Goal: Task Accomplishment & Management: Complete application form

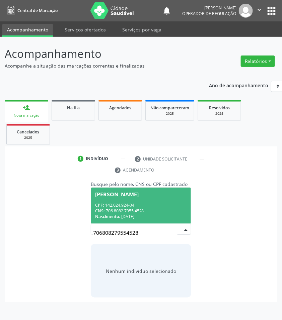
click at [146, 219] on div "Nascimento: 02/04/1941" at bounding box center [141, 217] width 92 height 6
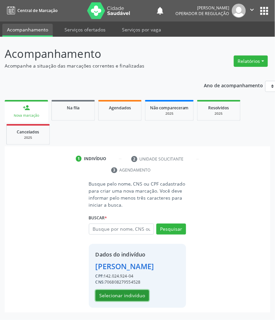
click at [109, 302] on button "Selecionar indivíduo" at bounding box center [123, 295] width 54 height 11
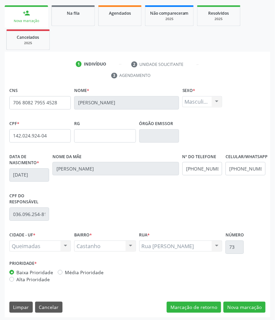
scroll to position [97, 0]
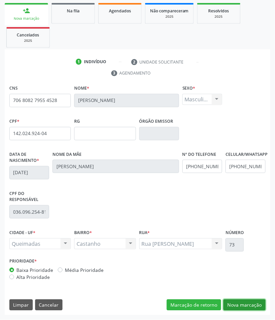
click at [238, 304] on button "Nova marcação" at bounding box center [245, 305] width 42 height 11
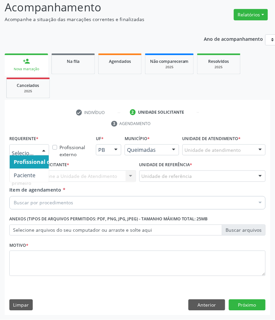
drag, startPoint x: 39, startPoint y: 147, endPoint x: 34, endPoint y: 161, distance: 14.9
click at [39, 148] on div at bounding box center [44, 150] width 10 height 11
click at [34, 176] on span "Paciente" at bounding box center [25, 175] width 22 height 7
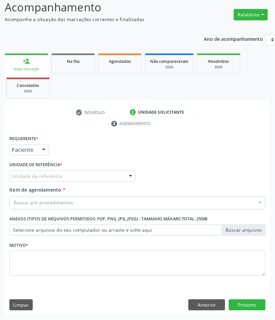
click at [49, 175] on div "Requerente * Paciente Profissional de Saúde Paciente Nenhum resultado encontrad…" at bounding box center [137, 210] width 257 height 152
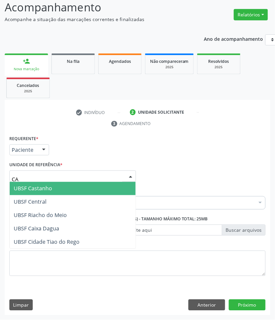
type input "CAS"
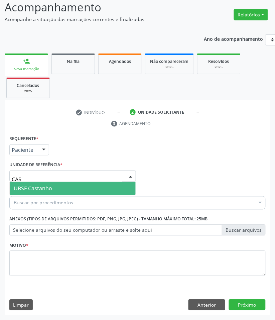
click at [45, 190] on span "UBSF Castanho" at bounding box center [33, 188] width 38 height 7
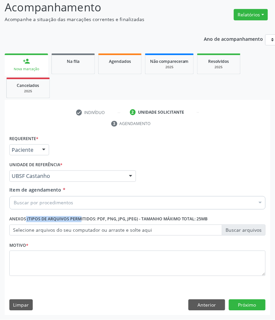
drag, startPoint x: 66, startPoint y: 216, endPoint x: 62, endPoint y: 206, distance: 11.1
click at [64, 211] on div "Requerente * Paciente Profissional de Saúde Paciente Nenhum resultado encontrad…" at bounding box center [137, 210] width 257 height 152
paste input "CARDIOLOGISTA INTERVENCIONISTA"
type input "CARDIOLOGISTA INTERVENCIONISTA"
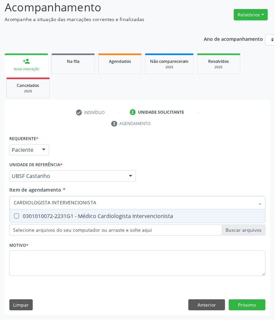
click at [68, 220] on span "0301010072-2231G1 - Médico Cardiologista Intervencionista" at bounding box center [138, 216] width 256 height 13
checkbox Intervencionista "true"
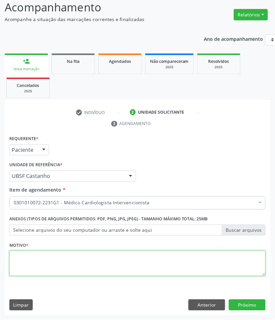
paste textarea "RETORNO FELIPE (RETORNO COM EXAMES/2025)"
click at [90, 271] on textarea at bounding box center [137, 263] width 257 height 25
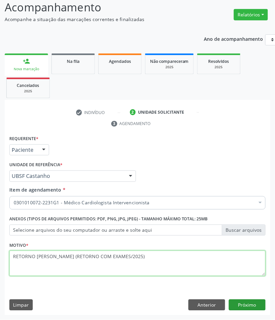
type textarea "RETORNO FELIPE (RETORNO COM EXAMES/2025)"
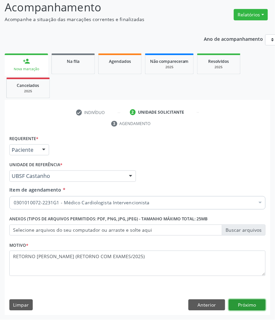
click at [263, 304] on button "Próximo" at bounding box center [247, 305] width 37 height 11
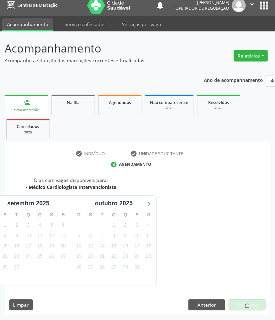
scroll to position [32, 0]
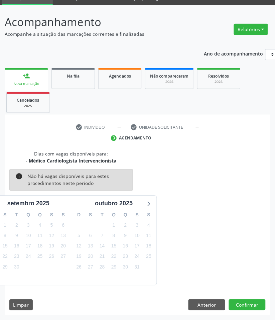
click at [249, 299] on div "Dias com vagas disponíveis para: - Médico Cardiologista Intervencionista info N…" at bounding box center [138, 233] width 266 height 165
click at [256, 308] on button "Confirmar" at bounding box center [247, 305] width 37 height 11
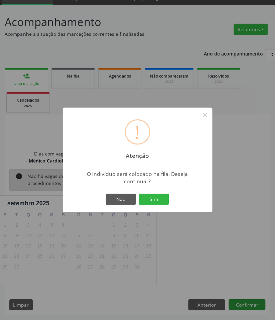
click at [139, 194] on button "Sim" at bounding box center [154, 199] width 30 height 11
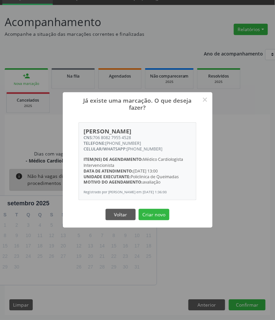
drag, startPoint x: 138, startPoint y: 135, endPoint x: 94, endPoint y: 132, distance: 44.2
click at [94, 135] on div "CNS: 706 8082 7955 4528" at bounding box center [138, 138] width 108 height 6
copy div "706 8082 7955 4528"
click at [151, 216] on button "Criar novo" at bounding box center [154, 214] width 31 height 11
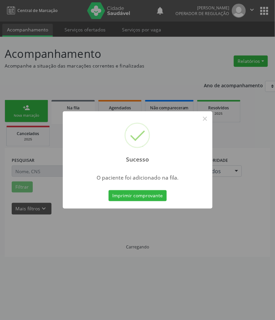
scroll to position [0, 0]
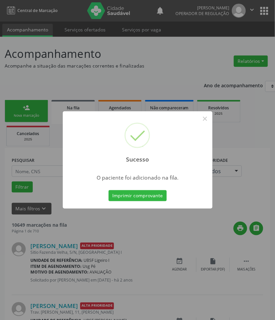
click at [25, 226] on div "Sucesso × O paciente foi adicionado na fila. Imprimir comprovante Cancel" at bounding box center [137, 160] width 275 height 320
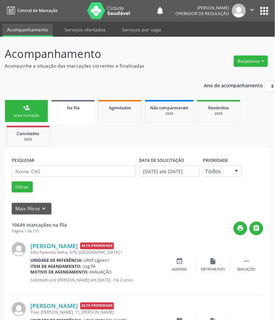
click at [34, 114] on div "Nova marcação" at bounding box center [26, 115] width 33 height 5
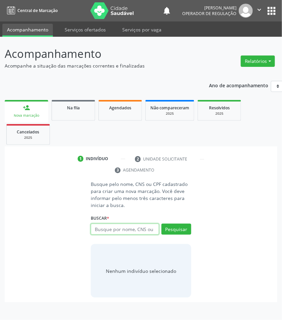
click at [121, 228] on input "text" at bounding box center [125, 229] width 68 height 11
type input "706207586629864"
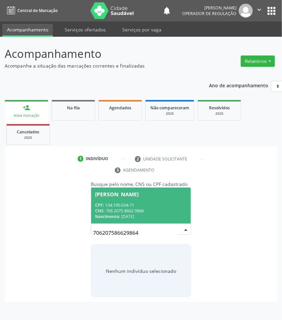
click at [133, 210] on div "CNS: 706 2075 8662 9864" at bounding box center [141, 211] width 92 height 6
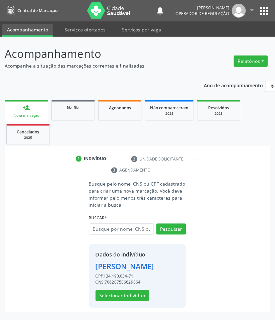
click at [125, 299] on div "Dados do indivíduo Natalia Francisco da Silva CPF: 134.190.034-71 CNS: 70620758…" at bounding box center [125, 276] width 59 height 51
click at [126, 302] on button "Selecionar indivíduo" at bounding box center [123, 295] width 54 height 11
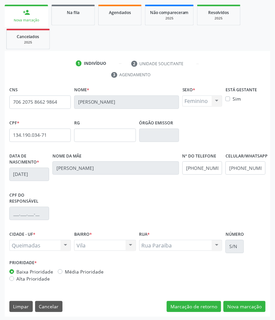
scroll to position [97, 0]
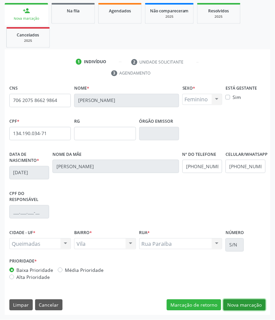
click at [251, 305] on button "Nova marcação" at bounding box center [245, 305] width 42 height 11
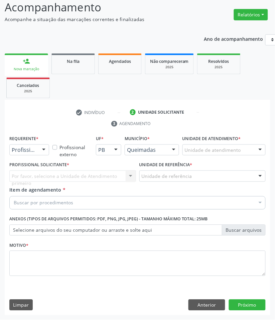
drag, startPoint x: 25, startPoint y: 148, endPoint x: 21, endPoint y: 161, distance: 13.1
click at [21, 171] on span "Paciente" at bounding box center [42, 175] width 65 height 13
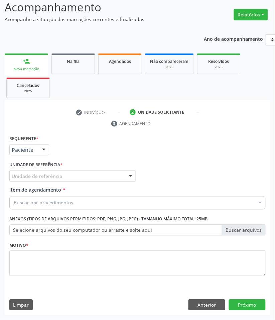
click at [33, 176] on div "Requerente * Paciente Profissional de Saúde Paciente Nenhum resultado encontrad…" at bounding box center [137, 210] width 257 height 152
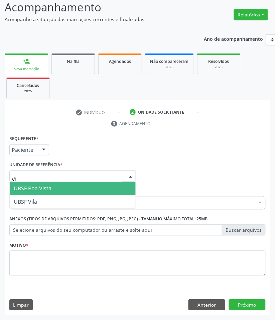
type input "VIL"
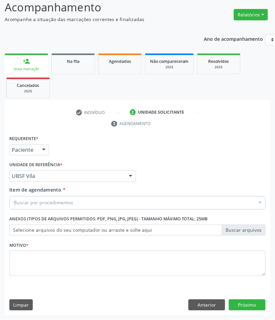
click at [36, 197] on div "Buscar por procedimentos" at bounding box center [137, 202] width 257 height 13
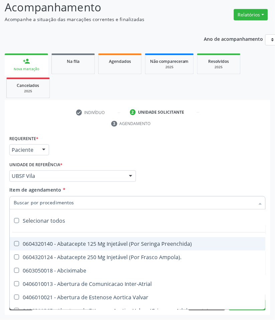
paste input "706 8082 7955 4528"
type input "706 8082 7955 4528"
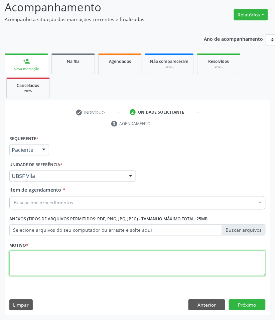
click at [89, 271] on textarea at bounding box center [137, 263] width 257 height 25
paste textarea "706 8082 7955 4528"
type textarea "706 8082 7955 4528"
click at [50, 255] on textarea at bounding box center [137, 263] width 257 height 25
paste textarea "RETORNO FELIPE (RETORNO COM EXAMES/2025)"
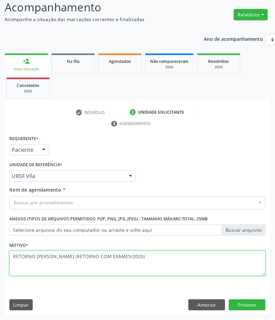
type textarea "RETORNO FELIPE (RETORNO COM EXAMES/2025)"
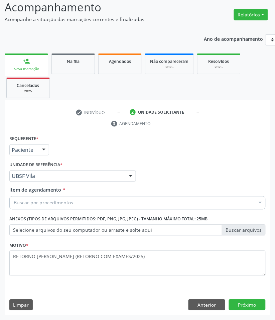
drag, startPoint x: 49, startPoint y: 217, endPoint x: 48, endPoint y: 205, distance: 12.7
click at [48, 215] on label "Anexos (Tipos de arquivos permitidos: PDF, PNG, JPG, JPEG) - Tamanho máximo tot…" at bounding box center [108, 219] width 199 height 10
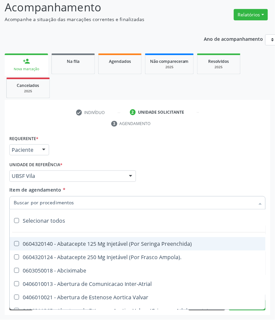
paste input "CARDIOLOGISTA INTERVENCIONISTA"
type input "CARDIOLOGISTA INTERVENCIONISTA"
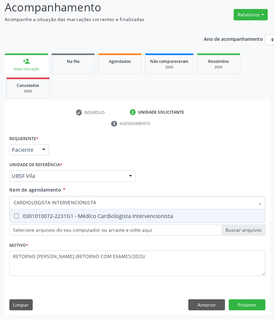
click at [43, 215] on div "0301010072-2231G1 - Médico Cardiologista Intervencionista" at bounding box center [138, 216] width 248 height 5
checkbox Intervencionista "true"
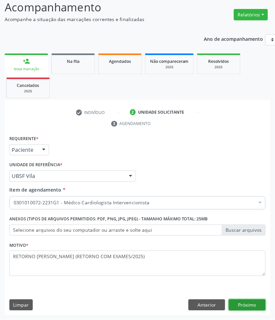
click at [249, 301] on button "Próximo" at bounding box center [247, 305] width 37 height 11
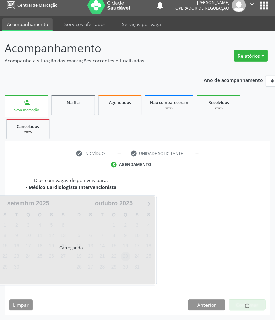
scroll to position [32, 0]
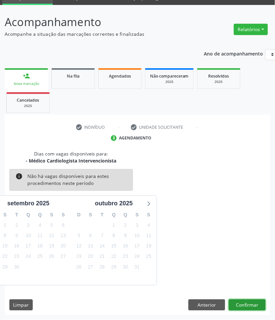
click at [249, 309] on button "Confirmar" at bounding box center [247, 305] width 37 height 11
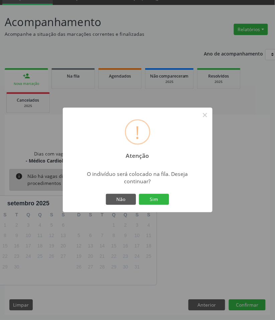
click at [139, 194] on button "Sim" at bounding box center [154, 199] width 30 height 11
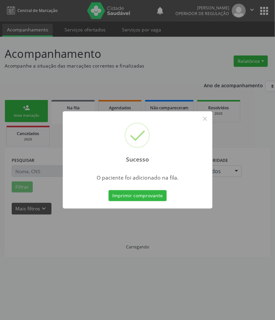
scroll to position [0, 0]
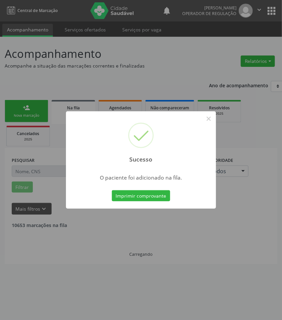
click at [62, 235] on div "Sucesso × O paciente foi adicionado na fila. Imprimir comprovante Cancel" at bounding box center [141, 160] width 282 height 320
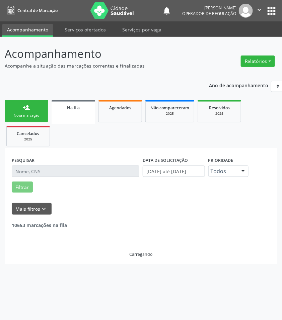
click at [31, 105] on link "person_add Nova marcação" at bounding box center [26, 111] width 43 height 22
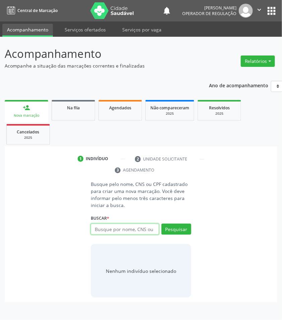
click at [128, 230] on input "text" at bounding box center [125, 229] width 68 height 11
type input "704001810677960"
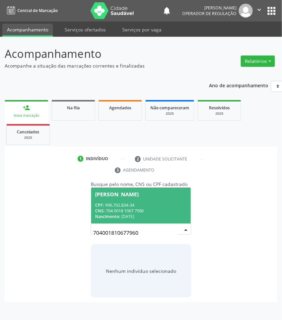
click at [134, 201] on span "Isaías Verissimo da Silva CPF: 996.702.834-34 CNS: 704 0018 1067 7960 Nasciment…" at bounding box center [141, 206] width 100 height 36
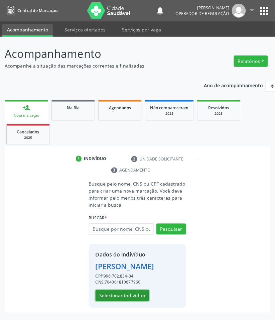
click at [117, 302] on button "Selecionar indivíduo" at bounding box center [123, 295] width 54 height 11
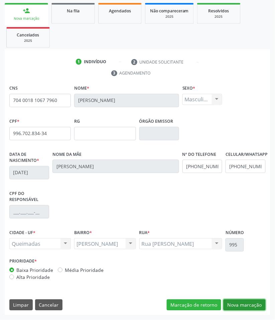
click at [245, 304] on button "Nova marcação" at bounding box center [245, 305] width 42 height 11
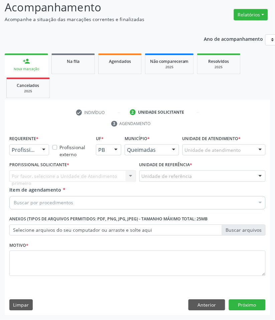
click at [39, 158] on div "Requerente * Profissional de Saúde Profissional de Saúde Paciente Nenhum result…" at bounding box center [29, 147] width 43 height 26
drag, startPoint x: 39, startPoint y: 153, endPoint x: 38, endPoint y: 156, distance: 3.9
click at [39, 155] on div "Profissional de Saúde Paciente Nenhum resultado encontrado para: " " Não há nen…" at bounding box center [29, 150] width 40 height 11
click at [32, 176] on span "Paciente" at bounding box center [25, 175] width 22 height 7
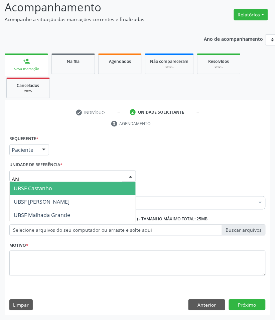
type input "ANI"
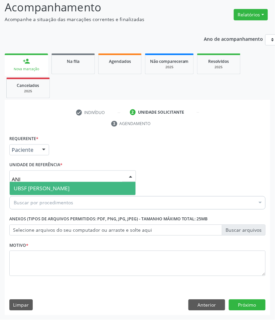
click at [54, 186] on span "UBSF [PERSON_NAME]" at bounding box center [42, 188] width 56 height 7
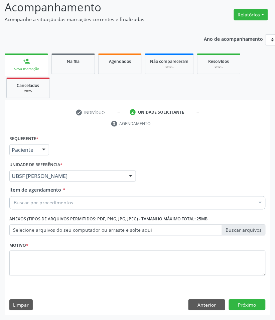
paste input "CARDIOLOGISTA INTERVENCIONISTA"
type input "CARDIOLOGISTA INTERVENCIONISTA"
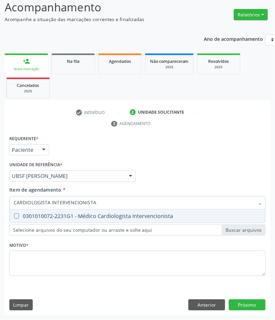
click at [53, 215] on div "0301010072-2231G1 - Médico Cardiologista Intervencionista" at bounding box center [138, 216] width 248 height 5
checkbox Intervencionista "true"
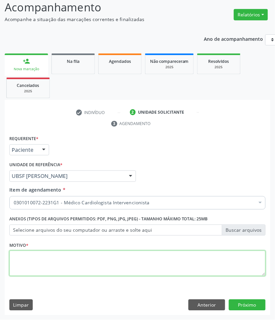
click at [68, 273] on textarea at bounding box center [137, 263] width 257 height 25
paste textarea "RETORNO FELIPE (RETORNO COM EXAMES/2025)"
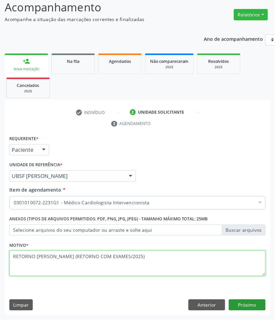
type textarea "RETORNO FELIPE (RETORNO COM EXAMES/2025)"
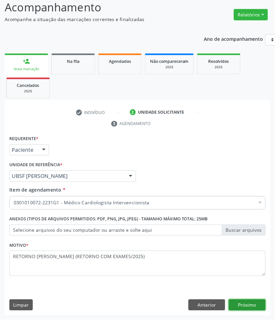
click at [248, 305] on button "Próximo" at bounding box center [247, 305] width 37 height 11
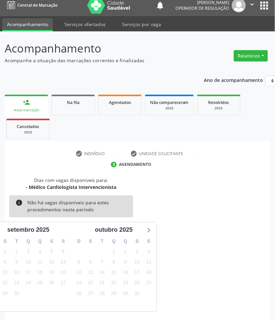
scroll to position [32, 0]
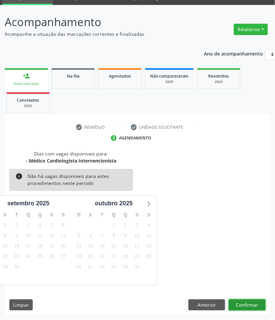
click at [249, 305] on button "Confirmar" at bounding box center [247, 305] width 37 height 11
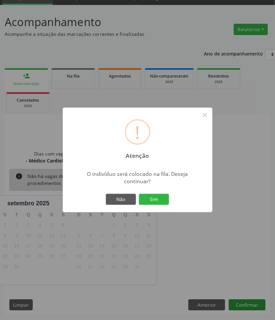
click at [139, 194] on button "Sim" at bounding box center [154, 199] width 30 height 11
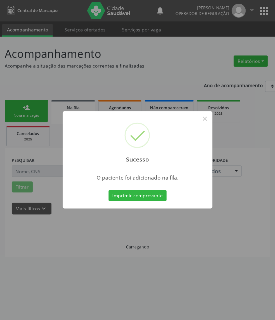
scroll to position [0, 0]
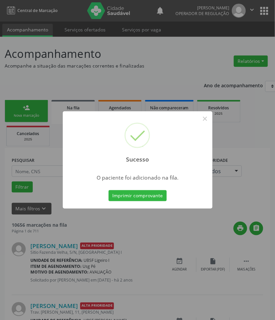
drag, startPoint x: 46, startPoint y: 254, endPoint x: 46, endPoint y: 238, distance: 15.7
click at [46, 253] on div "Sucesso × O paciente foi adicionado na fila. Imprimir comprovante Cancel" at bounding box center [137, 160] width 275 height 320
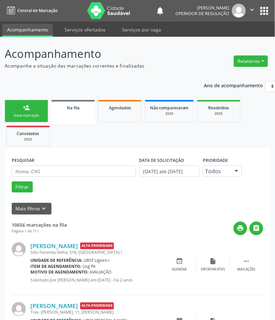
click at [31, 104] on link "person_add Nova marcação" at bounding box center [26, 111] width 43 height 22
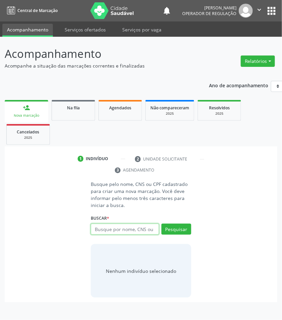
click at [106, 232] on input "text" at bounding box center [125, 229] width 68 height 11
type input "700007793458405"
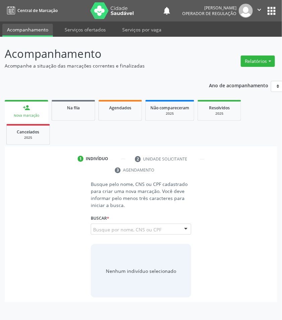
click at [93, 232] on input "700007793458405" at bounding box center [93, 232] width 0 height 13
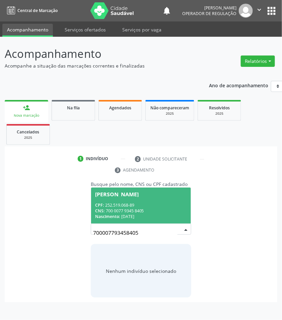
drag, startPoint x: 147, startPoint y: 206, endPoint x: 119, endPoint y: 200, distance: 28.2
click at [146, 206] on div "CPF: 252.519.068-89" at bounding box center [141, 205] width 92 height 6
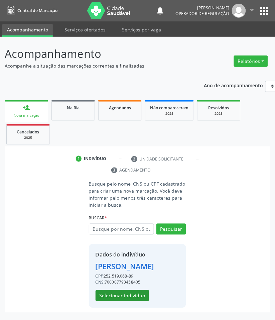
scroll to position [8, 0]
click at [117, 299] on button "Selecionar indivíduo" at bounding box center [123, 295] width 54 height 11
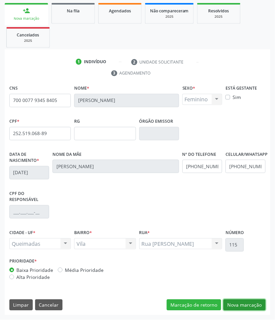
click at [242, 305] on button "Nova marcação" at bounding box center [245, 305] width 42 height 11
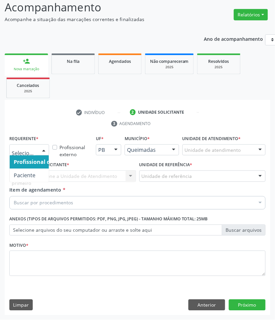
drag, startPoint x: 27, startPoint y: 149, endPoint x: 18, endPoint y: 176, distance: 28.5
click at [18, 177] on span "Paciente" at bounding box center [25, 175] width 22 height 7
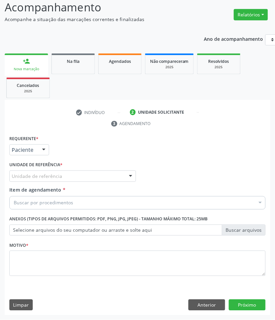
click at [37, 174] on div "Requerente * Paciente Profissional de Saúde Paciente Nenhum resultado encontrad…" at bounding box center [137, 210] width 257 height 152
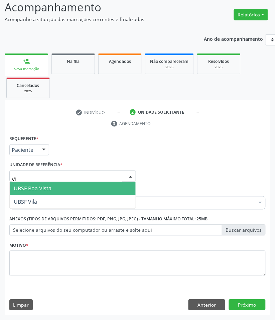
type input "VIL"
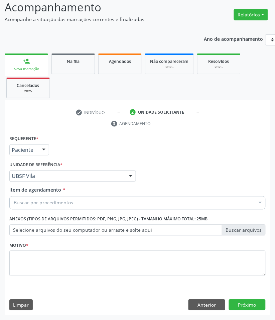
click at [42, 277] on fieldset "Motivo *" at bounding box center [137, 261] width 257 height 40
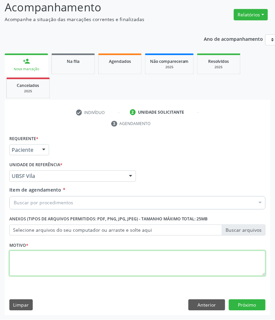
click at [44, 258] on textarea at bounding box center [137, 263] width 257 height 25
paste textarea "CARDIOLOGISTA INTERVENCIONISTA"
type textarea "CARDIOLOGISTA INTERVENCIONISTA"
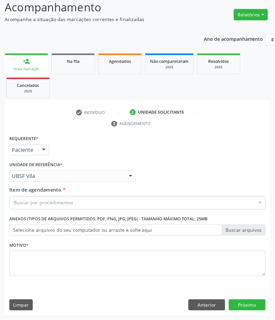
click at [74, 201] on div "Buscar por procedimentos" at bounding box center [137, 202] width 257 height 13
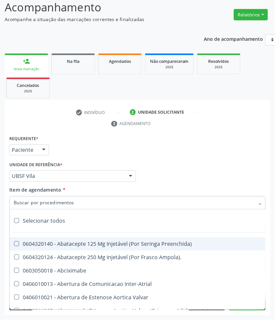
paste input "CARDIOLOGISTA INTERVENCIONISTA"
type input "CARDIOLOGISTA INTERVENCIONISTA"
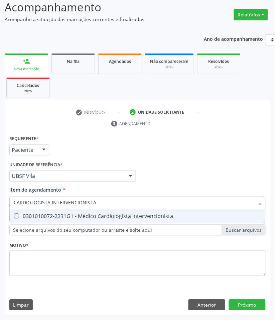
click at [53, 217] on div "0301010072-2231G1 - Médico Cardiologista Intervencionista" at bounding box center [138, 216] width 248 height 5
checkbox Intervencionista "true"
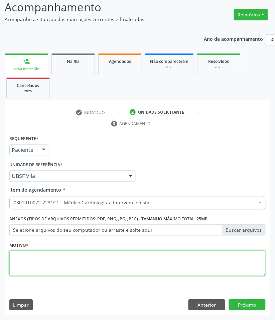
click at [82, 272] on textarea at bounding box center [137, 263] width 257 height 25
paste textarea "RETORNO FELIPE (RETORNO COM EXAMES/2025)"
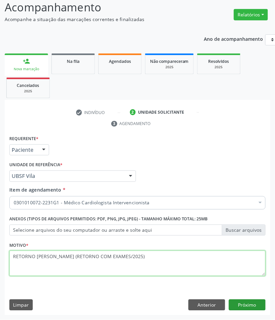
type textarea "RETORNO FELIPE (RETORNO COM EXAMES/2025)"
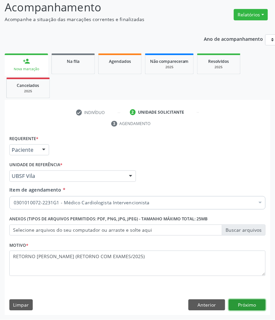
click at [241, 300] on button "Próximo" at bounding box center [247, 305] width 37 height 11
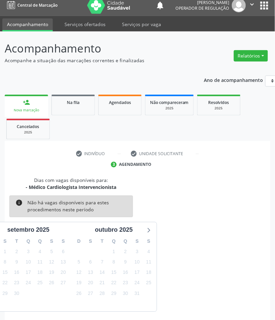
scroll to position [32, 0]
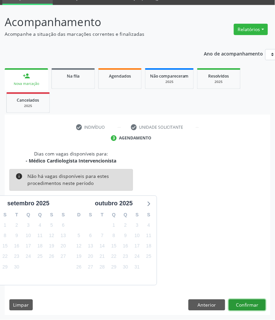
click at [245, 306] on button "Confirmar" at bounding box center [247, 305] width 37 height 11
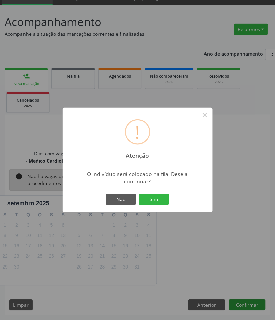
click at [139, 194] on button "Sim" at bounding box center [154, 199] width 30 height 11
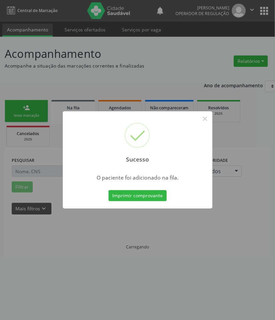
scroll to position [0, 0]
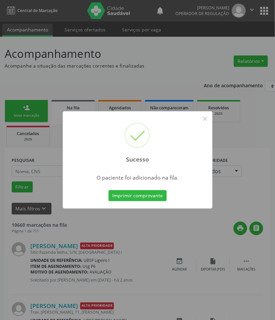
click at [70, 275] on div "Sucesso × O paciente foi adicionado na fila. Imprimir comprovante Cancel" at bounding box center [137, 160] width 275 height 320
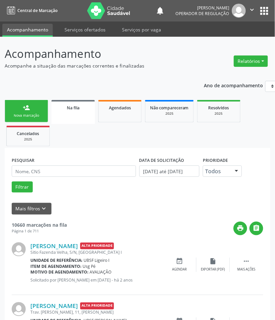
click at [24, 100] on link "person_add Nova marcação" at bounding box center [26, 111] width 43 height 22
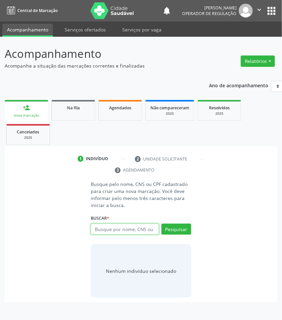
click at [118, 234] on input "text" at bounding box center [125, 229] width 68 height 11
click at [120, 231] on input "70" at bounding box center [125, 229] width 68 height 11
type input "704507646434720"
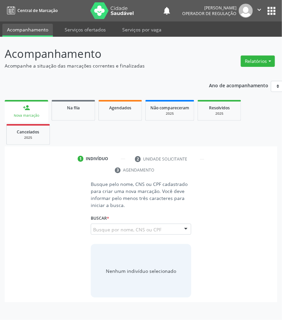
click at [93, 231] on input "704507646434720" at bounding box center [93, 232] width 0 height 13
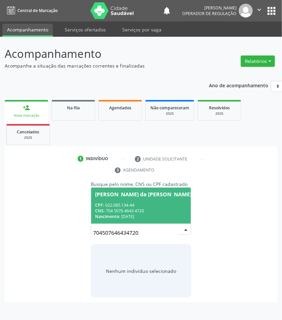
click at [120, 208] on div "CPF: 022.085.134-44" at bounding box center [143, 205] width 96 height 6
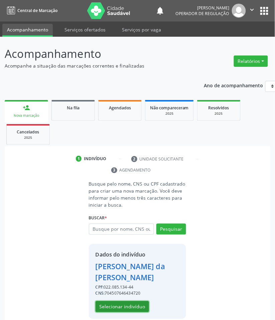
click at [110, 304] on button "Selecionar indivíduo" at bounding box center [123, 306] width 54 height 11
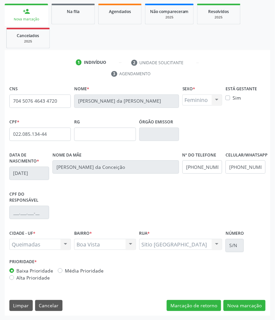
scroll to position [97, 0]
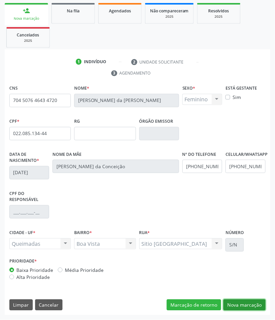
drag, startPoint x: 258, startPoint y: 301, endPoint x: 227, endPoint y: 290, distance: 33.1
click at [258, 301] on button "Nova marcação" at bounding box center [245, 305] width 42 height 11
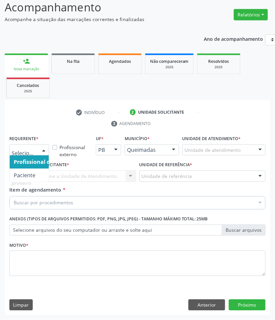
click at [20, 154] on div at bounding box center [29, 150] width 40 height 11
click at [20, 171] on span "Paciente" at bounding box center [42, 175] width 65 height 13
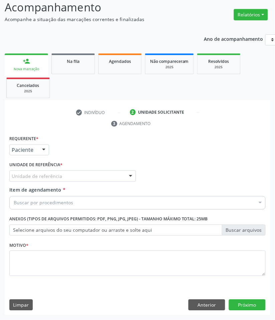
click at [31, 173] on div "Requerente * Paciente Profissional de Saúde Paciente Nenhum resultado encontrad…" at bounding box center [137, 210] width 257 height 152
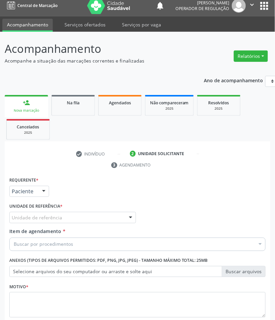
click at [32, 174] on div "check Indivíduo 2 Unidade solicitante 3 Agendamento CNS 704 5076 4643 4720 Nome…" at bounding box center [138, 253] width 266 height 208
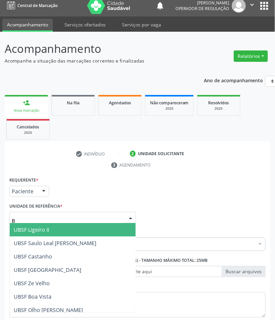
type input "BO"
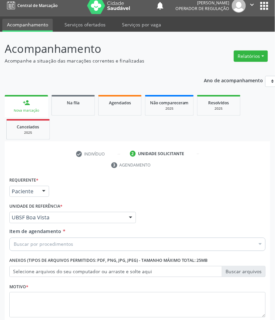
drag, startPoint x: 79, startPoint y: 248, endPoint x: 76, endPoint y: 246, distance: 3.6
click at [77, 247] on div "Buscar por procedimentos" at bounding box center [137, 244] width 257 height 13
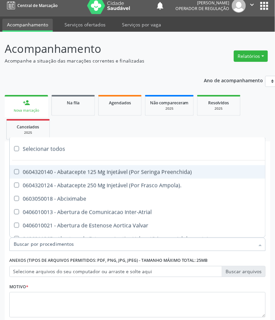
paste input "CARDIOLOGISTA INTERVENCIONISTA"
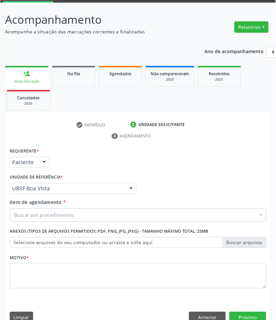
scroll to position [47, 0]
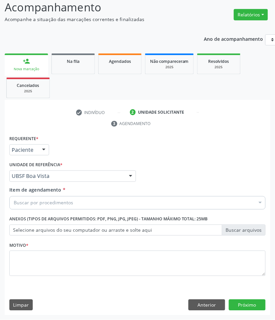
paste input "CARDIOLOGISTA INTERVENCIONISTA"
type input "CARDIOLOGISTA INTERVENCIONISTA"
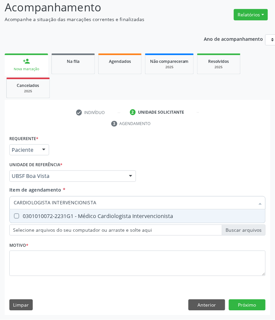
click at [53, 211] on span "0301010072-2231G1 - Médico Cardiologista Intervencionista" at bounding box center [138, 216] width 256 height 13
checkbox Intervencionista "true"
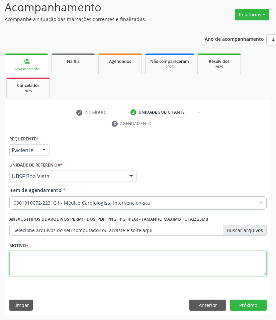
click at [64, 270] on textarea at bounding box center [137, 263] width 257 height 25
paste textarea "RETORNO FELIPE (RETORNO COM EXAMES/2025)"
type textarea "RETORNO FELIPE (RETORNO COM EXAMES/2025)"
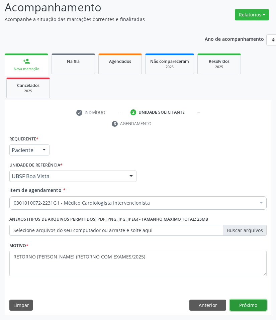
drag, startPoint x: 257, startPoint y: 306, endPoint x: 90, endPoint y: 168, distance: 216.2
click at [256, 305] on button "Próximo" at bounding box center [248, 305] width 37 height 11
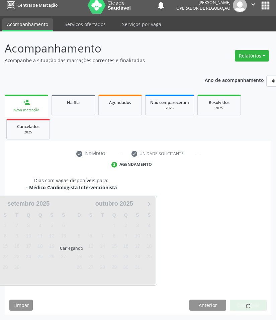
scroll to position [32, 0]
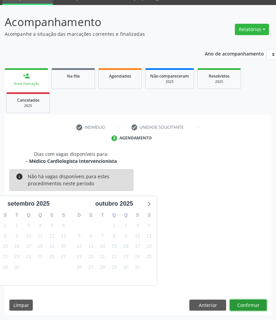
click at [253, 302] on button "Confirmar" at bounding box center [248, 305] width 37 height 11
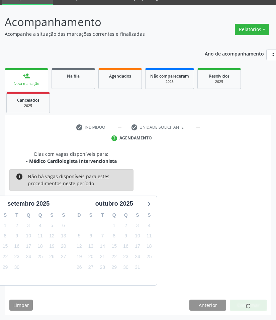
scroll to position [0, 0]
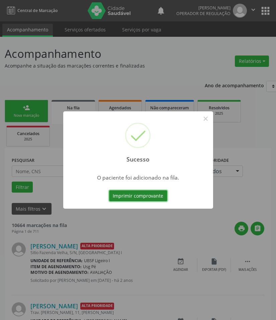
click at [131, 195] on button "Imprimir comprovante" at bounding box center [138, 195] width 58 height 11
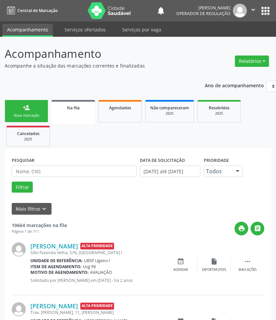
drag, startPoint x: 31, startPoint y: 108, endPoint x: 29, endPoint y: 103, distance: 5.4
click at [32, 109] on link "person_add Nova marcação" at bounding box center [26, 111] width 43 height 22
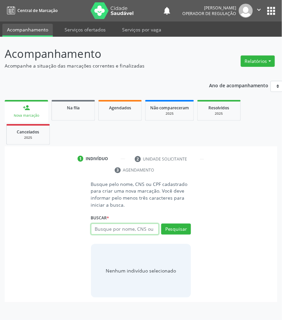
click at [114, 227] on input "text" at bounding box center [125, 229] width 68 height 11
type input "706209086272969"
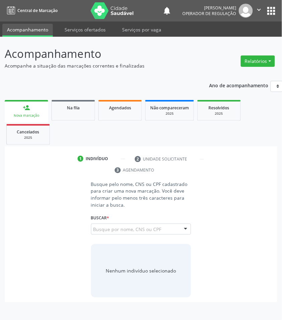
click at [119, 224] on div "706209086272969 Busque por nome, CNS ou CPF Ana Lúcia Macário da Costa CPF: 068…" at bounding box center [141, 232] width 100 height 16
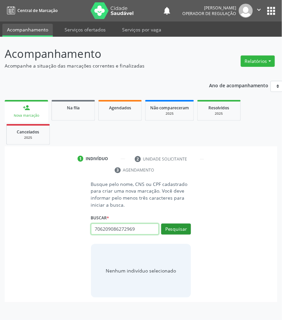
drag, startPoint x: 122, startPoint y: 230, endPoint x: 173, endPoint y: 225, distance: 50.8
click at [124, 230] on input "706209086272969" at bounding box center [125, 229] width 68 height 11
click at [187, 226] on button "Pesquisar" at bounding box center [176, 229] width 30 height 11
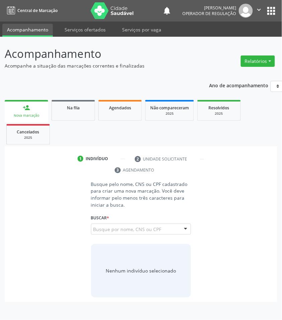
click at [93, 233] on input "706209086272969" at bounding box center [93, 232] width 0 height 13
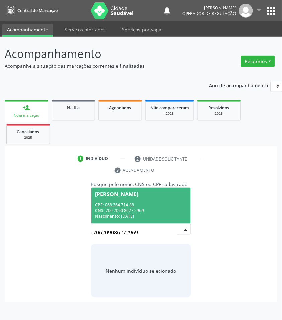
click at [143, 208] on div "CNS: 706 2090 8627 2969" at bounding box center [141, 211] width 92 height 6
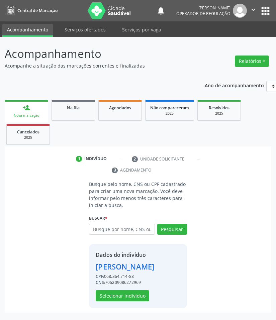
scroll to position [8, 0]
click at [140, 298] on button "Selecionar indivíduo" at bounding box center [123, 295] width 54 height 11
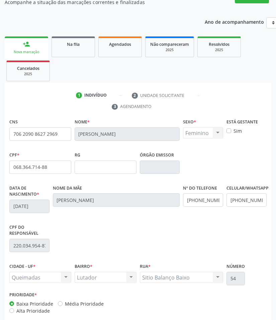
scroll to position [97, 0]
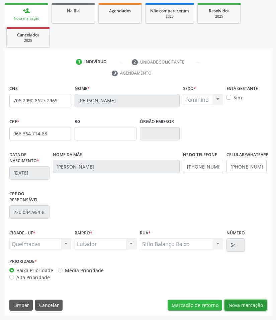
drag, startPoint x: 244, startPoint y: 304, endPoint x: 178, endPoint y: 284, distance: 69.4
click at [242, 304] on button "Nova marcação" at bounding box center [245, 305] width 42 height 11
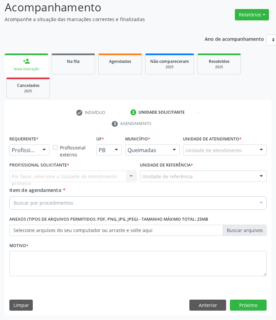
scroll to position [47, 0]
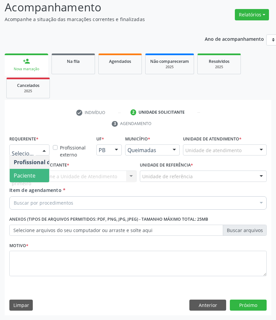
click at [31, 173] on span "Paciente" at bounding box center [25, 175] width 22 height 7
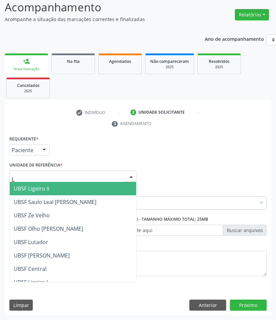
type input "LU"
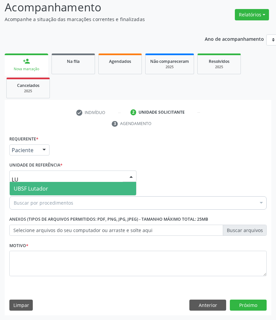
click at [48, 191] on span "UBSF Lutador" at bounding box center [31, 188] width 34 height 7
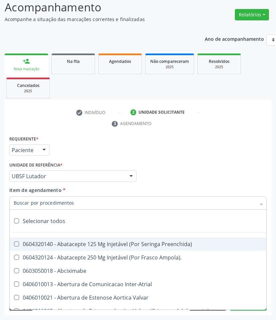
paste input "704 8030 2755 1345"
type input "704 8030 2755 1345"
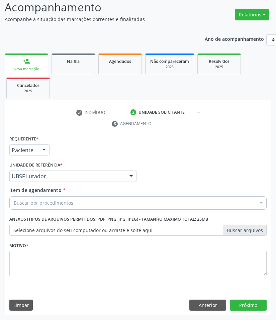
paste input "CARDIOLOGISTA INTERVENCIONISTA"
type input "CARDIOLOGISTA INTERVENCIONISTA"
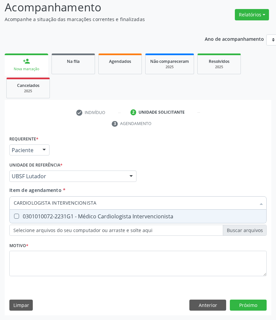
click at [46, 219] on span "0301010072-2231G1 - Médico Cardiologista Intervencionista" at bounding box center [138, 216] width 257 height 13
checkbox Intervencionista "true"
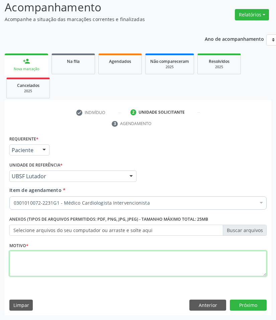
click at [64, 266] on textarea at bounding box center [137, 263] width 257 height 25
paste textarea "RETORNO FELIPE (RETORNO COM EXAMES/2025)"
type textarea "RETORNO FELIPE (RETORNO COM EXAMES/2025)"
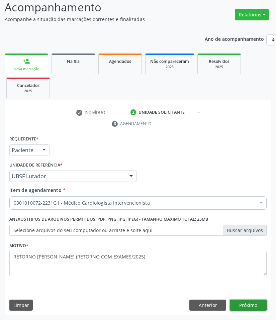
click at [258, 305] on button "Próximo" at bounding box center [248, 305] width 37 height 11
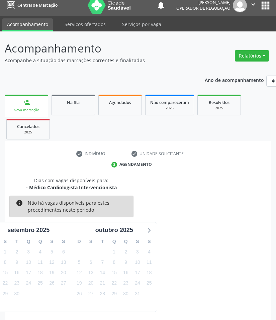
scroll to position [32, 0]
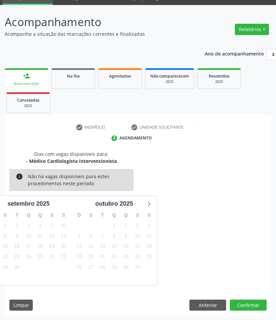
click at [236, 299] on div "Dias com vagas disponíveis para: - Médico Cardiologista Intervencionista info N…" at bounding box center [138, 233] width 267 height 165
click at [239, 304] on button "Confirmar" at bounding box center [248, 305] width 37 height 11
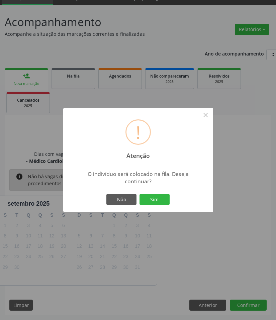
click at [139, 194] on button "Sim" at bounding box center [154, 199] width 30 height 11
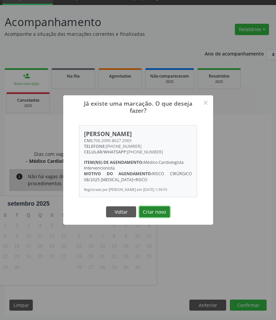
click at [151, 213] on button "Criar novo" at bounding box center [154, 211] width 31 height 11
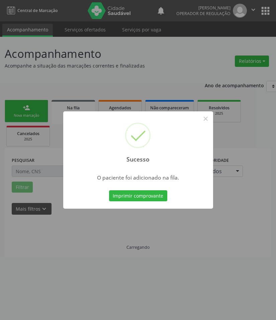
scroll to position [0, 0]
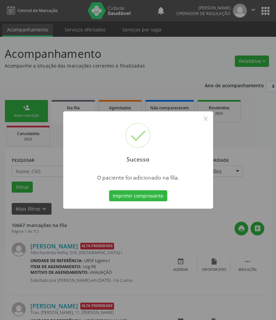
drag, startPoint x: 16, startPoint y: 207, endPoint x: 8, endPoint y: 205, distance: 8.2
click at [13, 206] on div "Sucesso × O paciente foi adicionado na fila. Imprimir comprovante Cancel" at bounding box center [138, 160] width 276 height 320
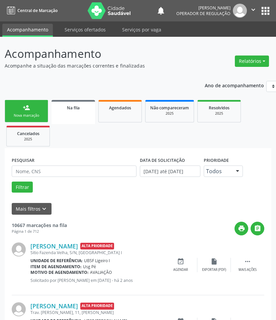
click at [19, 110] on link "person_add Nova marcação" at bounding box center [26, 111] width 43 height 22
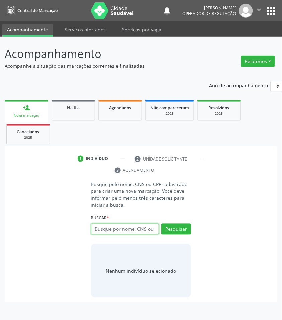
click at [119, 227] on input "text" at bounding box center [125, 229] width 68 height 11
type input "705106840394640"
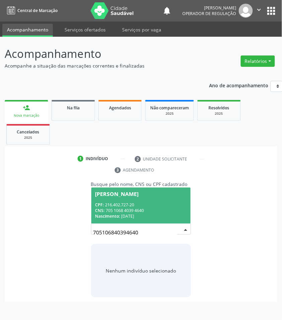
click at [154, 229] on input "705106840394640" at bounding box center [135, 232] width 84 height 13
drag, startPoint x: 138, startPoint y: 206, endPoint x: 111, endPoint y: 211, distance: 26.9
click at [138, 206] on div "CPF: 216.402.727-20" at bounding box center [141, 205] width 92 height 6
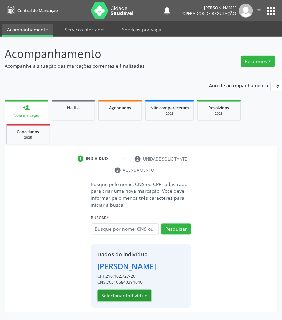
drag, startPoint x: 134, startPoint y: 293, endPoint x: 2, endPoint y: 188, distance: 169.2
click at [132, 292] on button "Selecionar indivíduo" at bounding box center [125, 295] width 54 height 11
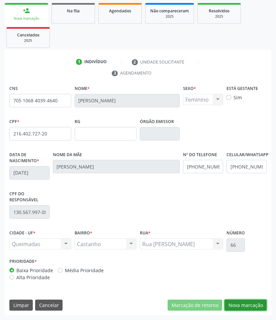
drag, startPoint x: 244, startPoint y: 305, endPoint x: 217, endPoint y: 289, distance: 30.3
click at [243, 305] on button "Nova marcação" at bounding box center [245, 305] width 42 height 11
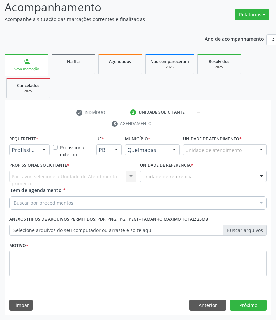
scroll to position [47, 0]
click at [41, 213] on div "Requerente * Profissional de Saúde Profissional de Saúde Paciente Nenhum result…" at bounding box center [137, 210] width 257 height 152
paste input "OTORRINOLARIN"
type input "OTORRINOLARIN"
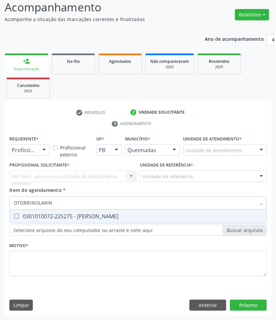
drag, startPoint x: 31, startPoint y: 214, endPoint x: 28, endPoint y: 190, distance: 24.9
click at [31, 214] on div "0301010072-225275 - [PERSON_NAME]" at bounding box center [138, 216] width 249 height 5
checkbox Otorrinolaringologista "true"
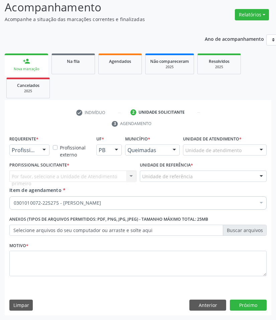
click at [49, 148] on div "Requerente * Profissional de Saúde Profissional de Saúde Paciente Nenhum result…" at bounding box center [29, 147] width 43 height 26
drag, startPoint x: 43, startPoint y: 149, endPoint x: 27, endPoint y: 172, distance: 28.8
click at [42, 149] on div at bounding box center [44, 150] width 10 height 11
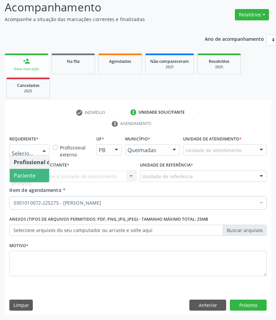
click at [27, 173] on span "Paciente" at bounding box center [25, 175] width 22 height 7
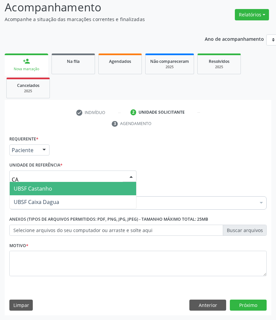
type input "CAS"
click at [53, 188] on span "UBSF Castanho" at bounding box center [73, 188] width 126 height 13
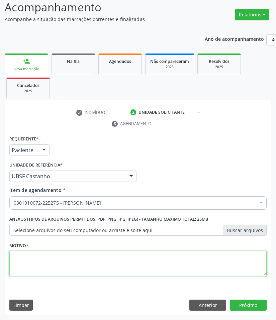
paste textarea "1ª CONSULTA 07/2025"
drag, startPoint x: 76, startPoint y: 267, endPoint x: 73, endPoint y: 268, distance: 3.8
click at [76, 268] on textarea at bounding box center [137, 263] width 257 height 25
click at [207, 271] on textarea "1ª CONSULTA 07/2025" at bounding box center [137, 263] width 257 height 25
type textarea "1ª CONSULTA 07/2025 OBSTRUÇÃO NASAL FREQUENTE"
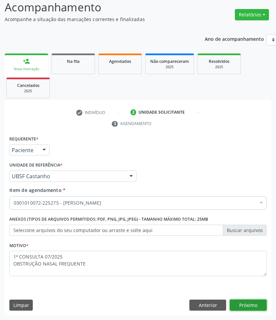
click button "Próximo" at bounding box center [248, 305] width 37 height 11
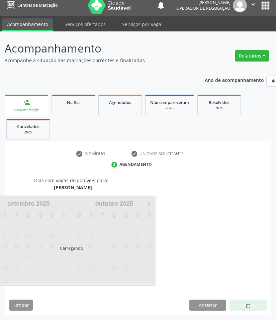
scroll to position [32, 0]
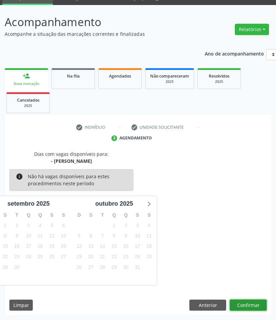
click at [244, 304] on button "Confirmar" at bounding box center [248, 305] width 37 height 11
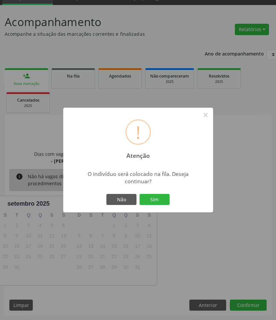
click at [139, 194] on button "Sim" at bounding box center [154, 199] width 30 height 11
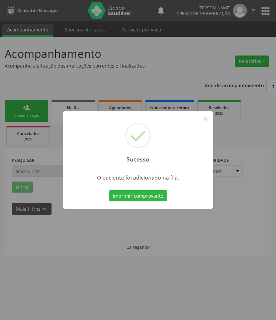
scroll to position [0, 0]
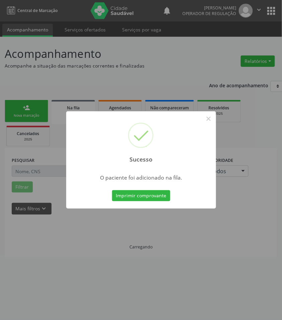
click at [45, 156] on div "Sucesso × O paciente foi adicionado na fila. Imprimir comprovante Cancel" at bounding box center [141, 160] width 282 height 320
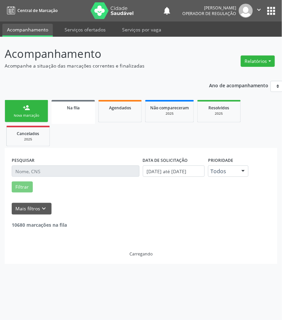
click at [31, 119] on link "person_add Nova marcação" at bounding box center [26, 111] width 43 height 22
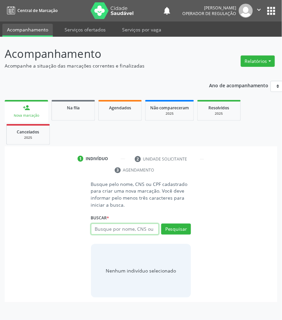
click at [109, 226] on input "text" at bounding box center [125, 229] width 68 height 11
type input "708501388060774"
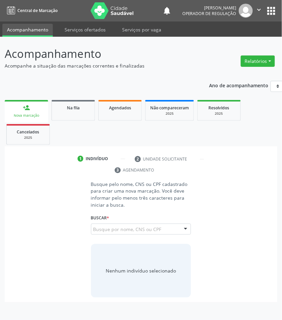
click at [93, 231] on input "708501388060774" at bounding box center [93, 232] width 0 height 13
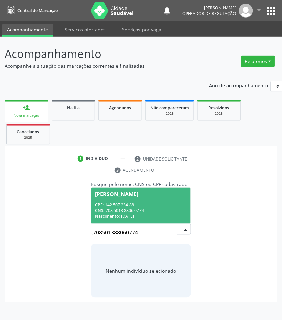
click at [127, 207] on div "CPF: 142.507.234-88" at bounding box center [141, 205] width 92 height 6
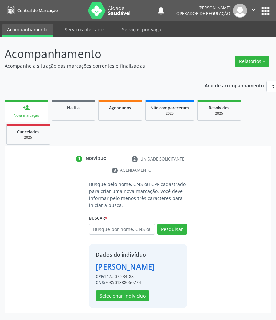
scroll to position [8, 0]
drag, startPoint x: 125, startPoint y: 295, endPoint x: 119, endPoint y: 294, distance: 5.4
click at [119, 294] on button "Selecionar indivíduo" at bounding box center [123, 295] width 54 height 11
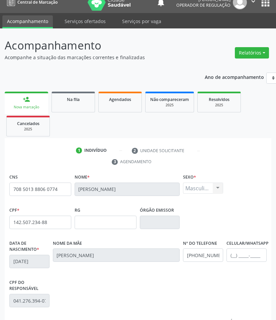
scroll to position [97, 0]
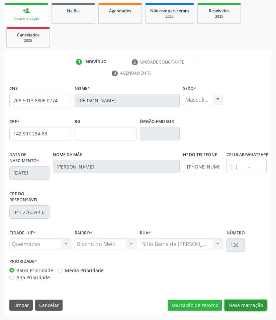
drag, startPoint x: 241, startPoint y: 306, endPoint x: 236, endPoint y: 305, distance: 5.2
click at [241, 306] on button "Nova marcação" at bounding box center [245, 305] width 42 height 11
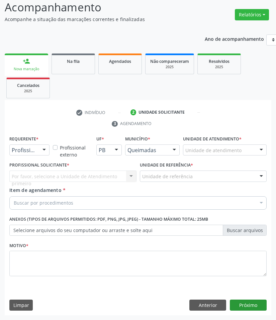
scroll to position [47, 0]
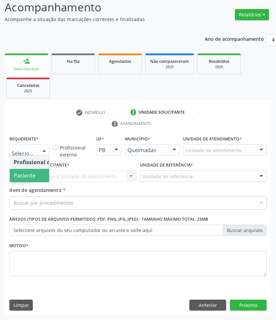
click at [19, 176] on span "Paciente" at bounding box center [25, 175] width 22 height 7
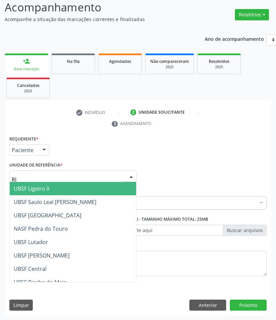
type input "RIA"
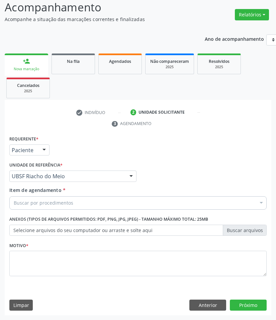
paste input "OTORRINOLARIN"
type input "OTORRINOLARIN"
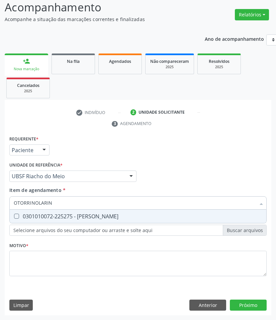
click at [55, 208] on input "OTORRINOLARIN" at bounding box center [135, 202] width 242 height 13
drag, startPoint x: 56, startPoint y: 214, endPoint x: 1, endPoint y: 215, distance: 54.9
click at [55, 214] on div "0301010072-225275 - [PERSON_NAME]" at bounding box center [138, 216] width 249 height 5
checkbox Otorrinolaringologista "true"
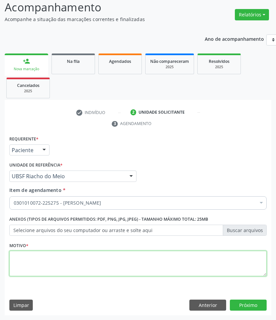
click at [140, 264] on textarea at bounding box center [137, 263] width 257 height 25
paste textarea "1ª CONSULTA 07/2025"
type textarea "1ª CONSULTA 07/2025"
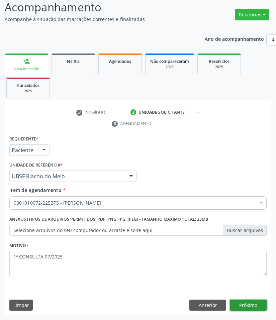
click at [257, 305] on button "Próximo" at bounding box center [248, 305] width 37 height 11
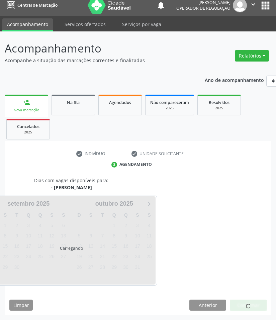
scroll to position [32, 0]
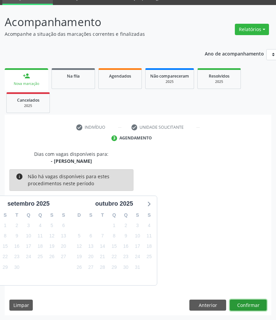
click at [255, 308] on button "Confirmar" at bounding box center [248, 305] width 37 height 11
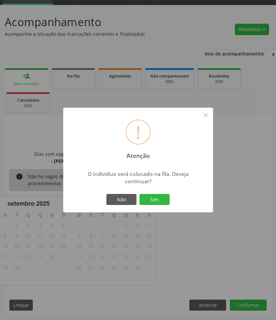
click at [139, 194] on button "Sim" at bounding box center [154, 199] width 30 height 11
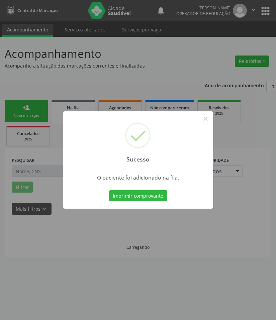
scroll to position [0, 0]
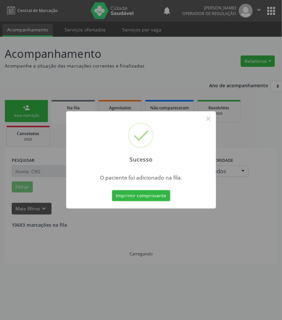
click at [113, 226] on div "Sucesso × O paciente foi adicionado na fila. Imprimir comprovante Cancel" at bounding box center [141, 160] width 282 height 320
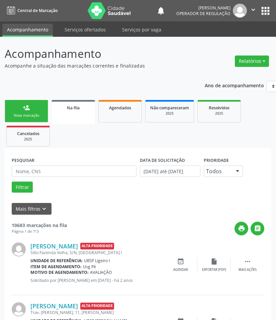
click at [24, 106] on div "person_add" at bounding box center [26, 107] width 7 height 7
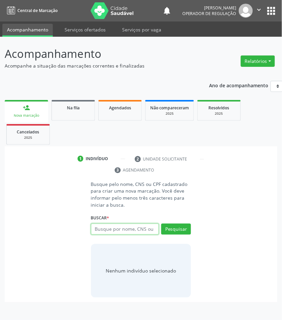
click at [130, 229] on input "text" at bounding box center [125, 229] width 68 height 11
type input "703100691782790"
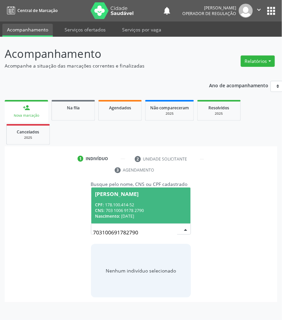
click at [100, 229] on input "703100691782790" at bounding box center [135, 232] width 84 height 13
click at [120, 208] on div "CPF: 178.100.414-52" at bounding box center [141, 205] width 92 height 6
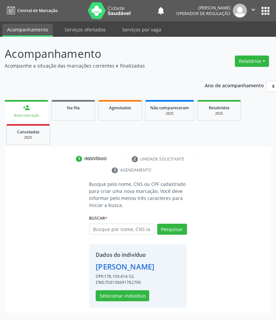
scroll to position [8, 0]
click at [134, 298] on button "Selecionar indivíduo" at bounding box center [123, 295] width 54 height 11
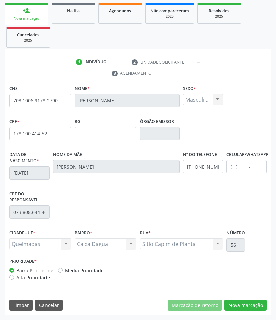
click at [250, 296] on div "CNS 703 1006 9178 2790 Nome * Lucas Ravy Gomes Bezerra Sexo * Masculino Masculi…" at bounding box center [138, 200] width 267 height 232
drag, startPoint x: 250, startPoint y: 308, endPoint x: 128, endPoint y: 256, distance: 132.8
click at [250, 308] on button "Nova marcação" at bounding box center [245, 305] width 42 height 11
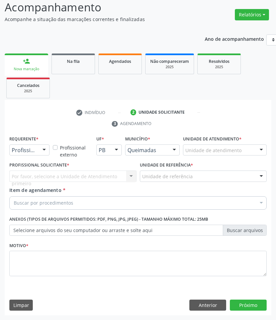
paste input "OTORRINOLARIN"
type input "OTORRINOLARIN"
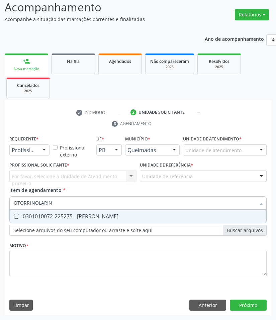
drag, startPoint x: 57, startPoint y: 213, endPoint x: 45, endPoint y: 183, distance: 32.3
click at [56, 214] on div "0301010072-225275 - [PERSON_NAME]" at bounding box center [138, 216] width 249 height 5
checkbox Otorrinolaringologista "true"
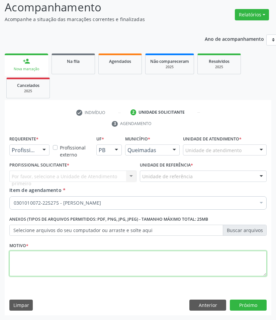
paste textarea "1ª CONSULTA 07/2025"
click at [67, 267] on textarea at bounding box center [137, 263] width 257 height 25
type textarea "1ª CONSULTA 07/2025"
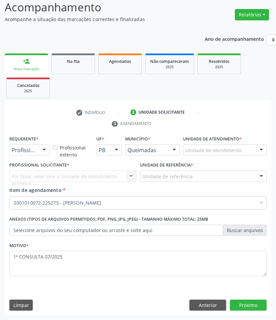
click at [39, 155] on div "Profissional de Saúde Profissional de Saúde Paciente Nenhum resultado encontrad…" at bounding box center [29, 150] width 40 height 11
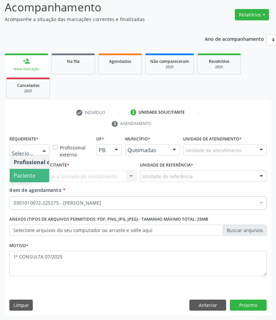
click at [40, 173] on span "Paciente" at bounding box center [42, 175] width 65 height 13
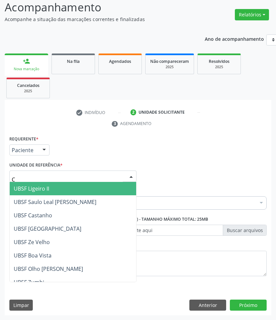
type input "CA"
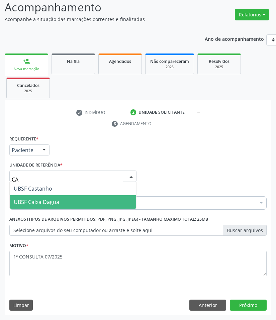
click at [55, 202] on span "UBSF Caixa Dagua" at bounding box center [36, 201] width 45 height 7
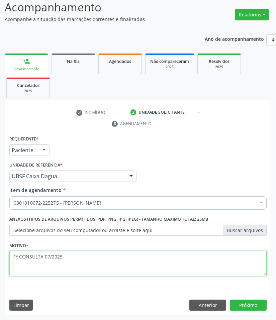
click at [81, 260] on textarea "1ª CONSULTA 07/2025" at bounding box center [137, 263] width 257 height 25
type textarea "1ª CONSULTA 07/2025 INFECÇÕES RECORRENTES"
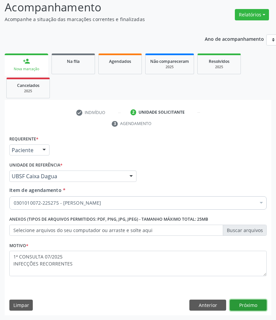
click button "Próximo" at bounding box center [248, 305] width 37 height 11
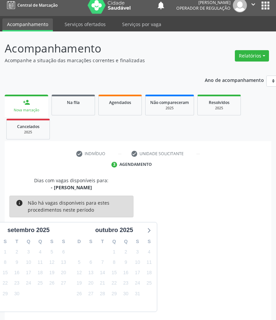
scroll to position [32, 0]
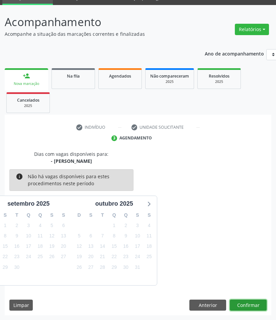
click at [249, 305] on button "Confirmar" at bounding box center [248, 305] width 37 height 11
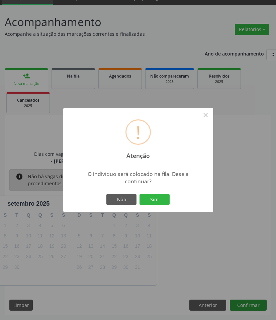
click at [139, 194] on button "Sim" at bounding box center [154, 199] width 30 height 11
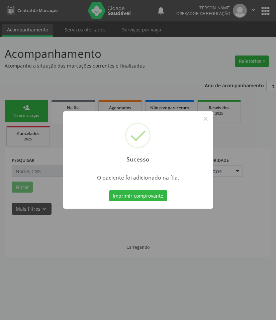
scroll to position [0, 0]
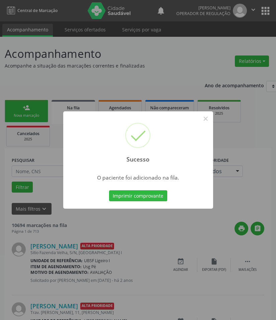
drag, startPoint x: 51, startPoint y: 252, endPoint x: 42, endPoint y: 236, distance: 17.5
click at [50, 252] on div "Sucesso × O paciente foi adicionado na fila. Imprimir comprovante Cancel" at bounding box center [138, 160] width 276 height 320
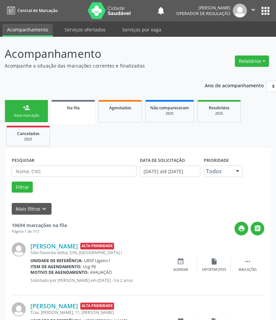
drag, startPoint x: 18, startPoint y: 115, endPoint x: 3, endPoint y: 109, distance: 15.3
click at [17, 114] on div "Nova marcação" at bounding box center [26, 115] width 33 height 5
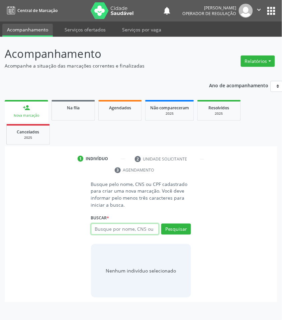
click at [142, 230] on input "text" at bounding box center [125, 229] width 68 height 11
type input "702408595279028"
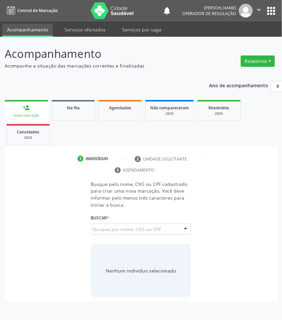
click at [162, 226] on div "702408595279028 Busque por nome, CNS ou CPF Bianca Pereira Araujo CPF: 443.383.…" at bounding box center [141, 232] width 100 height 16
click at [167, 229] on button "Pesquisar" at bounding box center [176, 229] width 30 height 11
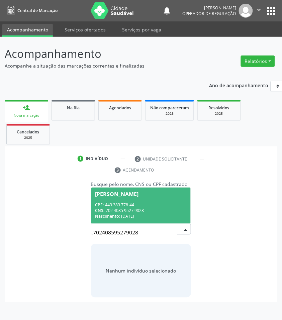
click at [121, 226] on input "702408595279028" at bounding box center [135, 232] width 84 height 13
click at [123, 202] on div "CPF: 443.383.778-44" at bounding box center [141, 205] width 92 height 6
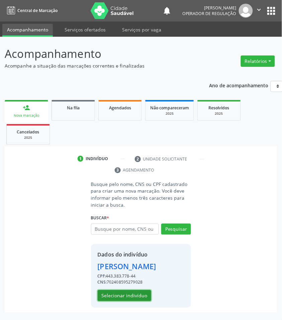
drag, startPoint x: 133, startPoint y: 299, endPoint x: 129, endPoint y: 298, distance: 3.5
click at [129, 298] on button "Selecionar indivíduo" at bounding box center [125, 295] width 54 height 11
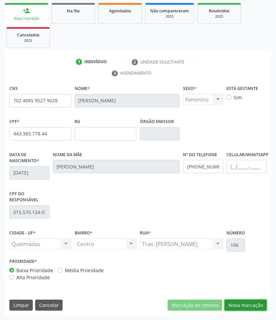
click at [236, 303] on button "Nova marcação" at bounding box center [245, 305] width 42 height 11
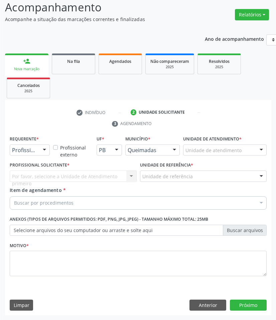
scroll to position [47, 0]
drag, startPoint x: 39, startPoint y: 151, endPoint x: 27, endPoint y: 186, distance: 37.4
click at [39, 151] on div at bounding box center [44, 150] width 10 height 11
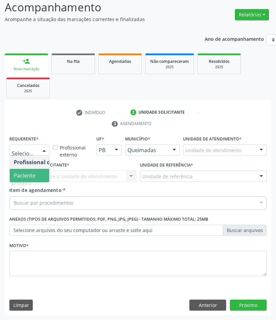
click at [24, 178] on span "Paciente" at bounding box center [25, 175] width 22 height 7
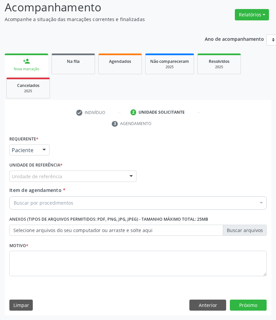
click at [44, 176] on div "Requerente * Paciente Profissional de Saúde Paciente Nenhum resultado encontrad…" at bounding box center [137, 210] width 257 height 152
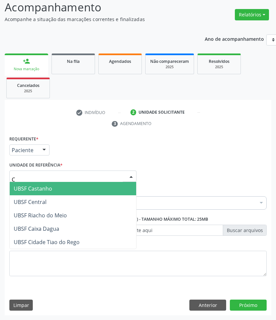
type input "CE"
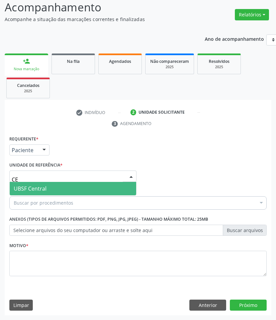
click at [44, 190] on span "UBSF Central" at bounding box center [30, 188] width 33 height 7
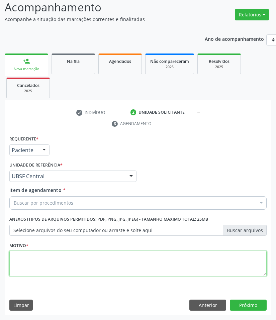
paste textarea "1ª CONSULTA 07/2025"
click at [30, 271] on textarea at bounding box center [137, 263] width 257 height 25
type textarea "1ª CONSULTA 07/2025 SINUSITE"
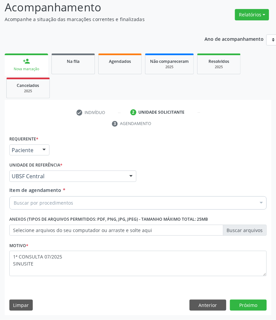
drag, startPoint x: 61, startPoint y: 202, endPoint x: 19, endPoint y: 212, distance: 43.3
paste input "OTORRINOLARIN"
click at [76, 203] on div "Buscar por procedimentos" at bounding box center [138, 202] width 258 height 13
paste input "OTORRINOLARIN"
type input "OTORRINOLARIN"
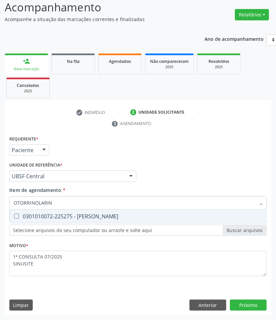
drag, startPoint x: 62, startPoint y: 213, endPoint x: 31, endPoint y: 216, distance: 30.9
click at [61, 214] on div "0301010072-225275 - [PERSON_NAME]" at bounding box center [138, 216] width 249 height 5
checkbox Otorrinolaringologista "true"
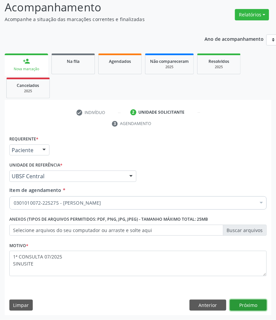
click at [256, 303] on button "Próximo" at bounding box center [248, 305] width 37 height 11
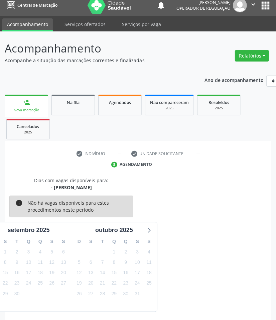
scroll to position [32, 0]
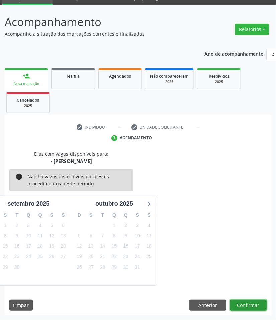
click at [254, 301] on button "Confirmar" at bounding box center [248, 305] width 37 height 11
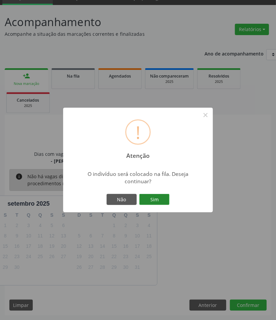
click at [155, 198] on button "Sim" at bounding box center [154, 199] width 30 height 11
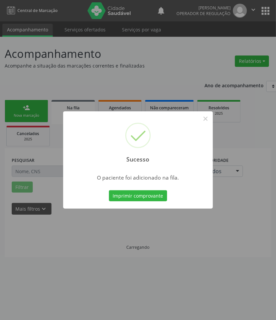
scroll to position [0, 0]
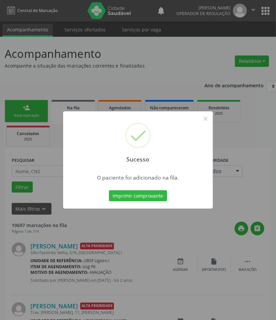
drag, startPoint x: 89, startPoint y: 234, endPoint x: 86, endPoint y: 233, distance: 3.4
click at [89, 234] on div "Sucesso × O paciente foi adicionado na fila. Imprimir comprovante Cancel" at bounding box center [138, 160] width 276 height 320
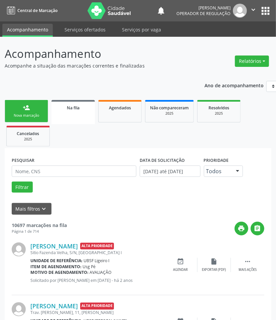
click at [36, 113] on div "Nova marcação" at bounding box center [26, 115] width 33 height 5
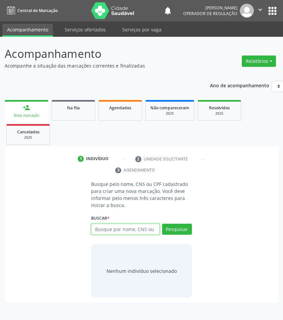
click at [115, 227] on input "text" at bounding box center [125, 229] width 69 height 11
click at [103, 232] on input "text" at bounding box center [125, 229] width 69 height 11
type input "704201264211282"
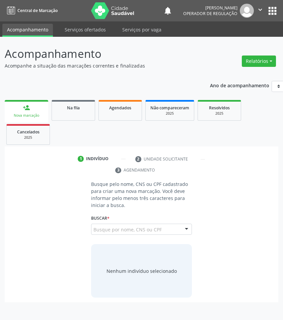
click at [93, 228] on input "704201264211282" at bounding box center [93, 232] width 0 height 13
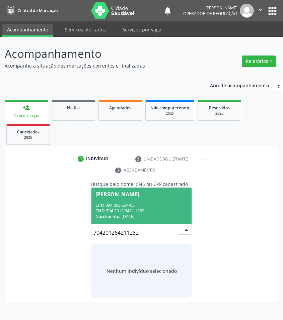
click at [145, 203] on div "CPF: 094.356.534-05" at bounding box center [141, 205] width 92 height 6
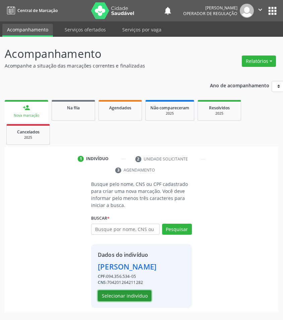
click at [133, 293] on button "Selecionar indivíduo" at bounding box center [125, 295] width 54 height 11
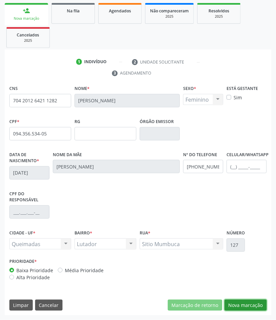
click at [253, 308] on button "Nova marcação" at bounding box center [246, 305] width 42 height 11
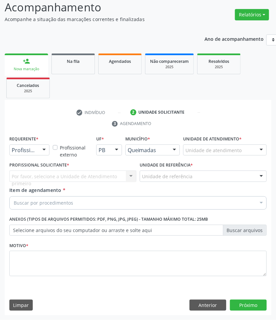
drag, startPoint x: 37, startPoint y: 149, endPoint x: 33, endPoint y: 157, distance: 8.7
click at [36, 151] on div "Profissional de Saúde" at bounding box center [29, 150] width 40 height 11
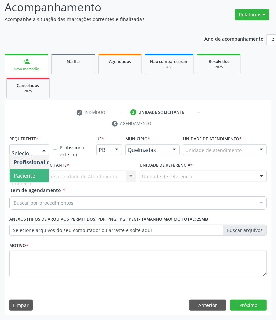
click at [31, 169] on span "Paciente" at bounding box center [42, 175] width 65 height 13
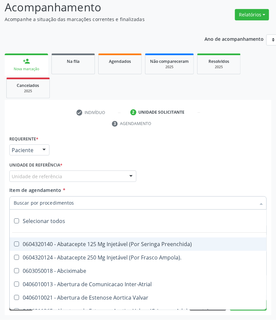
paste input "OTORRINOLARIN"
type input "OTORRINOLARIN"
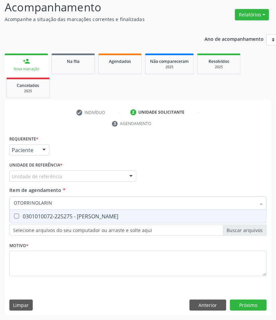
click at [52, 218] on div "0301010072-225275 - [PERSON_NAME]" at bounding box center [138, 216] width 249 height 5
checkbox Otorrinolaringologista "true"
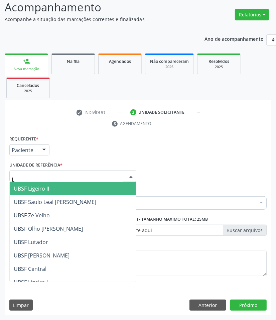
type input "LU"
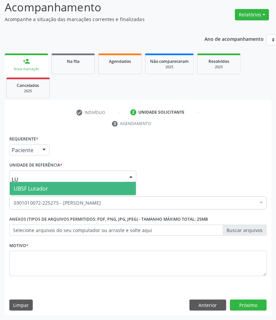
click at [51, 191] on span "UBSF Lutador" at bounding box center [73, 188] width 126 height 13
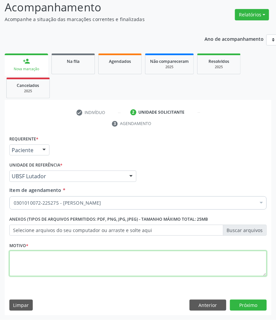
click at [88, 265] on textarea at bounding box center [138, 263] width 258 height 25
paste textarea "1ª CONSULTA 07/2025"
type textarea "1ª CONSULTA 07/2025"
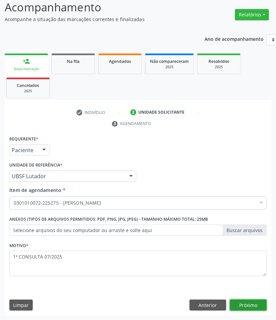
click at [246, 302] on button "Próximo" at bounding box center [248, 305] width 37 height 11
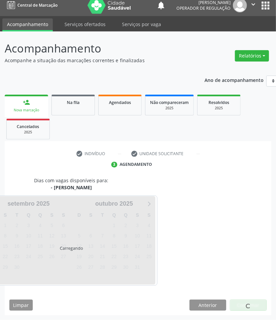
scroll to position [32, 0]
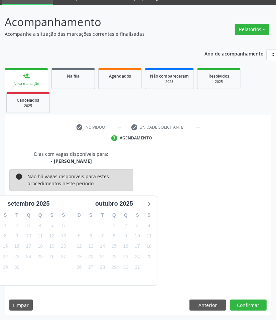
click at [255, 311] on div "Dias com vagas disponíveis para: - Médico Otorrinolaringologista info Não há va…" at bounding box center [138, 233] width 267 height 165
click at [245, 304] on button "Confirmar" at bounding box center [248, 305] width 37 height 11
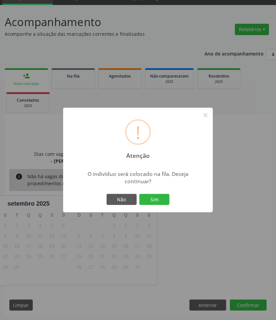
click at [160, 193] on div "Não Sim" at bounding box center [138, 200] width 66 height 14
click at [165, 199] on button "Sim" at bounding box center [154, 199] width 30 height 11
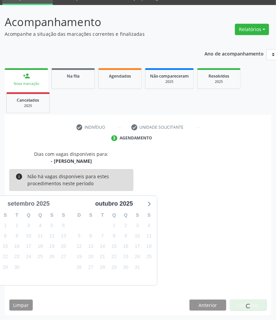
scroll to position [0, 0]
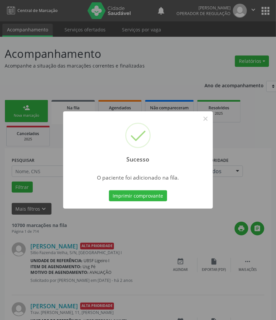
click at [47, 267] on div "Sucesso × O paciente foi adicionado na fila. Imprimir comprovante Cancel" at bounding box center [138, 160] width 276 height 320
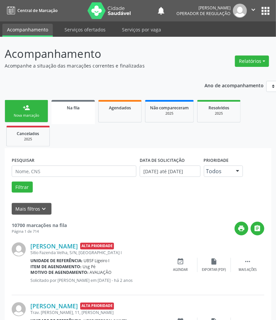
click at [27, 112] on link "person_add Nova marcação" at bounding box center [26, 111] width 43 height 22
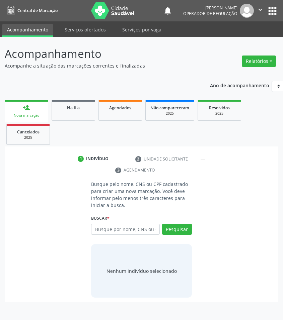
click at [139, 222] on div "Buscar * Busque por nome, CNS ou CPF Nenhum resultado encontrado para: " " Digi…" at bounding box center [141, 226] width 101 height 26
click at [143, 227] on input "text" at bounding box center [125, 229] width 69 height 11
type input "708603029555288"
click at [93, 232] on input "708603029555288" at bounding box center [93, 232] width 0 height 13
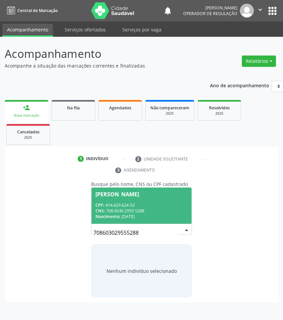
drag, startPoint x: 135, startPoint y: 198, endPoint x: 131, endPoint y: 201, distance: 4.4
click at [135, 199] on span "Angela Maria Gomes Bezerra CPF: 414.429.624-53 CNS: 708 6030 2955 5288 Nascimen…" at bounding box center [141, 206] width 100 height 36
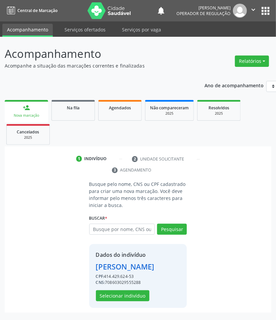
scroll to position [8, 0]
drag, startPoint x: 107, startPoint y: 302, endPoint x: 5, endPoint y: 276, distance: 105.6
click at [106, 302] on button "Selecionar indivíduo" at bounding box center [123, 295] width 54 height 11
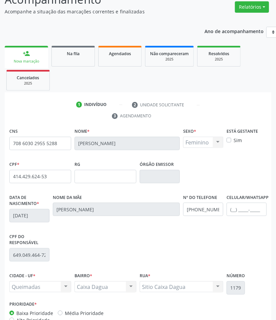
scroll to position [97, 0]
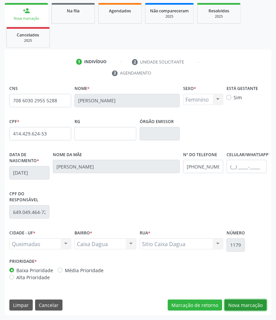
click at [239, 300] on button "Nova marcação" at bounding box center [246, 305] width 42 height 11
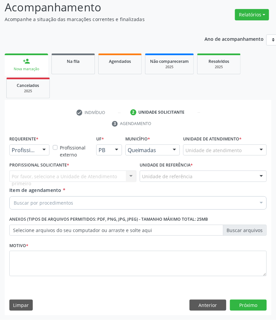
scroll to position [47, 0]
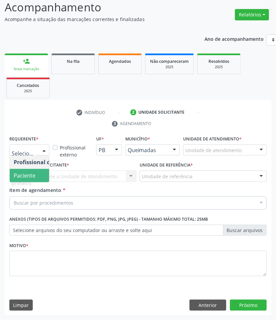
click at [33, 174] on span "Paciente" at bounding box center [25, 175] width 22 height 7
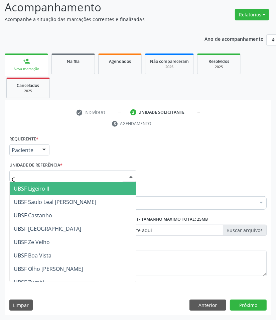
type input "CA"
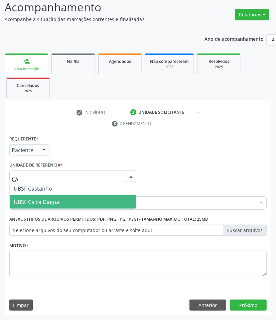
drag, startPoint x: 53, startPoint y: 194, endPoint x: 54, endPoint y: 200, distance: 5.8
click at [54, 200] on ul "UBSF Castanho UBSF Caixa Dagua Nenhum resultado encontrado para: " CA " Não há …" at bounding box center [73, 195] width 126 height 27
click at [55, 200] on span "UBSF Caixa Dagua" at bounding box center [36, 201] width 45 height 7
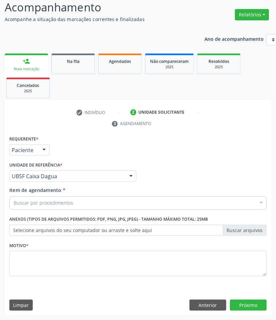
drag, startPoint x: 53, startPoint y: 196, endPoint x: 12, endPoint y: 202, distance: 41.0
click at [52, 196] on div "Buscar por procedimentos" at bounding box center [138, 202] width 258 height 13
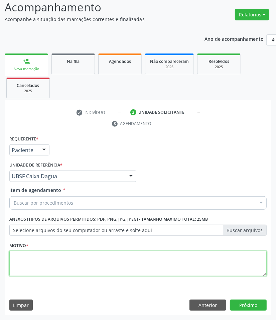
paste textarea "1ª CONSULTA 07/2025"
click at [46, 255] on textarea "1ª CONSULTA 07/2025" at bounding box center [138, 263] width 258 height 25
click at [24, 269] on textarea "1ª CONSULTA 07/2025 MENNGITE" at bounding box center [138, 263] width 258 height 25
type textarea "1ª CONSULTA 07/2025 MENINGITE"
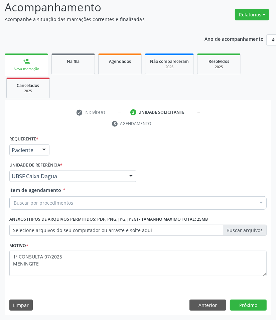
paste input "OTORRINOLARIN"
type input "OTORRINOLARIN"
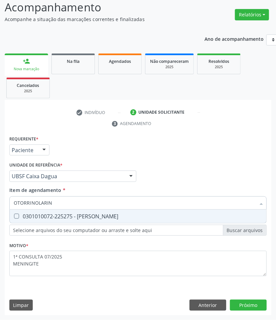
click at [42, 214] on div "0301010072-225275 - [PERSON_NAME]" at bounding box center [138, 216] width 249 height 5
checkbox Otorrinolaringologista "true"
click at [257, 303] on div "Requerente * Paciente Profissional de Saúde Paciente Nenhum resultado encontrad…" at bounding box center [138, 225] width 267 height 182
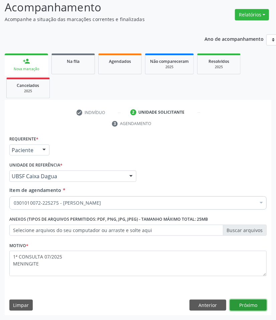
click at [263, 309] on button "Próximo" at bounding box center [248, 305] width 37 height 11
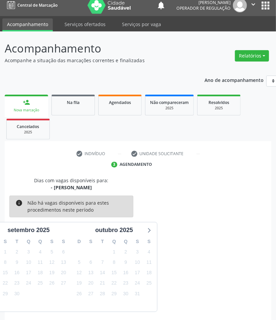
scroll to position [32, 0]
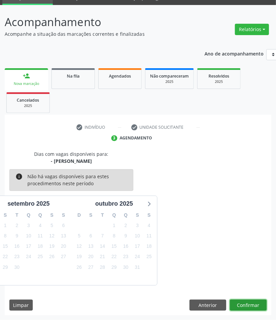
click at [230, 303] on button "Confirmar" at bounding box center [248, 305] width 37 height 11
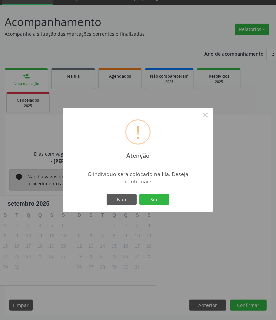
click at [139, 194] on button "Sim" at bounding box center [154, 199] width 30 height 11
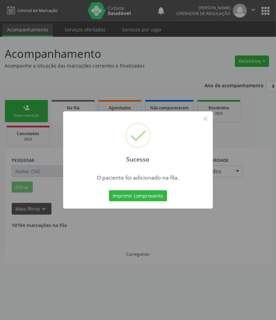
scroll to position [0, 0]
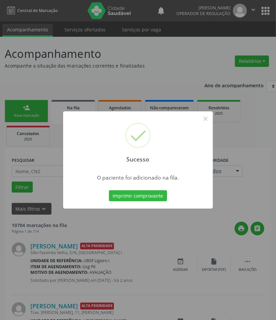
drag, startPoint x: 117, startPoint y: 242, endPoint x: 61, endPoint y: 137, distance: 118.7
click at [116, 240] on div "Sucesso × O paciente foi adicionado na fila. Imprimir comprovante Cancel" at bounding box center [138, 160] width 276 height 320
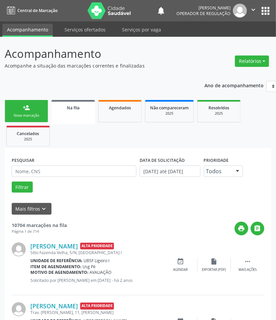
click at [33, 105] on link "person_add Nova marcação" at bounding box center [26, 111] width 43 height 22
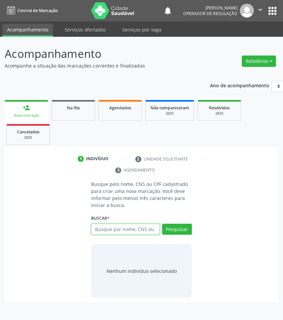
click at [115, 233] on input "text" at bounding box center [125, 229] width 69 height 11
click at [124, 233] on input "text" at bounding box center [125, 229] width 69 height 11
type input "707806603771416"
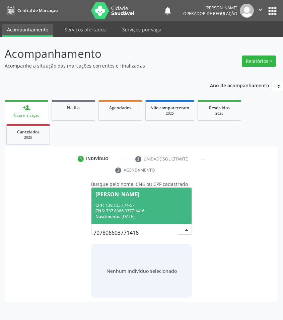
click at [156, 228] on input "707806603771416" at bounding box center [135, 232] width 85 height 13
click at [146, 199] on span "Robert Laurent da Silva Santos CPF: 139.133.174-57 CNS: 707 8066 0377 1416 Nasc…" at bounding box center [141, 206] width 100 height 36
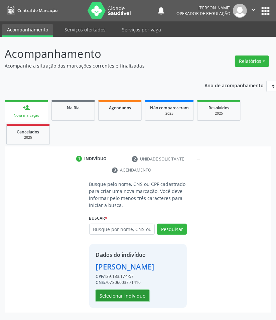
click at [139, 302] on button "Selecionar indivíduo" at bounding box center [123, 295] width 54 height 11
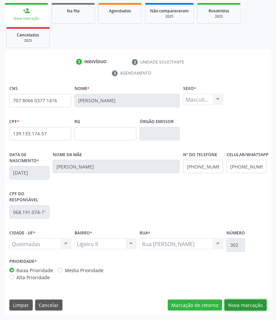
click at [240, 306] on button "Nova marcação" at bounding box center [246, 305] width 42 height 11
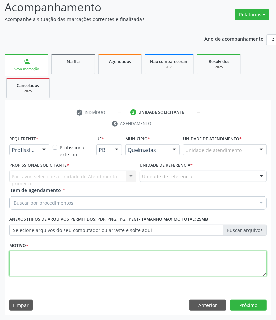
click at [91, 262] on textarea at bounding box center [138, 263] width 258 height 25
paste textarea "OTORRINOLARIN"
type textarea "OTORRINOLARIN"
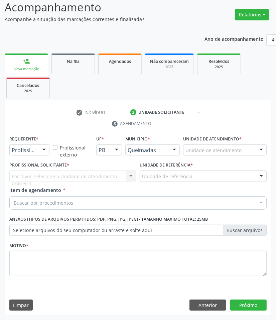
paste input "OTORRINOLARIN"
type input "OTORRINOLARIN"
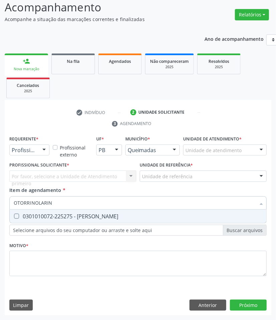
click at [32, 210] on span "0301010072-225275 - [PERSON_NAME]" at bounding box center [138, 216] width 257 height 13
checkbox Otorrinolaringologista "true"
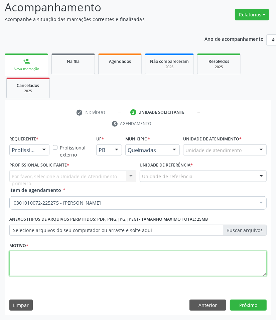
click at [71, 264] on textarea at bounding box center [138, 263] width 258 height 25
paste textarea "1ª CONSULTA 07/2025"
type textarea "1ª CONSULTA 07/2025 AMGIDALITE"
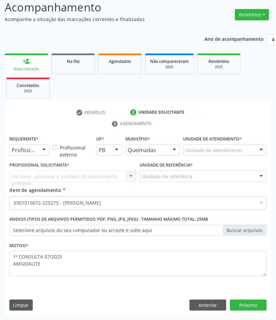
drag, startPoint x: 34, startPoint y: 146, endPoint x: 32, endPoint y: 155, distance: 9.1
click at [34, 146] on div "Profissional de Saúde" at bounding box center [29, 150] width 40 height 11
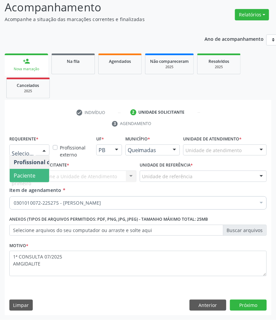
click at [30, 173] on span "Paciente" at bounding box center [25, 175] width 22 height 7
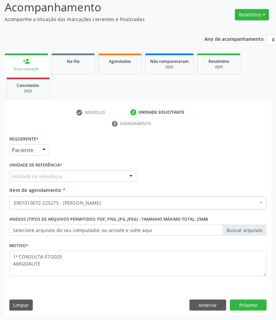
click at [208, 315] on div "Acompanhamento Acompanhe a situação das marcações correntes e finalizadas Relat…" at bounding box center [138, 155] width 276 height 330
click at [207, 310] on button "Anterior" at bounding box center [208, 305] width 37 height 11
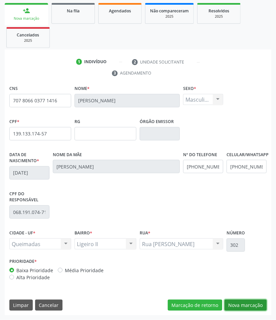
drag, startPoint x: 243, startPoint y: 310, endPoint x: 72, endPoint y: 226, distance: 189.9
click at [241, 309] on button "Nova marcação" at bounding box center [246, 305] width 42 height 11
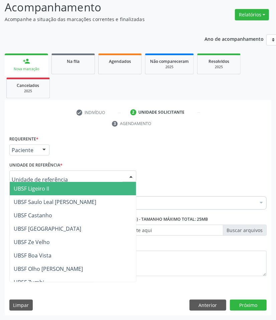
drag, startPoint x: 19, startPoint y: 173, endPoint x: 19, endPoint y: 185, distance: 12.0
click at [19, 186] on span "UBSF Ligeiro II" at bounding box center [31, 188] width 35 height 7
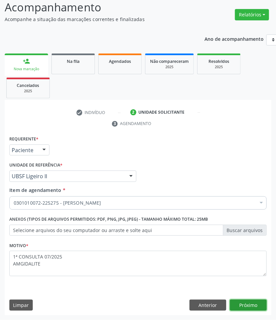
click at [252, 309] on button "Próximo" at bounding box center [248, 305] width 37 height 11
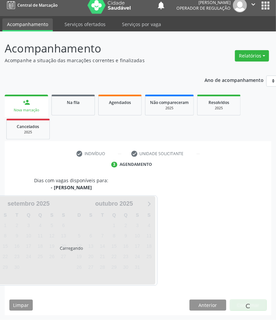
scroll to position [32, 0]
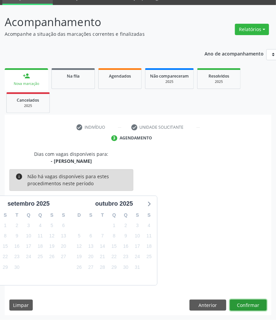
click at [260, 308] on button "Confirmar" at bounding box center [248, 305] width 37 height 11
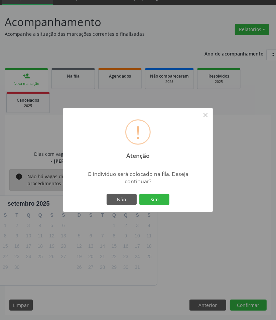
click at [139, 194] on button "Sim" at bounding box center [154, 199] width 30 height 11
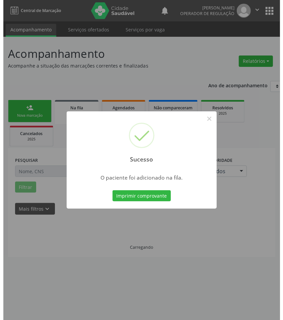
scroll to position [0, 0]
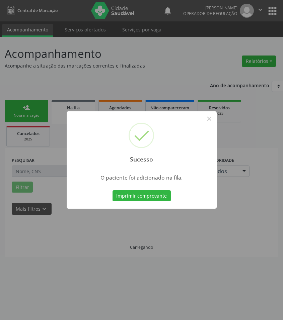
drag, startPoint x: 173, startPoint y: 277, endPoint x: 62, endPoint y: 158, distance: 162.4
click at [172, 277] on div "Sucesso × O paciente foi adicionado na fila. Imprimir comprovante Cancel" at bounding box center [141, 160] width 283 height 320
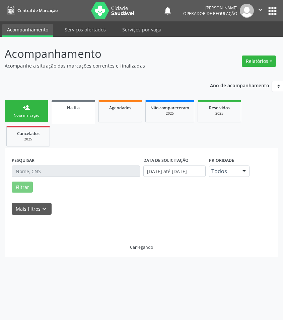
click at [31, 117] on div "Nova marcação" at bounding box center [26, 115] width 33 height 5
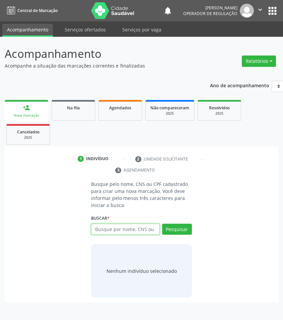
click at [124, 232] on input "text" at bounding box center [125, 229] width 69 height 11
type input "704607198542923"
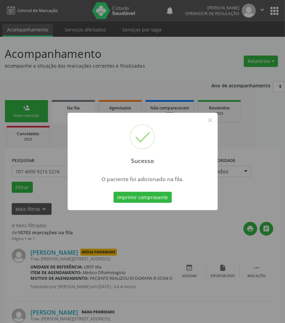
click at [207, 241] on div "Sucesso × O paciente foi adicionado na fila. Imprimir comprovante Cancel" at bounding box center [142, 161] width 285 height 323
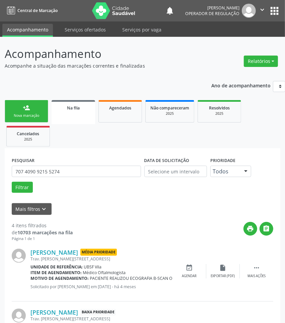
click at [39, 121] on link "person_add Nova marcação" at bounding box center [26, 111] width 43 height 22
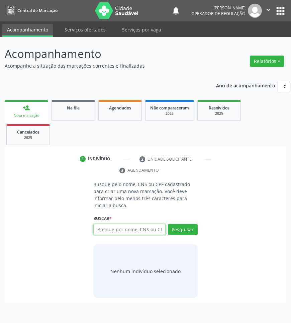
click at [122, 229] on input "text" at bounding box center [129, 229] width 72 height 11
type input "708609045471684"
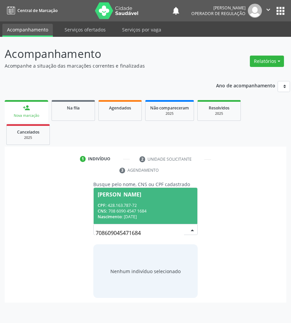
click at [132, 201] on span "Manoel Severino Barbosa CPF: 428.163.787-72 CNS: 708 6090 4547 1684 Nascimento:…" at bounding box center [145, 206] width 103 height 36
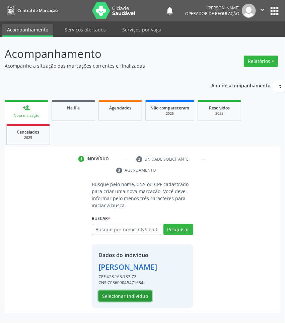
click at [138, 302] on button "Selecionar indivíduo" at bounding box center [125, 295] width 54 height 11
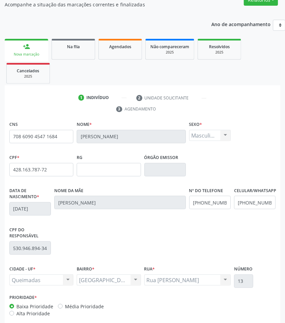
scroll to position [94, 0]
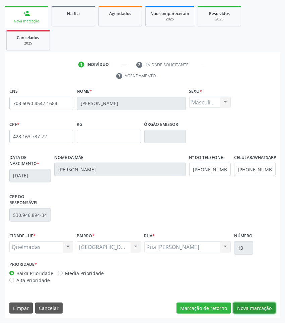
drag, startPoint x: 250, startPoint y: 309, endPoint x: 245, endPoint y: 308, distance: 5.1
click at [250, 309] on button "Nova marcação" at bounding box center [254, 307] width 42 height 11
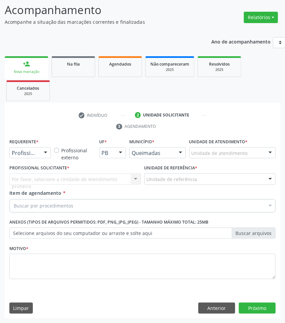
scroll to position [44, 0]
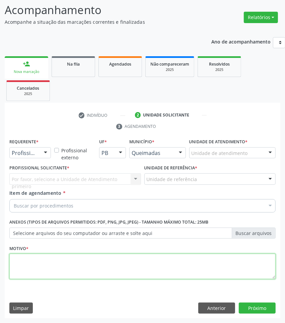
click at [49, 260] on textarea at bounding box center [142, 266] width 266 height 25
type textarea "O"
click at [49, 260] on textarea "PERDA AUDITIVA" at bounding box center [142, 266] width 266 height 25
paste textarea "1ª CONSULTA 07/2025"
type textarea "1ª CONSULTA 07/2025 PERDA AUDITIVA"
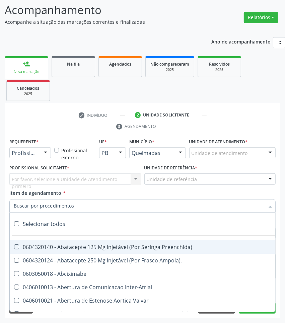
paste input "OTORRINOLARIN"
type input "OTORRINOLARIN"
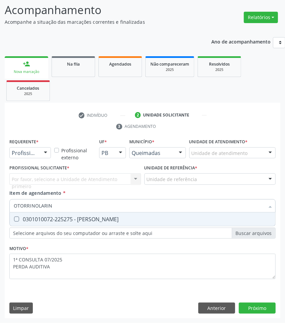
click at [59, 221] on div "0301010072-225275 - [PERSON_NAME]" at bounding box center [142, 218] width 257 height 5
checkbox Otorrinolaringologista "true"
click at [34, 148] on div "Profissional de Saúde" at bounding box center [29, 152] width 41 height 11
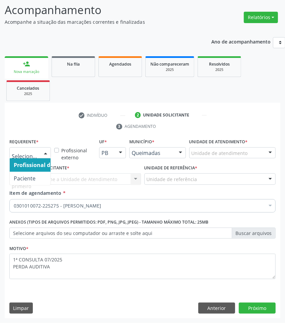
click at [37, 158] on span "Profissional de Saúde" at bounding box center [42, 164] width 65 height 13
drag, startPoint x: 36, startPoint y: 154, endPoint x: 30, endPoint y: 175, distance: 21.5
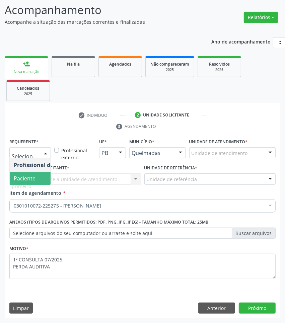
click at [27, 180] on span "Paciente" at bounding box center [25, 178] width 22 height 7
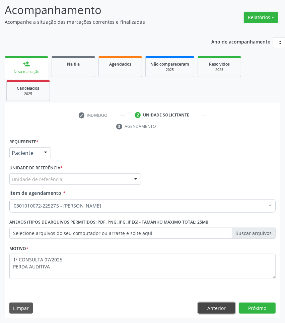
click at [207, 311] on button "Anterior" at bounding box center [216, 307] width 37 height 11
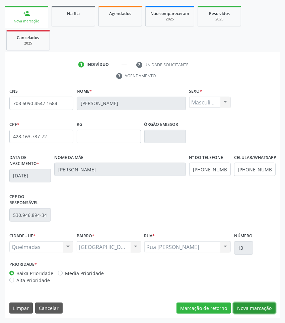
click at [252, 309] on button "Nova marcação" at bounding box center [254, 307] width 42 height 11
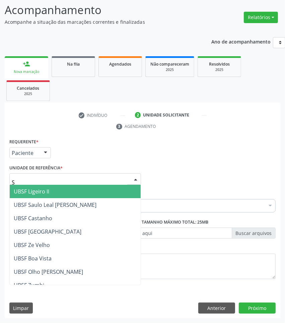
type input "SA"
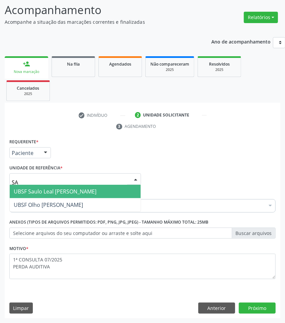
click at [44, 193] on span "UBSF Saulo Leal [PERSON_NAME]" at bounding box center [55, 191] width 83 height 7
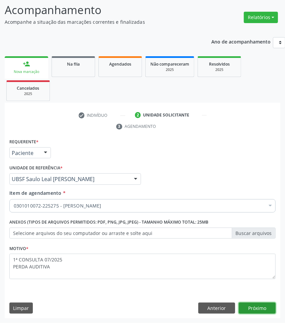
drag, startPoint x: 254, startPoint y: 303, endPoint x: 282, endPoint y: 307, distance: 28.3
click at [254, 303] on button "Próximo" at bounding box center [257, 307] width 37 height 11
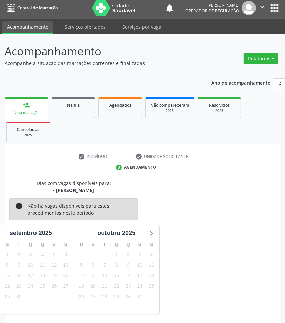
scroll to position [29, 0]
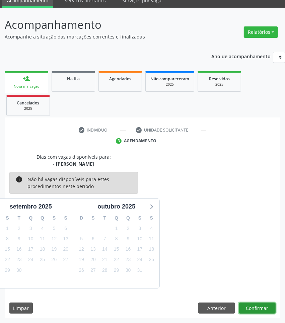
click at [268, 308] on button "Confirmar" at bounding box center [257, 307] width 37 height 11
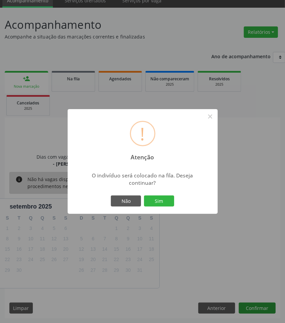
click at [144, 195] on button "Sim" at bounding box center [159, 200] width 30 height 11
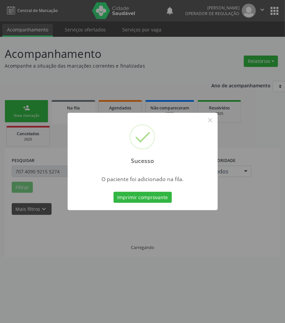
scroll to position [0, 0]
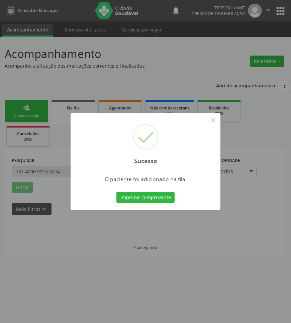
drag, startPoint x: 22, startPoint y: 166, endPoint x: 21, endPoint y: 113, distance: 53.2
click at [22, 166] on div "Sucesso × O paciente foi adicionado na fila. Imprimir comprovante Cancel" at bounding box center [145, 161] width 291 height 323
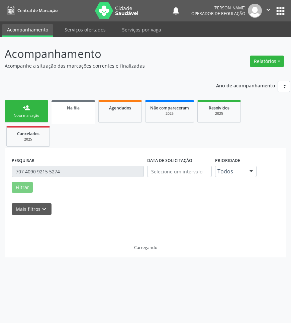
click at [23, 106] on div "person_add" at bounding box center [26, 107] width 7 height 7
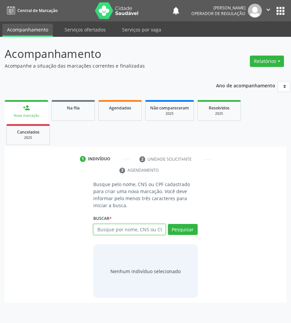
click at [156, 227] on input "text" at bounding box center [129, 229] width 72 height 11
type input "701408633102233"
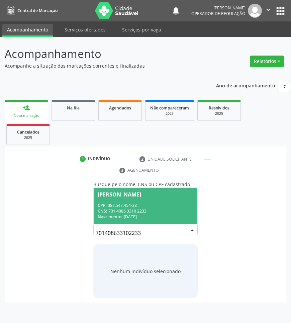
click at [159, 208] on div "CPF: 087.547.454-38 CNS: 701 4086 3310 2233 Nascimento: 12/12/1972" at bounding box center [145, 210] width 95 height 17
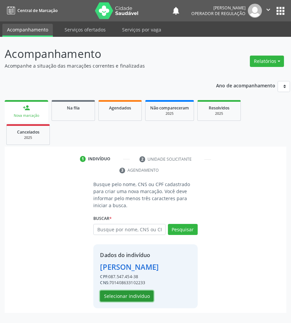
click at [115, 293] on button "Selecionar indivíduo" at bounding box center [127, 295] width 54 height 11
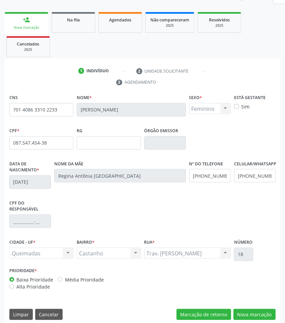
scroll to position [94, 0]
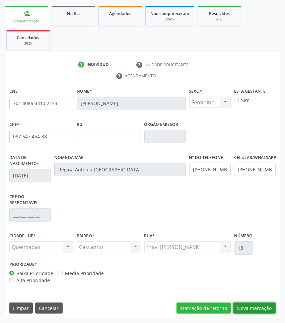
click at [242, 307] on button "Nova marcação" at bounding box center [254, 307] width 42 height 11
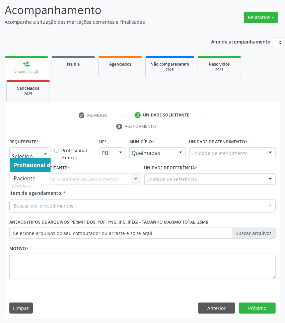
drag, startPoint x: 37, startPoint y: 152, endPoint x: 29, endPoint y: 159, distance: 10.7
click at [35, 154] on div at bounding box center [29, 152] width 41 height 11
click at [25, 175] on span "Paciente" at bounding box center [25, 178] width 22 height 7
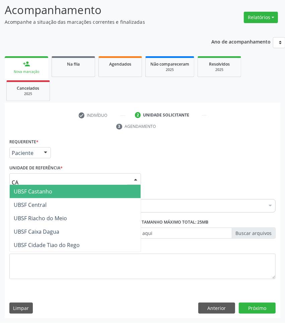
type input "CAS"
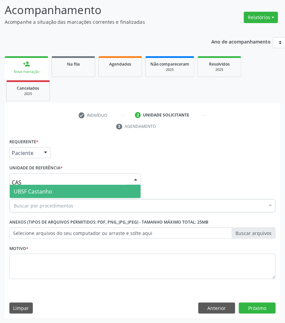
click at [39, 191] on span "UBSF Castanho" at bounding box center [33, 191] width 38 height 7
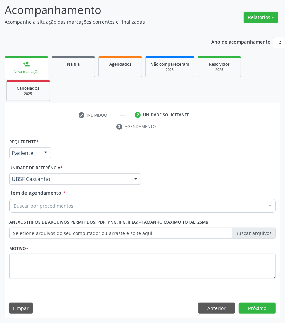
click at [148, 206] on div "Buscar por procedimentos" at bounding box center [142, 205] width 266 height 13
paste input "OTORRINOLARIN"
type input "OTORRINOLARIN"
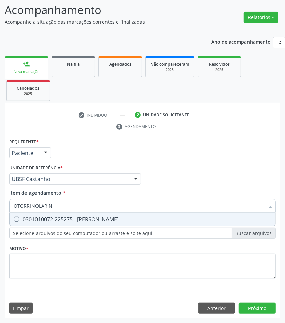
drag, startPoint x: 135, startPoint y: 217, endPoint x: 288, endPoint y: 215, distance: 152.9
click at [136, 217] on div "0301010072-225275 - [PERSON_NAME]" at bounding box center [142, 218] width 257 height 5
checkbox Otorrinolaringologista "true"
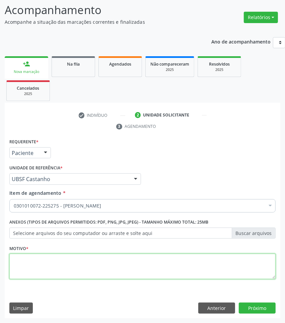
click at [89, 276] on textarea at bounding box center [142, 266] width 266 height 25
click at [106, 270] on textarea at bounding box center [142, 266] width 266 height 25
paste textarea "1ª CONSULTA 07/2025"
type textarea "1ª CONSULTA 07/2025 PERDA AUDITIVA"
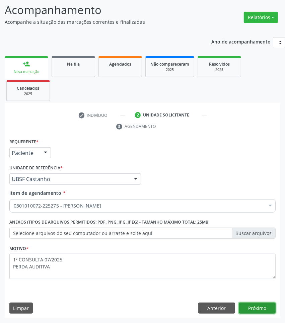
click button "Próximo" at bounding box center [257, 307] width 37 height 11
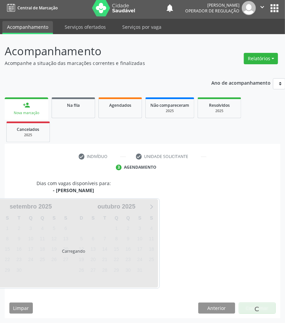
scroll to position [29, 0]
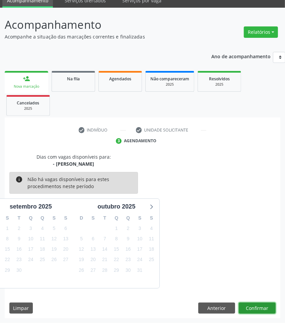
click at [258, 308] on button "Confirmar" at bounding box center [257, 307] width 37 height 11
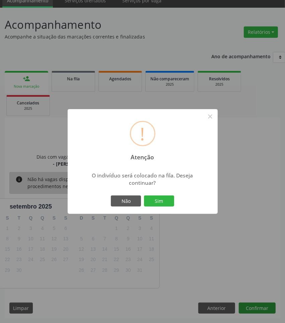
click at [144, 195] on button "Sim" at bounding box center [159, 200] width 30 height 11
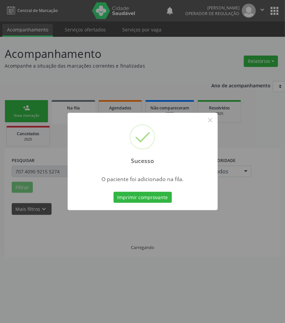
scroll to position [0, 0]
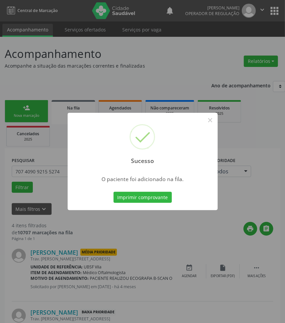
drag, startPoint x: 228, startPoint y: 234, endPoint x: 221, endPoint y: 233, distance: 7.0
click at [226, 234] on div "Sucesso × O paciente foi adicionado na fila. Imprimir comprovante Cancel" at bounding box center [142, 161] width 285 height 323
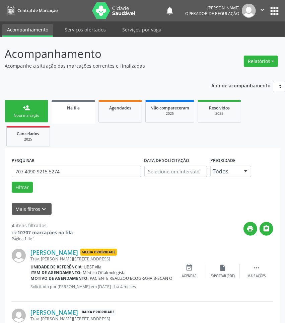
click at [13, 109] on link "person_add Nova marcação" at bounding box center [26, 111] width 43 height 22
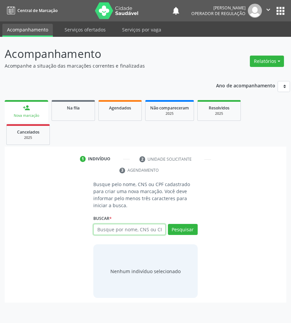
click at [139, 227] on input "text" at bounding box center [129, 229] width 72 height 11
click at [113, 231] on input "text" at bounding box center [129, 229] width 72 height 11
type input "702404536949027"
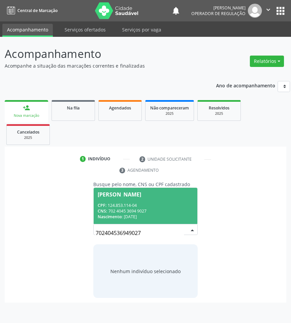
click at [154, 233] on input "702404536949027" at bounding box center [140, 232] width 88 height 13
click at [150, 205] on div "CPF: 124.853.114-04" at bounding box center [145, 205] width 95 height 6
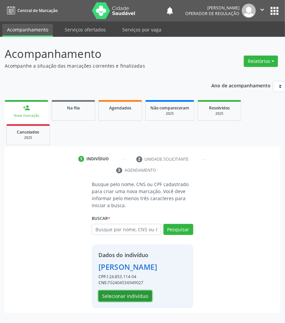
click at [134, 302] on button "Selecionar indivíduo" at bounding box center [125, 295] width 54 height 11
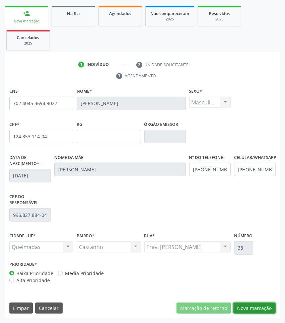
drag, startPoint x: 254, startPoint y: 305, endPoint x: 143, endPoint y: 248, distance: 124.8
click at [253, 305] on button "Nova marcação" at bounding box center [254, 307] width 42 height 11
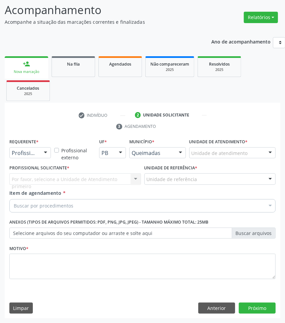
drag, startPoint x: 18, startPoint y: 155, endPoint x: 15, endPoint y: 172, distance: 17.9
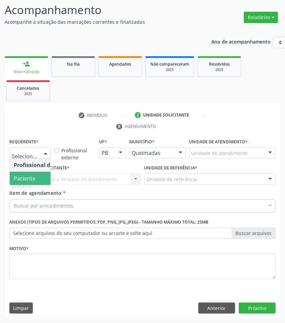
click at [17, 177] on span "Paciente" at bounding box center [25, 178] width 22 height 7
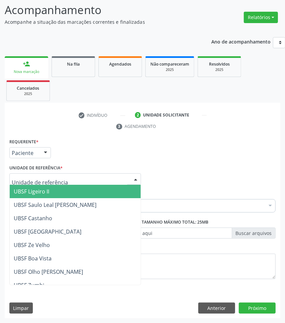
click at [45, 175] on div at bounding box center [74, 178] width 131 height 11
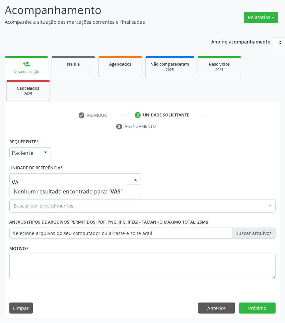
type input "V"
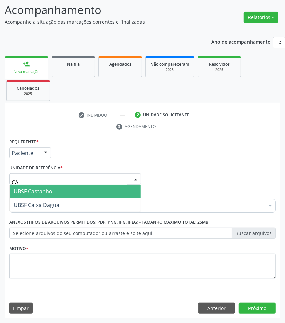
type input "CAS"
click at [55, 194] on span "UBSF Castanho" at bounding box center [75, 191] width 131 height 13
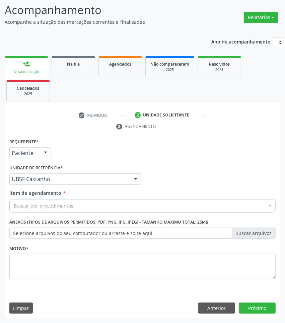
paste input "OTORRINOLARIN"
type input "OTORRINOLARIN"
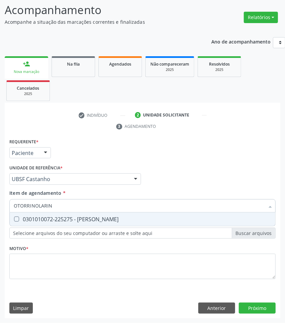
click at [65, 216] on div "0301010072-225275 - [PERSON_NAME]" at bounding box center [142, 218] width 257 height 5
checkbox Otorrinolaringologista "true"
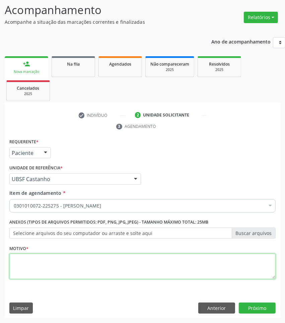
drag, startPoint x: 226, startPoint y: 268, endPoint x: 288, endPoint y: 269, distance: 61.6
click at [226, 269] on textarea at bounding box center [142, 266] width 266 height 25
paste textarea "1ª CONSULTA 07/2025"
click at [73, 270] on textarea "1ª CONSULTA 07/2025" at bounding box center [142, 266] width 266 height 25
type textarea "1ª CONSULTA 07/2025 AMIGDALITE EM REPETIÇÃO"
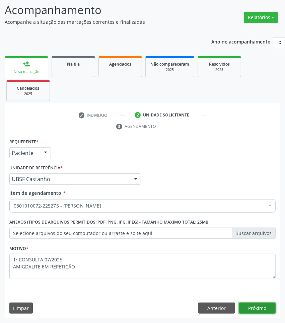
click at [255, 307] on button "Próximo" at bounding box center [257, 307] width 37 height 11
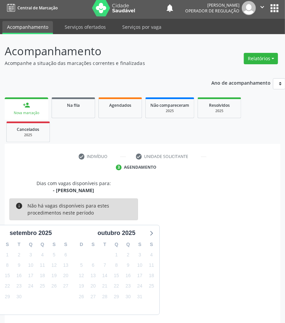
scroll to position [29, 0]
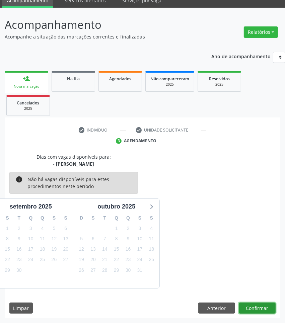
click at [260, 308] on button "Confirmar" at bounding box center [257, 307] width 37 height 11
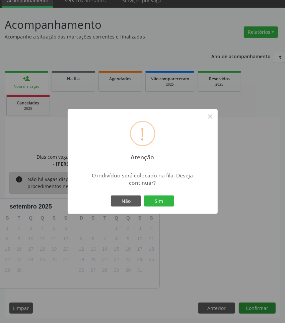
click at [144, 195] on button "Sim" at bounding box center [159, 200] width 30 height 11
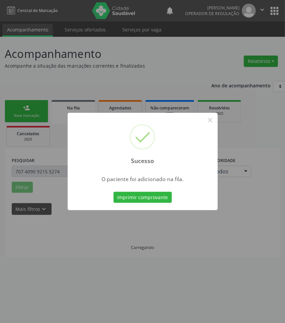
scroll to position [0, 0]
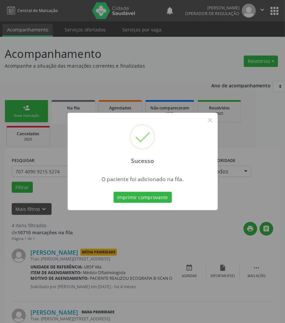
click at [172, 262] on div "Sucesso × O paciente foi adicionado na fila. Imprimir comprovante Cancel" at bounding box center [142, 161] width 285 height 323
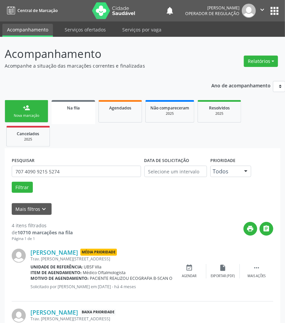
click at [10, 114] on div "Nova marcação" at bounding box center [26, 115] width 33 height 5
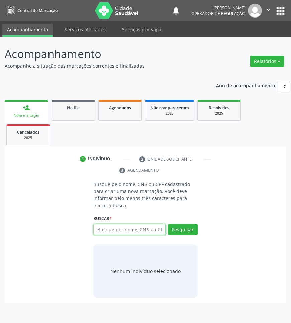
click at [139, 230] on input "text" at bounding box center [129, 229] width 72 height 11
type input "704602135410022"
drag, startPoint x: 154, startPoint y: 231, endPoint x: 138, endPoint y: 229, distance: 15.8
click at [96, 231] on input "704602135410022" at bounding box center [96, 232] width 0 height 13
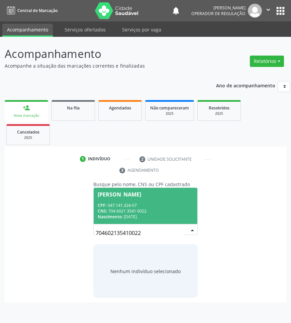
click at [132, 203] on div "CPF: 047.141.324-07" at bounding box center [145, 205] width 95 height 6
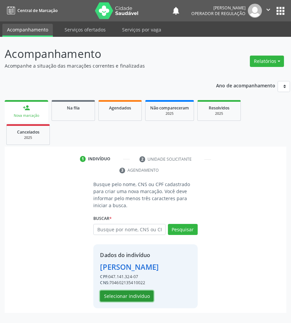
click at [106, 296] on button "Selecionar indivíduo" at bounding box center [127, 295] width 54 height 11
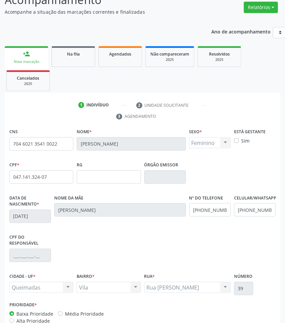
scroll to position [94, 0]
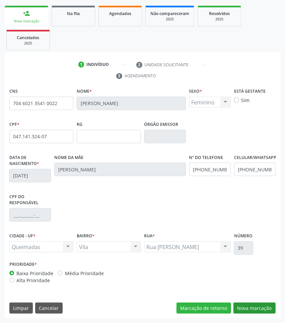
drag, startPoint x: 259, startPoint y: 299, endPoint x: 262, endPoint y: 309, distance: 10.5
click at [259, 300] on div "CNS 704 6021 3541 0022 Nome * Josefa Cileide Gervasio Sexo * Feminino Masculino…" at bounding box center [142, 202] width 275 height 232
click at [262, 309] on button "Nova marcação" at bounding box center [254, 307] width 42 height 11
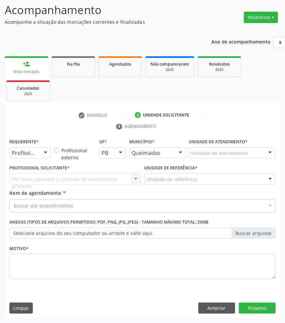
drag, startPoint x: 27, startPoint y: 145, endPoint x: 30, endPoint y: 151, distance: 6.3
click at [28, 146] on label "Requerente *" at bounding box center [23, 142] width 29 height 10
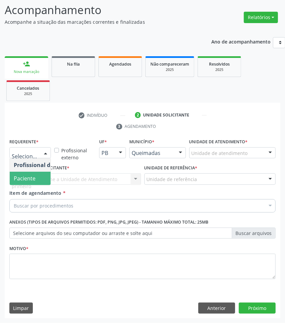
click at [31, 178] on span "Paciente" at bounding box center [25, 178] width 22 height 7
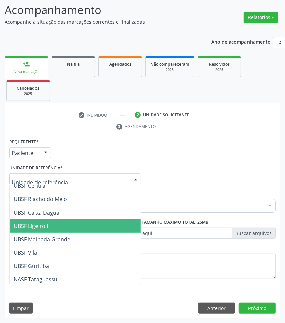
scroll to position [167, 0]
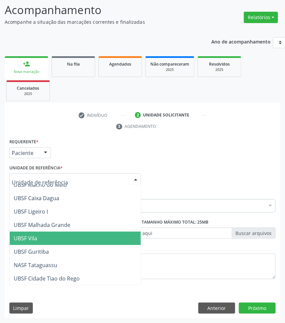
click at [45, 239] on span "UBSF Vila" at bounding box center [75, 237] width 131 height 13
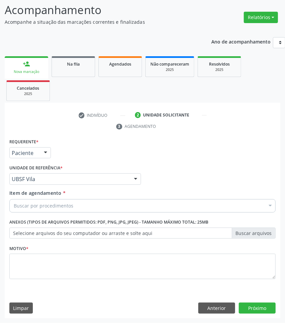
click at [131, 204] on div "Buscar por procedimentos" at bounding box center [142, 205] width 266 height 13
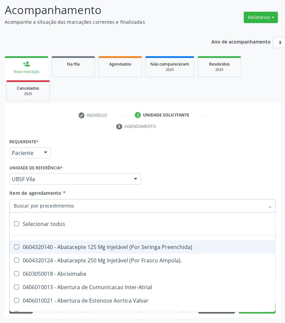
paste input "OTORRINOLARIN"
type input "OTORRINOLARIN"
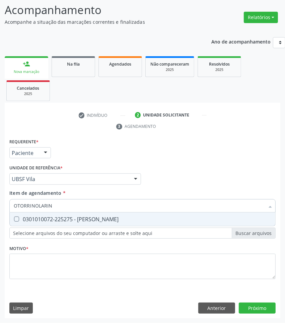
click at [132, 214] on span "0301010072-225275 - [PERSON_NAME]" at bounding box center [142, 218] width 265 height 13
checkbox Otorrinolaringologista "true"
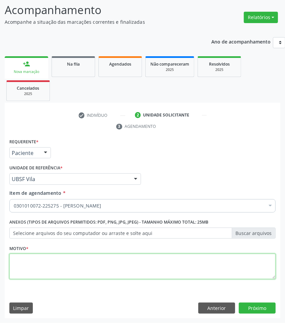
click at [216, 260] on textarea at bounding box center [142, 266] width 266 height 25
paste textarea "1ª CONSULTA 07/2025"
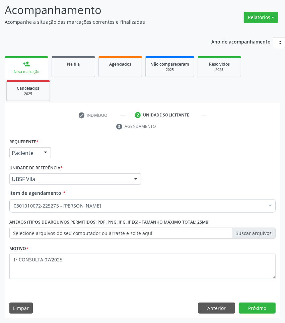
click at [203, 252] on div "Motivo * 1ª CONSULTA 07/2025" at bounding box center [142, 260] width 266 height 35
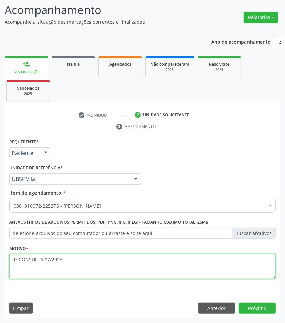
click at [201, 272] on textarea "1ª CONSULTA 07/2025" at bounding box center [142, 266] width 266 height 25
click at [35, 275] on textarea "1ª CONSULTA 07/2025 RINOSSINUSITE" at bounding box center [142, 266] width 266 height 25
type textarea "1ª CONSULTA 07/2025 RINOSSINUSITE"
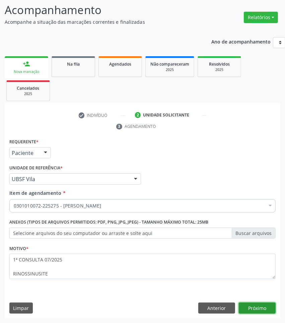
click at [265, 306] on button "Próximo" at bounding box center [257, 307] width 37 height 11
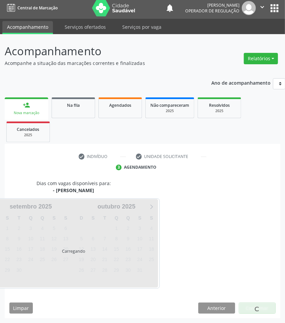
scroll to position [29, 0]
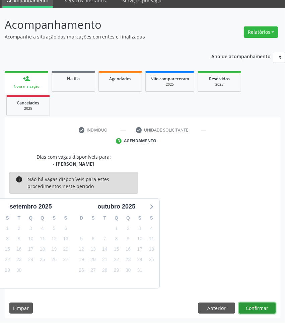
click at [249, 304] on button "Confirmar" at bounding box center [257, 307] width 37 height 11
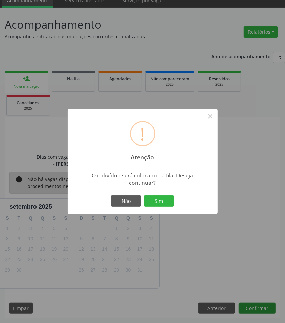
click at [144, 195] on button "Sim" at bounding box center [159, 200] width 30 height 11
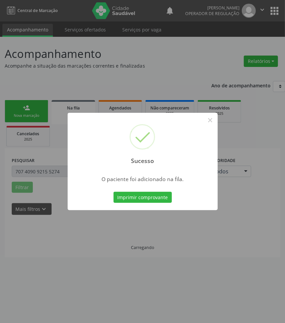
scroll to position [0, 0]
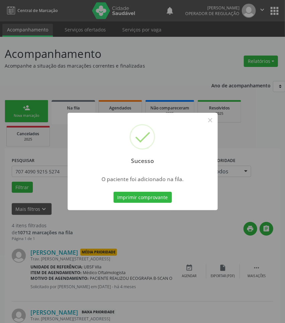
drag, startPoint x: 177, startPoint y: 245, endPoint x: 142, endPoint y: 201, distance: 56.8
click at [176, 244] on div "Sucesso × O paciente foi adicionado na fila. Imprimir comprovante Cancel" at bounding box center [142, 161] width 285 height 323
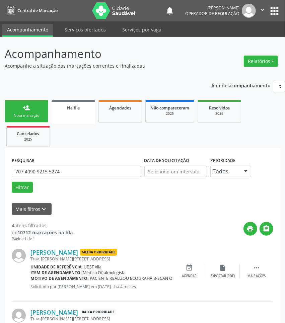
click at [20, 103] on link "person_add Nova marcação" at bounding box center [26, 111] width 43 height 22
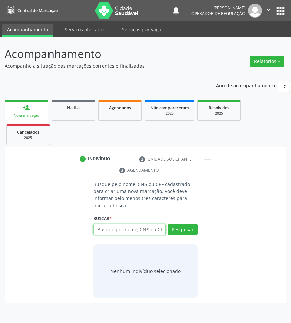
click at [120, 228] on input "text" at bounding box center [129, 229] width 72 height 11
click at [120, 226] on input "text" at bounding box center [129, 229] width 72 height 11
type input "703407722715600"
drag, startPoint x: 112, startPoint y: 231, endPoint x: 107, endPoint y: 233, distance: 5.8
click at [96, 231] on input "703407722715600" at bounding box center [96, 232] width 0 height 13
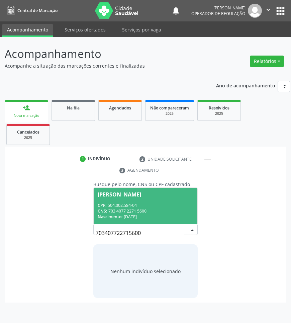
click at [126, 207] on div "CPF: 504.002.584-04" at bounding box center [145, 205] width 95 height 6
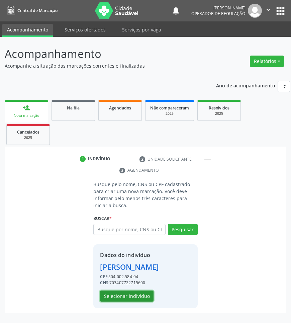
click at [129, 295] on button "Selecionar indivíduo" at bounding box center [127, 295] width 54 height 11
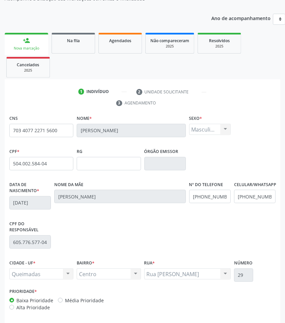
scroll to position [94, 0]
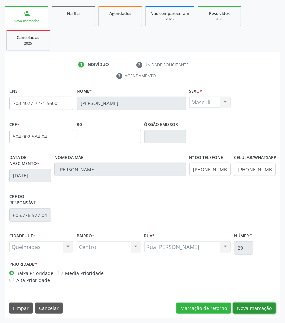
click at [264, 308] on button "Nova marcação" at bounding box center [254, 307] width 42 height 11
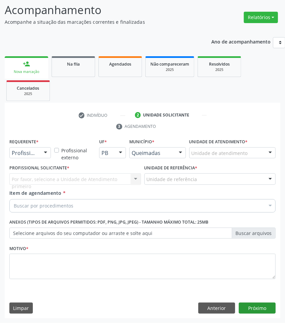
scroll to position [44, 0]
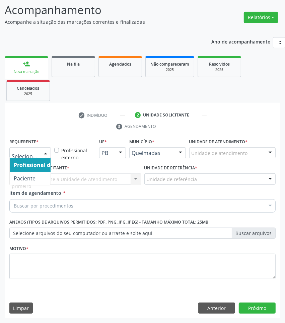
drag, startPoint x: 5, startPoint y: 181, endPoint x: 14, endPoint y: 178, distance: 9.1
click at [6, 181] on div "Requerente * Profissional de Saúde Paciente Nenhum resultado encontrado para: "…" at bounding box center [142, 228] width 275 height 182
click at [30, 160] on div "Requerente * Profissional de Saúde Profissional de Saúde Paciente Nenhum result…" at bounding box center [30, 150] width 45 height 26
drag, startPoint x: 32, startPoint y: 155, endPoint x: 33, endPoint y: 164, distance: 9.8
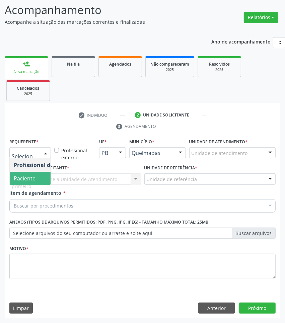
click at [34, 175] on span "Paciente" at bounding box center [25, 178] width 22 height 7
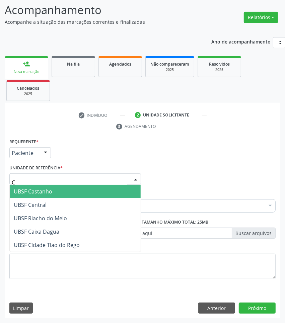
type input "CE"
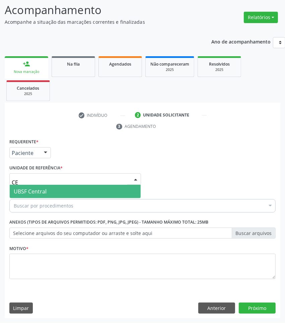
click at [25, 192] on span "UBSF Central" at bounding box center [30, 191] width 33 height 7
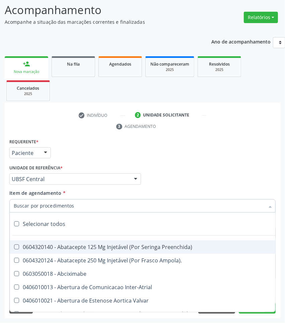
paste input "706 9031 6589 2232"
type input "706 9031 6589 2232"
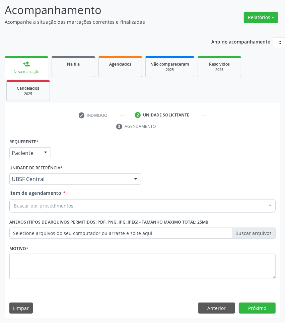
click at [100, 196] on div "Item de agendamento * Buscar por procedimentos Selecionar todos 0604320140 - Ab…" at bounding box center [142, 199] width 266 height 21
paste input "OTORRINOLARIN"
click at [99, 203] on div "Buscar por procedimentos" at bounding box center [142, 205] width 266 height 13
type input "OTORRINOLARIN"
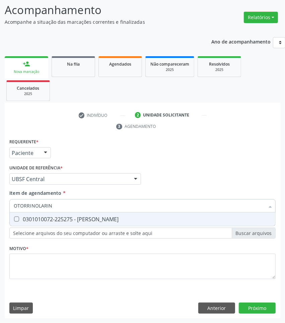
click at [68, 212] on span "0301010072-225275 - [PERSON_NAME]" at bounding box center [142, 218] width 265 height 13
checkbox Otorrinolaringologista "true"
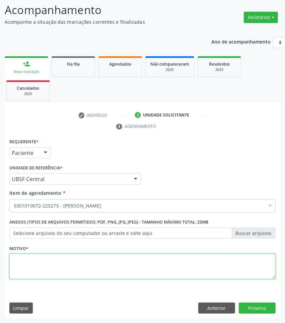
click at [158, 265] on textarea at bounding box center [142, 266] width 266 height 25
paste textarea "1ª CONSULTA 07/2025"
type textarea "1ª CONSULTA 07/2025"
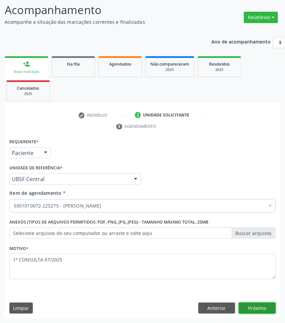
click at [262, 304] on button "Próximo" at bounding box center [257, 307] width 37 height 11
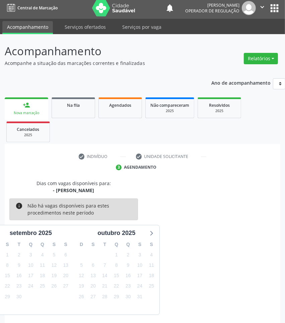
scroll to position [29, 0]
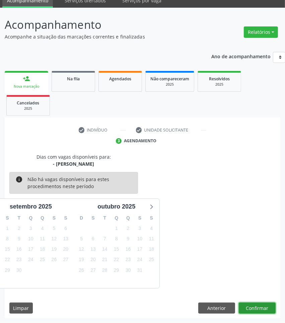
click at [271, 308] on button "Confirmar" at bounding box center [257, 307] width 37 height 11
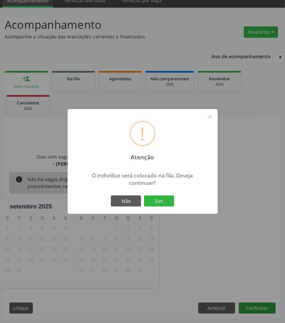
click at [144, 195] on button "Sim" at bounding box center [159, 200] width 30 height 11
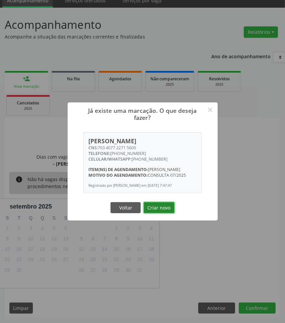
click at [156, 213] on button "Criar novo" at bounding box center [159, 207] width 31 height 11
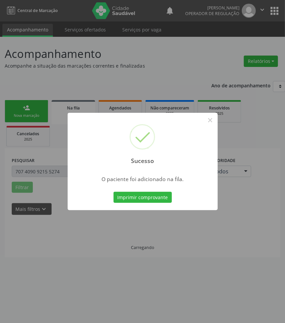
scroll to position [0, 0]
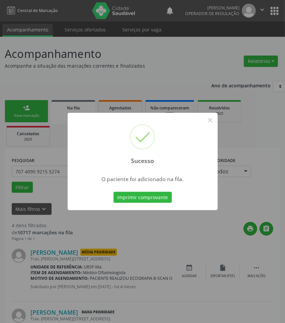
drag, startPoint x: 188, startPoint y: 246, endPoint x: 258, endPoint y: 222, distance: 73.6
click at [188, 245] on div "Sucesso × O paciente foi adicionado na fila. Imprimir comprovante Cancel" at bounding box center [142, 161] width 285 height 323
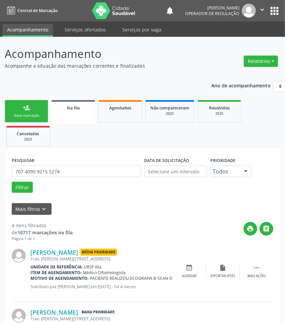
click at [36, 112] on link "person_add Nova marcação" at bounding box center [26, 111] width 43 height 22
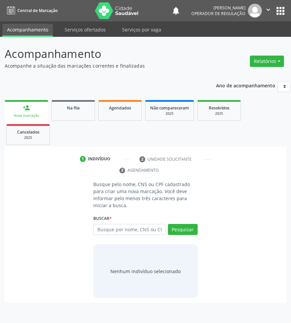
drag, startPoint x: 106, startPoint y: 235, endPoint x: 115, endPoint y: 229, distance: 10.6
click at [106, 235] on div "Busque por nome, CNS ou CPF Nenhum resultado encontrado para: " " Digite nome, …" at bounding box center [145, 232] width 104 height 16
click at [109, 229] on input "text" at bounding box center [129, 229] width 72 height 11
type input "700004892451805"
click at [96, 231] on input "700004892451805" at bounding box center [96, 232] width 0 height 13
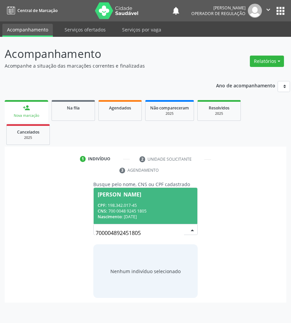
click at [132, 202] on div "CPF: 198.342.017-45" at bounding box center [145, 205] width 95 height 6
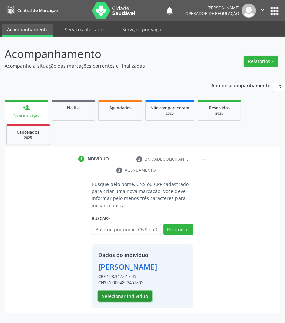
click at [127, 302] on button "Selecionar indivíduo" at bounding box center [125, 295] width 54 height 11
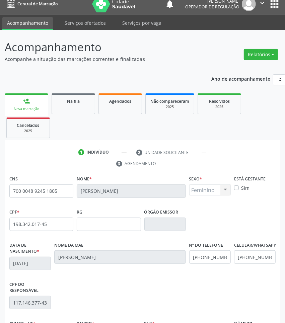
scroll to position [94, 0]
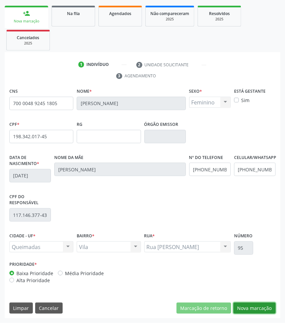
click at [246, 302] on button "Nova marcação" at bounding box center [254, 307] width 42 height 11
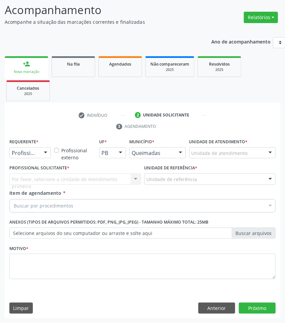
scroll to position [44, 0]
drag, startPoint x: 33, startPoint y: 148, endPoint x: 31, endPoint y: 152, distance: 4.6
click at [33, 150] on div "Profissional de Saúde" at bounding box center [29, 152] width 41 height 11
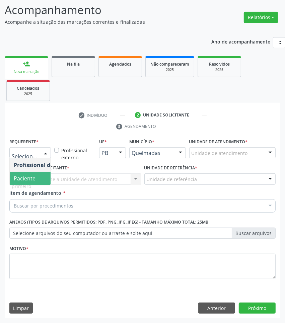
click at [29, 178] on span "Paciente" at bounding box center [25, 178] width 22 height 7
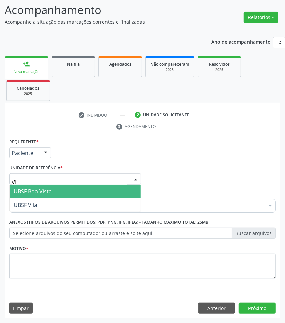
type input "VIL"
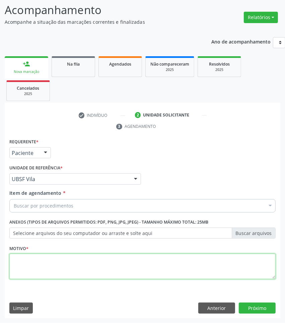
click at [34, 265] on textarea at bounding box center [142, 266] width 266 height 25
paste textarea "OTORRINOLARIN"
type textarea "OTORRINOLARIN"
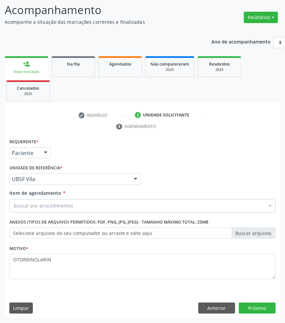
click at [73, 208] on div "Buscar por procedimentos" at bounding box center [142, 205] width 266 height 13
paste input "OTORRINOLARIN"
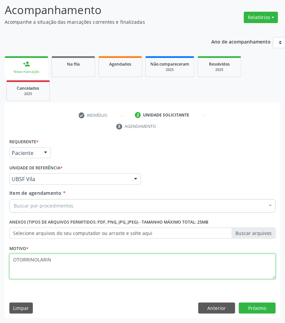
click at [62, 257] on textarea "OTORRINOLARIN" at bounding box center [142, 266] width 266 height 25
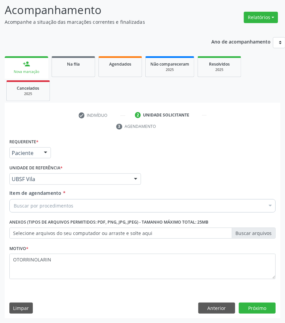
click at [14, 208] on input "Item de agendamento *" at bounding box center [14, 205] width 0 height 13
paste input "OTORRINOLARIN"
type input "OTORRINOLARIN"
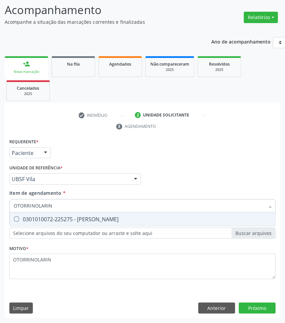
click at [75, 221] on div "0301010072-225275 - [PERSON_NAME]" at bounding box center [142, 218] width 257 height 5
checkbox Otorrinolaringologista "true"
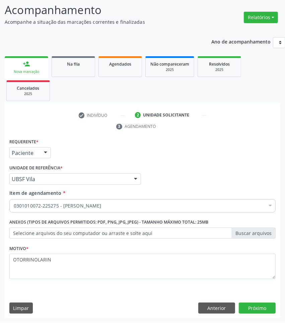
click at [39, 264] on div "Requerente * Paciente Profissional de Saúde Paciente Nenhum resultado encontrad…" at bounding box center [142, 213] width 266 height 152
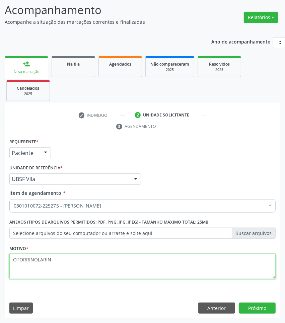
click at [39, 264] on textarea "OTORRINOLARIN" at bounding box center [142, 266] width 266 height 25
paste textarea "1ª CONSULTA 07/2025"
type textarea "1ª CONSULTA 07/2025"
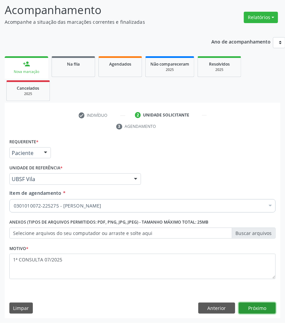
click at [263, 309] on button "Próximo" at bounding box center [257, 307] width 37 height 11
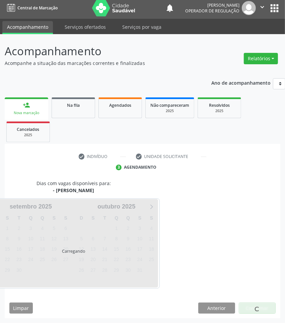
scroll to position [29, 0]
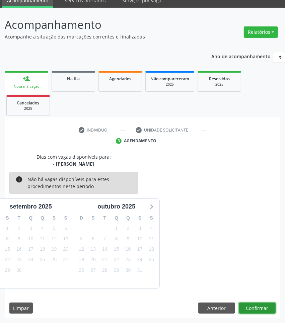
click at [265, 306] on button "Confirmar" at bounding box center [257, 307] width 37 height 11
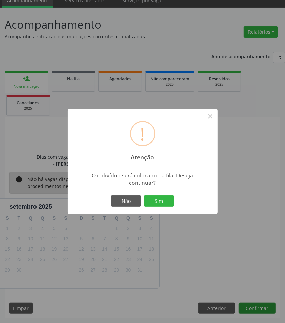
click at [144, 195] on button "Sim" at bounding box center [159, 200] width 30 height 11
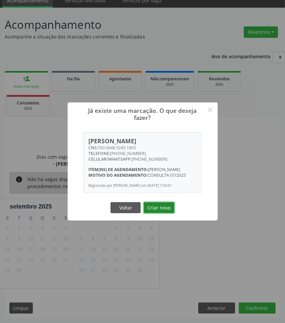
click at [165, 213] on button "Criar novo" at bounding box center [159, 207] width 31 height 11
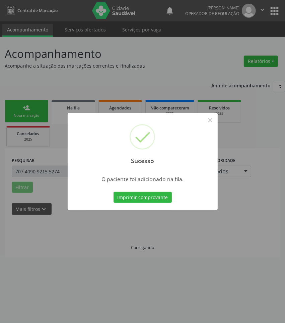
scroll to position [0, 0]
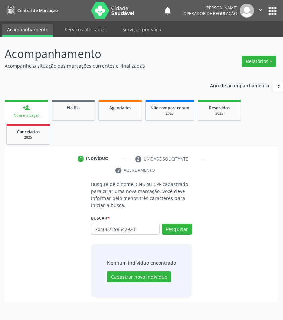
click at [145, 235] on div "704607198542923 Busque por nome, CNS ou CPF Nenhum resultado encontrado para: "…" at bounding box center [141, 232] width 101 height 16
click at [143, 231] on input "704607198542923" at bounding box center [125, 229] width 69 height 11
click at [93, 228] on input "704607198542923" at bounding box center [93, 232] width 0 height 13
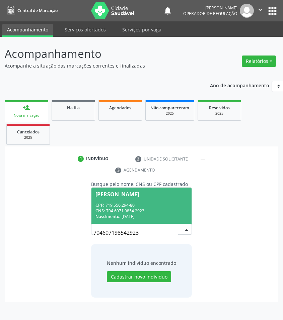
click at [134, 201] on span "Ketily Vitória Pereira Tavares CPF: 719.556.294-80 CNS: 704 6071 9854 2923 Nasc…" at bounding box center [141, 206] width 100 height 36
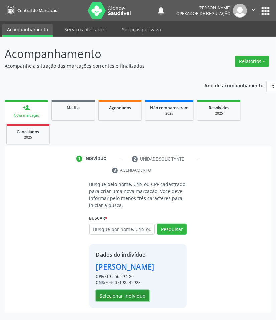
click at [139, 302] on button "Selecionar indivíduo" at bounding box center [123, 295] width 54 height 11
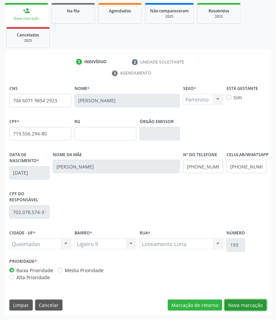
drag, startPoint x: 240, startPoint y: 304, endPoint x: 91, endPoint y: 301, distance: 148.9
click at [228, 302] on button "Nova marcação" at bounding box center [246, 305] width 42 height 11
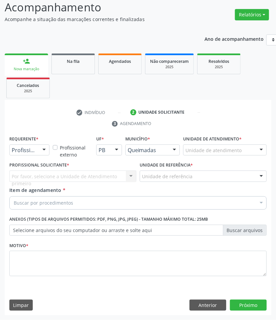
scroll to position [47, 0]
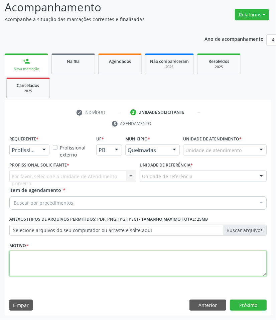
click at [67, 276] on textarea at bounding box center [138, 263] width 258 height 25
paste textarea "1ª CONSULTA 07/2025"
type textarea "1ª CONSULTA 07/2025 SANGRAMENTO NASAL"
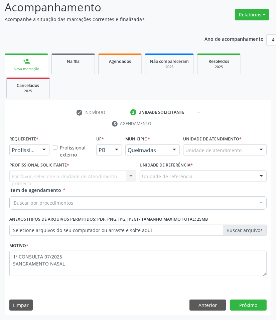
click at [79, 192] on div "Item de agendamento * Buscar por procedimentos Selecionar todos 0604320140 - Ab…" at bounding box center [138, 197] width 258 height 21
click at [81, 201] on div "Buscar por procedimentos" at bounding box center [138, 202] width 258 height 13
paste input "OTORRINOLARIN"
type input "OTORRINOLARIN"
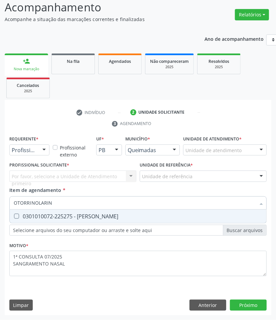
click at [75, 215] on div "0301010072-225275 - [PERSON_NAME]" at bounding box center [138, 216] width 249 height 5
checkbox Otorrinolaringologista "true"
click at [208, 304] on div "Requerente * Profissional de Saúde Profissional de Saúde Paciente Nenhum result…" at bounding box center [138, 225] width 267 height 182
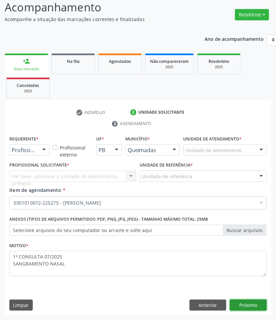
click at [239, 306] on button "Próximo" at bounding box center [248, 305] width 37 height 11
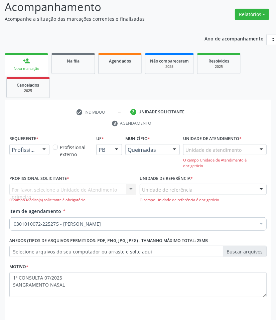
drag, startPoint x: 19, startPoint y: 151, endPoint x: 18, endPoint y: 154, distance: 3.8
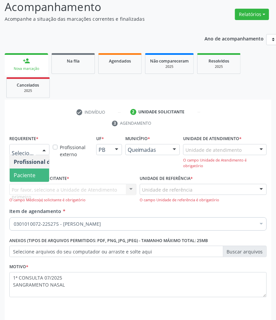
click at [18, 175] on span "Paciente" at bounding box center [25, 175] width 22 height 7
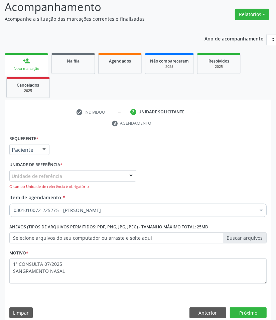
click at [61, 174] on div "Unidade de referência" at bounding box center [72, 175] width 127 height 11
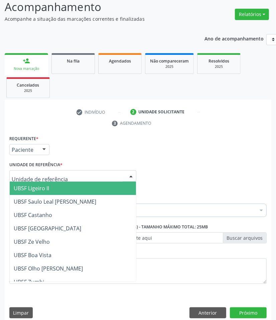
click at [50, 191] on span "UBSF Ligeiro II" at bounding box center [73, 188] width 126 height 13
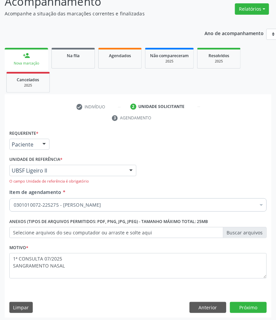
scroll to position [55, 0]
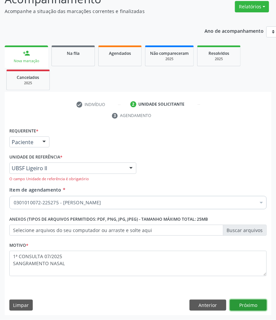
click at [258, 304] on button "Próximo" at bounding box center [248, 305] width 37 height 11
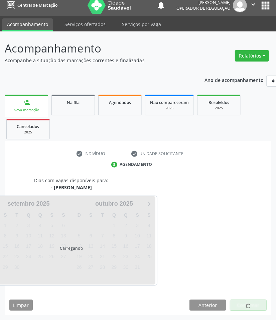
scroll to position [32, 0]
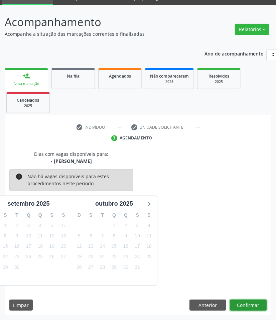
click at [258, 305] on button "Confirmar" at bounding box center [248, 305] width 37 height 11
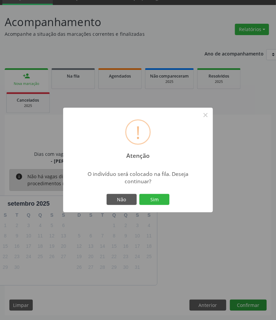
click at [139, 194] on button "Sim" at bounding box center [154, 199] width 30 height 11
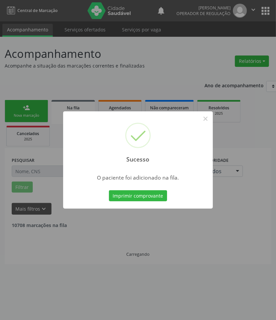
scroll to position [0, 0]
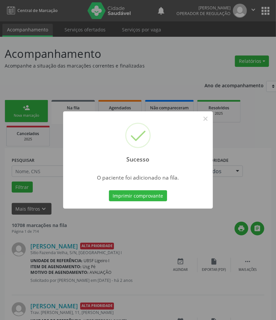
click at [22, 224] on div "Sucesso × O paciente foi adicionado na fila. Imprimir comprovante Cancel" at bounding box center [138, 160] width 276 height 320
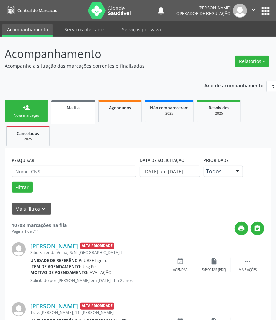
click at [18, 104] on link "person_add Nova marcação" at bounding box center [26, 111] width 43 height 22
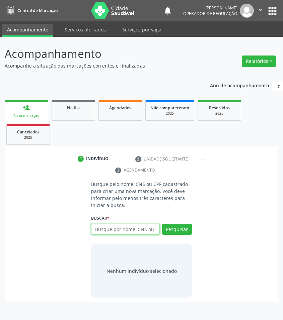
click at [127, 231] on input "text" at bounding box center [125, 229] width 69 height 11
type input "700708909248872"
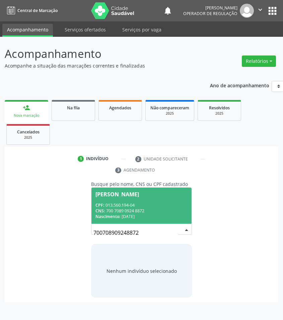
click at [164, 227] on input "700708909248872" at bounding box center [135, 232] width 85 height 13
drag, startPoint x: 149, startPoint y: 204, endPoint x: 136, endPoint y: 213, distance: 16.1
click at [149, 203] on div "CPF: 013.560.194-04" at bounding box center [141, 205] width 92 height 6
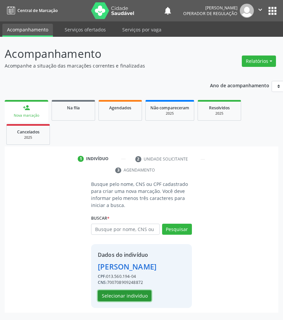
click at [111, 295] on button "Selecionar indivíduo" at bounding box center [125, 295] width 54 height 11
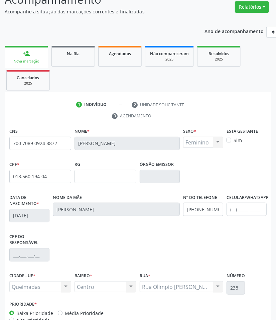
scroll to position [97, 0]
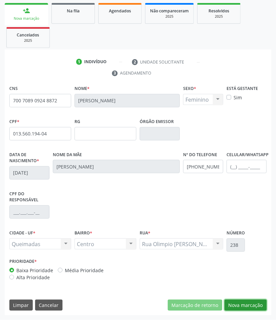
drag, startPoint x: 243, startPoint y: 303, endPoint x: 193, endPoint y: 253, distance: 71.0
click at [240, 300] on button "Nova marcação" at bounding box center [246, 305] width 42 height 11
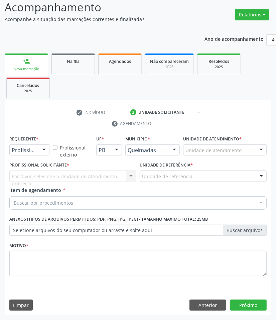
scroll to position [47, 0]
drag, startPoint x: 45, startPoint y: 152, endPoint x: 39, endPoint y: 163, distance: 12.7
click at [44, 153] on div at bounding box center [44, 150] width 10 height 11
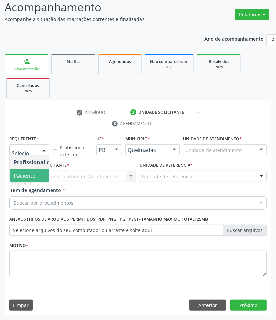
click at [32, 178] on span "Paciente" at bounding box center [25, 175] width 22 height 7
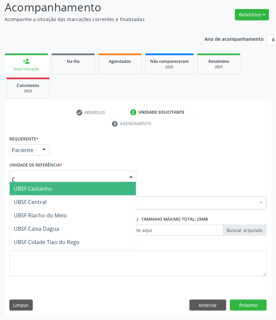
type input "CE"
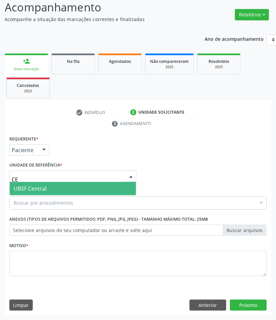
drag, startPoint x: 40, startPoint y: 189, endPoint x: 39, endPoint y: 192, distance: 3.7
click at [40, 189] on span "UBSF Central" at bounding box center [30, 188] width 33 height 7
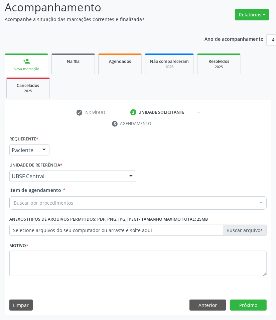
paste input "OTORRINOLARIN"
type input "OTORRINOLARIN"
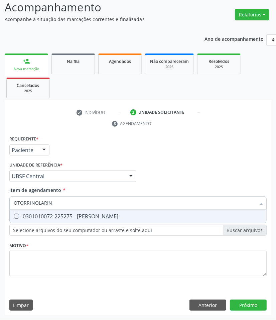
click at [37, 215] on div "0301010072-225275 - [PERSON_NAME]" at bounding box center [138, 216] width 249 height 5
checkbox Otorrinolaringologista "true"
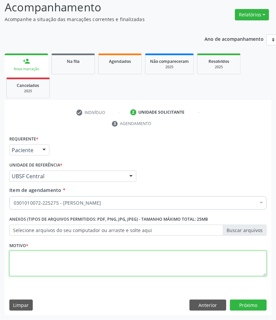
paste textarea "1ª CONSULTA 07/2025"
click at [48, 269] on textarea at bounding box center [138, 263] width 258 height 25
click at [86, 265] on textarea "1ª CONSULTA 07/2025" at bounding box center [138, 263] width 258 height 25
type textarea "1ª CONSULTA 07/2025 SINUSOPATIA"
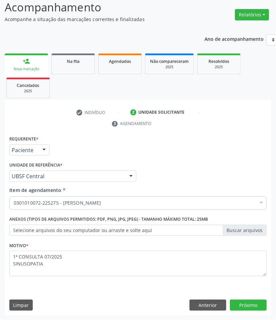
click at [249, 298] on div "Requerente * Paciente Profissional de Saúde Paciente Nenhum resultado encontrad…" at bounding box center [138, 225] width 267 height 182
click at [249, 301] on button "Próximo" at bounding box center [248, 305] width 37 height 11
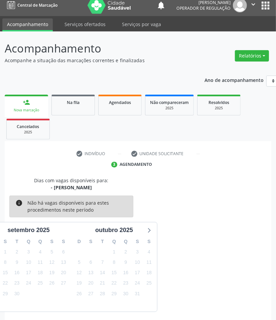
scroll to position [32, 0]
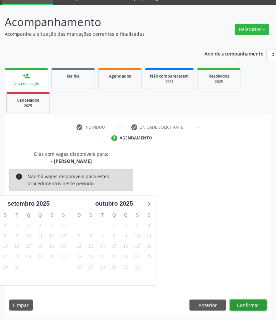
click at [240, 301] on button "Confirmar" at bounding box center [248, 305] width 37 height 11
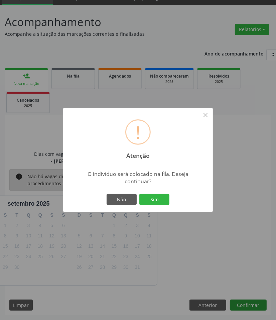
click at [139, 194] on button "Sim" at bounding box center [154, 199] width 30 height 11
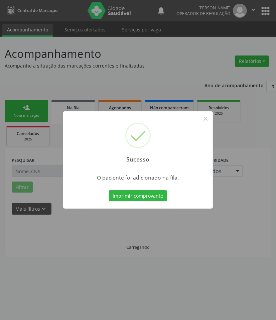
scroll to position [0, 0]
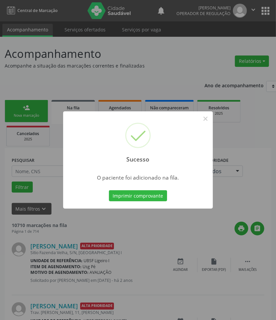
drag, startPoint x: 101, startPoint y: 250, endPoint x: 46, endPoint y: 168, distance: 98.6
click at [100, 250] on div "Sucesso × O paciente foi adicionado na fila. Imprimir comprovante Cancel" at bounding box center [138, 160] width 276 height 320
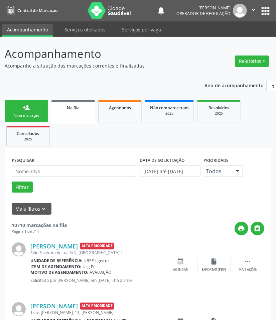
click at [27, 120] on link "person_add Nova marcação" at bounding box center [26, 111] width 43 height 22
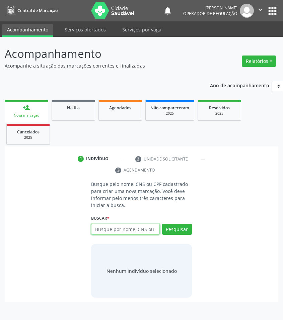
click at [94, 234] on input "text" at bounding box center [125, 229] width 69 height 11
type input "706903165892232"
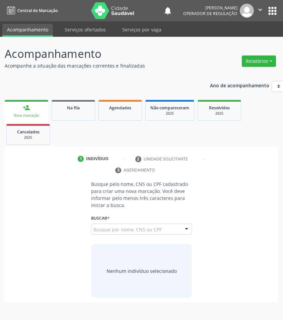
click at [93, 232] on input "706903165892232" at bounding box center [93, 232] width 0 height 13
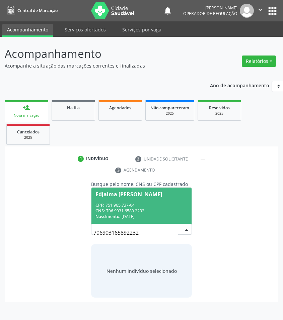
click at [108, 205] on div "CPF: 751.965.737-04" at bounding box center [141, 205] width 92 height 6
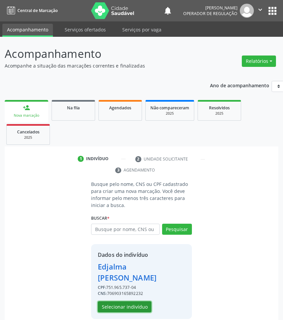
click at [121, 301] on button "Selecionar indivíduo" at bounding box center [125, 306] width 54 height 11
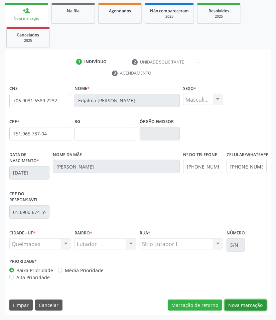
click at [241, 307] on button "Nova marcação" at bounding box center [246, 305] width 42 height 11
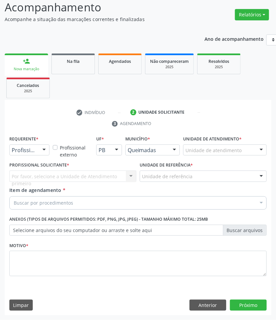
scroll to position [47, 0]
drag, startPoint x: 38, startPoint y: 151, endPoint x: 37, endPoint y: 154, distance: 3.5
click at [38, 151] on div "Profissional de Saúde Profissional de Saúde Paciente Nenhum resultado encontrad…" at bounding box center [29, 150] width 40 height 11
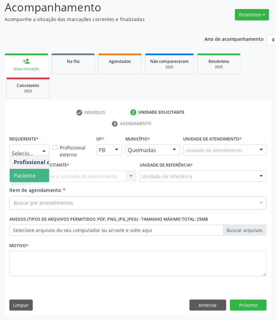
click at [31, 172] on span "Paciente" at bounding box center [25, 175] width 22 height 7
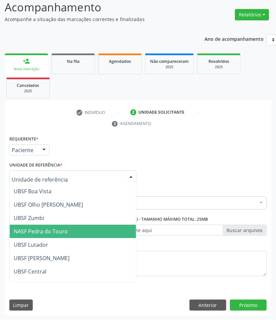
scroll to position [84, 0]
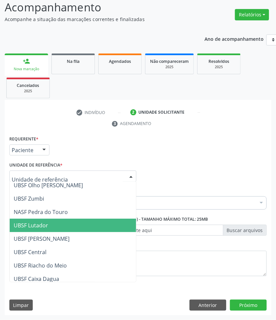
click at [56, 228] on span "UBSF Lutador" at bounding box center [73, 225] width 126 height 13
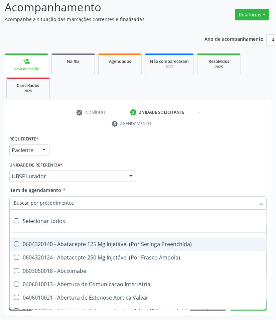
paste input "OTORRINOLARIN"
type input "OTORRINOLARIN"
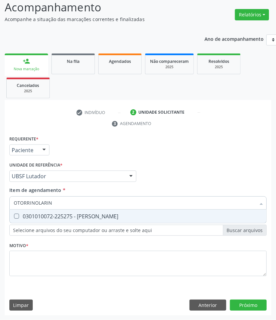
click at [30, 215] on div "0301010072-225275 - [PERSON_NAME]" at bounding box center [138, 216] width 249 height 5
checkbox Otorrinolaringologista "true"
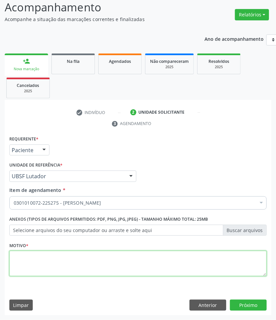
click at [58, 271] on textarea at bounding box center [138, 263] width 258 height 25
paste textarea "1ª CONSULTA 07/2025"
click at [74, 260] on textarea "1ª CONSULTA 07/2025" at bounding box center [138, 263] width 258 height 25
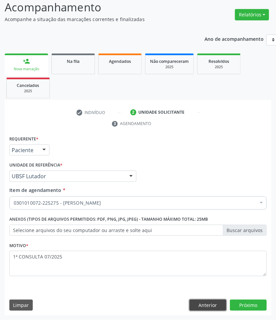
click at [205, 305] on button "Anterior" at bounding box center [208, 305] width 37 height 11
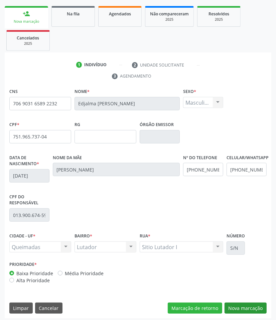
scroll to position [97, 0]
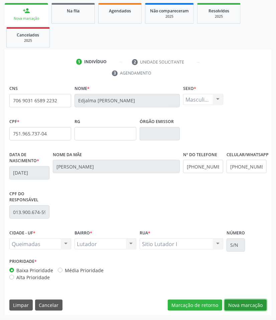
click at [253, 309] on button "Nova marcação" at bounding box center [246, 305] width 42 height 11
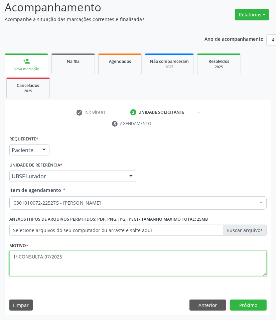
click at [79, 265] on textarea "1ª CONSULTA 07/2025" at bounding box center [138, 263] width 258 height 25
type textarea "1ª CONSULTA 07/2025 PERDA AUDITIVA"
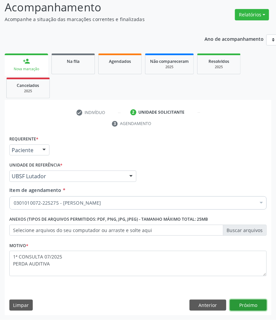
click button "Próximo" at bounding box center [248, 305] width 37 height 11
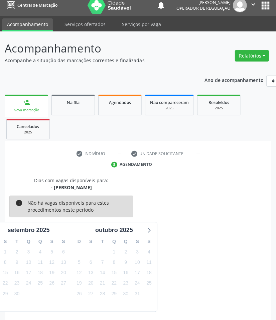
scroll to position [32, 0]
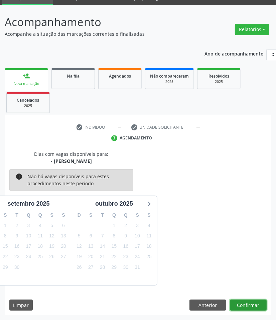
click at [253, 304] on button "Confirmar" at bounding box center [248, 305] width 37 height 11
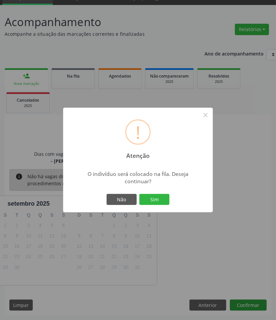
click at [139, 194] on button "Sim" at bounding box center [154, 199] width 30 height 11
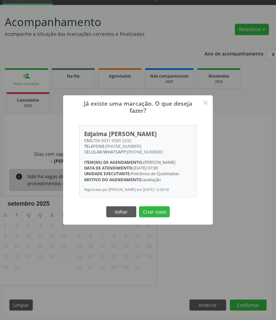
drag, startPoint x: 124, startPoint y: 136, endPoint x: 96, endPoint y: 136, distance: 28.8
click at [95, 138] on div "CNS: 706 9031 6589 2232" at bounding box center [138, 141] width 108 height 6
copy div "706 9031 6589 2232"
click at [161, 214] on button "Criar novo" at bounding box center [154, 211] width 31 height 11
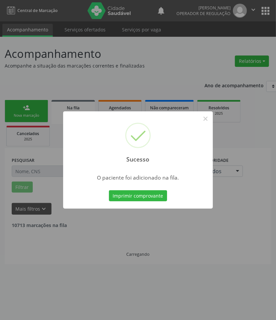
scroll to position [0, 0]
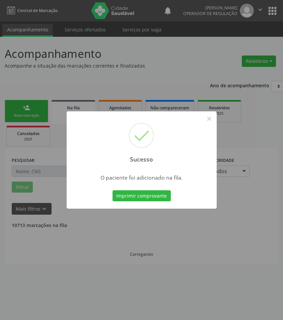
click at [159, 214] on div "Sucesso × O paciente foi adicionado na fila. Imprimir comprovante Cancel" at bounding box center [141, 160] width 283 height 320
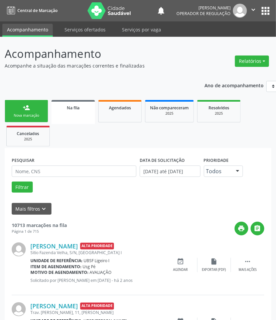
click at [27, 108] on div "person_add" at bounding box center [26, 107] width 7 height 7
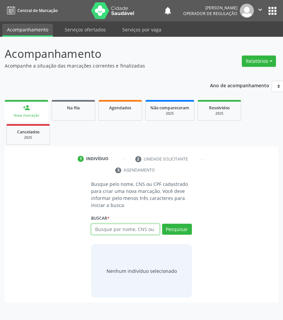
click at [107, 230] on input "text" at bounding box center [125, 229] width 69 height 11
type input "704607667364828"
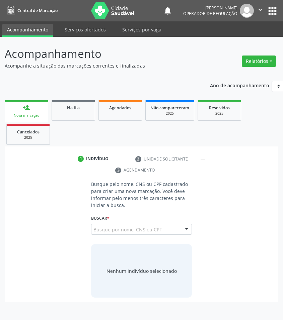
click at [93, 231] on input "704607667364828" at bounding box center [93, 232] width 0 height 13
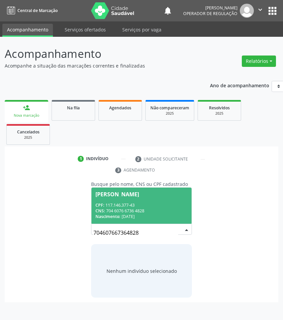
click at [129, 206] on div "CPF: 117.146.377-43" at bounding box center [141, 205] width 92 height 6
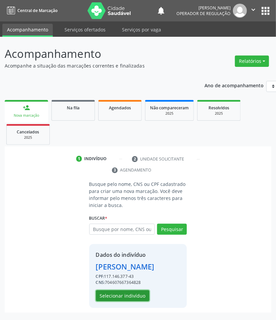
click at [117, 302] on button "Selecionar indivíduo" at bounding box center [123, 295] width 54 height 11
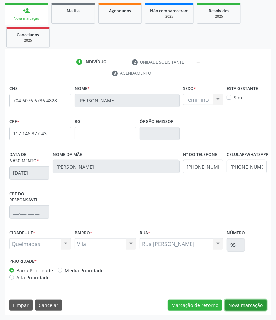
click at [230, 301] on button "Nova marcação" at bounding box center [246, 305] width 42 height 11
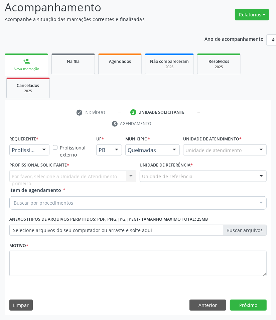
scroll to position [47, 0]
click at [25, 148] on div "Profissional de Saúde" at bounding box center [29, 150] width 40 height 11
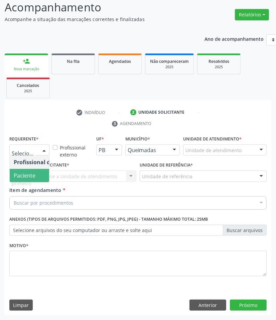
click at [25, 173] on span "Paciente" at bounding box center [25, 175] width 22 height 7
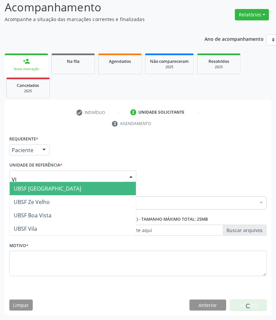
type input "VIL"
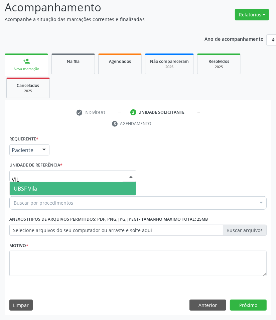
click at [29, 185] on span "UBSF Vila" at bounding box center [25, 188] width 23 height 7
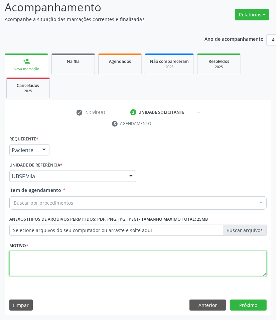
click at [35, 269] on textarea at bounding box center [138, 263] width 258 height 25
paste textarea "1ª CONSULTA 07/2025"
type textarea "1ª CONSULTA 07/2025"
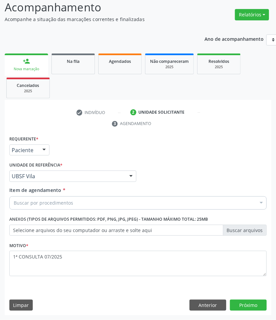
click at [59, 198] on div "Buscar por procedimentos" at bounding box center [138, 202] width 258 height 13
paste input "OTORRINOLARIN"
type input "OTORRINOLARIN"
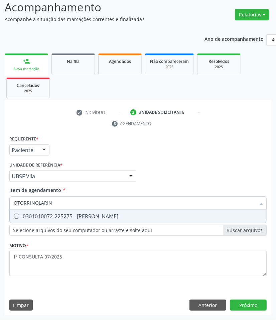
click at [58, 203] on input "OTORRINOLARIN" at bounding box center [135, 202] width 242 height 13
click at [61, 211] on span "0301010072-225275 - [PERSON_NAME]" at bounding box center [138, 216] width 257 height 13
checkbox Otorrinolaringologista "true"
click at [236, 295] on div "Requerente * Paciente Profissional de Saúde Paciente Nenhum resultado encontrad…" at bounding box center [138, 225] width 267 height 182
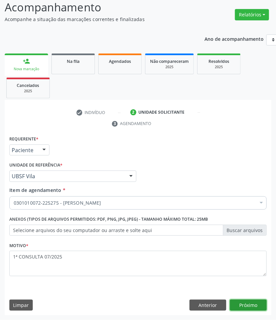
click at [242, 306] on button "Próximo" at bounding box center [248, 305] width 37 height 11
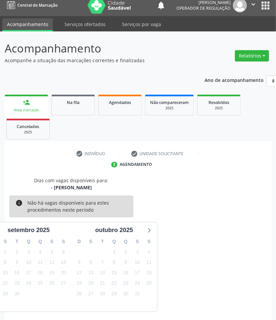
scroll to position [32, 0]
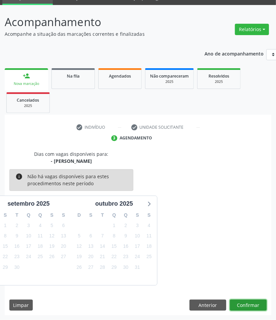
click at [260, 307] on button "Confirmar" at bounding box center [248, 305] width 37 height 11
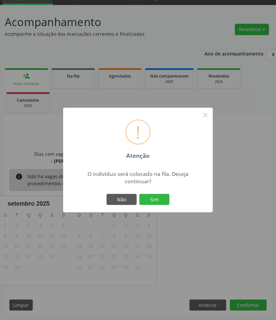
click at [139, 194] on button "Sim" at bounding box center [154, 199] width 30 height 11
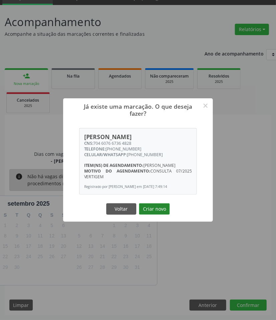
click at [156, 215] on button "Criar novo" at bounding box center [154, 208] width 31 height 11
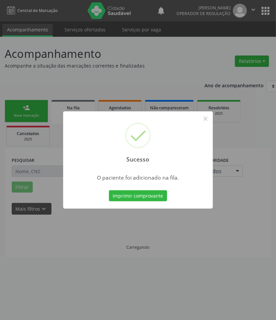
scroll to position [0, 0]
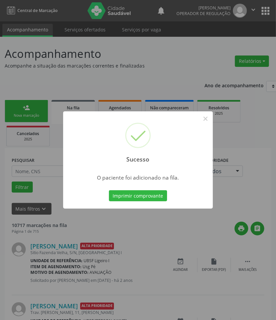
click at [32, 222] on div "Sucesso × O paciente foi adicionado na fila. Imprimir comprovante Cancel" at bounding box center [138, 160] width 276 height 320
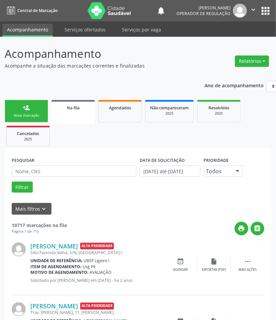
click at [21, 122] on link "person_add Nova marcação" at bounding box center [26, 111] width 43 height 22
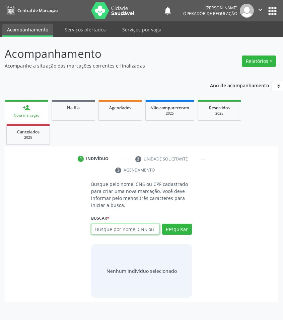
click at [109, 232] on input "text" at bounding box center [125, 229] width 69 height 11
type input "705003068663259"
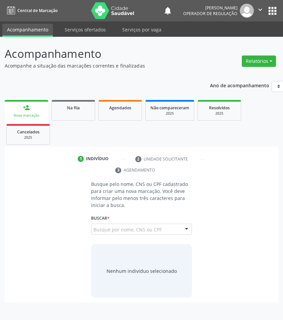
click at [114, 224] on div "705003068663259 Busque por nome, CNS ou CPF Janeide Marques Herculano Nogueira …" at bounding box center [141, 232] width 101 height 16
click at [167, 228] on button "Pesquisar" at bounding box center [177, 229] width 30 height 11
click at [93, 229] on input "705003068663259" at bounding box center [93, 232] width 0 height 13
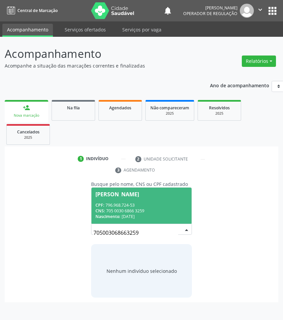
click at [154, 202] on div "CPF: 796.968.724-53" at bounding box center [141, 205] width 92 height 6
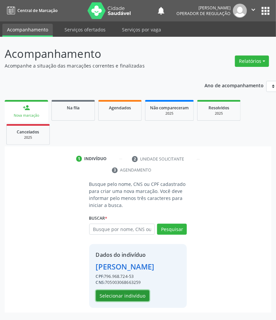
click at [139, 302] on button "Selecionar indivíduo" at bounding box center [123, 295] width 54 height 11
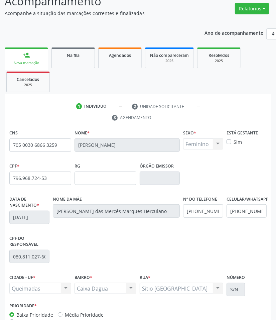
scroll to position [97, 0]
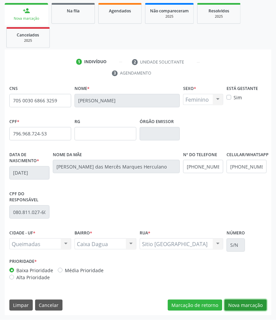
drag, startPoint x: 240, startPoint y: 307, endPoint x: 82, endPoint y: 236, distance: 173.2
click at [238, 307] on button "Nova marcação" at bounding box center [246, 305] width 42 height 11
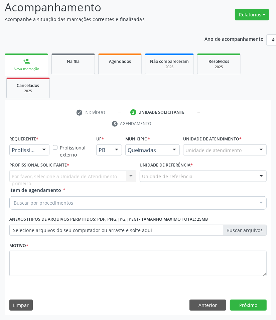
scroll to position [47, 0]
drag, startPoint x: 17, startPoint y: 153, endPoint x: 14, endPoint y: 171, distance: 18.3
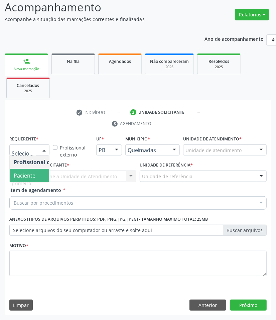
click at [17, 175] on span "Paciente" at bounding box center [25, 175] width 22 height 7
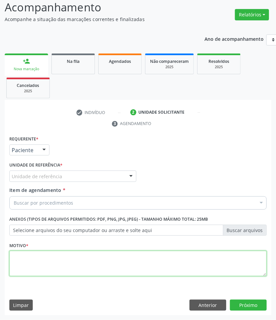
click at [48, 259] on textarea at bounding box center [138, 263] width 258 height 25
paste textarea "1ª CONSULTA 07/2025"
type textarea "1ª CONSULTA 07/2025 TOSSE CRÔNICA"
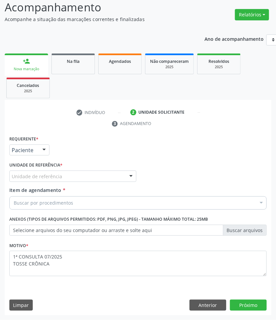
paste input "OTORRINOLARIN"
type input "OTORRINOLARIN"
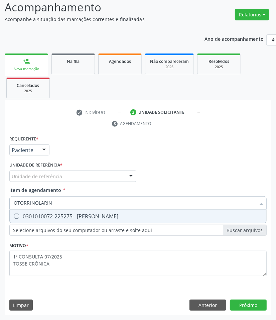
click at [54, 215] on div "0301010072-225275 - [PERSON_NAME]" at bounding box center [138, 216] width 249 height 5
checkbox Otorrinolaringologista "true"
click at [216, 304] on div "Requerente * Paciente Profissional de Saúde Paciente Nenhum resultado encontrad…" at bounding box center [138, 225] width 267 height 182
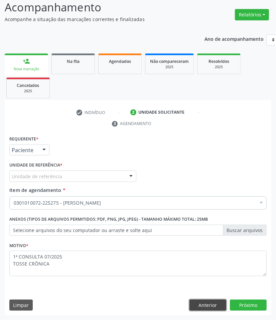
click at [218, 304] on button "Anterior" at bounding box center [208, 305] width 37 height 11
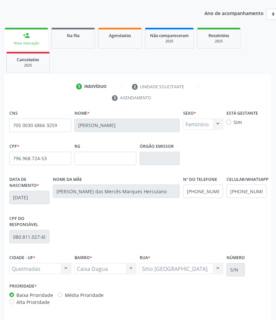
scroll to position [97, 0]
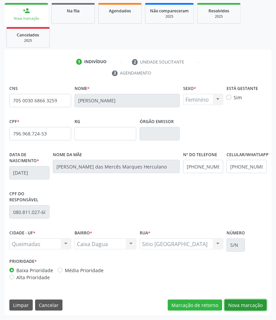
click at [246, 306] on button "Nova marcação" at bounding box center [246, 305] width 42 height 11
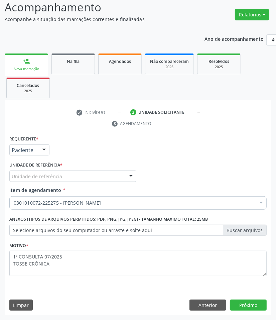
scroll to position [47, 0]
click at [36, 181] on div "Unidade de referência" at bounding box center [72, 176] width 127 height 11
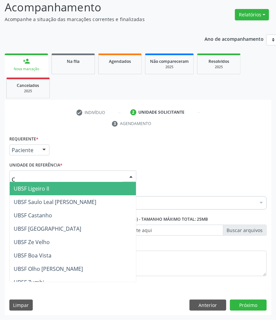
type input "CA"
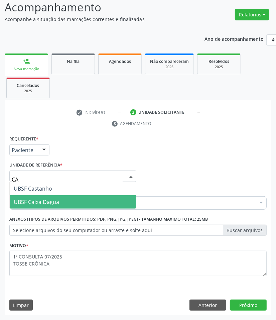
click at [41, 198] on span "UBSF Caixa Dagua" at bounding box center [36, 201] width 45 height 7
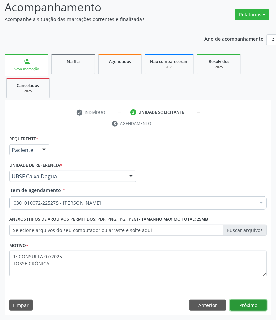
click at [254, 308] on button "Próximo" at bounding box center [248, 305] width 37 height 11
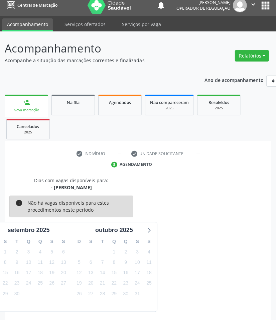
scroll to position [32, 0]
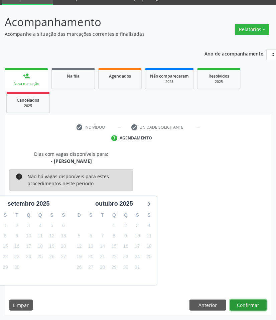
click at [262, 305] on button "Confirmar" at bounding box center [248, 305] width 37 height 11
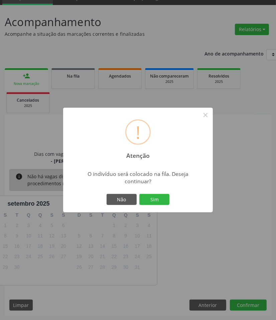
click at [139, 194] on button "Sim" at bounding box center [154, 199] width 30 height 11
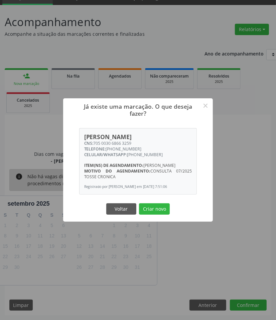
click at [62, 262] on div "Já existe uma marcação. O que deseja fazer? × Janeide Marques Herculano Nogueir…" at bounding box center [138, 160] width 276 height 320
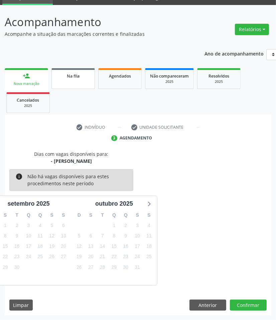
click at [77, 81] on link "Na fila" at bounding box center [73, 78] width 43 height 21
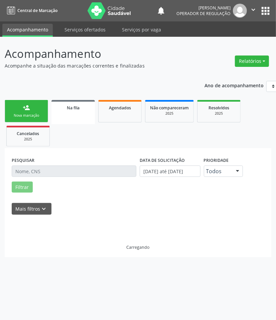
scroll to position [0, 0]
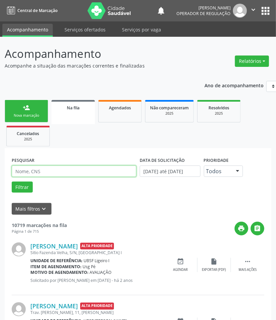
click at [38, 174] on input "text" at bounding box center [74, 171] width 125 height 11
click at [12, 182] on button "Filtrar" at bounding box center [22, 187] width 21 height 11
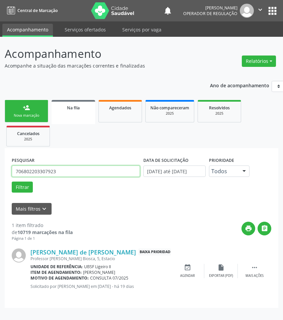
click at [81, 173] on input "706802203307923" at bounding box center [76, 171] width 128 height 11
click at [81, 174] on input "706802203307923" at bounding box center [76, 171] width 128 height 11
click at [12, 182] on button "Filtrar" at bounding box center [22, 187] width 21 height 11
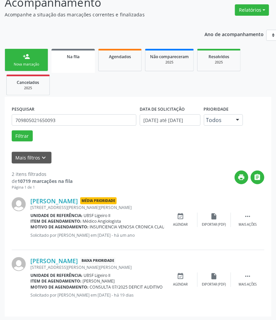
scroll to position [53, 0]
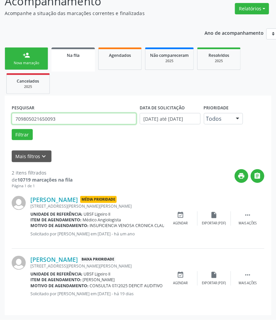
click at [61, 121] on input "709805021650093" at bounding box center [74, 118] width 125 height 11
click at [12, 129] on button "Filtrar" at bounding box center [22, 134] width 21 height 11
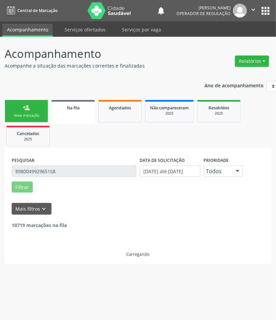
scroll to position [0, 0]
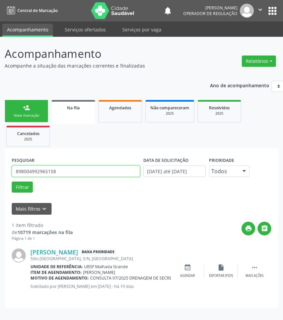
click at [67, 173] on input "898004992965158" at bounding box center [76, 171] width 128 height 11
type input "704000393946069"
click at [12, 182] on button "Filtrar" at bounding box center [22, 187] width 21 height 11
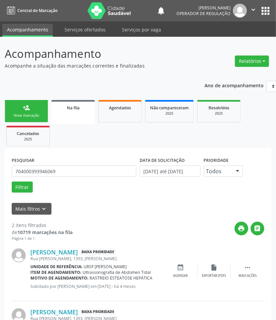
drag, startPoint x: 69, startPoint y: 173, endPoint x: 95, endPoint y: 193, distance: 32.7
click at [95, 193] on div "PESQUISAR 704000393946069 DATA DE SOLICITAÇÃO 01/01/2021 até 22/09/2025 Priorid…" at bounding box center [138, 176] width 256 height 43
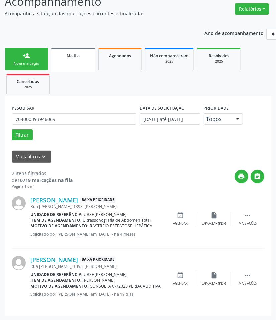
scroll to position [53, 0]
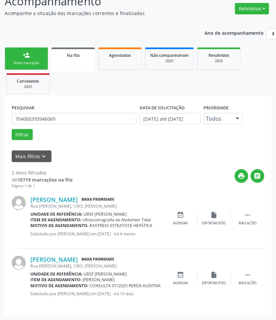
click at [29, 69] on link "person_add Nova marcação" at bounding box center [26, 59] width 43 height 22
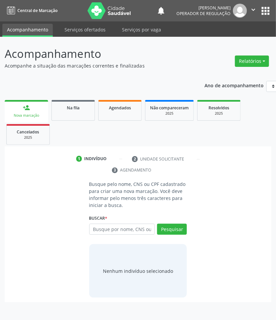
scroll to position [0, 0]
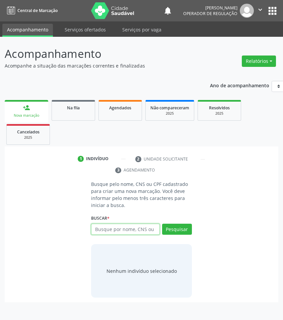
click at [142, 233] on input "text" at bounding box center [125, 229] width 69 height 11
paste input "709004840543311"
type input "709004840543311"
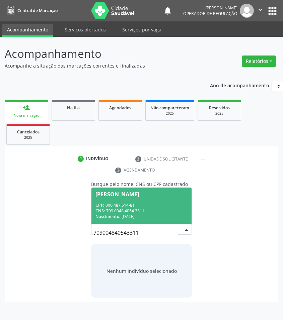
click at [132, 204] on div "CPF: 006.487.514-81" at bounding box center [141, 205] width 92 height 6
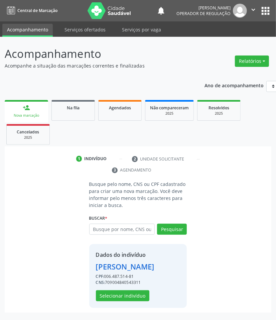
scroll to position [8, 0]
click at [126, 297] on button "Selecionar indivíduo" at bounding box center [123, 295] width 54 height 11
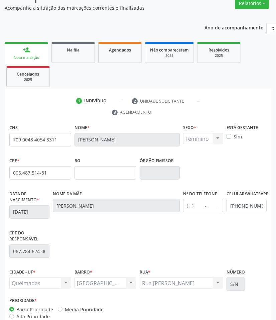
scroll to position [97, 0]
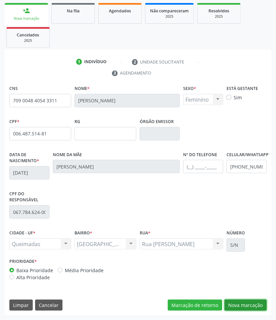
click at [232, 303] on button "Nova marcação" at bounding box center [246, 305] width 42 height 11
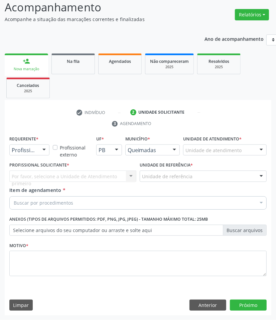
scroll to position [47, 0]
drag, startPoint x: 34, startPoint y: 149, endPoint x: 22, endPoint y: 179, distance: 32.2
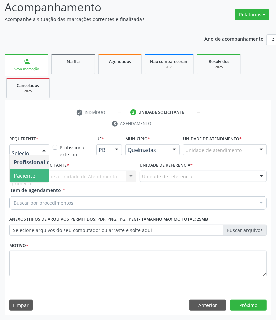
click at [22, 181] on span "Paciente" at bounding box center [42, 175] width 65 height 13
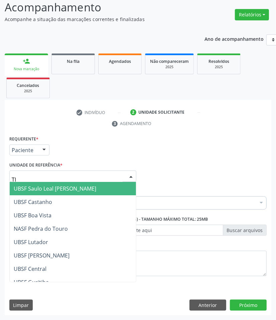
type input "TIA"
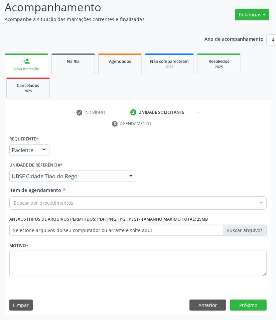
click at [35, 198] on div "Buscar por procedimentos" at bounding box center [138, 202] width 258 height 13
paste input "709004840543311"
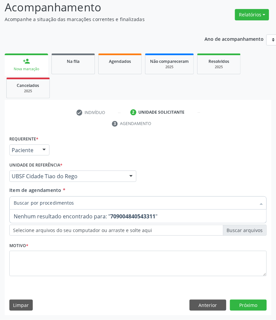
type input "709004840543311"
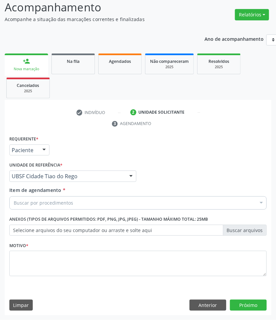
click at [71, 249] on div "Motivo *" at bounding box center [138, 258] width 258 height 35
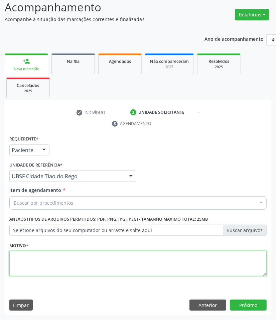
paste textarea "1ª CONSULTA 07/2025"
click at [67, 265] on textarea at bounding box center [138, 263] width 258 height 25
type textarea "1ª CONSULTA 07/2025"
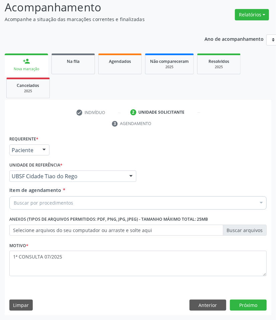
paste input "OTORRINOLARIN"
click at [33, 197] on div "Buscar por procedimentos" at bounding box center [138, 202] width 258 height 13
type input "OTORRINOLARIN"
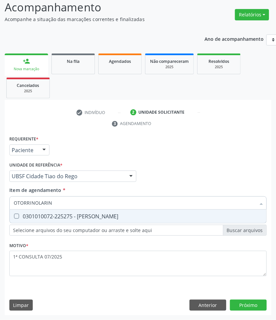
click at [45, 214] on div "0301010072-225275 - [PERSON_NAME]" at bounding box center [138, 216] width 249 height 5
checkbox Otorrinolaringologista "true"
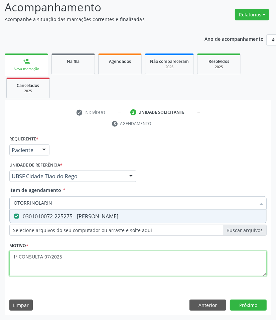
click at [87, 270] on div "Requerente * Paciente Profissional de Saúde Paciente Nenhum resultado encontrad…" at bounding box center [138, 210] width 258 height 152
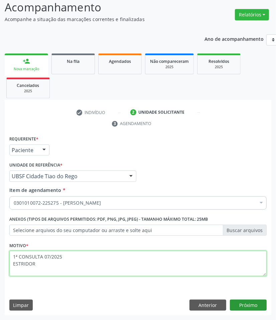
type textarea "1ª CONSULTA 07/2025 ESTRIDOR"
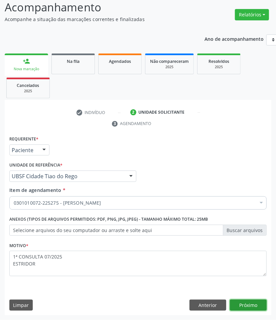
click at [254, 308] on button "Próximo" at bounding box center [248, 305] width 37 height 11
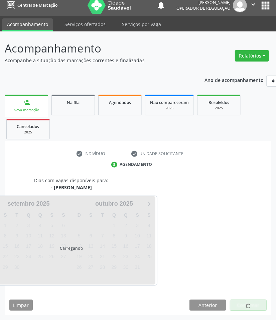
scroll to position [32, 0]
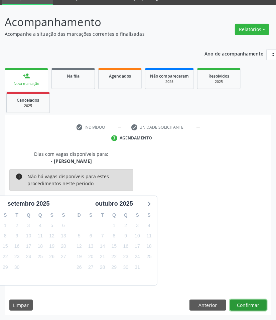
click at [253, 306] on button "Confirmar" at bounding box center [248, 305] width 37 height 11
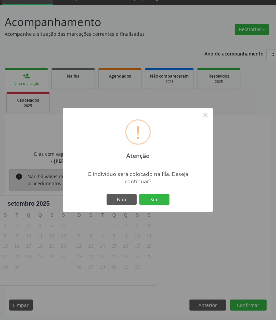
click at [139, 194] on button "Sim" at bounding box center [154, 199] width 30 height 11
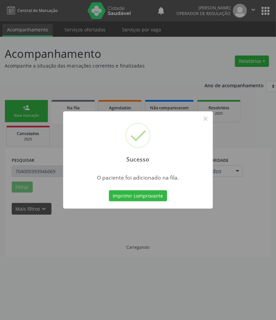
scroll to position [0, 0]
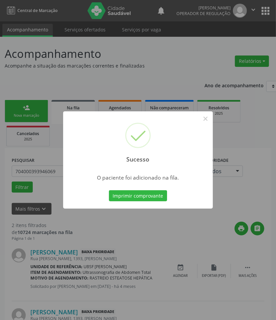
click at [218, 277] on div "Sucesso × O paciente foi adicionado na fila. Imprimir comprovante Cancel" at bounding box center [138, 160] width 276 height 320
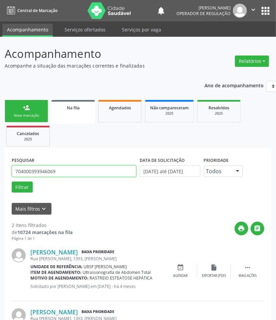
click at [63, 174] on input "704000393946069" at bounding box center [74, 171] width 125 height 11
drag, startPoint x: 63, startPoint y: 174, endPoint x: 37, endPoint y: 129, distance: 52.3
click at [61, 173] on input "704000393946069" at bounding box center [74, 171] width 125 height 11
click at [27, 105] on div "person_add" at bounding box center [26, 107] width 7 height 7
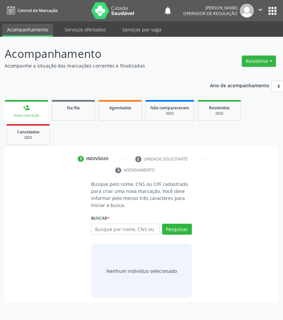
click at [125, 238] on div "Busque por nome, CNS ou CPF Nenhum resultado encontrado para: " " Digite nome, …" at bounding box center [141, 232] width 101 height 16
click at [124, 233] on input "text" at bounding box center [125, 229] width 69 height 11
click at [134, 226] on input "text" at bounding box center [125, 229] width 69 height 11
type input "705404422356994"
click at [93, 228] on input "705404422356994" at bounding box center [93, 232] width 0 height 13
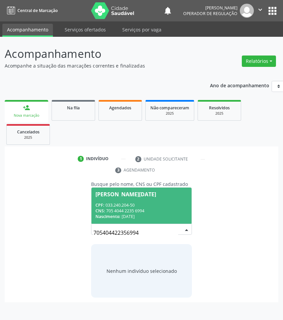
click at [126, 204] on div "CPF: 033.240.204-50" at bounding box center [141, 205] width 92 height 6
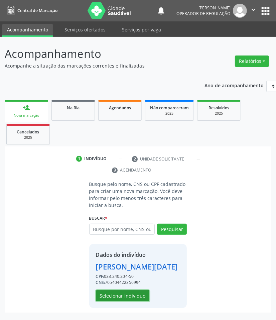
click at [146, 302] on button "Selecionar indivíduo" at bounding box center [123, 295] width 54 height 11
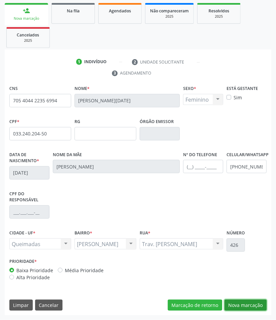
click at [240, 308] on button "Nova marcação" at bounding box center [246, 305] width 42 height 11
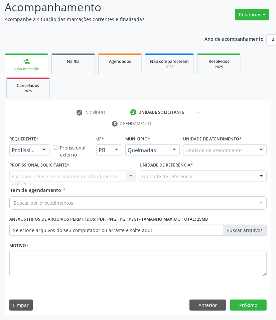
scroll to position [47, 0]
drag, startPoint x: 34, startPoint y: 153, endPoint x: 26, endPoint y: 171, distance: 19.6
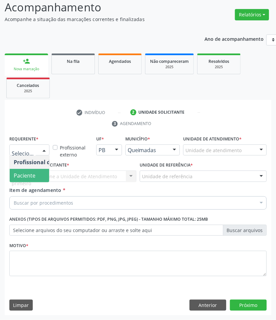
click at [26, 175] on span "Paciente" at bounding box center [25, 175] width 22 height 7
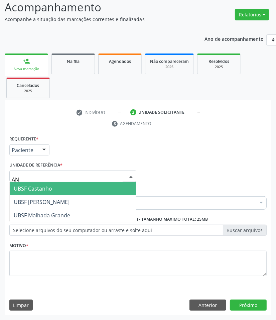
type input "ANI"
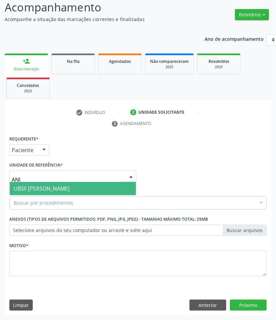
click at [37, 191] on span "UBSF [PERSON_NAME]" at bounding box center [42, 188] width 56 height 7
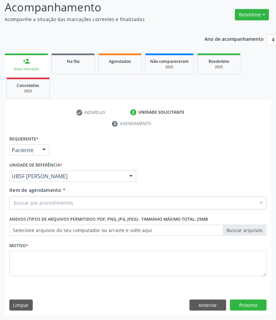
click at [37, 206] on div "Buscar por procedimentos" at bounding box center [138, 202] width 258 height 13
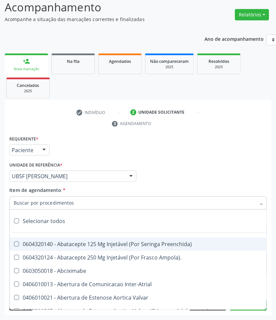
click at [108, 139] on div "Requerente * Paciente Profissional de Saúde Paciente Nenhum resultado encontrad…" at bounding box center [138, 147] width 261 height 26
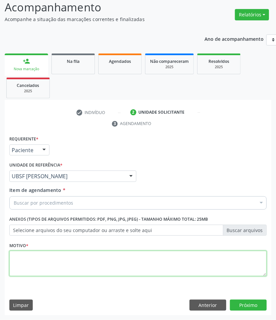
click at [96, 255] on textarea at bounding box center [138, 263] width 258 height 25
paste textarea "1ª CONSULTA 08/2025"
type textarea "1ª CONSULTA 08/2025"
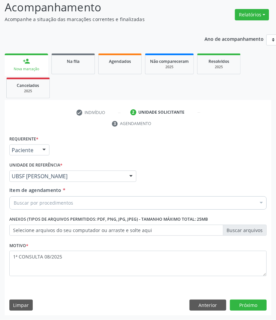
click at [72, 198] on div "Buscar por procedimentos" at bounding box center [138, 202] width 258 height 13
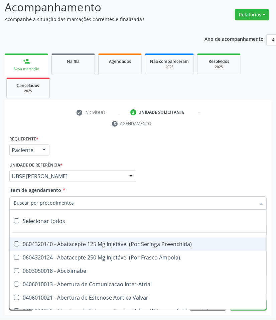
click at [73, 203] on input "Item de agendamento *" at bounding box center [135, 202] width 242 height 13
paste input "OTORRINOLARIN"
type input "OTORRINOLARIN"
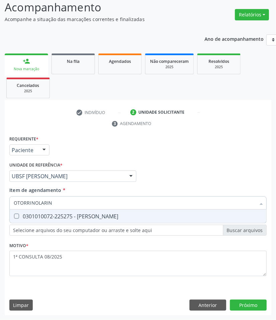
click at [64, 220] on span "0301010072-225275 - [PERSON_NAME]" at bounding box center [138, 216] width 257 height 13
checkbox Otorrinolaringologista "true"
click at [245, 303] on div "Requerente * Paciente Profissional de Saúde Paciente Nenhum resultado encontrad…" at bounding box center [138, 225] width 267 height 182
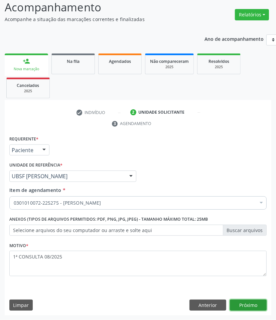
click at [253, 303] on button "Próximo" at bounding box center [248, 305] width 37 height 11
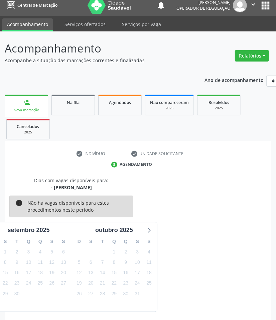
scroll to position [32, 0]
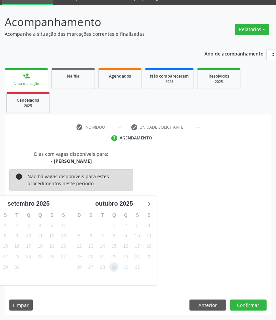
click at [112, 264] on span "29" at bounding box center [113, 267] width 9 height 9
click at [248, 305] on button "Confirmar" at bounding box center [248, 305] width 37 height 11
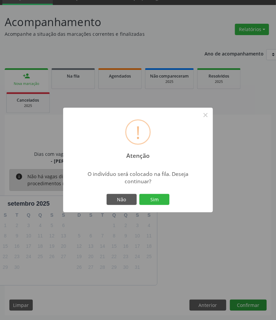
click at [139, 194] on button "Sim" at bounding box center [154, 199] width 30 height 11
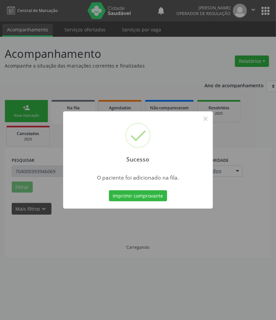
scroll to position [0, 0]
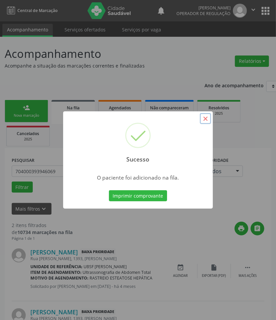
click at [204, 124] on button "×" at bounding box center [205, 118] width 11 height 11
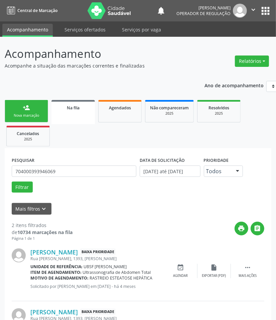
click at [39, 109] on link "person_add Nova marcação" at bounding box center [26, 111] width 43 height 22
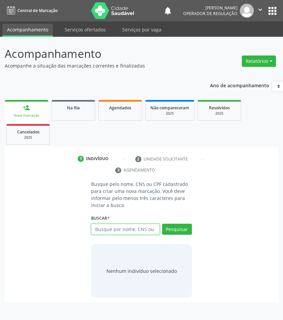
click at [132, 234] on input "text" at bounding box center [125, 229] width 69 height 11
type input "708601036960387"
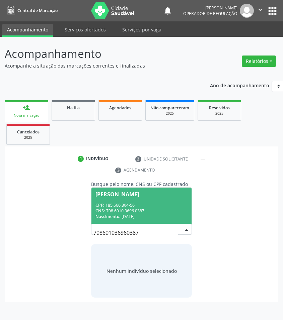
click at [129, 205] on div "CPF: 185.666.804-56" at bounding box center [141, 205] width 92 height 6
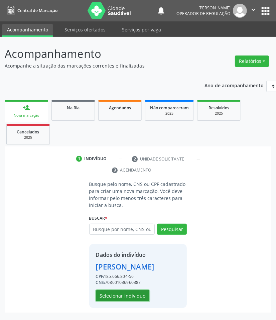
click at [147, 302] on button "Selecionar indivíduo" at bounding box center [123, 295] width 54 height 11
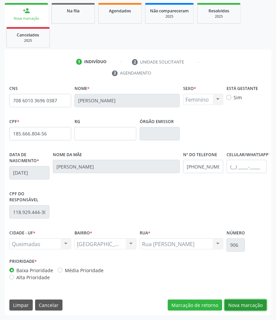
click at [256, 301] on button "Nova marcação" at bounding box center [246, 305] width 42 height 11
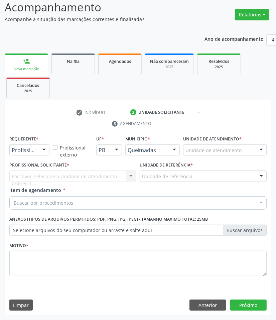
scroll to position [47, 0]
drag, startPoint x: 22, startPoint y: 151, endPoint x: 23, endPoint y: 176, distance: 25.1
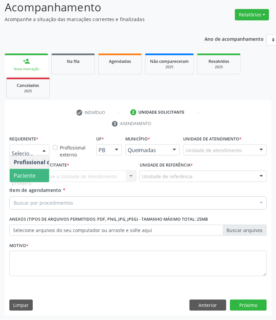
click at [23, 178] on span "Paciente" at bounding box center [25, 175] width 22 height 7
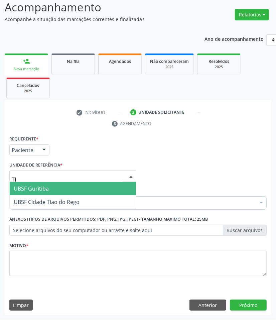
type input "TIA"
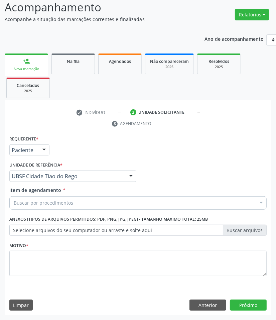
paste input "OTORRINOLARIN"
type input "OTORRINOLARIN"
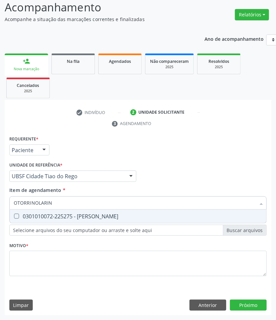
click at [39, 220] on span "0301010072-225275 - [PERSON_NAME]" at bounding box center [138, 216] width 257 height 13
checkbox Otorrinolaringologista "true"
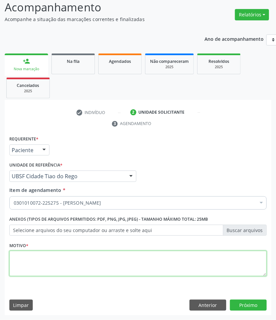
click at [92, 271] on textarea at bounding box center [138, 263] width 258 height 25
paste textarea "OTORRINOLARIN"
type textarea "OTORRINOLARIN"
click at [72, 261] on textarea at bounding box center [138, 263] width 258 height 25
paste textarea "1ª CONSULTA 08/2025"
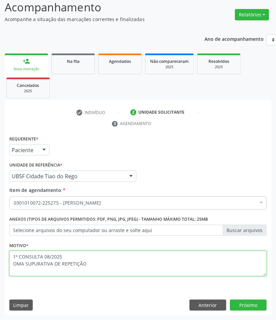
type textarea "1ª CONSULTA 08/2025 OMA SUPURATIVA DE REPETIÇÃO"
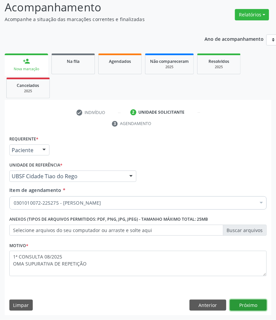
click at [253, 300] on button "Próximo" at bounding box center [248, 305] width 37 height 11
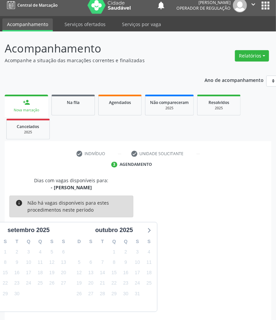
scroll to position [32, 0]
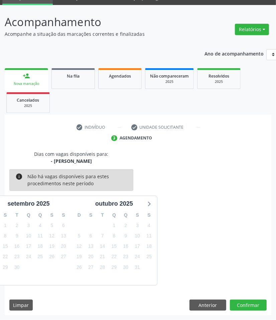
click at [245, 297] on div "Dias com vagas disponíveis para: - [PERSON_NAME] info Não há vagas disponíveis …" at bounding box center [138, 233] width 267 height 165
drag, startPoint x: 247, startPoint y: 311, endPoint x: 244, endPoint y: 307, distance: 5.3
click at [246, 310] on div "Dias com vagas disponíveis para: - [PERSON_NAME] info Não há vagas disponíveis …" at bounding box center [138, 233] width 267 height 165
click at [245, 307] on button "Confirmar" at bounding box center [248, 305] width 37 height 11
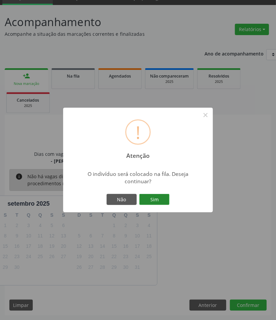
click at [163, 197] on button "Sim" at bounding box center [154, 199] width 30 height 11
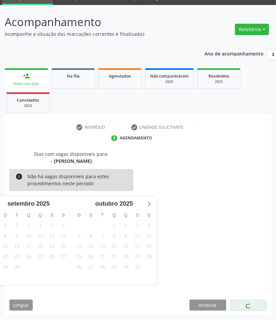
scroll to position [0, 0]
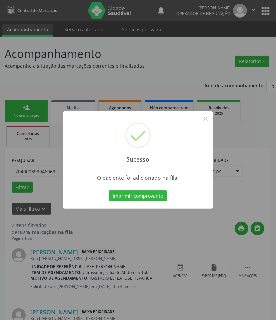
drag, startPoint x: 121, startPoint y: 224, endPoint x: 39, endPoint y: 182, distance: 92.5
click at [119, 224] on div "Sucesso × O paciente foi adicionado na fila. Imprimir comprovante Cancel" at bounding box center [138, 160] width 276 height 320
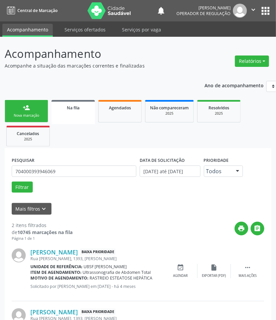
click at [18, 110] on link "person_add Nova marcação" at bounding box center [26, 111] width 43 height 22
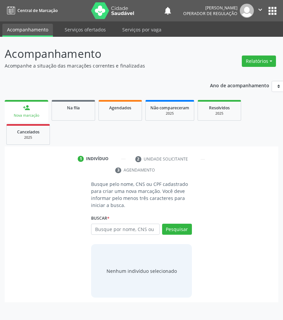
click at [29, 112] on link "person_add Nova marcação" at bounding box center [26, 111] width 43 height 22
click at [131, 230] on input "text" at bounding box center [125, 229] width 69 height 11
type input "700801987525590"
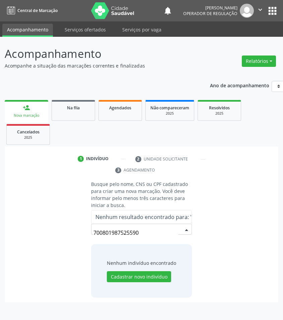
click at [117, 231] on input "700801987525590" at bounding box center [135, 232] width 85 height 13
click at [93, 227] on input "700801997525590" at bounding box center [93, 232] width 0 height 13
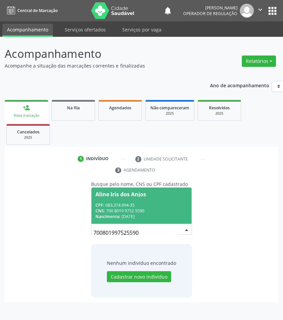
click at [158, 202] on div "CPF: 083.374.994-35" at bounding box center [141, 205] width 92 height 6
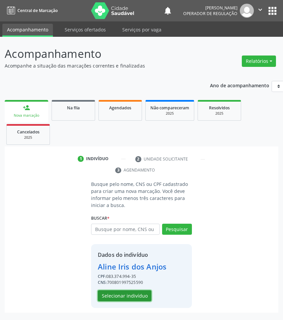
click at [128, 292] on button "Selecionar indivíduo" at bounding box center [125, 295] width 54 height 11
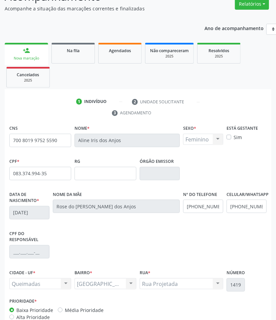
scroll to position [97, 0]
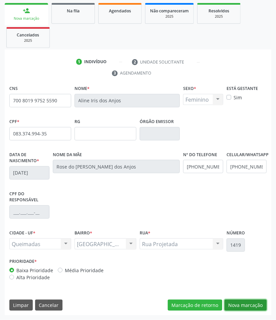
click at [249, 302] on button "Nova marcação" at bounding box center [246, 305] width 42 height 11
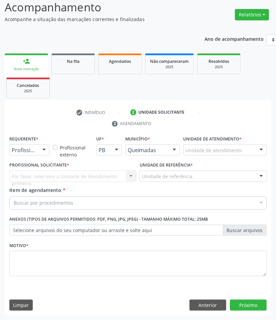
scroll to position [47, 0]
click at [38, 147] on div "Profissional de Saúde Profissional de Saúde Paciente Nenhum resultado encontrad…" at bounding box center [29, 150] width 40 height 11
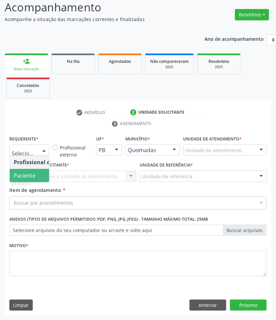
click at [33, 173] on span "Paciente" at bounding box center [25, 175] width 22 height 7
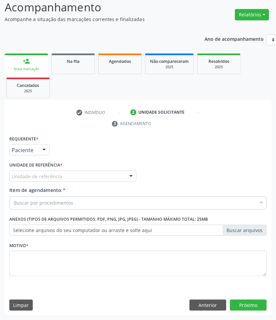
click at [42, 175] on div "Requerente * Paciente Profissional de Saúde Paciente Nenhum resultado encontrad…" at bounding box center [138, 210] width 258 height 152
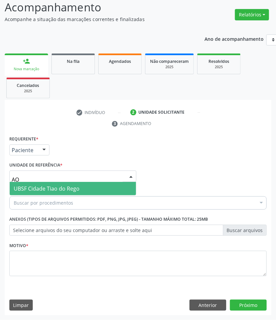
type input "AO"
click at [37, 186] on span "UBSF Cidade Tiao do Rego" at bounding box center [47, 188] width 66 height 7
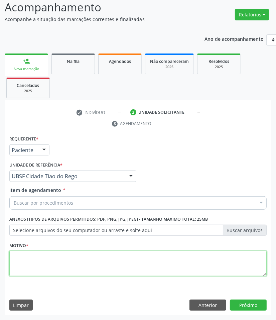
click at [59, 265] on textarea at bounding box center [138, 263] width 258 height 25
paste textarea "1ª CONSULTA 08/2025"
type textarea "1ª CONSULTA 08/2025 VERTIGEM E NAUSEAS"
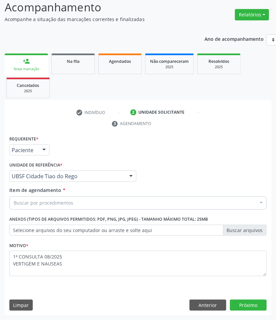
paste input "OTORRINOLARIN"
type input "OTORRINOLARIN"
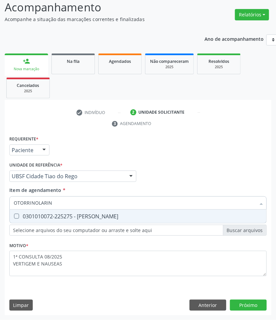
click at [60, 214] on div "0301010072-225275 - [PERSON_NAME]" at bounding box center [138, 216] width 249 height 5
checkbox Otorrinolaringologista "true"
click at [245, 305] on div "Requerente * Paciente Profissional de Saúde Paciente Nenhum resultado encontrad…" at bounding box center [138, 225] width 267 height 182
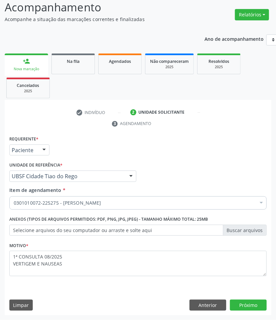
click at [257, 312] on div "Requerente * Paciente Profissional de Saúde Paciente Nenhum resultado encontrad…" at bounding box center [138, 225] width 267 height 182
click at [251, 304] on button "Próximo" at bounding box center [248, 305] width 37 height 11
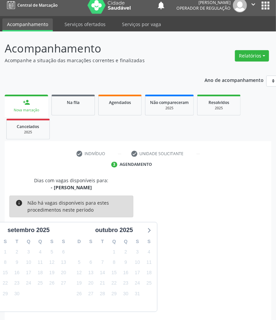
scroll to position [32, 0]
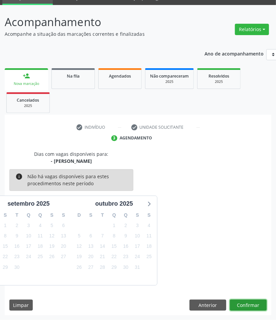
click at [245, 310] on button "Confirmar" at bounding box center [248, 305] width 37 height 11
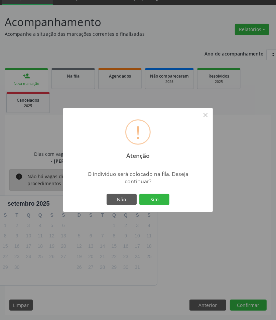
click at [139, 194] on button "Sim" at bounding box center [154, 199] width 30 height 11
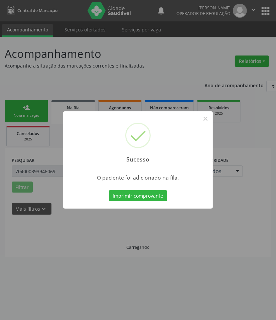
scroll to position [0, 0]
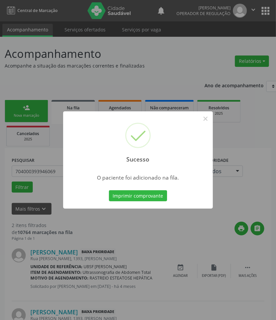
click at [22, 231] on div "Sucesso × O paciente foi adicionado na fila. Imprimir comprovante Cancel" at bounding box center [138, 160] width 276 height 320
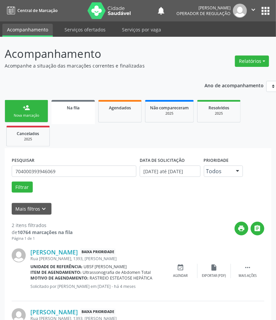
click at [35, 105] on link "person_add Nova marcação" at bounding box center [26, 111] width 43 height 22
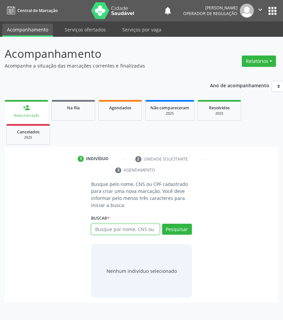
click at [102, 227] on input "text" at bounding box center [125, 229] width 69 height 11
type input "701003871047999"
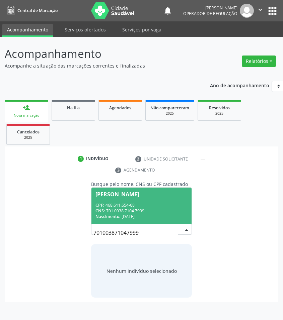
click at [148, 239] on input "701003871047999" at bounding box center [135, 232] width 85 height 13
click at [151, 195] on div "Antônio Camelo" at bounding box center [141, 194] width 92 height 5
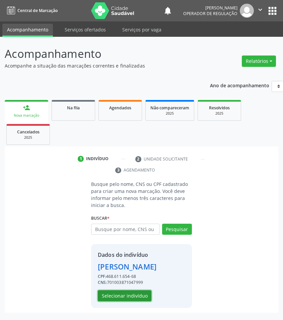
drag, startPoint x: 126, startPoint y: 297, endPoint x: 119, endPoint y: 295, distance: 7.3
click at [119, 295] on button "Selecionar indivíduo" at bounding box center [125, 295] width 54 height 11
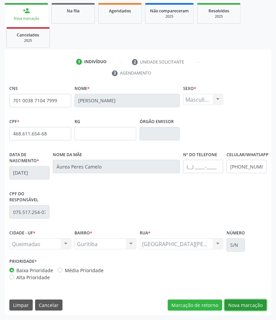
drag, startPoint x: 245, startPoint y: 310, endPoint x: 242, endPoint y: 308, distance: 4.2
click at [245, 310] on button "Nova marcação" at bounding box center [246, 305] width 42 height 11
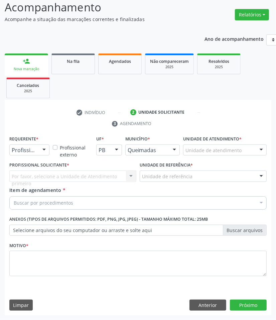
scroll to position [47, 0]
paste input "OTORRINOLARIN"
type input "OTORRINOLARIN"
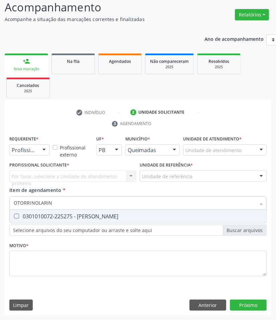
drag, startPoint x: 45, startPoint y: 218, endPoint x: 3, endPoint y: 216, distance: 42.2
click at [44, 218] on div "0301010072-225275 - [PERSON_NAME]" at bounding box center [138, 216] width 249 height 5
checkbox Otorrinolaringologista "true"
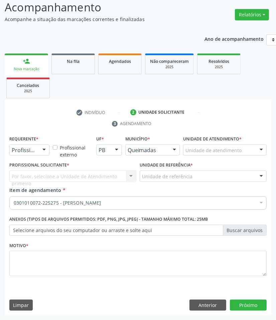
drag, startPoint x: 33, startPoint y: 150, endPoint x: 29, endPoint y: 171, distance: 21.5
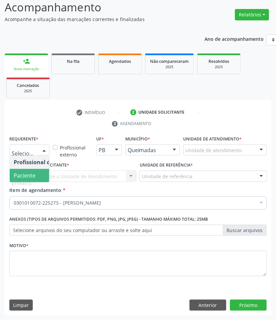
click at [29, 172] on span "Paciente" at bounding box center [25, 175] width 22 height 7
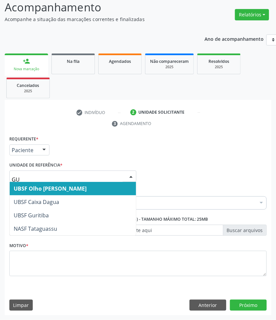
type input "GUR"
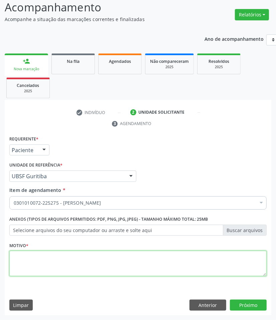
paste textarea "1ª CONSULTA 08/2025"
click at [50, 260] on textarea at bounding box center [138, 263] width 258 height 25
type textarea "1ª CONSULTA 08/2025"
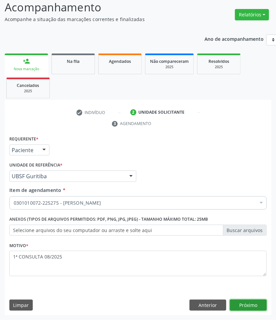
click at [248, 300] on button "Próximo" at bounding box center [248, 305] width 37 height 11
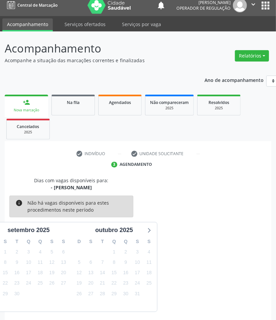
scroll to position [32, 0]
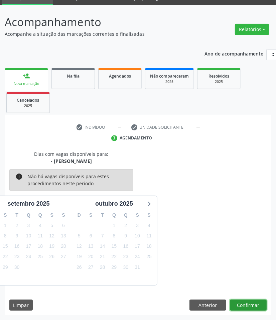
click at [243, 303] on button "Confirmar" at bounding box center [248, 305] width 37 height 11
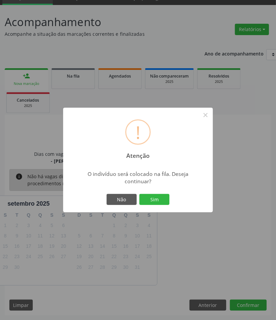
click at [139, 194] on button "Sim" at bounding box center [154, 199] width 30 height 11
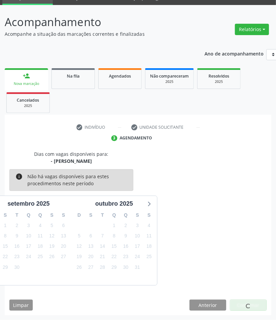
scroll to position [0, 0]
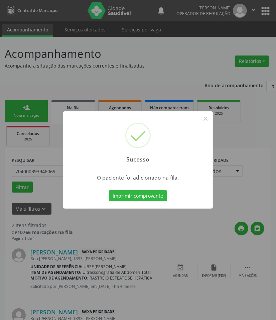
click at [38, 251] on div "Sucesso × O paciente foi adicionado na fila. Imprimir comprovante Cancel" at bounding box center [138, 160] width 276 height 320
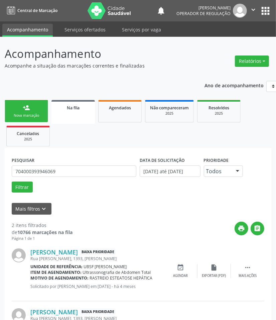
click at [27, 119] on link "person_add Nova marcação" at bounding box center [26, 111] width 43 height 22
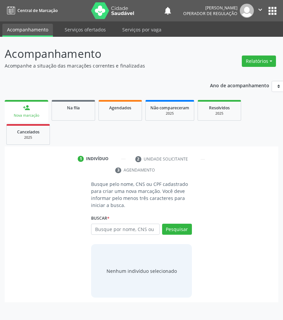
click at [28, 116] on div "Nova marcação" at bounding box center [26, 115] width 34 height 5
click at [140, 230] on input "text" at bounding box center [125, 229] width 69 height 11
type input "702808656309564"
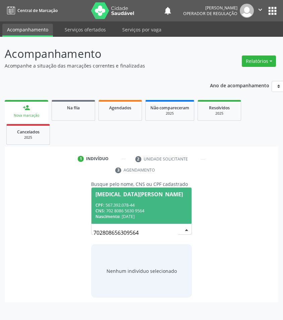
click at [123, 228] on input "702808656309564" at bounding box center [135, 232] width 85 height 13
click at [125, 207] on div "CPF: 567.392.078-44" at bounding box center [141, 205] width 92 height 6
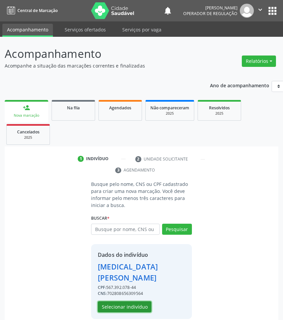
click at [136, 301] on button "Selecionar indivíduo" at bounding box center [125, 306] width 54 height 11
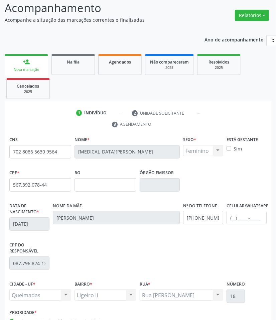
scroll to position [97, 0]
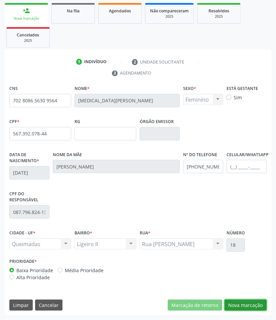
click at [260, 302] on button "Nova marcação" at bounding box center [246, 305] width 42 height 11
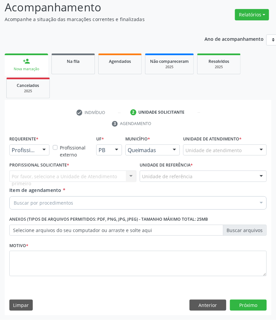
scroll to position [47, 0]
drag, startPoint x: 34, startPoint y: 150, endPoint x: 34, endPoint y: 161, distance: 11.0
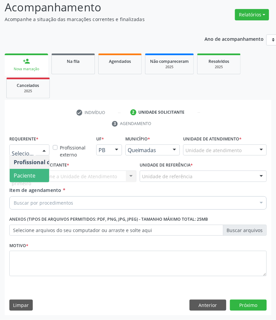
click at [37, 176] on span "Paciente" at bounding box center [42, 175] width 65 height 13
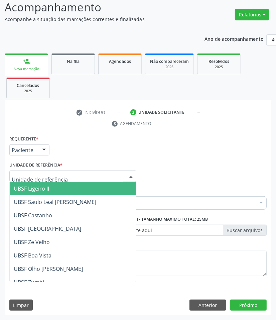
click at [51, 188] on span "UBSF Ligeiro II" at bounding box center [73, 188] width 126 height 13
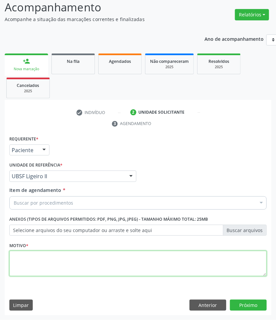
click at [90, 275] on textarea at bounding box center [138, 263] width 258 height 25
paste textarea "1ª CONSULTA 08/2025"
type textarea "1ª CONSULTA 08/2025"
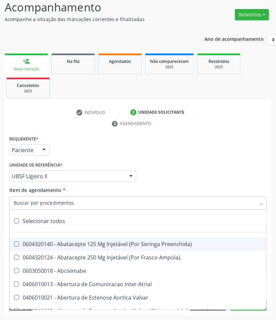
paste input "OTORRINOLARIN"
type input "OTORRINOLARIN"
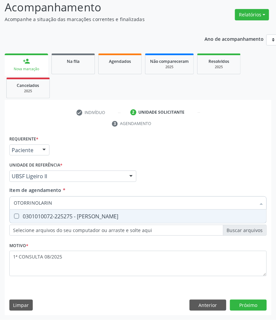
click at [49, 218] on div "0301010072-225275 - [PERSON_NAME]" at bounding box center [138, 216] width 249 height 5
checkbox Otorrinolaringologista "true"
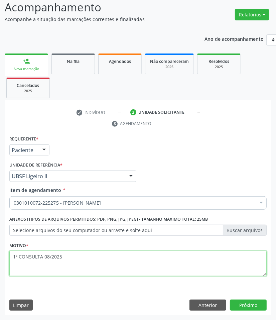
drag, startPoint x: 81, startPoint y: 272, endPoint x: 71, endPoint y: 272, distance: 9.7
click at [76, 273] on textarea "1ª CONSULTA 08/2025" at bounding box center [138, 263] width 258 height 25
type textarea "1ª CONSULTA 08/2025 EPISTAXE RECORRENTE"
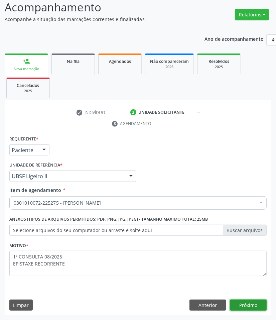
click at [249, 306] on button "Próximo" at bounding box center [248, 305] width 37 height 11
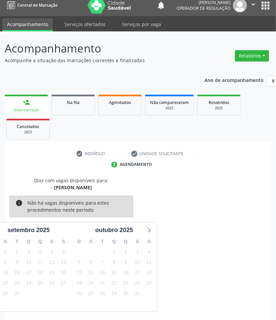
scroll to position [32, 0]
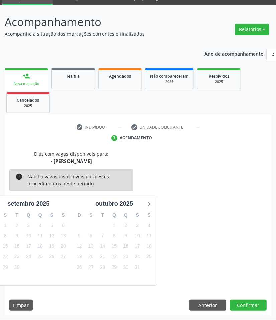
drag, startPoint x: 110, startPoint y: 263, endPoint x: 190, endPoint y: 285, distance: 82.7
click at [111, 264] on div "29" at bounding box center [113, 267] width 9 height 10
click at [239, 304] on button "Confirmar" at bounding box center [248, 305] width 37 height 11
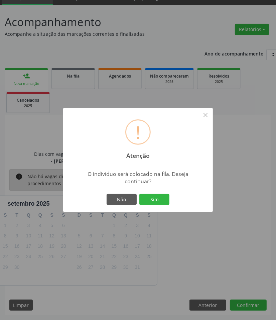
click at [139, 194] on button "Sim" at bounding box center [154, 199] width 30 height 11
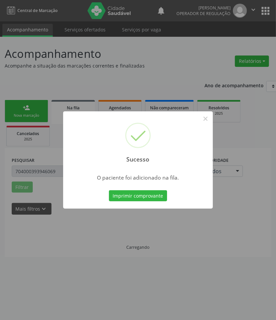
scroll to position [0, 0]
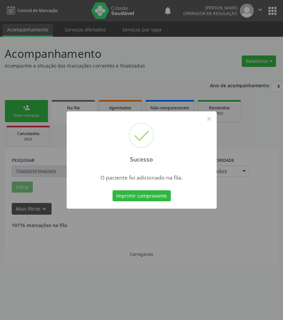
drag, startPoint x: 42, startPoint y: 259, endPoint x: 34, endPoint y: 264, distance: 9.5
click at [42, 259] on div "Sucesso × O paciente foi adicionado na fila. Imprimir comprovante Cancel" at bounding box center [141, 160] width 283 height 320
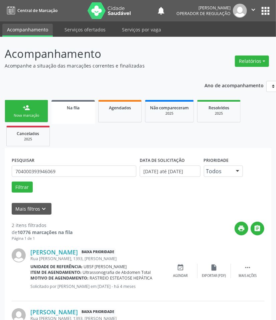
click at [38, 116] on div "Nova marcação" at bounding box center [26, 115] width 33 height 5
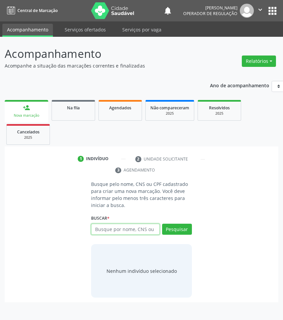
click at [154, 224] on input "text" at bounding box center [125, 229] width 69 height 11
type input "700400423196546"
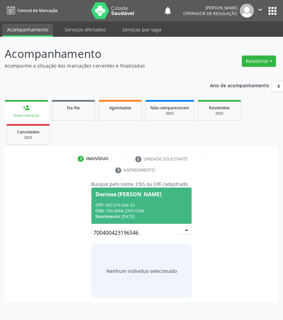
click at [138, 210] on div "CNS: 700 4004 2319 6546" at bounding box center [141, 211] width 92 height 6
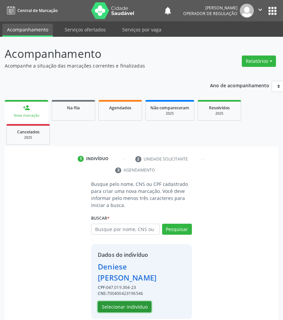
click at [114, 301] on button "Selecionar indivíduo" at bounding box center [125, 306] width 54 height 11
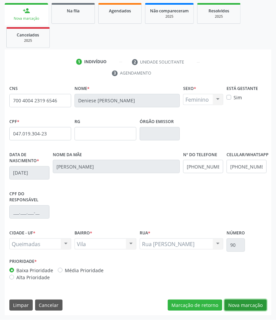
click at [234, 308] on button "Nova marcação" at bounding box center [246, 305] width 42 height 11
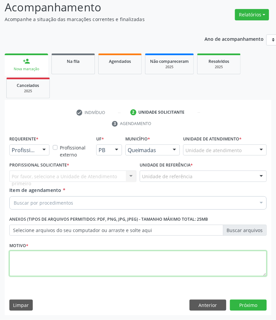
click at [58, 271] on textarea at bounding box center [138, 263] width 258 height 25
paste textarea "OTORRINOLARIN"
type textarea "OTORRINOLARIN"
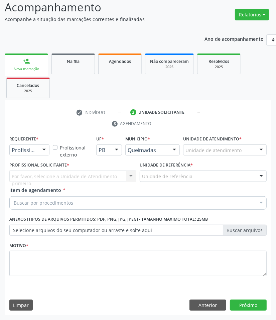
paste input "OTORRINOLARIN"
type input "OTORRINOLARIN"
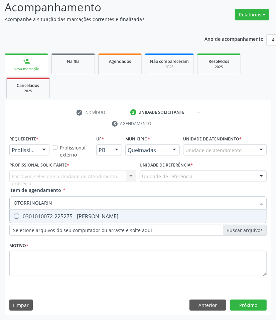
click at [46, 218] on div "0301010072-225275 - [PERSON_NAME]" at bounding box center [138, 216] width 249 height 5
checkbox Otorrinolaringologista "true"
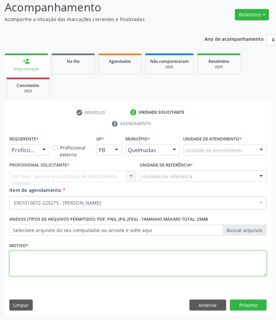
click at [60, 269] on textarea at bounding box center [138, 263] width 258 height 25
paste textarea "1ª CONSULTA 08/2025"
type textarea "1ª CONSULTA 08/2025 TONTURA"
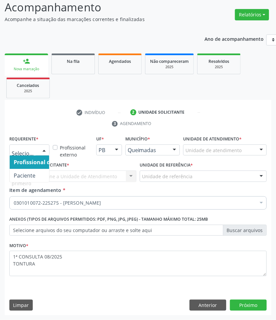
drag, startPoint x: 42, startPoint y: 151, endPoint x: 39, endPoint y: 169, distance: 17.9
click at [42, 153] on div at bounding box center [44, 150] width 10 height 11
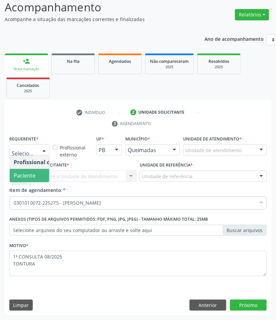
click at [39, 171] on span "Paciente" at bounding box center [42, 175] width 65 height 13
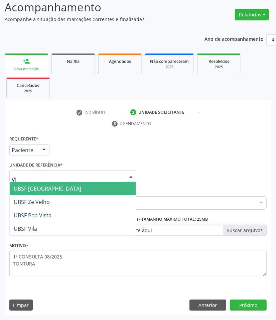
type input "VIL"
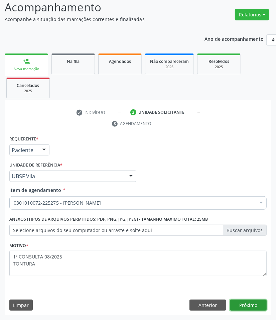
click at [237, 308] on button "Próximo" at bounding box center [248, 305] width 37 height 11
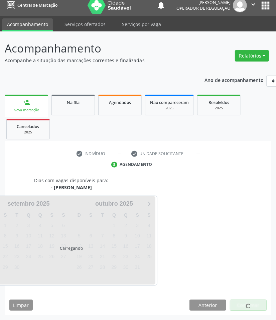
scroll to position [32, 0]
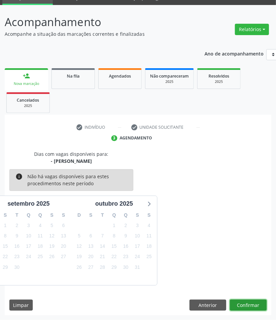
click at [239, 301] on button "Confirmar" at bounding box center [248, 305] width 37 height 11
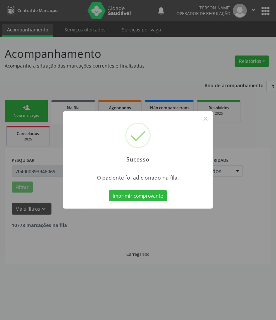
scroll to position [0, 0]
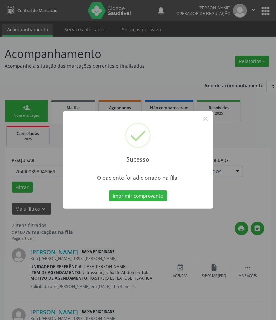
drag, startPoint x: 64, startPoint y: 252, endPoint x: 26, endPoint y: 131, distance: 126.3
click at [64, 251] on div "Sucesso × O paciente foi adicionado na fila. Imprimir comprovante Cancel" at bounding box center [138, 160] width 276 height 320
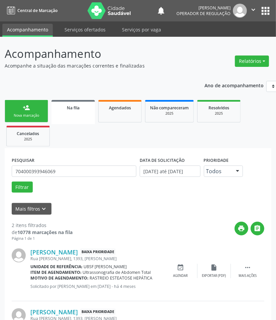
drag, startPoint x: 21, startPoint y: 116, endPoint x: 2, endPoint y: 124, distance: 20.8
click at [21, 116] on div "Nova marcação" at bounding box center [26, 115] width 33 height 5
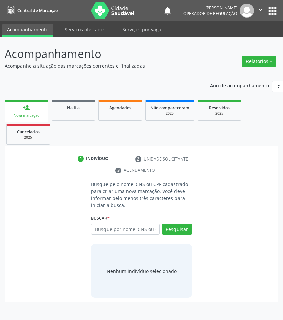
click at [103, 237] on div "Busque por nome, CNS ou CPF Nenhum resultado encontrado para: " " Digite nome, …" at bounding box center [141, 232] width 101 height 16
click at [104, 233] on input "text" at bounding box center [125, 229] width 69 height 11
type input "702602273135241"
click at [133, 226] on div "702602273135241 Busque por nome, CNS ou CPF Luiz de Sousa CPF: 595.410.837-49 C…" at bounding box center [141, 232] width 101 height 16
click at [176, 229] on button "Pesquisar" at bounding box center [177, 229] width 30 height 11
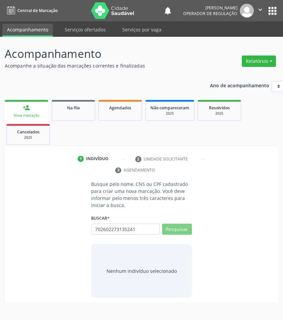
click at [46, 263] on div "Busque pelo nome, CNS ou CPF cadastrado para criar uma nova marcação. Você deve…" at bounding box center [141, 239] width 264 height 117
click at [93, 233] on input "702602273135241" at bounding box center [93, 232] width 0 height 13
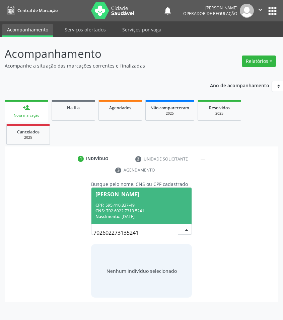
click at [143, 200] on span "Luiz de Sousa CPF: 595.410.837-49 CNS: 702 6022 7313 5241 Nascimento: 07/08/1958" at bounding box center [141, 206] width 100 height 36
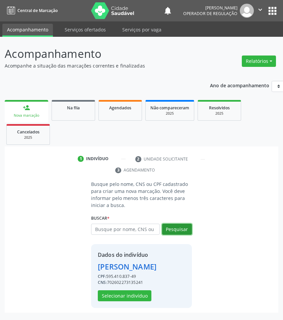
click at [176, 231] on button "Pesquisar" at bounding box center [177, 229] width 30 height 11
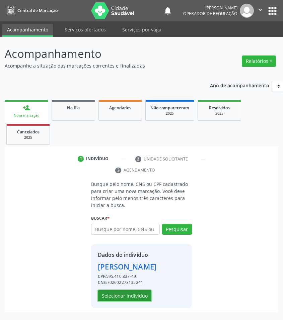
click at [141, 300] on button "Selecionar indivíduo" at bounding box center [125, 295] width 54 height 11
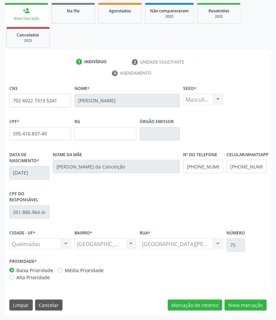
click at [250, 312] on div "CNS 702 6022 7313 5241 Nome * Luiz de Sousa Sexo * Masculino Masculino Feminino…" at bounding box center [138, 200] width 267 height 232
drag, startPoint x: 249, startPoint y: 306, endPoint x: 124, endPoint y: 246, distance: 137.8
click at [243, 304] on button "Nova marcação" at bounding box center [246, 305] width 42 height 11
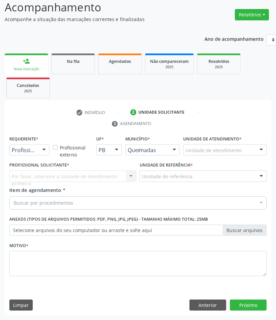
scroll to position [47, 0]
drag, startPoint x: 36, startPoint y: 148, endPoint x: 34, endPoint y: 170, distance: 22.5
click at [36, 148] on div "Profissional de Saúde" at bounding box center [29, 150] width 40 height 11
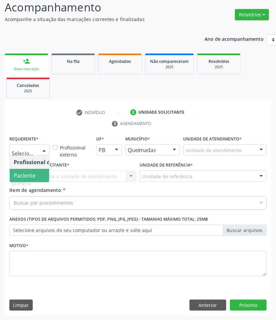
click at [34, 173] on span "Paciente" at bounding box center [25, 175] width 22 height 7
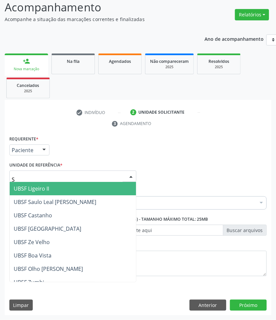
type input "SA"
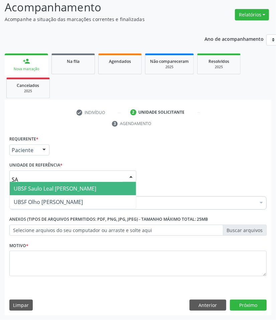
click at [50, 186] on span "UBSF Saulo Leal [PERSON_NAME]" at bounding box center [55, 188] width 83 height 7
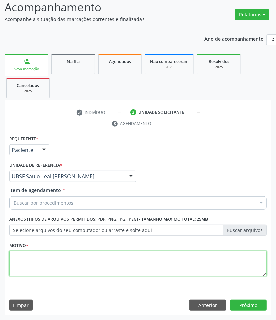
click at [46, 265] on textarea at bounding box center [138, 263] width 258 height 25
paste textarea "OTORRINOLARIN"
type textarea "OTORRINOLARIN"
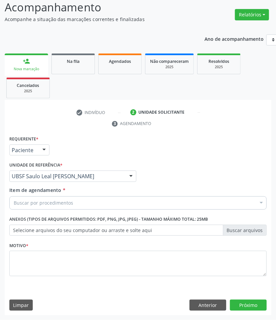
click at [41, 197] on div "Buscar por procedimentos" at bounding box center [138, 202] width 258 height 13
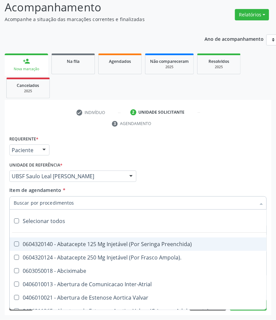
click at [42, 202] on input "Item de agendamento *" at bounding box center [135, 202] width 242 height 13
paste input "OTORRINOLARIN"
type input "OTORRINOLARIN"
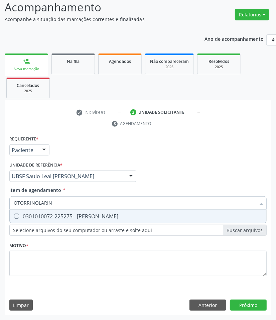
drag, startPoint x: 29, startPoint y: 219, endPoint x: 4, endPoint y: 214, distance: 25.9
click at [28, 219] on div "0301010072-225275 - [PERSON_NAME]" at bounding box center [138, 216] width 249 height 5
checkbox Otorrinolaringologista "true"
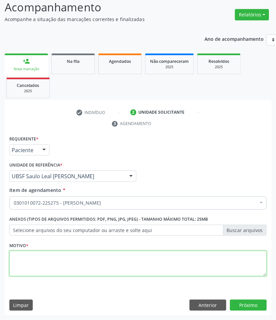
click at [60, 268] on textarea at bounding box center [138, 263] width 258 height 25
paste textarea "1ª CONSULTA 08/2025"
type textarea "1ª CONSULTA 08/2025 ANOSMIA"
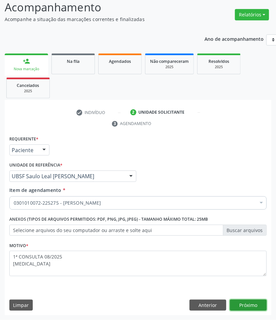
click at [260, 305] on button "Próximo" at bounding box center [248, 305] width 37 height 11
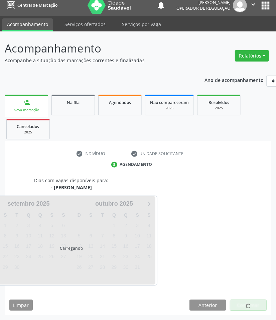
scroll to position [32, 0]
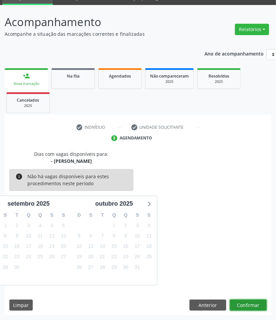
click at [244, 304] on button "Confirmar" at bounding box center [248, 305] width 37 height 11
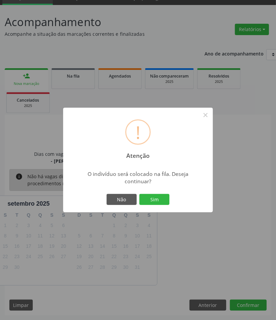
click at [139, 194] on button "Sim" at bounding box center [154, 199] width 30 height 11
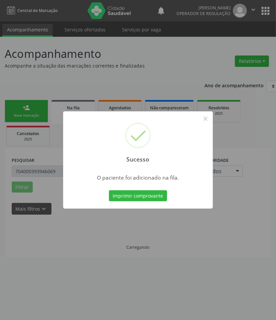
scroll to position [0, 0]
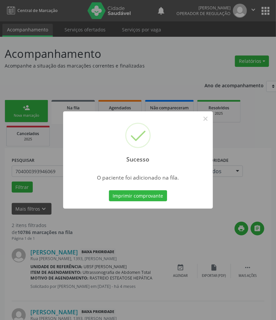
click at [145, 219] on div "Sucesso × O paciente foi adicionado na fila. Imprimir comprovante Cancel" at bounding box center [138, 160] width 276 height 320
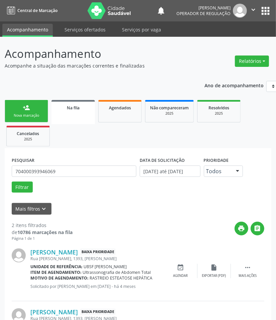
drag, startPoint x: 43, startPoint y: 110, endPoint x: 3, endPoint y: 132, distance: 45.8
click at [43, 111] on link "person_add Nova marcação" at bounding box center [26, 111] width 43 height 22
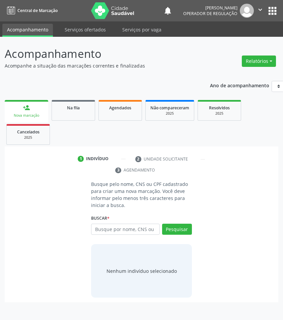
drag, startPoint x: 1, startPoint y: 64, endPoint x: -4, endPoint y: 62, distance: 5.3
click at [0, 62] on html "Central de Marcação notifications Jayane Ellen Pereira Farias Operador de regul…" at bounding box center [141, 160] width 283 height 320
click at [131, 231] on input "text" at bounding box center [125, 229] width 69 height 11
type input "700003932532400"
click at [93, 231] on input "700003932532400" at bounding box center [93, 232] width 0 height 13
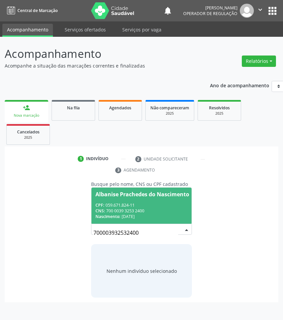
click at [112, 193] on span "Albanise Prachedes do Nascimento CPF: 059.671.824-11 CNS: 700 0039 3253 2400 Na…" at bounding box center [142, 206] width 102 height 36
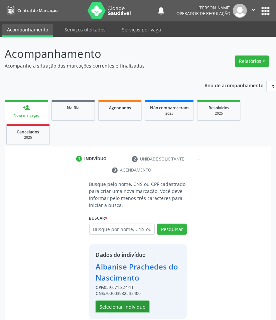
click at [114, 304] on button "Selecionar indivíduo" at bounding box center [123, 306] width 54 height 11
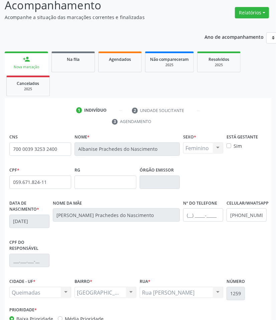
scroll to position [97, 0]
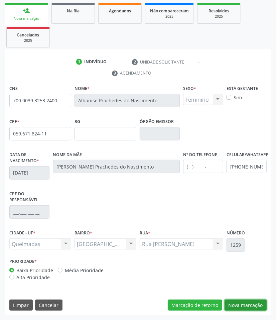
click at [250, 309] on button "Nova marcação" at bounding box center [246, 305] width 42 height 11
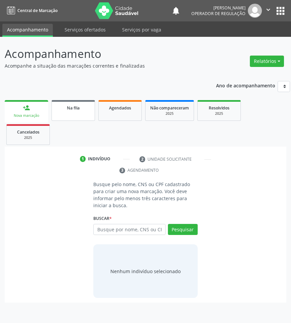
click at [87, 109] on div "Na fila" at bounding box center [73, 107] width 33 height 7
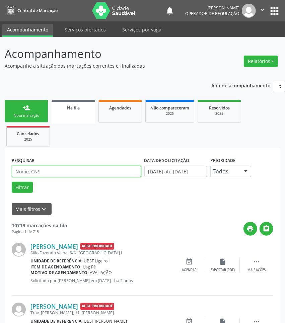
click at [69, 172] on input "text" at bounding box center [76, 171] width 129 height 11
click at [12, 182] on button "Filtrar" at bounding box center [22, 187] width 21 height 11
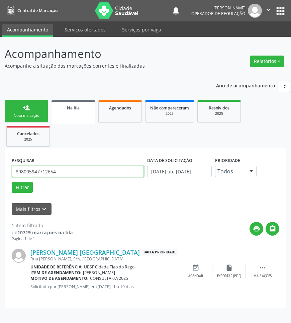
click at [74, 172] on input "898005947712654" at bounding box center [78, 171] width 132 height 11
click at [12, 182] on button "Filtrar" at bounding box center [22, 187] width 21 height 11
click at [74, 166] on input "704001347680060" at bounding box center [78, 171] width 132 height 11
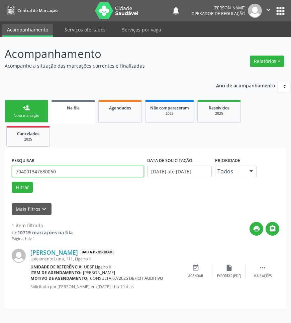
click at [74, 166] on input "704001347680060" at bounding box center [78, 171] width 132 height 11
type input "709004840543311"
click at [12, 182] on button "Filtrar" at bounding box center [22, 187] width 21 height 11
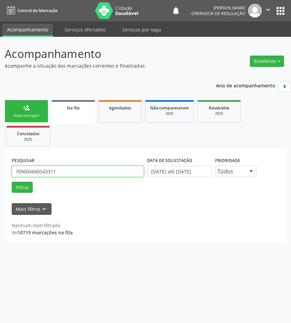
click at [74, 168] on input "709004840543311" at bounding box center [78, 171] width 132 height 11
click at [65, 174] on input "709004840543311" at bounding box center [78, 171] width 132 height 11
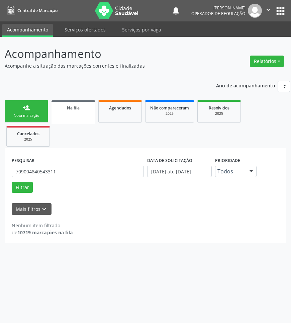
click at [290, 200] on div "Acompanhamento Acompanhe a situação das marcações correntes e finalizadas Relat…" at bounding box center [145, 180] width 291 height 286
click at [22, 109] on link "person_add Nova marcação" at bounding box center [26, 111] width 43 height 22
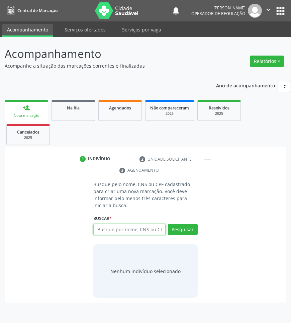
click at [143, 232] on input "text" at bounding box center [129, 229] width 72 height 11
type input "704204747133785"
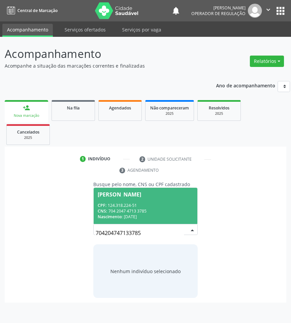
click at [182, 234] on input "704204747133785" at bounding box center [140, 232] width 88 height 13
click at [153, 200] on span "[PERSON_NAME] CPF: 124.318.224-51 CNS: 704 2047 4713 3785 Nascimento: [DATE]" at bounding box center [145, 206] width 103 height 36
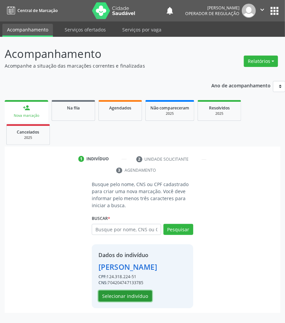
click at [137, 302] on button "Selecionar indivíduo" at bounding box center [125, 295] width 54 height 11
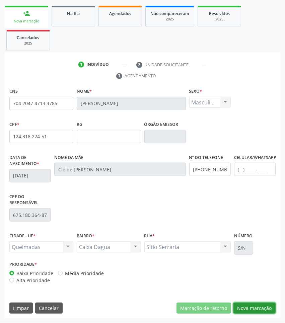
click at [267, 312] on button "Nova marcação" at bounding box center [254, 307] width 42 height 11
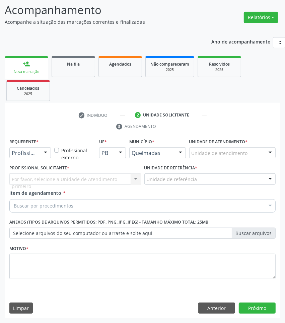
scroll to position [44, 0]
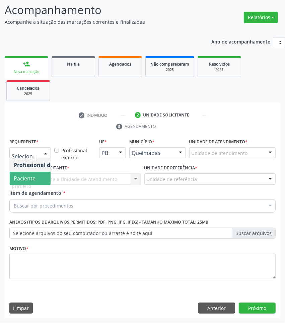
click at [15, 179] on span "Paciente" at bounding box center [25, 178] width 22 height 7
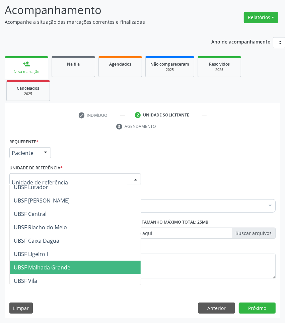
scroll to position [125, 0]
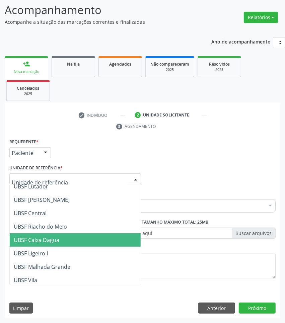
click at [72, 236] on span "UBSF Caixa Dagua" at bounding box center [75, 239] width 131 height 13
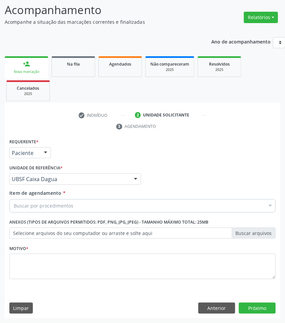
click at [75, 206] on div "Buscar por procedimentos" at bounding box center [142, 205] width 266 height 13
click at [81, 197] on div "Item de agendamento * Buscar por procedimentos Selecionar todos 0604320140 - Ab…" at bounding box center [142, 199] width 266 height 21
click at [79, 205] on div "Buscar por procedimentos" at bounding box center [142, 205] width 266 height 13
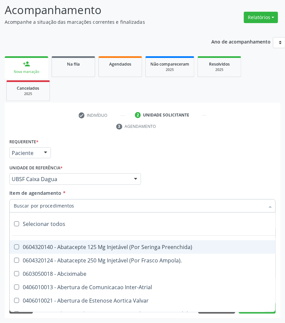
paste input "OTORRINOLARIN"
type input "OTORRINOLARIN"
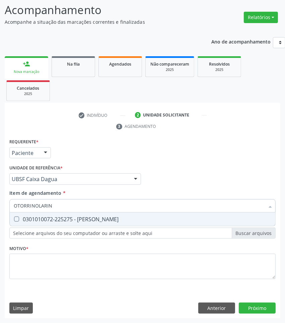
drag, startPoint x: 92, startPoint y: 216, endPoint x: 89, endPoint y: 209, distance: 8.1
click at [91, 216] on div "0301010072-225275 - [PERSON_NAME]" at bounding box center [142, 218] width 257 height 5
checkbox Otorrinolaringologista "true"
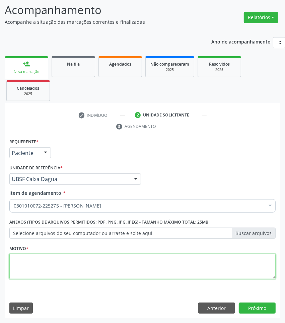
click at [214, 275] on textarea at bounding box center [142, 266] width 266 height 25
paste textarea "OTORRINOLARIN"
click at [79, 265] on textarea "OTORRINOLARIN" at bounding box center [142, 266] width 266 height 25
drag, startPoint x: 79, startPoint y: 265, endPoint x: 75, endPoint y: 261, distance: 6.0
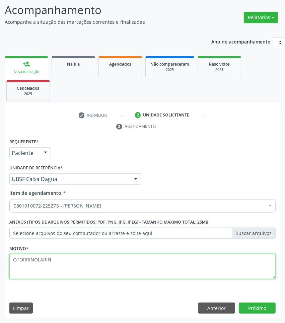
click at [79, 260] on textarea "OTORRINOLARIN" at bounding box center [142, 266] width 266 height 25
paste textarea "1ª CONSULTA 08/2025"
type textarea "1ª CONSULTA 08/2025"
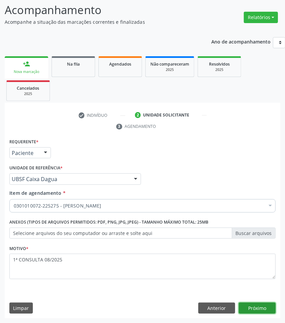
click at [263, 306] on button "Próximo" at bounding box center [257, 307] width 37 height 11
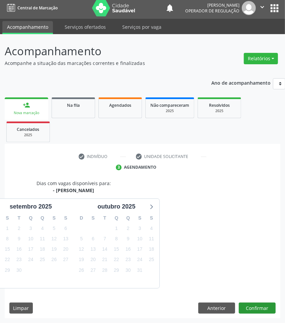
scroll to position [29, 0]
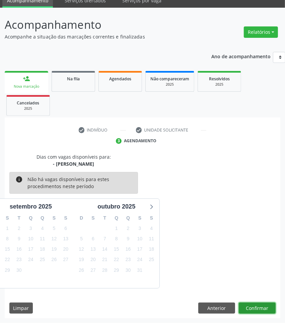
click at [259, 304] on button "Confirmar" at bounding box center [257, 307] width 37 height 11
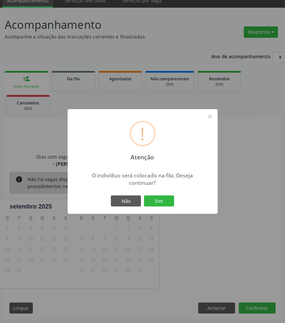
click at [144, 195] on button "Sim" at bounding box center [159, 200] width 30 height 11
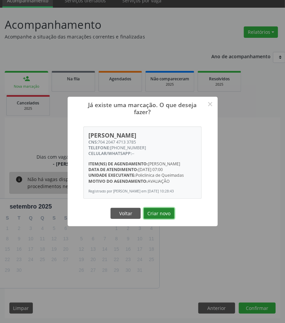
click at [160, 219] on button "Criar novo" at bounding box center [159, 213] width 31 height 11
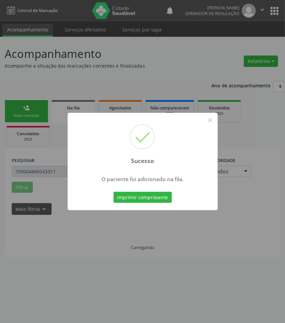
scroll to position [0, 0]
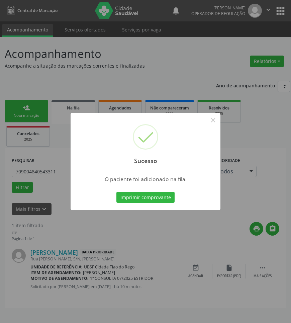
click at [175, 249] on div "Sucesso × O paciente foi adicionado na fila. Imprimir comprovante Cancel" at bounding box center [145, 161] width 291 height 323
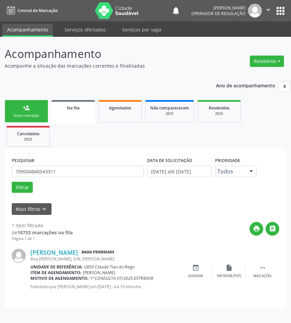
click at [29, 111] on link "person_add Nova marcação" at bounding box center [26, 111] width 43 height 22
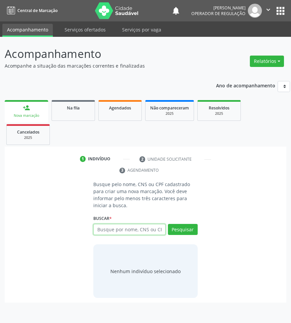
click at [139, 227] on input "text" at bounding box center [129, 229] width 72 height 11
type input "700003800433103"
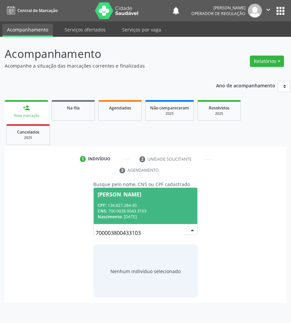
click at [139, 228] on input "700003800433103" at bounding box center [140, 232] width 88 height 13
click at [137, 201] on span "[PERSON_NAME] CPF: 136.827.284-30 CNS: 700 0038 0043 3103 Nascimento: [DATE]" at bounding box center [145, 206] width 103 height 36
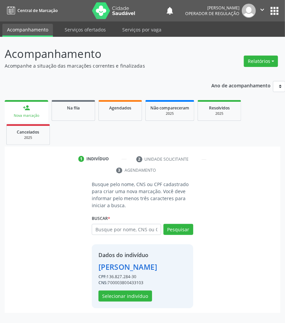
click at [120, 308] on div "Dados do indivíduo [PERSON_NAME] CPF: 136.827.284-30 CNS: 700003800433103 Selec…" at bounding box center [142, 276] width 101 height 64
click at [119, 302] on button "Selecionar indivíduo" at bounding box center [125, 295] width 54 height 11
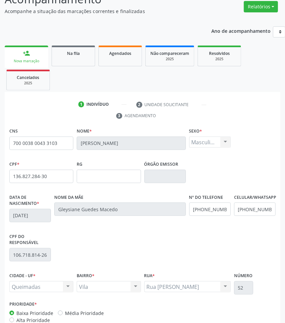
scroll to position [94, 0]
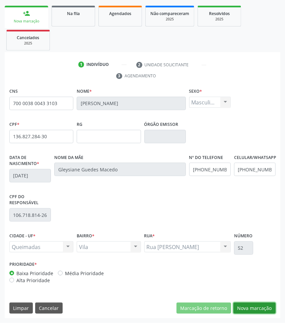
drag, startPoint x: 253, startPoint y: 307, endPoint x: 154, endPoint y: 268, distance: 106.0
click at [252, 307] on button "Nova marcação" at bounding box center [254, 307] width 42 height 11
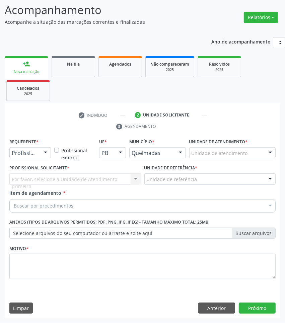
scroll to position [44, 0]
click at [38, 161] on div "Requerente * Profissional de Saúde Profissional de Saúde Paciente Nenhum result…" at bounding box center [30, 150] width 45 height 26
drag, startPoint x: 39, startPoint y: 152, endPoint x: 34, endPoint y: 178, distance: 26.6
click at [38, 155] on div at bounding box center [29, 152] width 41 height 11
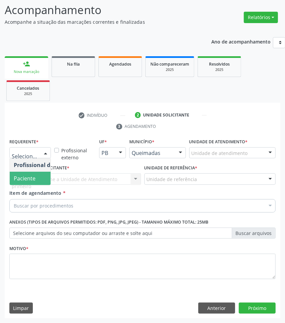
click at [34, 181] on span "Paciente" at bounding box center [25, 178] width 22 height 7
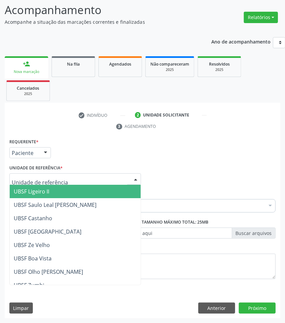
click at [64, 177] on div at bounding box center [74, 178] width 131 height 11
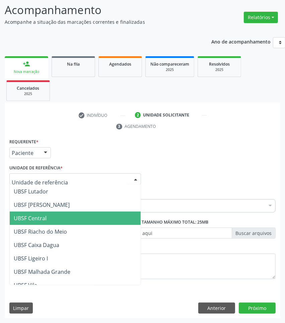
scroll to position [167, 0]
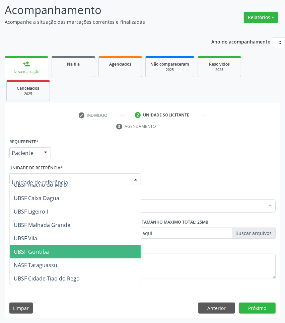
click at [56, 245] on span "UBSF Guritiba" at bounding box center [75, 251] width 131 height 13
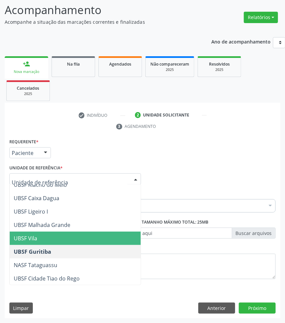
click at [46, 233] on span "UBSF Vila" at bounding box center [75, 237] width 131 height 13
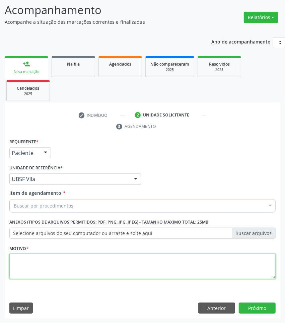
click at [66, 257] on textarea at bounding box center [142, 266] width 266 height 25
paste textarea "OTORRINOLARIN"
type textarea "OTORRINOLARIN"
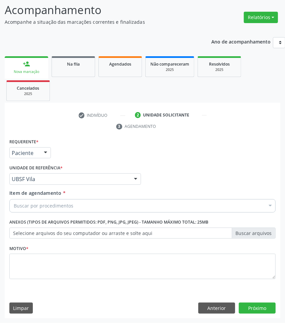
click at [47, 211] on div "Buscar por procedimentos" at bounding box center [142, 205] width 266 height 13
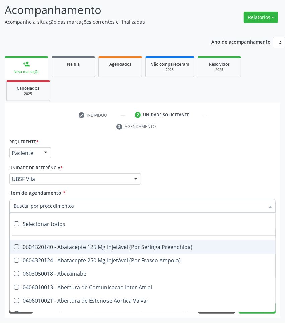
paste input "OTORRINOLARIN"
type input "OTORRINOLARIN"
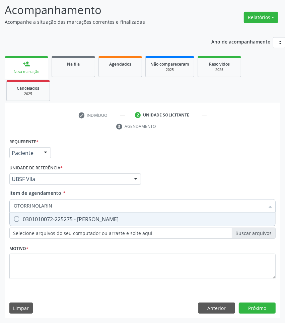
click at [46, 217] on div "0301010072-225275 - [PERSON_NAME]" at bounding box center [142, 218] width 257 height 5
checkbox Otorrinolaringologista "true"
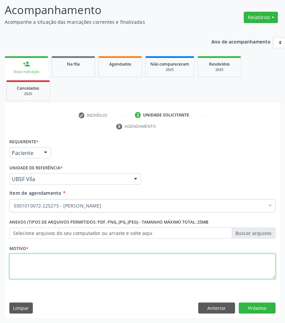
click at [206, 266] on textarea at bounding box center [142, 266] width 266 height 25
paste textarea "1ª CONSULTA 08/2025"
type textarea "1ª CONSULTA 08/2025"
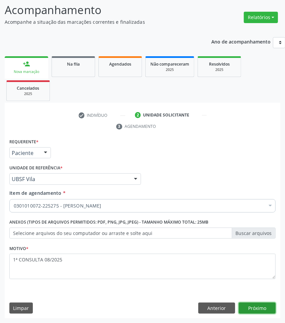
click at [251, 308] on button "Próximo" at bounding box center [257, 307] width 37 height 11
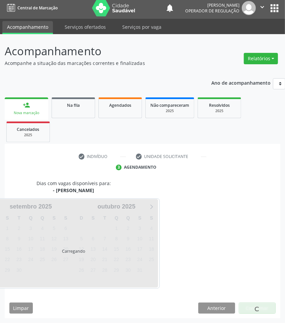
scroll to position [29, 0]
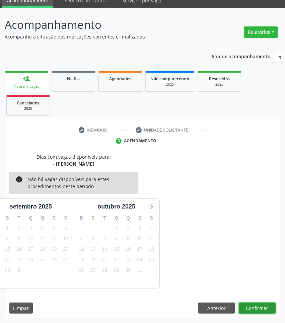
click at [257, 306] on button "Confirmar" at bounding box center [257, 307] width 37 height 11
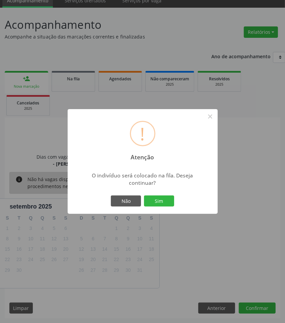
click at [144, 195] on button "Sim" at bounding box center [159, 200] width 30 height 11
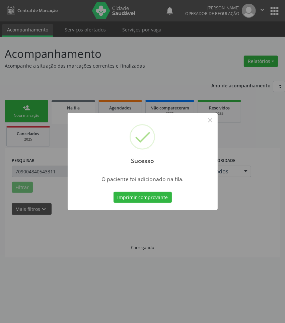
scroll to position [0, 0]
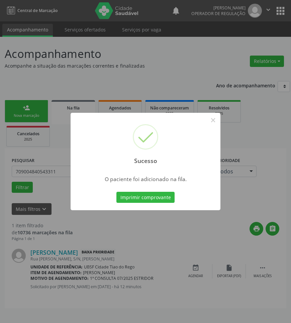
click at [231, 258] on div "Sucesso × O paciente foi adicionado na fila. Imprimir comprovante Cancel" at bounding box center [145, 161] width 291 height 323
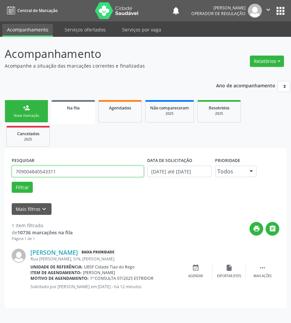
click at [84, 173] on input "709004840543311" at bounding box center [78, 171] width 132 height 11
drag, startPoint x: 15, startPoint y: 105, endPoint x: 43, endPoint y: 114, distance: 29.4
click at [15, 105] on link "person_add Nova marcação" at bounding box center [26, 111] width 43 height 22
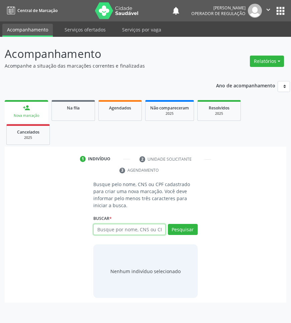
click at [128, 228] on input "text" at bounding box center [129, 229] width 72 height 11
type input "708408758923361"
click at [96, 229] on input "708408758923361" at bounding box center [96, 232] width 0 height 13
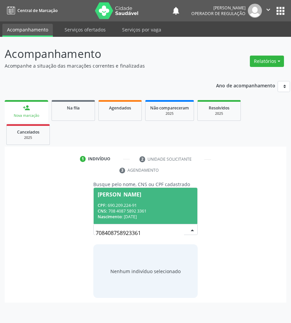
click at [125, 201] on span "[PERSON_NAME] CPF: 690.209.224-91 CNS: 708 4087 5892 3361 Nascimento: [DATE]" at bounding box center [145, 206] width 103 height 36
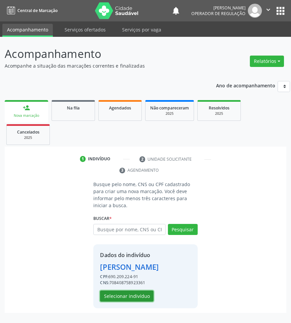
click at [138, 300] on button "Selecionar indivíduo" at bounding box center [127, 295] width 54 height 11
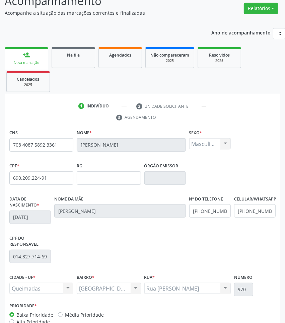
scroll to position [94, 0]
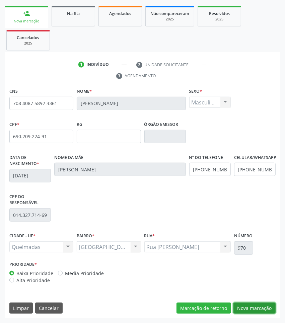
drag, startPoint x: 255, startPoint y: 307, endPoint x: 206, endPoint y: 278, distance: 56.7
click at [253, 306] on button "Nova marcação" at bounding box center [254, 307] width 42 height 11
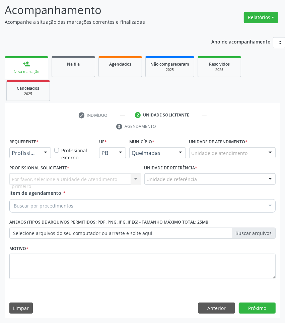
scroll to position [44, 0]
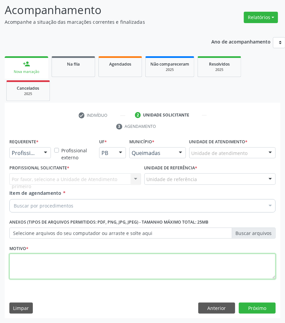
click at [90, 260] on textarea at bounding box center [142, 266] width 266 height 25
paste textarea "1ª CONSULTA 08/2025"
type textarea "1ª CONSULTA 08/2025 PERDA AUDITIVA"
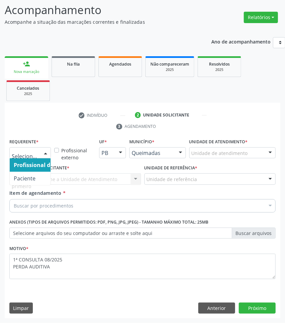
click at [42, 147] on div "Profissional de Saúde Paciente Nenhum resultado encontrado para: " " Não há nen…" at bounding box center [29, 152] width 41 height 11
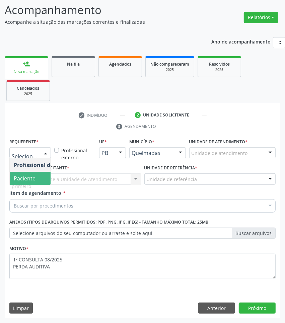
click at [29, 178] on span "Paciente" at bounding box center [25, 178] width 22 height 7
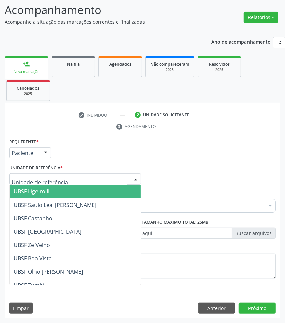
click at [55, 184] on div "UBSF Ligeiro II UBSF Saulo Leal [PERSON_NAME] UBSF Castanho UBSF [GEOGRAPHIC_DA…" at bounding box center [74, 178] width 131 height 11
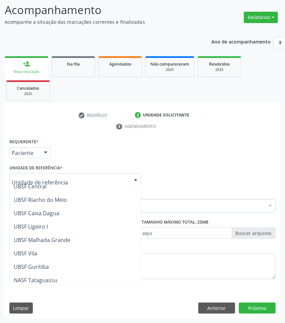
scroll to position [168, 0]
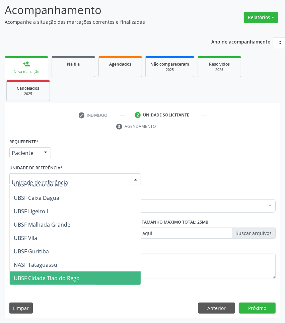
click at [81, 276] on span "UBSF Cidade Tiao do Rego" at bounding box center [75, 277] width 131 height 13
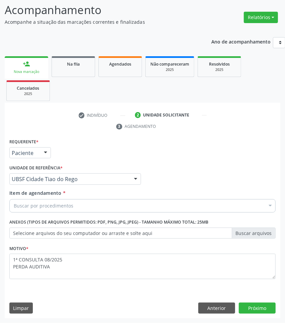
click at [173, 203] on div "Buscar por procedimentos" at bounding box center [142, 205] width 266 height 13
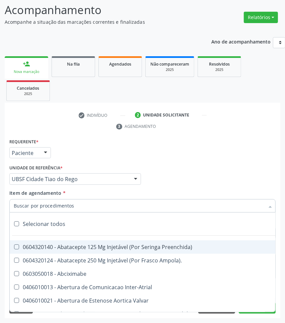
paste input "OTORRINOLARIN"
type input "OTORRINOLARIN"
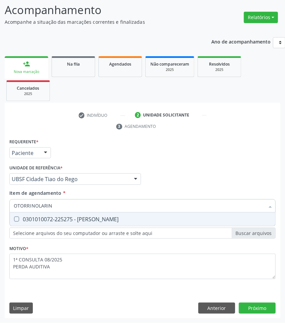
click at [158, 218] on div "0301010072-225275 - [PERSON_NAME]" at bounding box center [142, 218] width 257 height 5
checkbox Otorrinolaringologista "true"
click at [256, 306] on div "Requerente * Paciente Profissional de Saúde Paciente Nenhum resultado encontrad…" at bounding box center [142, 228] width 275 height 182
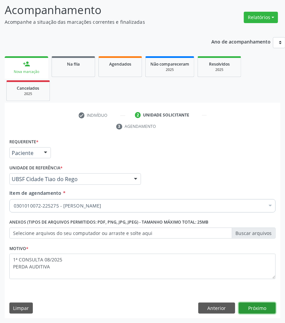
click at [263, 311] on button "Próximo" at bounding box center [257, 307] width 37 height 11
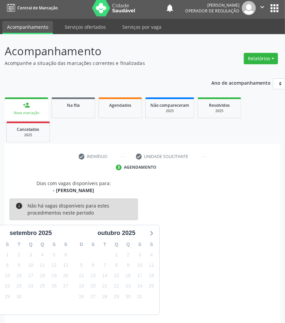
scroll to position [29, 0]
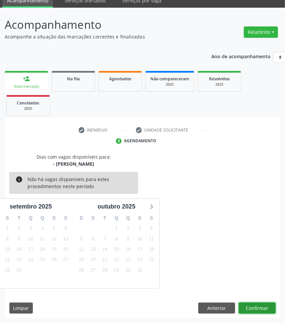
click at [257, 310] on button "Confirmar" at bounding box center [257, 307] width 37 height 11
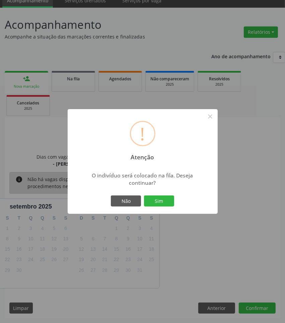
click at [144, 195] on button "Sim" at bounding box center [159, 200] width 30 height 11
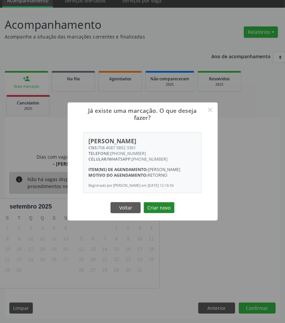
click at [164, 211] on button "Criar novo" at bounding box center [159, 207] width 31 height 11
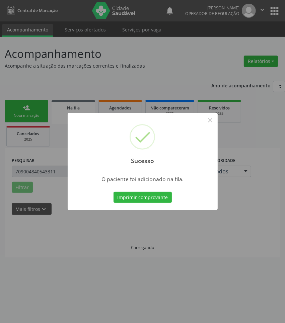
scroll to position [0, 0]
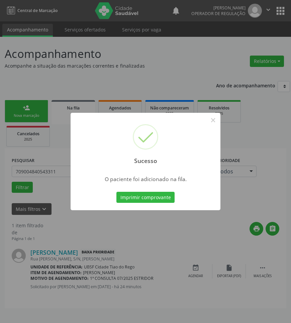
drag, startPoint x: 195, startPoint y: 238, endPoint x: 188, endPoint y: 217, distance: 21.4
click at [191, 228] on div "Sucesso × O paciente foi adicionado na fila. Imprimir comprovante Cancel" at bounding box center [145, 161] width 291 height 323
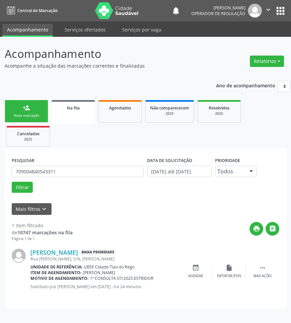
click at [23, 107] on div "person_add" at bounding box center [26, 107] width 7 height 7
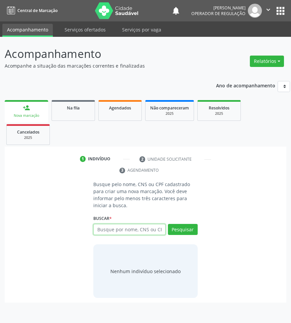
click at [147, 225] on input "text" at bounding box center [129, 229] width 72 height 11
type input "708001827115122"
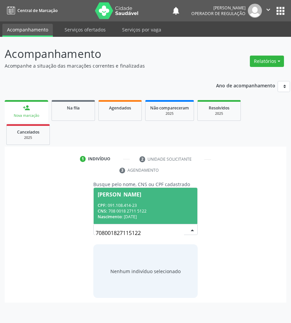
click at [131, 195] on div "[PERSON_NAME]" at bounding box center [119, 194] width 43 height 5
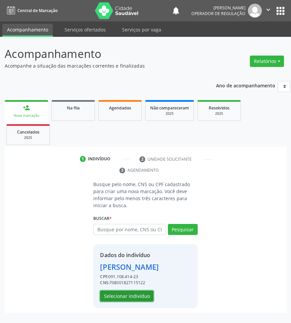
click at [108, 300] on button "Selecionar indivíduo" at bounding box center [127, 295] width 54 height 11
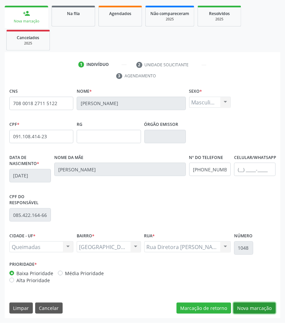
click at [275, 303] on button "Nova marcação" at bounding box center [254, 307] width 42 height 11
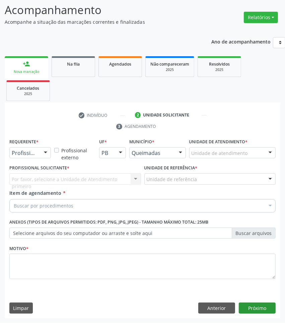
scroll to position [44, 0]
click at [37, 149] on div "Profissional de Saúde" at bounding box center [29, 152] width 41 height 11
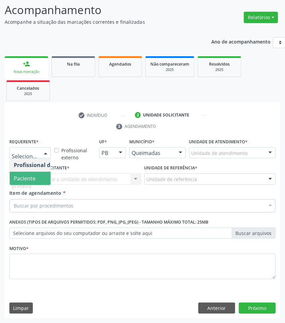
click at [30, 178] on span "Paciente" at bounding box center [25, 178] width 22 height 7
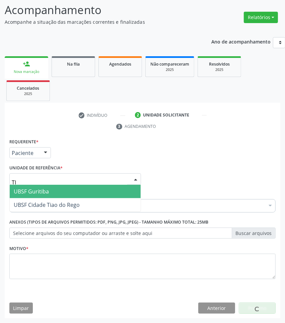
type input "TIA"
click at [56, 193] on span "UBSF Cidade Tiao do Rego" at bounding box center [47, 191] width 66 height 7
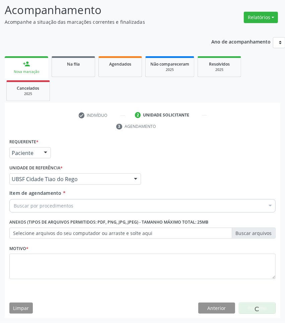
paste input "OTORRINOLARIN"
type input "OTORRINOLARIN"
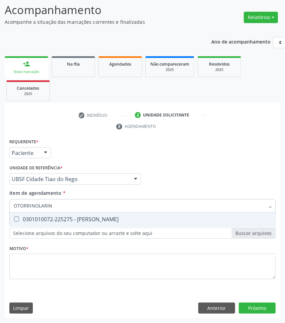
click at [61, 214] on span "0301010072-225275 - [PERSON_NAME]" at bounding box center [142, 218] width 265 height 13
checkbox Otorrinolaringologista "true"
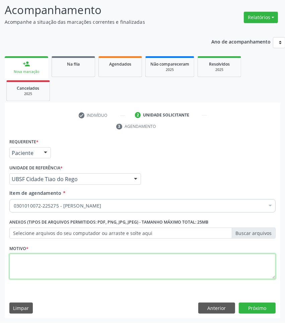
paste textarea "1ª CONSULTA 08/2025"
click at [129, 265] on textarea at bounding box center [142, 266] width 266 height 25
type textarea "1ª CONSULTA 08/2025 VERTIGEM E PERDA DE EQUILIBRIO"
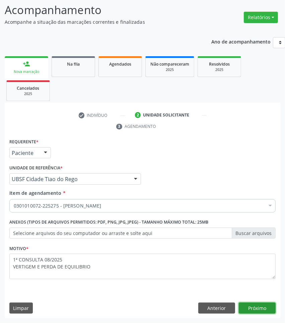
click button "Próximo" at bounding box center [257, 307] width 37 height 11
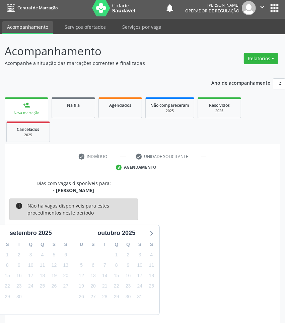
scroll to position [29, 0]
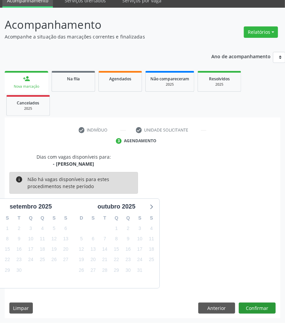
drag, startPoint x: 272, startPoint y: 314, endPoint x: 266, endPoint y: 311, distance: 6.3
click at [269, 313] on div "Dias com vagas disponíveis para: - [PERSON_NAME] info Não há vagas disponíveis …" at bounding box center [142, 235] width 275 height 165
click at [266, 311] on button "Confirmar" at bounding box center [257, 307] width 37 height 11
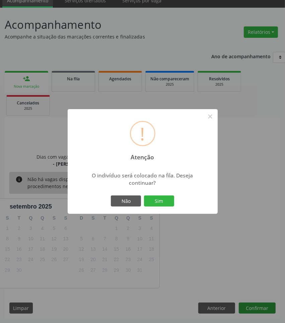
click at [144, 195] on button "Sim" at bounding box center [159, 200] width 30 height 11
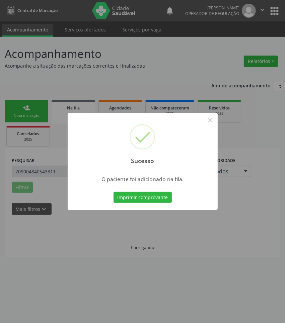
scroll to position [0, 0]
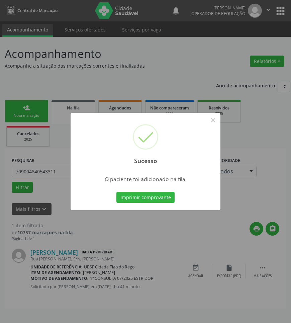
click at [213, 255] on div "Sucesso × O paciente foi adicionado na fila. Imprimir comprovante Cancel" at bounding box center [145, 161] width 291 height 323
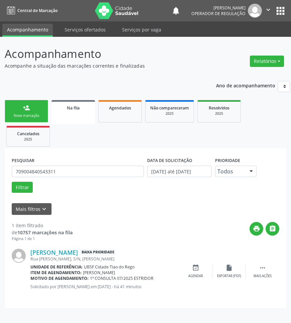
click at [27, 104] on div "person_add" at bounding box center [26, 107] width 7 height 7
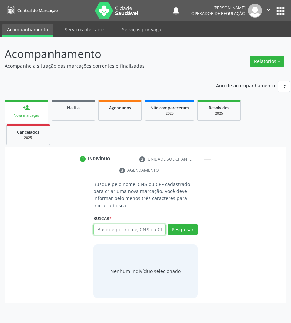
click at [106, 231] on input "text" at bounding box center [129, 229] width 72 height 11
type input "708202651523745"
drag, startPoint x: 172, startPoint y: 226, endPoint x: 166, endPoint y: 226, distance: 6.0
click at [96, 226] on input "708202651523745" at bounding box center [96, 232] width 0 height 13
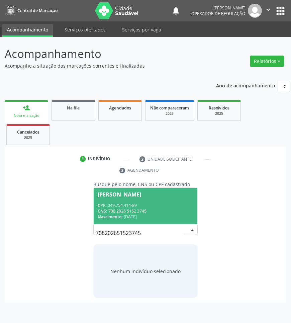
click at [143, 208] on div "CNS: 708 2026 5152 3745" at bounding box center [145, 211] width 95 height 6
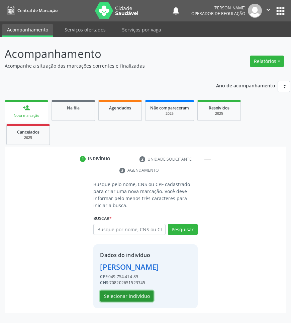
click at [143, 295] on button "Selecionar indivíduo" at bounding box center [127, 295] width 54 height 11
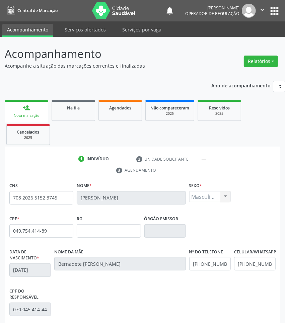
scroll to position [94, 0]
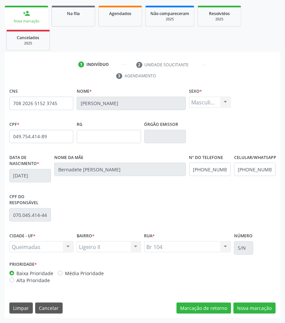
click at [235, 298] on div "CNS 708 2026 5152 3745 [GEOGRAPHIC_DATA] * [PERSON_NAME] * Masculino Masculino …" at bounding box center [142, 202] width 275 height 232
click at [248, 308] on button "Nova marcação" at bounding box center [254, 307] width 42 height 11
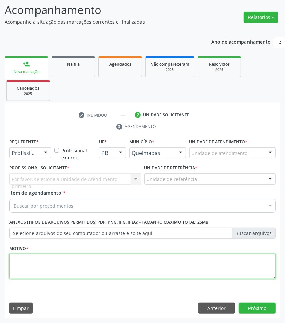
click at [66, 268] on textarea at bounding box center [142, 266] width 266 height 25
paste textarea "1ª CONSULTA 08/2025"
type textarea "1ª CONSULTA 08/2025 POLIPOS NASAIS"
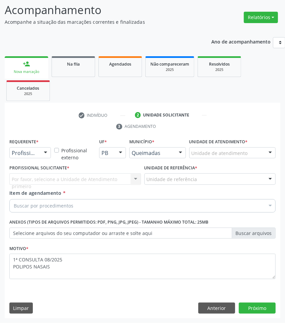
click at [157, 200] on div "Buscar por procedimentos" at bounding box center [142, 205] width 266 height 13
paste input "OTORRINOLARIN"
drag, startPoint x: 37, startPoint y: 158, endPoint x: 36, endPoint y: 162, distance: 4.5
click at [37, 158] on div "Requerente * Profissional de Saúde Profissional de Saúde Paciente Nenhum result…" at bounding box center [30, 150] width 45 height 26
click at [37, 151] on div "Profissional de Saúde" at bounding box center [29, 152] width 41 height 11
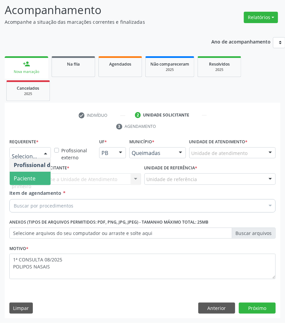
click at [34, 181] on span "Paciente" at bounding box center [25, 178] width 22 height 7
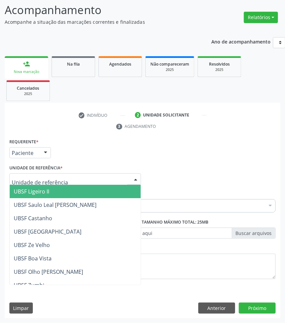
click at [59, 191] on span "UBSF Ligeiro II" at bounding box center [75, 191] width 131 height 13
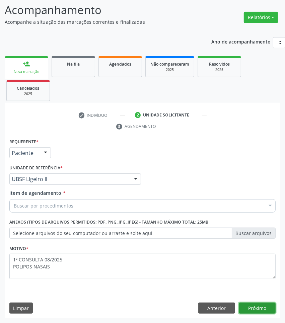
click at [268, 308] on button "Próximo" at bounding box center [257, 307] width 37 height 11
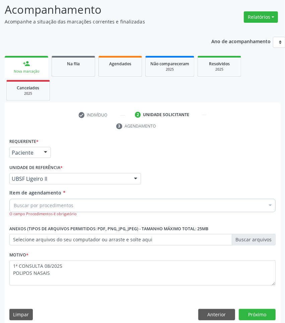
click at [98, 203] on div "Buscar por procedimentos" at bounding box center [142, 205] width 266 height 13
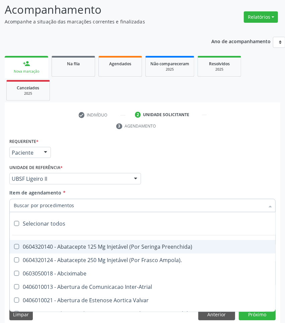
paste input "1ª CONSULTA 08/2025"
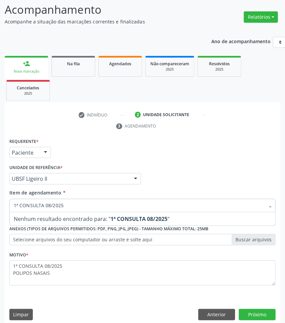
type input "1ª CONSULTA 08/2025"
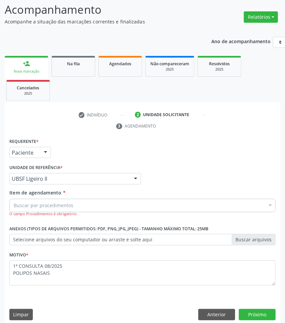
click at [121, 209] on div "Buscar por procedimentos" at bounding box center [142, 205] width 266 height 13
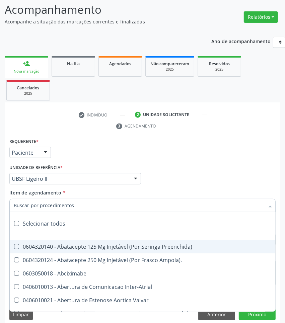
paste input "OTORRINOLARIN"
type input "OTORRINOLARIN"
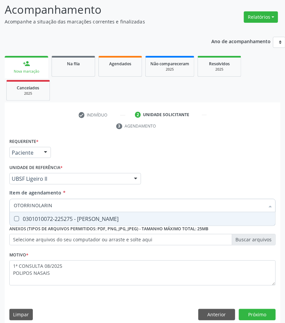
click at [102, 216] on div "0301010072-225275 - [PERSON_NAME]" at bounding box center [142, 218] width 257 height 5
checkbox Otorrinolaringologista "true"
click at [262, 318] on button "Próximo" at bounding box center [257, 314] width 37 height 11
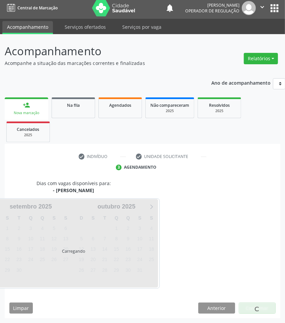
scroll to position [29, 0]
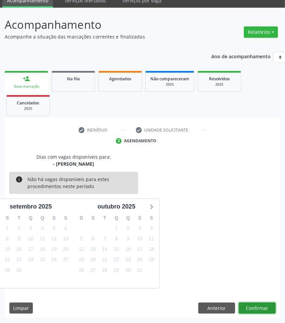
click at [265, 310] on button "Confirmar" at bounding box center [257, 307] width 37 height 11
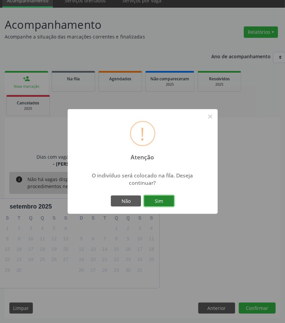
click at [169, 196] on button "Sim" at bounding box center [159, 200] width 30 height 11
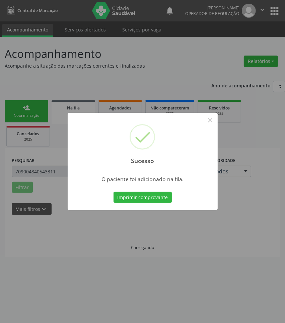
scroll to position [0, 0]
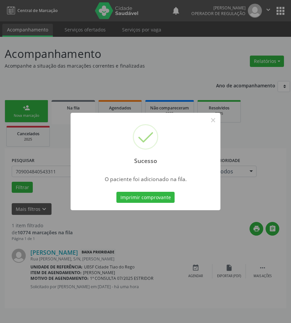
drag, startPoint x: 96, startPoint y: 253, endPoint x: 51, endPoint y: 178, distance: 86.6
click at [91, 246] on div "Sucesso × O paciente foi adicionado na fila. Imprimir comprovante Cancel" at bounding box center [145, 161] width 291 height 323
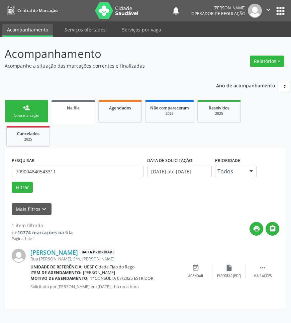
click at [33, 116] on div "Nova marcação" at bounding box center [26, 115] width 33 height 5
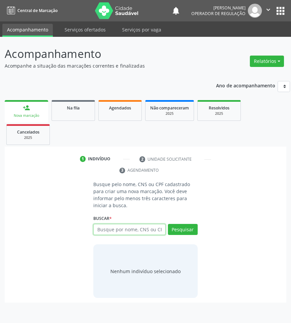
click at [131, 231] on input "text" at bounding box center [129, 229] width 72 height 11
type input "708607048932583"
drag, startPoint x: 158, startPoint y: 231, endPoint x: 156, endPoint y: 228, distance: 4.1
click at [96, 231] on input "708607048932583" at bounding box center [96, 232] width 0 height 13
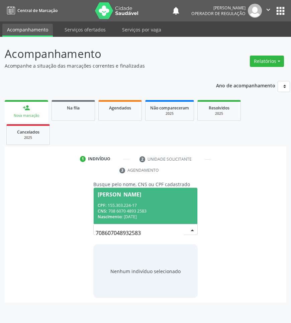
click at [145, 208] on div "CNS: 708 6070 4893 2583" at bounding box center [145, 211] width 95 height 6
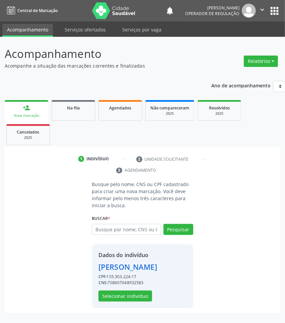
click at [134, 301] on div "Dados do indivíduo [PERSON_NAME] CPF: 155.303.224-17 CNS: 708607048932583 Selec…" at bounding box center [127, 276] width 59 height 51
click at [138, 302] on button "Selecionar indivíduo" at bounding box center [125, 295] width 54 height 11
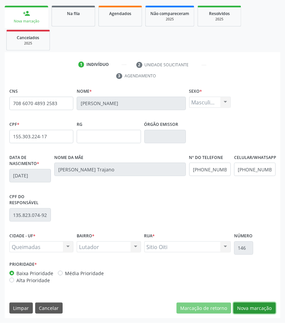
drag, startPoint x: 255, startPoint y: 302, endPoint x: 150, endPoint y: 283, distance: 106.5
click at [254, 302] on button "Nova marcação" at bounding box center [254, 307] width 42 height 11
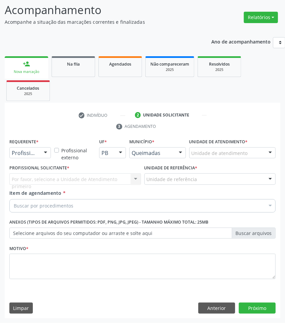
scroll to position [44, 0]
click at [127, 292] on div "Requerente * Profissional de Saúde Profissional de Saúde Paciente Nenhum result…" at bounding box center [142, 228] width 275 height 182
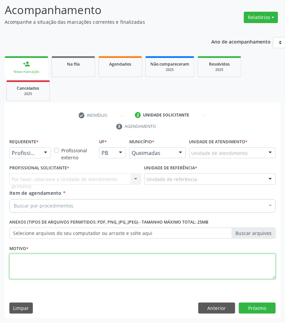
drag, startPoint x: 117, startPoint y: 260, endPoint x: 84, endPoint y: 224, distance: 49.0
click at [116, 260] on textarea at bounding box center [142, 266] width 266 height 25
paste textarea "1ª CONSULTA 08/2025"
type textarea "1ª CONSULTA 08/2025"
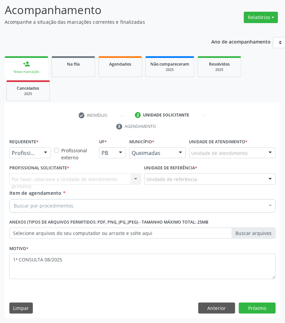
drag, startPoint x: 37, startPoint y: 152, endPoint x: 35, endPoint y: 160, distance: 8.2
click at [37, 153] on div "Profissional de Saúde" at bounding box center [29, 152] width 41 height 11
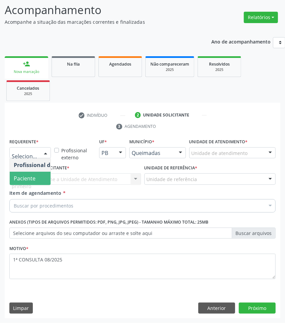
click at [35, 178] on span "Paciente" at bounding box center [42, 178] width 65 height 13
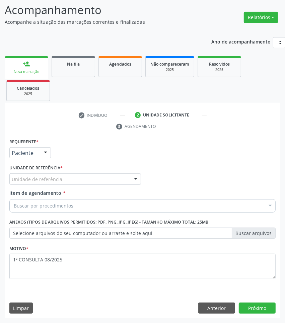
click at [66, 178] on div "Unidade de referência" at bounding box center [74, 178] width 131 height 11
type input "K"
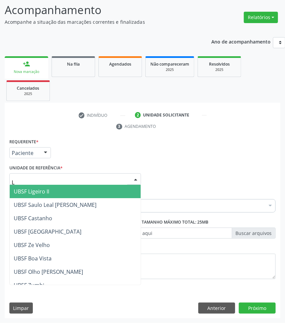
type input "LU"
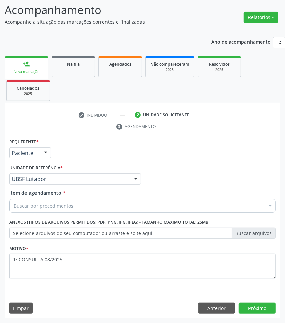
click at [129, 206] on div "Buscar por procedimentos" at bounding box center [142, 205] width 266 height 13
paste input "OTORRINOLARIN"
type input "OTORRINOLARIN"
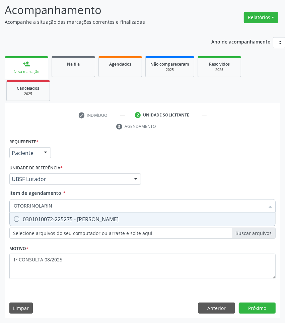
click at [120, 223] on span "0301010072-225275 - [PERSON_NAME]" at bounding box center [142, 218] width 265 height 13
checkbox Otorrinolaringologista "true"
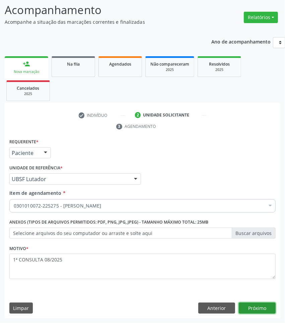
click at [246, 304] on button "Próximo" at bounding box center [257, 307] width 37 height 11
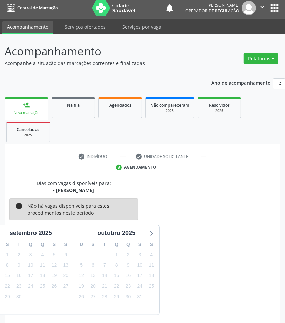
scroll to position [29, 0]
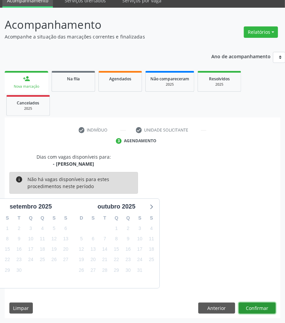
click at [260, 304] on button "Confirmar" at bounding box center [257, 307] width 37 height 11
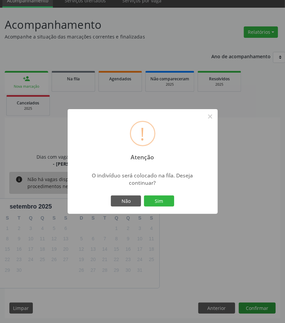
click at [144, 195] on button "Sim" at bounding box center [159, 200] width 30 height 11
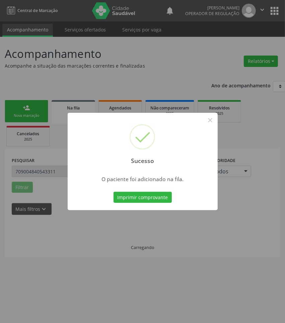
scroll to position [0, 0]
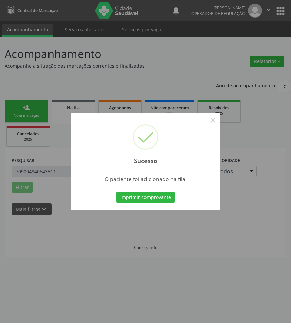
drag, startPoint x: 236, startPoint y: 282, endPoint x: 105, endPoint y: 166, distance: 174.2
click at [234, 280] on div "Sucesso × O paciente foi adicionado na fila. Imprimir comprovante Cancel" at bounding box center [145, 161] width 291 height 323
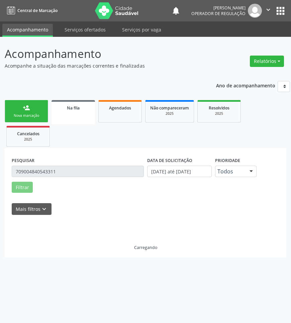
click at [35, 115] on div "Nova marcação" at bounding box center [26, 115] width 33 height 5
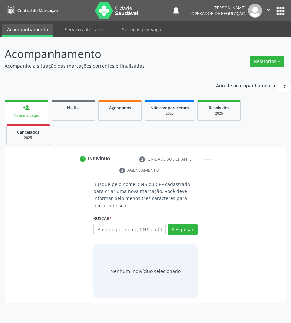
click at [22, 117] on div "Nova marcação" at bounding box center [26, 115] width 34 height 5
click at [124, 234] on input "text" at bounding box center [129, 229] width 72 height 11
type input "705401450126393"
click at [158, 230] on input "705401450126393" at bounding box center [129, 229] width 72 height 11
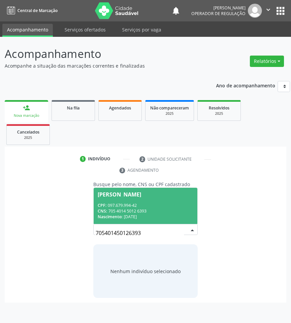
click at [173, 231] on input "705401450126393" at bounding box center [140, 232] width 88 height 13
click at [133, 201] on span "Vivia Rita da Silva CPF: 097.679.994-42 CNS: 705 4014 5012 6393 Nascimento: 15/…" at bounding box center [145, 206] width 103 height 36
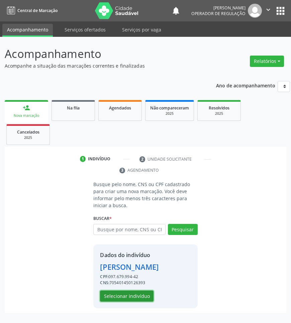
click at [130, 301] on button "Selecionar indivíduo" at bounding box center [127, 295] width 54 height 11
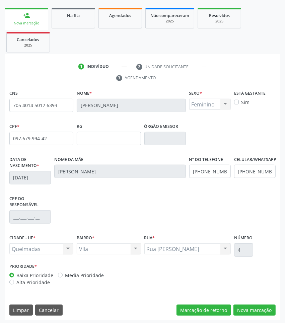
scroll to position [94, 0]
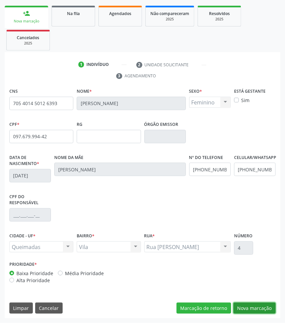
click at [255, 309] on button "Nova marcação" at bounding box center [254, 307] width 42 height 11
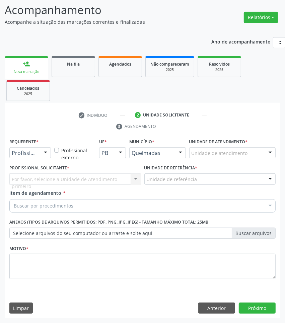
scroll to position [44, 0]
drag, startPoint x: 44, startPoint y: 153, endPoint x: 37, endPoint y: 171, distance: 19.7
click at [43, 154] on div at bounding box center [45, 153] width 10 height 11
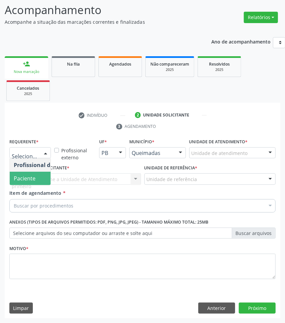
click at [37, 175] on span "Paciente" at bounding box center [42, 178] width 65 height 13
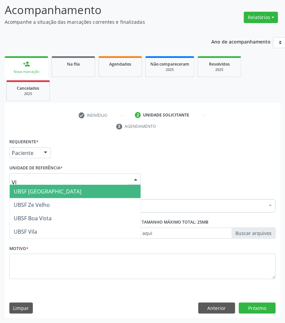
type input "VIL"
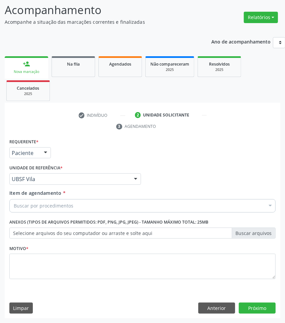
drag, startPoint x: 39, startPoint y: 285, endPoint x: 39, endPoint y: 280, distance: 5.0
click at [39, 280] on div "Motivo *" at bounding box center [142, 265] width 269 height 45
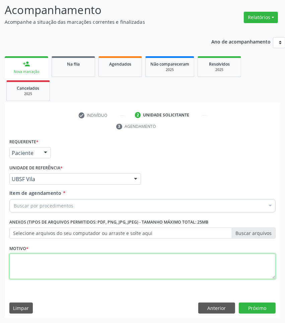
click at [45, 265] on textarea at bounding box center [142, 266] width 266 height 25
paste textarea "1ª CONSULTA 08/2025"
type textarea "1ª CONSULTA 08/2025 TONTURA E VERTIGEM"
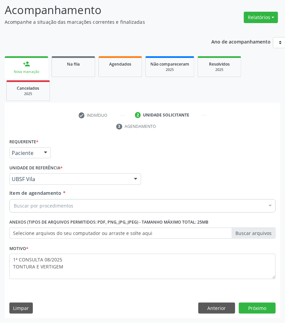
paste input "OTORRINOLARIN"
type input "OTORRINOLARIN"
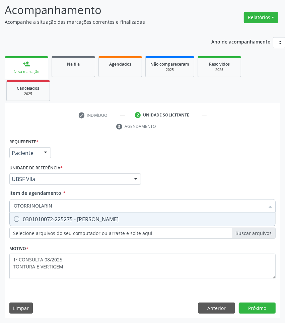
click at [70, 219] on div "0301010072-225275 - [PERSON_NAME]" at bounding box center [142, 218] width 257 height 5
checkbox Otorrinolaringologista "true"
click at [248, 306] on div "Requerente * Paciente Profissional de Saúde Paciente Nenhum resultado encontrad…" at bounding box center [142, 228] width 275 height 182
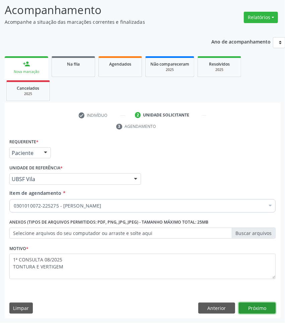
click at [260, 306] on button "Próximo" at bounding box center [257, 307] width 37 height 11
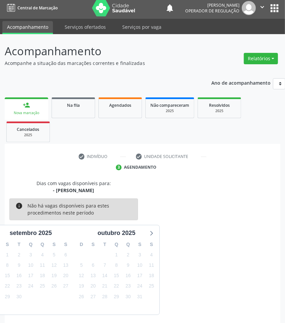
scroll to position [29, 0]
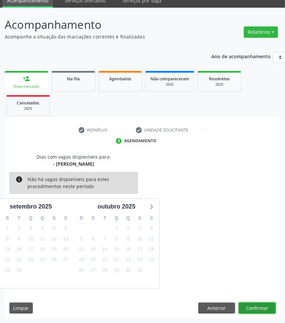
click at [246, 302] on button "Confirmar" at bounding box center [257, 307] width 37 height 11
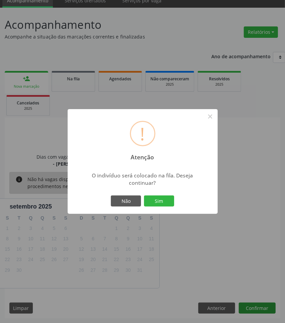
click at [144, 195] on button "Sim" at bounding box center [159, 200] width 30 height 11
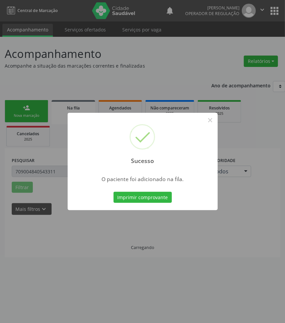
scroll to position [0, 0]
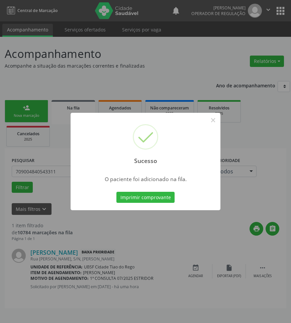
drag, startPoint x: 268, startPoint y: 258, endPoint x: 192, endPoint y: 218, distance: 85.1
click at [265, 257] on div "Sucesso × O paciente foi adicionado na fila. Imprimir comprovante Cancel" at bounding box center [145, 161] width 291 height 323
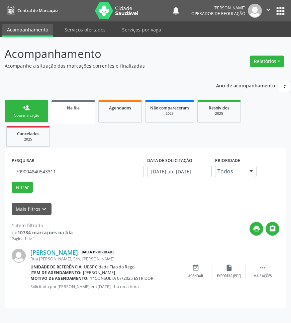
click at [29, 104] on div "person_add" at bounding box center [26, 107] width 7 height 7
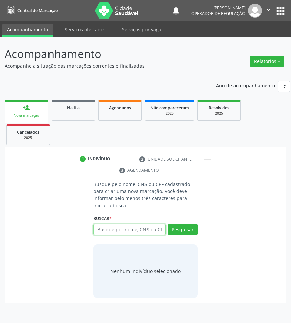
click at [113, 230] on input "text" at bounding box center [129, 229] width 72 height 11
type input "700304973629830"
click at [164, 231] on input "700304973629830" at bounding box center [140, 232] width 88 height 13
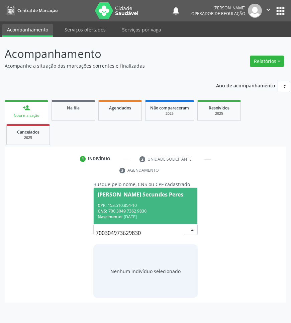
click at [158, 201] on span "Ryan Secundes Peres CPF: 153.510.854-10 CNS: 700 3049 7362 9830 Nascimento: 01/…" at bounding box center [145, 206] width 103 height 36
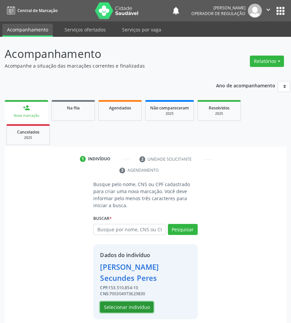
click at [133, 301] on button "Selecionar indivíduo" at bounding box center [127, 306] width 54 height 11
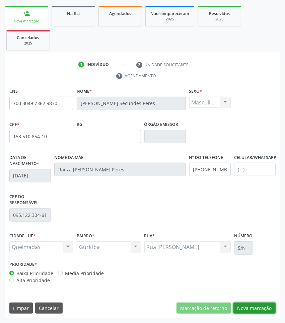
click at [260, 310] on button "Nova marcação" at bounding box center [254, 307] width 42 height 11
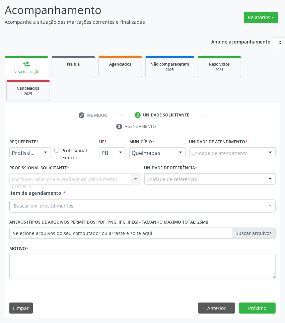
scroll to position [44, 0]
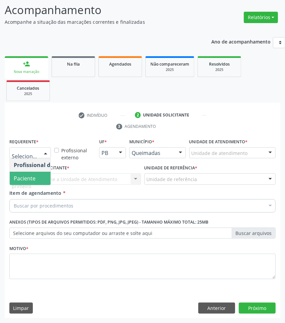
click at [28, 178] on span "Paciente" at bounding box center [25, 178] width 22 height 7
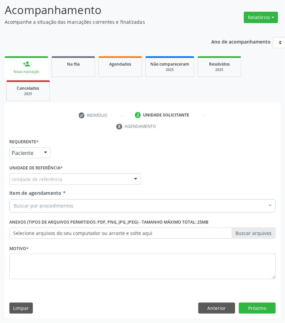
click at [44, 181] on div "Requerente * Paciente Profissional de Saúde Paciente Nenhum resultado encontrad…" at bounding box center [142, 213] width 266 height 152
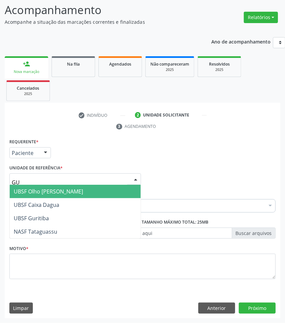
type input "GUR"
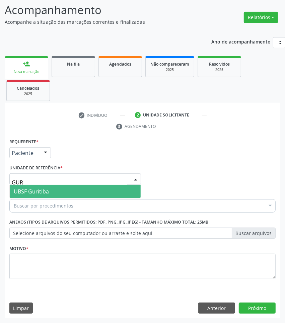
click at [48, 188] on span "UBSF Guritiba" at bounding box center [31, 191] width 35 height 7
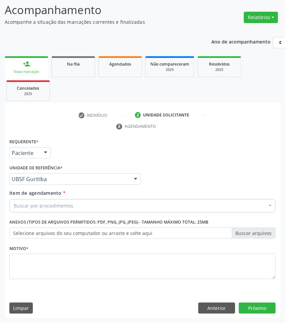
click at [76, 208] on div "Buscar por procedimentos" at bounding box center [142, 205] width 266 height 13
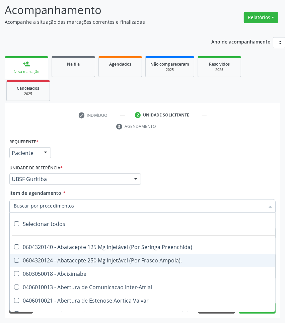
click at [200, 171] on div "Profissional Solicitante Por favor, selecione a Unidade de Atendimento primeiro…" at bounding box center [142, 176] width 269 height 26
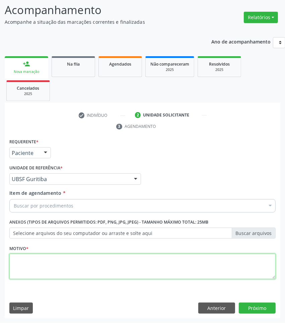
click at [206, 264] on textarea at bounding box center [142, 266] width 266 height 25
paste textarea "1ª CONSULTA 08/2025"
type textarea "1ª CONSULTA 08/2025 AMIGDALITE"
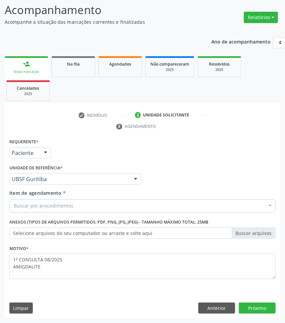
paste input "OTORRINOLARIN"
click at [106, 208] on div "Buscar por procedimentos" at bounding box center [142, 205] width 266 height 13
type input "OTORRINOLARIN"
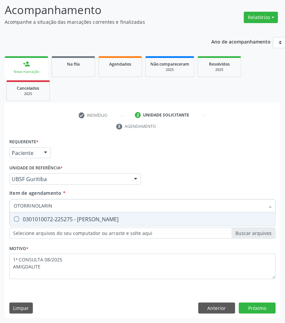
click at [95, 212] on span "0301010072-225275 - [PERSON_NAME]" at bounding box center [142, 218] width 265 height 13
checkbox Otorrinolaringologista "true"
click at [268, 304] on div "Requerente * Paciente Profissional de Saúde Paciente Nenhum resultado encontrad…" at bounding box center [142, 228] width 275 height 182
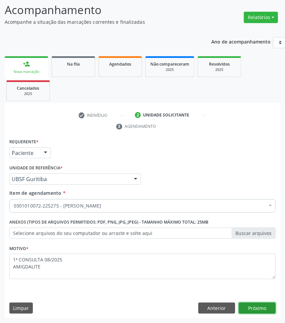
click at [269, 305] on button "Próximo" at bounding box center [257, 307] width 37 height 11
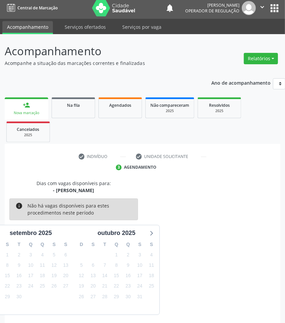
scroll to position [29, 0]
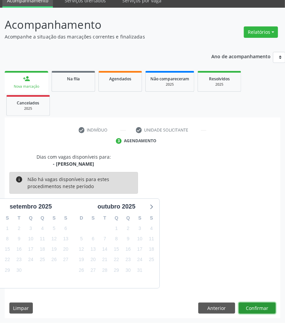
click at [256, 306] on button "Confirmar" at bounding box center [257, 307] width 37 height 11
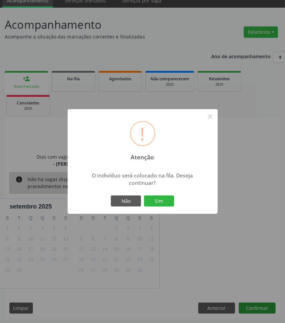
click at [144, 195] on button "Sim" at bounding box center [159, 200] width 30 height 11
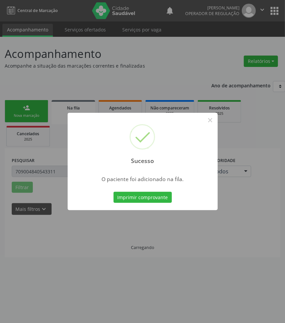
scroll to position [0, 0]
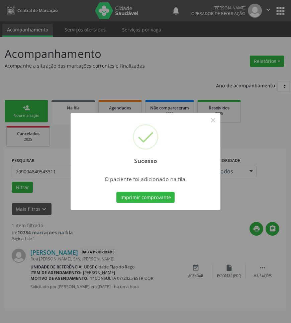
drag, startPoint x: 153, startPoint y: 239, endPoint x: 9, endPoint y: 145, distance: 171.8
click at [149, 235] on div "Sucesso × O paciente foi adicionado na fila. Imprimir comprovante Cancel" at bounding box center [145, 161] width 291 height 323
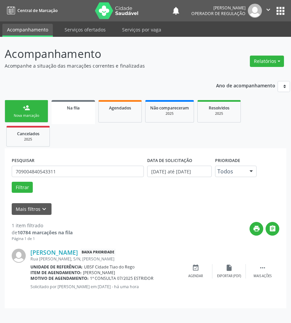
click at [13, 110] on link "person_add Nova marcação" at bounding box center [26, 111] width 43 height 22
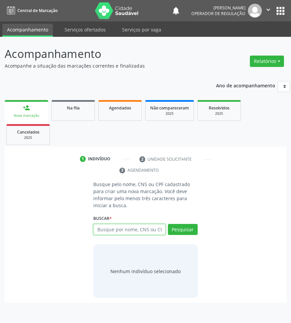
click at [152, 228] on input "text" at bounding box center [129, 229] width 72 height 11
type input "00597878480"
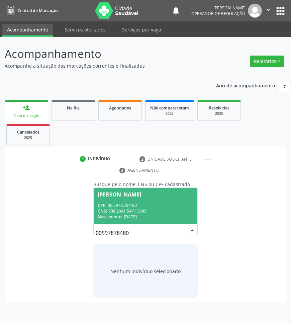
drag, startPoint x: 170, startPoint y: 228, endPoint x: 123, endPoint y: 221, distance: 47.5
click at [170, 228] on input "00597878480" at bounding box center [140, 232] width 88 height 13
click at [132, 194] on div "Valeria Firmino da Silva" at bounding box center [119, 194] width 43 height 5
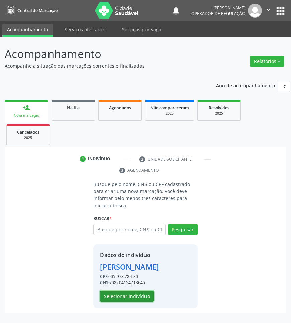
drag, startPoint x: 138, startPoint y: 295, endPoint x: 285, endPoint y: 290, distance: 146.9
click at [139, 295] on button "Selecionar indivíduo" at bounding box center [127, 295] width 54 height 11
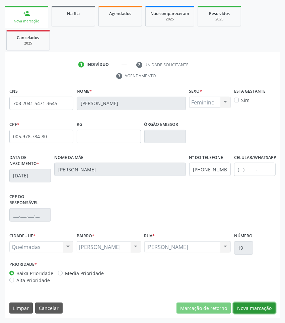
drag, startPoint x: 260, startPoint y: 308, endPoint x: 34, endPoint y: 213, distance: 244.9
click at [258, 308] on button "Nova marcação" at bounding box center [254, 307] width 42 height 11
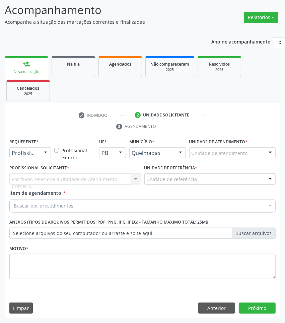
click at [19, 198] on div "Item de agendamento * Buscar por procedimentos Selecionar todos 0604320140 - Ab…" at bounding box center [142, 199] width 266 height 21
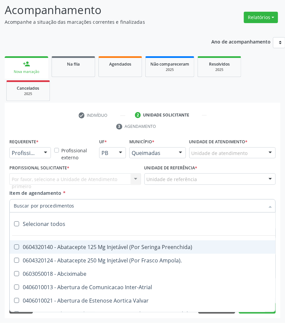
paste input "OTORRINOLARIN"
type input "OTORRINOLARIN"
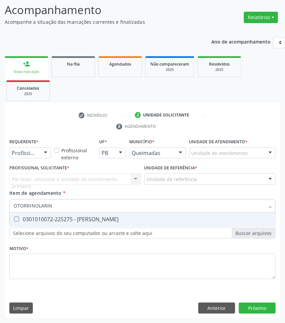
click at [33, 221] on div "0301010072-225275 - [PERSON_NAME]" at bounding box center [142, 218] width 257 height 5
checkbox Otorrinolaringologista "true"
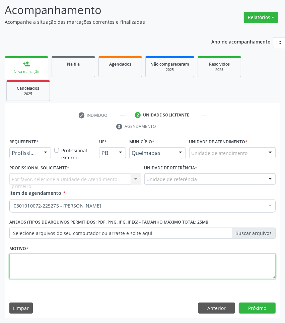
click at [59, 267] on textarea at bounding box center [142, 266] width 266 height 25
paste textarea "1ª CONSULTA 08/2025"
type textarea "1ª CONSULTA 08/2025"
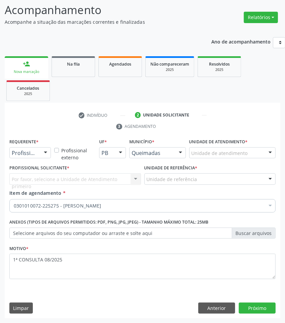
drag, startPoint x: 27, startPoint y: 158, endPoint x: 24, endPoint y: 171, distance: 13.8
click at [27, 159] on div "Requerente * Profissional de Saúde Profissional de Saúde Paciente Nenhum result…" at bounding box center [30, 150] width 45 height 26
click at [36, 148] on div "Profissional de Saúde" at bounding box center [29, 152] width 41 height 11
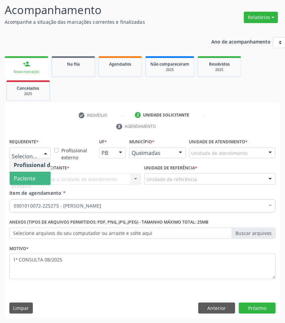
click at [36, 177] on span "Paciente" at bounding box center [42, 178] width 65 height 13
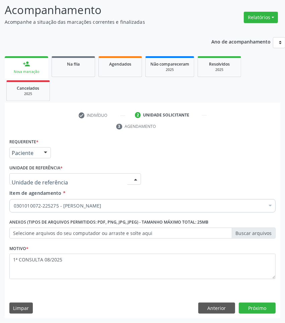
click at [63, 179] on div at bounding box center [74, 178] width 131 height 11
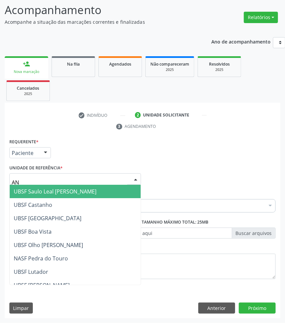
type input "ANI"
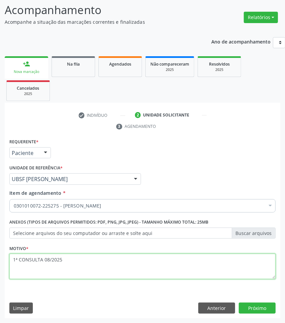
click at [64, 271] on textarea "1ª CONSULTA 08/2025" at bounding box center [142, 266] width 266 height 25
click at [34, 270] on textarea "1ª CONSULTA 08/2025 BAIXA ACUIDADE AUDITIVA" at bounding box center [142, 266] width 266 height 25
type textarea "1ª CONSULTA 08/2025 BAIXA ACUIDADE AUDITIVA"
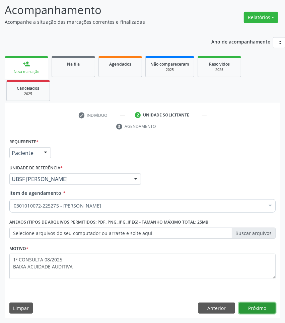
click at [258, 304] on button "Próximo" at bounding box center [257, 307] width 37 height 11
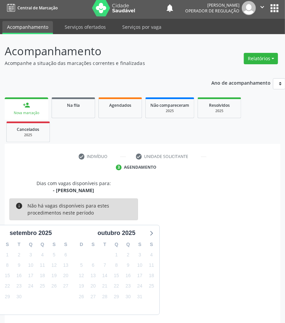
scroll to position [29, 0]
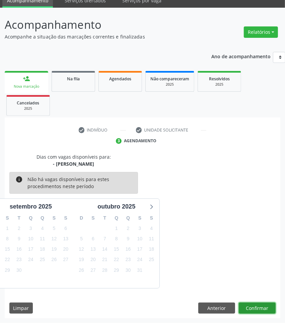
click at [258, 304] on button "Confirmar" at bounding box center [257, 307] width 37 height 11
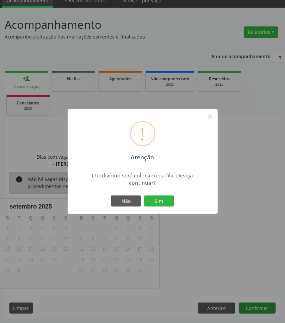
click at [144, 195] on button "Sim" at bounding box center [159, 200] width 30 height 11
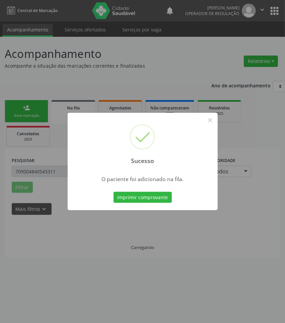
scroll to position [0, 0]
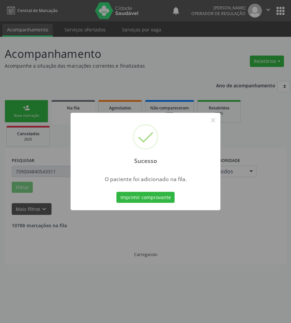
click at [116, 192] on button "Imprimir comprovante" at bounding box center [145, 197] width 58 height 11
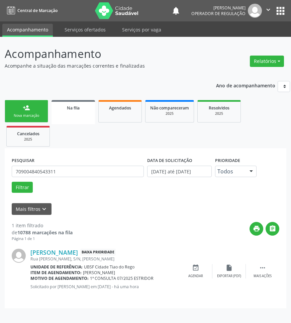
click at [33, 116] on div "Nova marcação" at bounding box center [26, 115] width 33 height 5
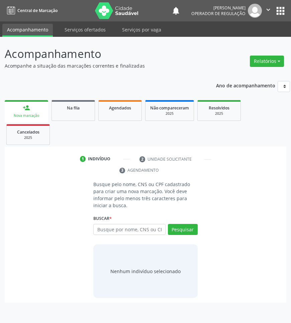
click at [32, 106] on link "person_add Nova marcação" at bounding box center [26, 111] width 43 height 22
click at [122, 232] on input "text" at bounding box center [129, 229] width 72 height 11
type input "705000086763453"
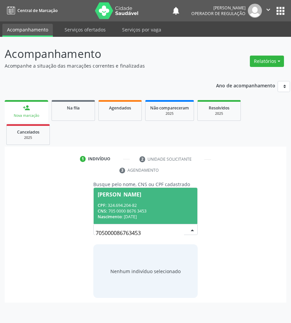
click at [142, 214] on div "Nascimento: 02/03/1954" at bounding box center [145, 217] width 95 height 6
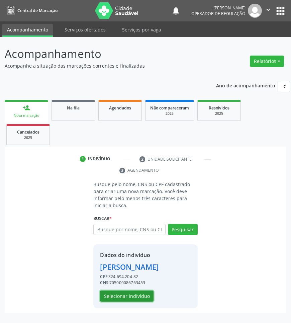
click at [131, 295] on button "Selecionar indivíduo" at bounding box center [127, 295] width 54 height 11
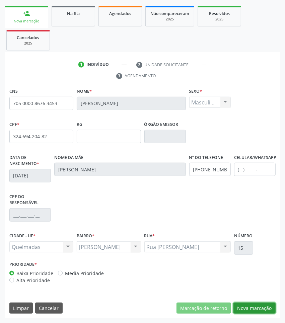
drag, startPoint x: 256, startPoint y: 300, endPoint x: 263, endPoint y: 301, distance: 7.1
click at [264, 307] on button "Nova marcação" at bounding box center [254, 307] width 42 height 11
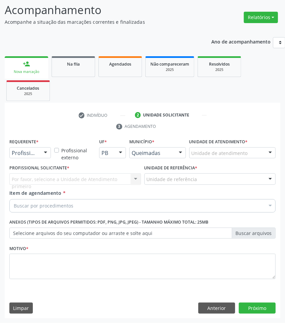
scroll to position [44, 0]
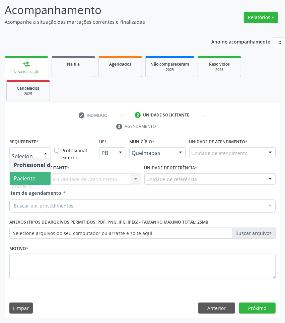
click at [22, 183] on span "Paciente" at bounding box center [42, 178] width 65 height 13
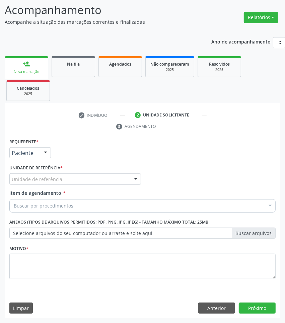
paste input "ACUIDADE"
click at [74, 199] on div "Buscar por procedimentos" at bounding box center [142, 205] width 266 height 13
type input "ACUIDADE"
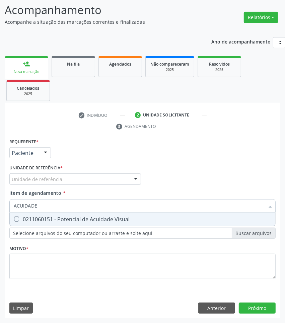
click at [72, 212] on span "0211060151 - Potencial de Acuidade Visual" at bounding box center [142, 218] width 265 height 13
checkbox Visual "true"
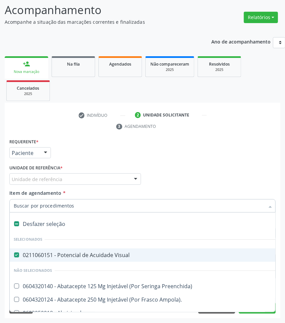
click at [41, 223] on div "Desfazer seleção" at bounding box center [274, 223] width 529 height 13
checkbox Visual "false"
paste input "OTORRINOLARINA"
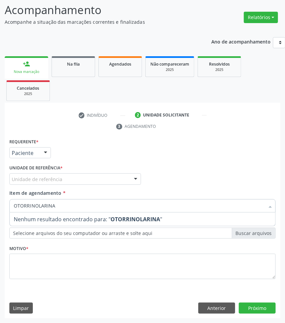
click at [56, 217] on span "Nenhum resultado encontrado para: " OTORRINOLARINA "" at bounding box center [142, 218] width 265 height 13
type input "OTORRINOLARIN"
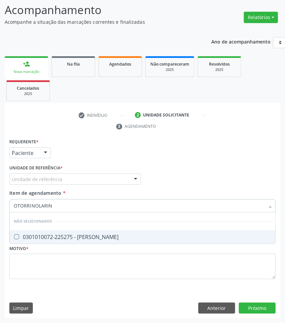
click at [63, 231] on span "0301010072-225275 - [PERSON_NAME]" at bounding box center [142, 236] width 265 height 13
checkbox Otorrinolaringologista "true"
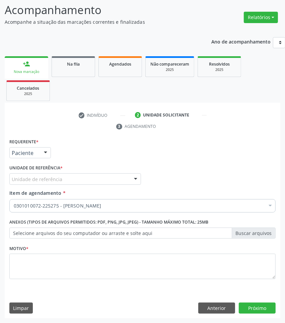
click at [52, 280] on fieldset "Motivo *" at bounding box center [142, 263] width 266 height 40
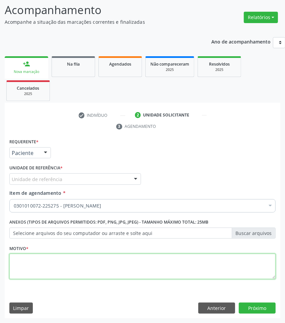
click at [48, 269] on textarea at bounding box center [142, 266] width 266 height 25
paste textarea "1ª CONSULTA 08/2025"
type textarea "1ª CONSULTA 08/2025 HIPOACUSIA"
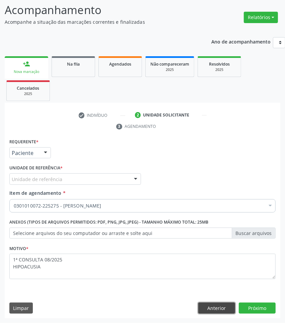
click at [229, 308] on button "Anterior" at bounding box center [216, 307] width 37 height 11
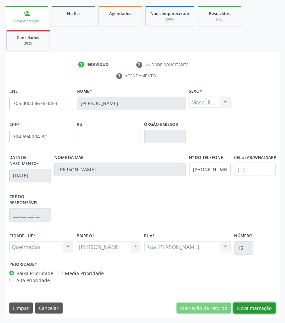
click at [250, 313] on button "Nova marcação" at bounding box center [254, 307] width 42 height 11
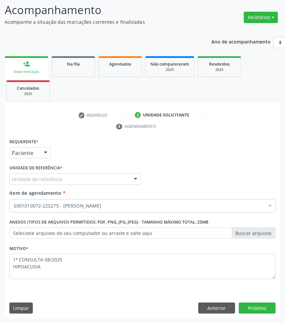
click at [32, 183] on div "Unidade de referência" at bounding box center [74, 178] width 131 height 11
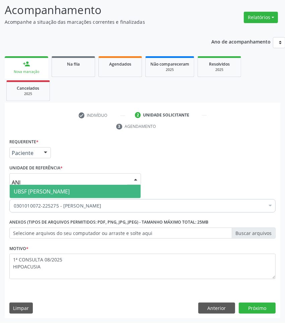
type input "ANIB"
click at [37, 188] on span "UBSF [PERSON_NAME]" at bounding box center [42, 191] width 56 height 7
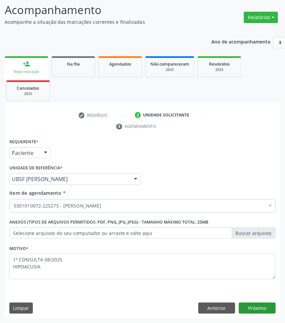
drag, startPoint x: 264, startPoint y: 314, endPoint x: 258, endPoint y: 308, distance: 8.5
click at [264, 313] on div "Requerente * Paciente Profissional de Saúde Paciente Nenhum resultado encontrad…" at bounding box center [142, 228] width 275 height 182
click at [256, 306] on button "Próximo" at bounding box center [257, 307] width 37 height 11
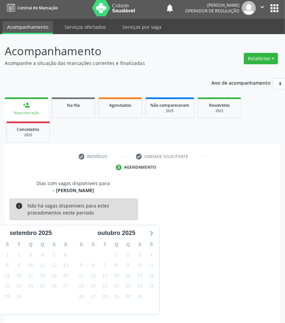
scroll to position [29, 0]
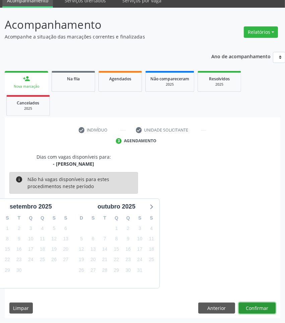
click at [255, 303] on button "Confirmar" at bounding box center [257, 307] width 37 height 11
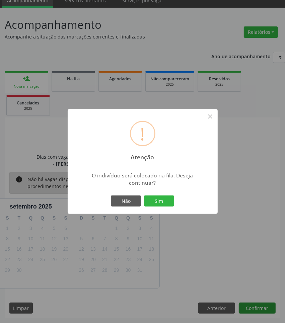
click at [144, 195] on button "Sim" at bounding box center [159, 200] width 30 height 11
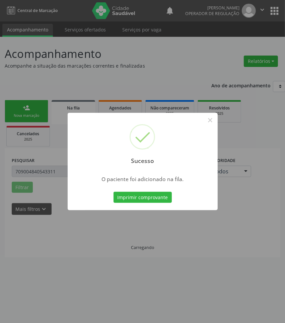
scroll to position [0, 0]
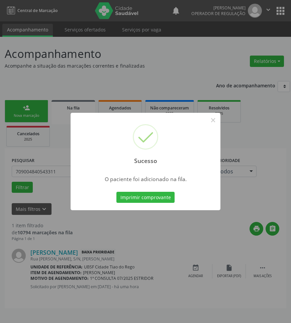
click at [215, 211] on div "Sucesso × O paciente foi adicionado na fila. Imprimir comprovante Cancel" at bounding box center [145, 161] width 291 height 323
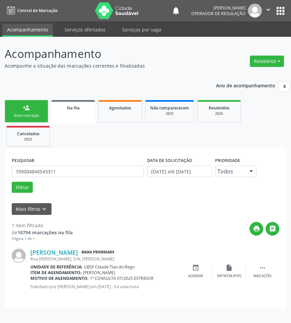
click at [31, 116] on div "Nova marcação" at bounding box center [26, 115] width 33 height 5
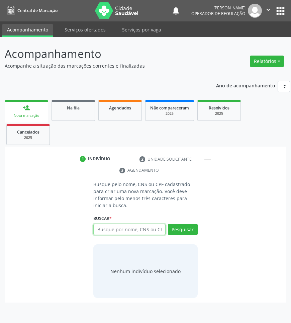
click at [117, 230] on input "text" at bounding box center [129, 229] width 72 height 11
type input "700001045377109"
click at [136, 231] on input "700001045377109" at bounding box center [129, 229] width 72 height 11
click at [156, 228] on input "700001045377109" at bounding box center [129, 229] width 72 height 11
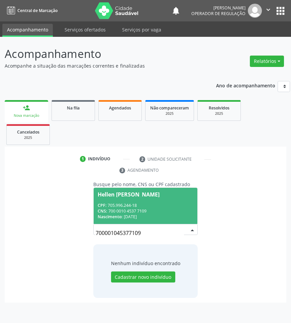
click at [152, 208] on div "CPF: 705.996.244-18 CNS: 700 0010 4537 7109 Nascimento: 23/02/2003" at bounding box center [145, 210] width 95 height 17
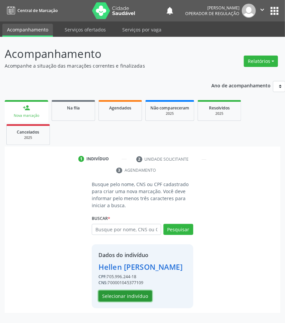
click at [118, 302] on button "Selecionar indivíduo" at bounding box center [125, 295] width 54 height 11
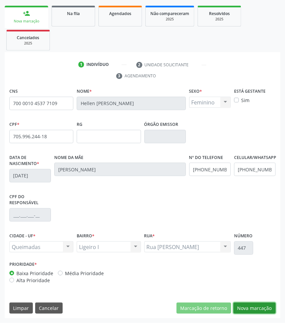
drag, startPoint x: 248, startPoint y: 303, endPoint x: 243, endPoint y: 301, distance: 5.3
click at [247, 303] on button "Nova marcação" at bounding box center [254, 307] width 42 height 11
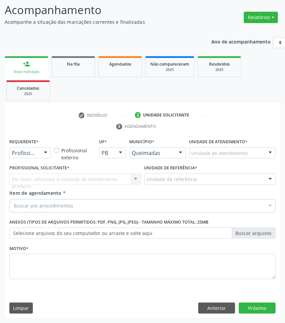
scroll to position [44, 0]
drag, startPoint x: 37, startPoint y: 157, endPoint x: 36, endPoint y: 175, distance: 18.4
click at [37, 158] on div "Profissional de Saúde Paciente Nenhum resultado encontrado para: " " Não há nen…" at bounding box center [29, 152] width 41 height 11
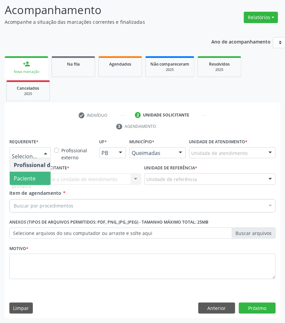
click at [36, 176] on span "Paciente" at bounding box center [42, 178] width 65 height 13
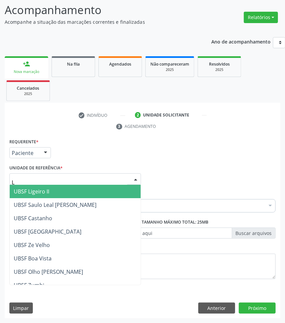
type input "LI"
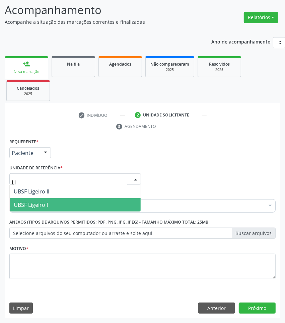
click at [62, 207] on span "UBSF Ligeiro I" at bounding box center [75, 204] width 131 height 13
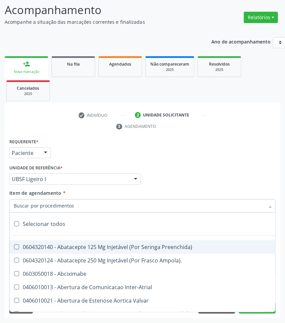
paste input "1ª CONSULTA 08/2025"
type input "1ª CONSULTA 08/2025"
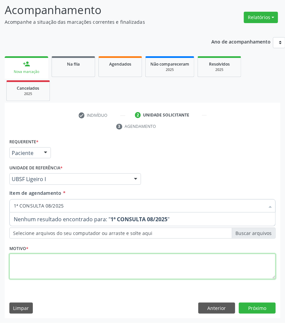
click at [74, 262] on div "Requerente * Paciente Profissional de Saúde Paciente Nenhum resultado encontrad…" at bounding box center [142, 213] width 266 height 152
paste textarea "1ª CONSULTA 08/2025"
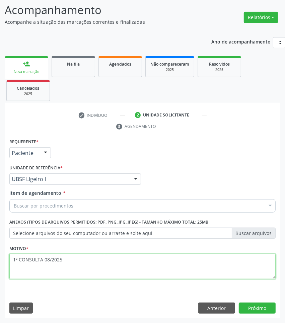
type textarea "1ª CONSULTA 08/2025"
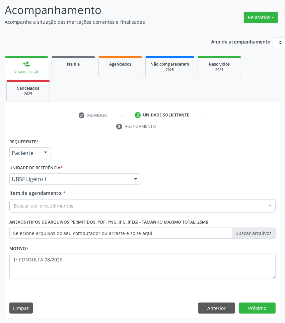
click at [79, 204] on div "Buscar por procedimentos" at bounding box center [142, 205] width 266 height 13
paste input "OTORRINOLARIN"
type input "OTORRINOLARIN"
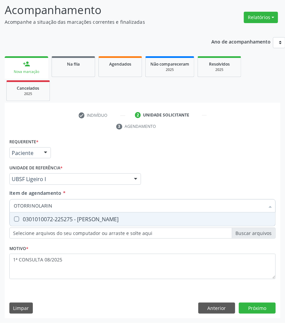
click at [72, 216] on div "0301010072-225275 - [PERSON_NAME]" at bounding box center [142, 218] width 257 height 5
checkbox Otorrinolaringologista "true"
click at [222, 176] on div "Profissional Solicitante Por favor, selecione a Unidade de Atendimento primeiro…" at bounding box center [142, 176] width 269 height 26
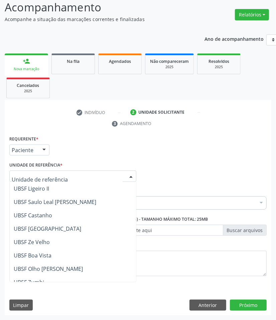
scroll to position [168, 0]
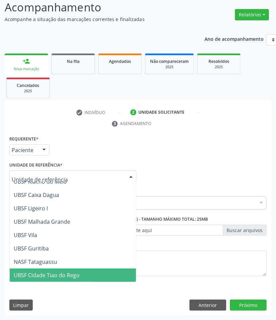
click at [74, 269] on span "UBSF Cidade Tiao do Rego" at bounding box center [73, 275] width 126 height 13
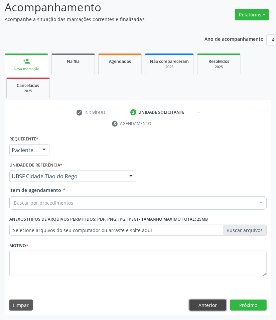
drag, startPoint x: 221, startPoint y: 306, endPoint x: 209, endPoint y: 281, distance: 28.1
click at [221, 305] on button "Anterior" at bounding box center [208, 305] width 37 height 11
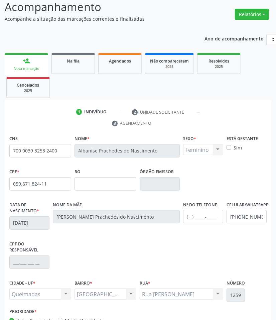
scroll to position [97, 0]
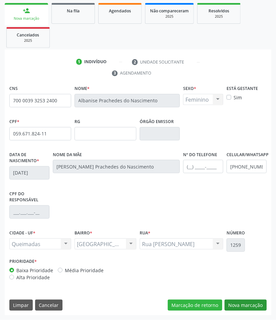
click at [245, 313] on div "CNS 700 0039 3253 2400 Nome * [DEMOGRAPHIC_DATA] Prachedes do Nascimento Sexo *…" at bounding box center [138, 200] width 267 height 232
drag, startPoint x: 245, startPoint y: 303, endPoint x: 184, endPoint y: 290, distance: 62.3
click at [245, 303] on button "Nova marcação" at bounding box center [246, 305] width 42 height 11
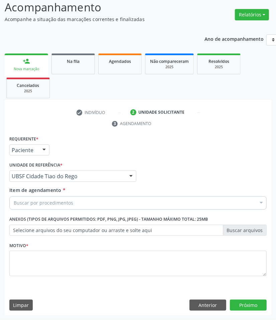
scroll to position [47, 0]
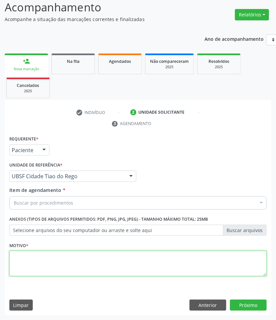
click at [77, 269] on textarea at bounding box center [138, 263] width 258 height 25
paste textarea "1ª CONSULTA 08/2025"
type textarea "1ª CONSULTA 08/2025 ROUQUIDÃO"
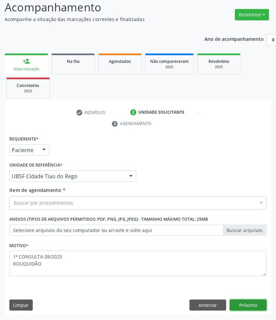
click at [252, 305] on button "Próximo" at bounding box center [248, 305] width 37 height 11
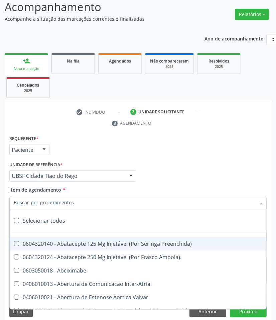
paste input "OTORRINOLARIN"
type input "OTORRINOLARIN"
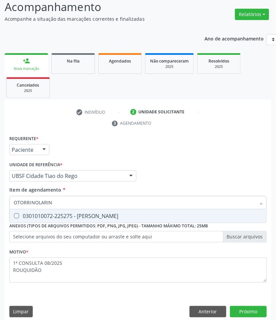
click at [29, 218] on div "0301010072-225275 - [PERSON_NAME]" at bounding box center [138, 215] width 249 height 5
checkbox Otorrinolaringologista "true"
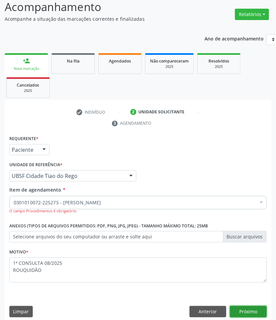
click at [256, 313] on button "Próximo" at bounding box center [248, 311] width 37 height 11
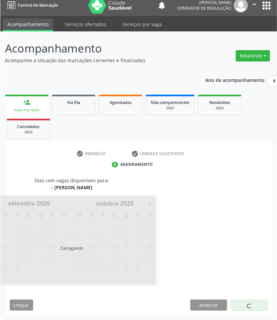
scroll to position [32, 0]
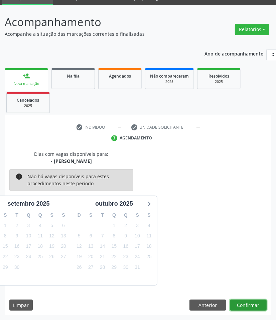
click at [246, 306] on button "Confirmar" at bounding box center [248, 305] width 37 height 11
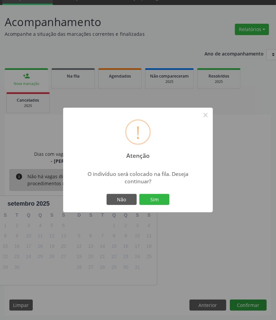
click at [139, 194] on button "Sim" at bounding box center [154, 199] width 30 height 11
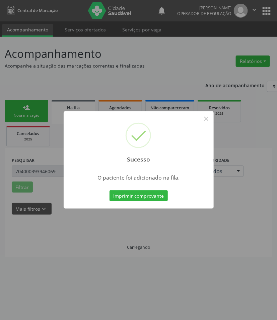
scroll to position [0, 0]
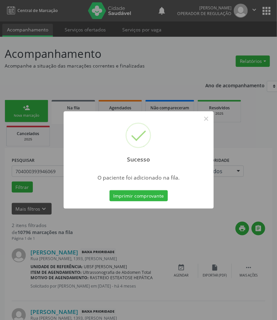
drag, startPoint x: 99, startPoint y: 262, endPoint x: 40, endPoint y: 144, distance: 131.8
click at [97, 257] on div "Sucesso × O paciente foi adicionado na fila. Imprimir comprovante Cancel" at bounding box center [138, 160] width 277 height 320
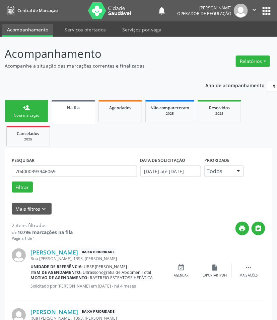
click at [24, 123] on ul "person_add Nova marcação Na fila Agendados Não compareceram 2025 Resolvidos 202…" at bounding box center [138, 123] width 267 height 50
drag, startPoint x: 26, startPoint y: 113, endPoint x: 5, endPoint y: 121, distance: 22.5
click at [25, 113] on div "Nova marcação" at bounding box center [26, 115] width 33 height 5
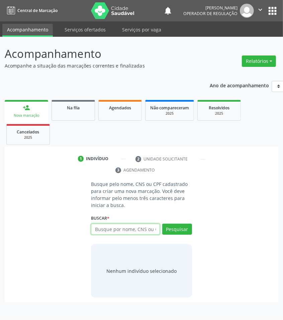
click at [115, 234] on input "text" at bounding box center [125, 229] width 69 height 11
type input "54202426487"
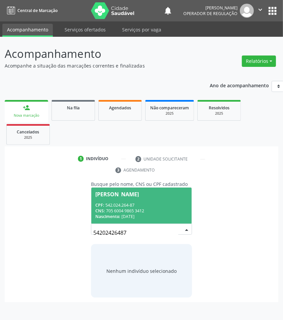
click at [132, 233] on input "54202426487" at bounding box center [135, 232] width 85 height 13
drag, startPoint x: 137, startPoint y: 195, endPoint x: 86, endPoint y: 206, distance: 52.7
click at [136, 195] on div "[PERSON_NAME]" at bounding box center [116, 194] width 43 height 5
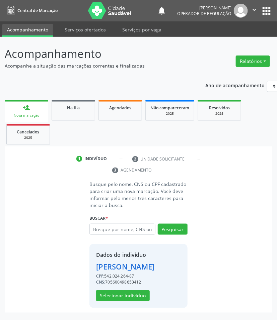
scroll to position [8, 0]
click at [116, 300] on button "Selecionar indivíduo" at bounding box center [123, 295] width 54 height 11
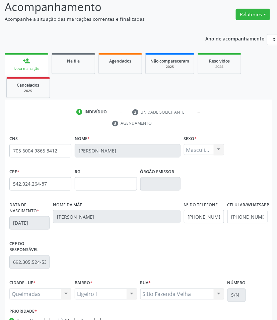
scroll to position [97, 0]
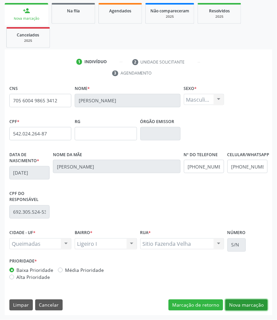
drag, startPoint x: 238, startPoint y: 305, endPoint x: 177, endPoint y: 289, distance: 62.2
click at [237, 305] on button "Nova marcação" at bounding box center [246, 305] width 42 height 11
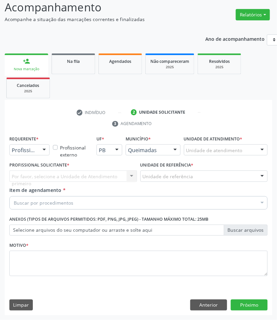
drag, startPoint x: 37, startPoint y: 153, endPoint x: 32, endPoint y: 156, distance: 6.1
click at [37, 153] on div "Profissional de Saúde Profissional de Saúde Paciente Nenhum resultado encontrad…" at bounding box center [29, 150] width 40 height 11
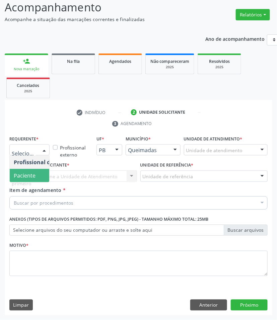
drag, startPoint x: 28, startPoint y: 170, endPoint x: 25, endPoint y: 173, distance: 3.8
click at [28, 171] on span "Paciente" at bounding box center [42, 175] width 65 height 13
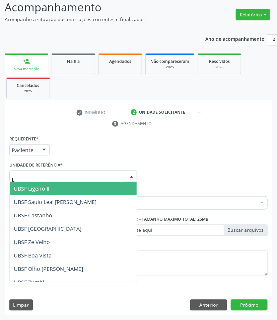
type input "LI"
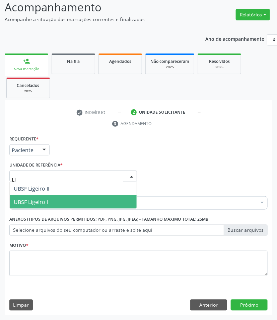
click at [37, 200] on span "UBSF Ligeiro I" at bounding box center [31, 201] width 34 height 7
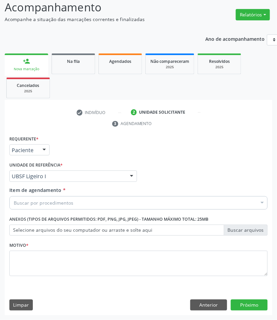
paste input "OTORRINOLARIN"
type input "OTORRINOLARIN"
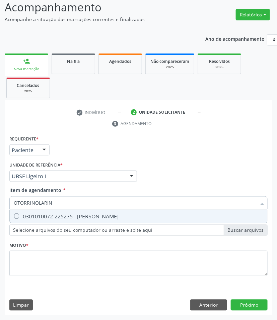
click at [34, 214] on div "0301010072-225275 - [PERSON_NAME]" at bounding box center [138, 216] width 249 height 5
checkbox Otorrinolaringologista "true"
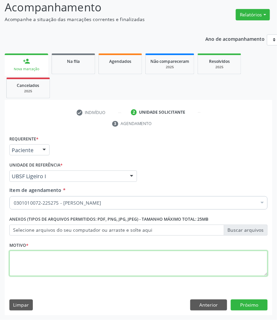
drag, startPoint x: 74, startPoint y: 260, endPoint x: 44, endPoint y: 261, distance: 29.8
click at [72, 260] on textarea at bounding box center [138, 263] width 258 height 25
paste textarea "1ª CONSULTA 08/2025"
type textarea "1ª CONSULTA 08/2025"
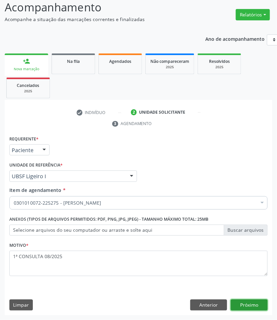
click at [255, 308] on button "Próximo" at bounding box center [248, 305] width 37 height 11
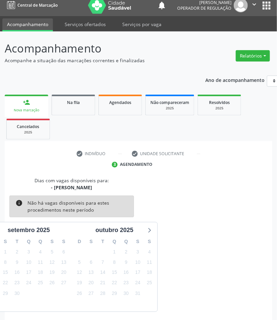
scroll to position [32, 0]
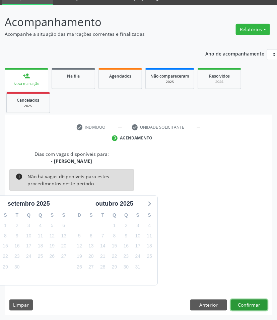
click at [258, 305] on button "Confirmar" at bounding box center [248, 305] width 37 height 11
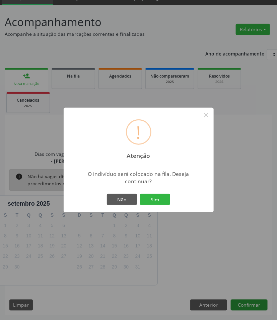
click at [140, 194] on button "Sim" at bounding box center [155, 199] width 30 height 11
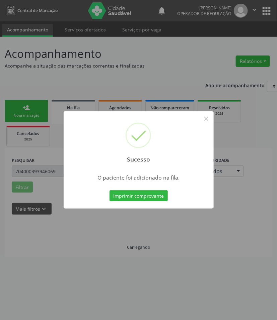
scroll to position [0, 0]
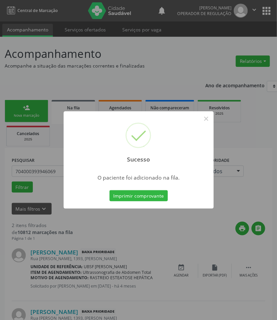
drag, startPoint x: 40, startPoint y: 235, endPoint x: 29, endPoint y: 206, distance: 31.1
click at [39, 235] on div "Sucesso × O paciente foi adicionado na fila. Imprimir comprovante Cancel" at bounding box center [138, 160] width 277 height 320
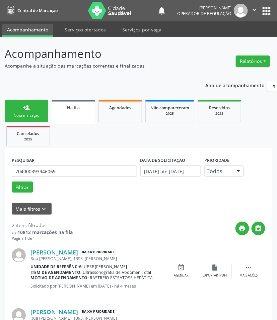
click at [29, 104] on div "person_add" at bounding box center [26, 107] width 7 height 7
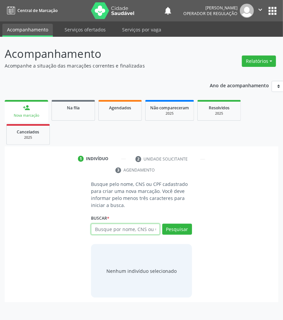
click at [104, 226] on input "text" at bounding box center [125, 229] width 69 height 11
type input "00923791418"
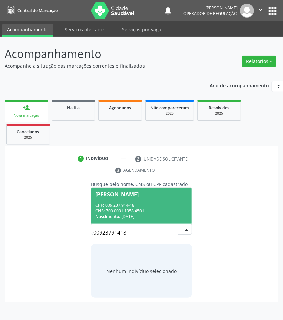
click at [156, 231] on input "00923791418" at bounding box center [135, 232] width 85 height 13
drag, startPoint x: 153, startPoint y: 212, endPoint x: 137, endPoint y: 212, distance: 15.7
click at [152, 212] on div "CNS: 700 0031 1358 4501" at bounding box center [141, 211] width 92 height 6
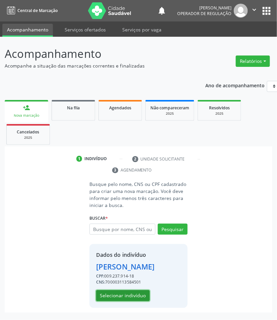
click at [141, 302] on button "Selecionar indivíduo" at bounding box center [123, 295] width 54 height 11
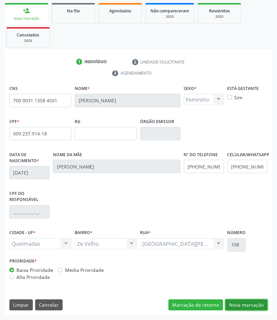
drag, startPoint x: 243, startPoint y: 301, endPoint x: 147, endPoint y: 255, distance: 106.7
click at [243, 300] on button "Nova marcação" at bounding box center [246, 305] width 42 height 11
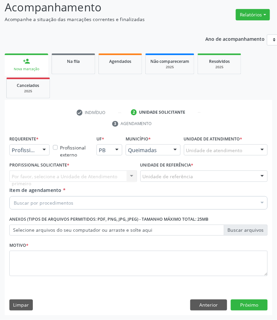
click at [43, 176] on div "Por favor, selecione a Unidade de Atendimento primeiro Nenhum resultado encontr…" at bounding box center [72, 176] width 127 height 11
drag, startPoint x: 35, startPoint y: 150, endPoint x: 27, endPoint y: 168, distance: 20.3
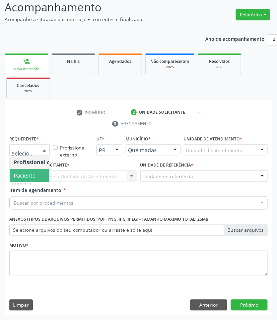
click at [27, 173] on span "Paciente" at bounding box center [25, 175] width 22 height 7
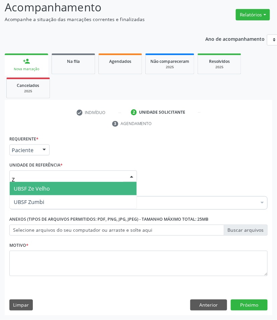
type input "ZE"
drag, startPoint x: 54, startPoint y: 191, endPoint x: 12, endPoint y: 159, distance: 52.1
click at [54, 191] on span "UBSF Ze Velho" at bounding box center [73, 188] width 127 height 13
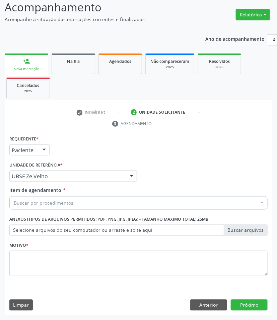
paste input "OTORRINOLARIN"
type input "OTORRINOLARIN"
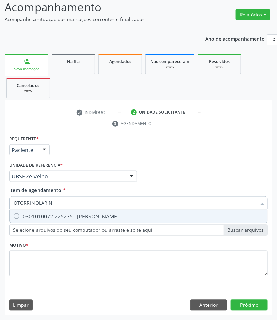
drag, startPoint x: 34, startPoint y: 213, endPoint x: 30, endPoint y: 213, distance: 4.0
click at [34, 214] on div "0301010072-225275 - [PERSON_NAME]" at bounding box center [138, 216] width 249 height 5
checkbox Otorrinolaringologista "true"
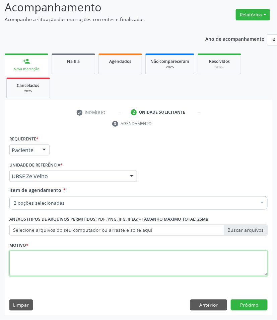
click at [95, 270] on textarea at bounding box center [138, 263] width 258 height 25
paste textarea "1ª CONSULTA 08/2025"
type textarea "1ª CONSULTA 08/2025"
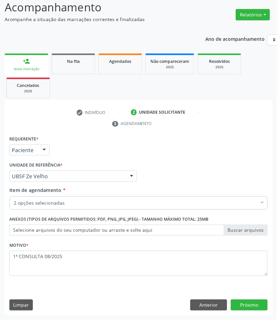
click at [68, 197] on div "2 opções selecionadas" at bounding box center [138, 202] width 258 height 13
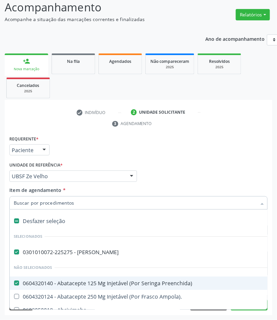
click at [84, 282] on div "0604320140 - Abatacepte 125 Mg Injetável (Por Seringa Preenchida)" at bounding box center [274, 283] width 521 height 5
checkbox Preenchida\) "false"
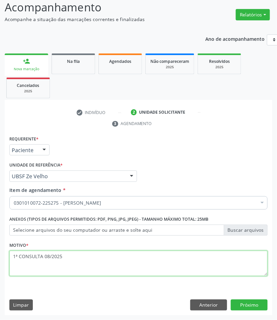
click at [37, 262] on textarea "1ª CONSULTA 08/2025" at bounding box center [138, 263] width 258 height 25
type textarea "1ª CONSULTA 08/2025 QUEIXA DE INSONIA"
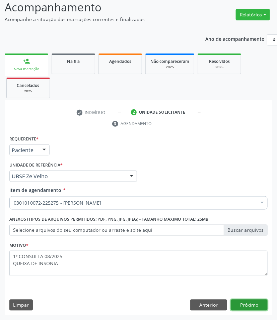
drag, startPoint x: 254, startPoint y: 304, endPoint x: 25, endPoint y: 305, distance: 229.2
click at [210, 305] on div "Anterior Próximo" at bounding box center [228, 305] width 77 height 11
click at [251, 304] on button "Próximo" at bounding box center [248, 305] width 37 height 11
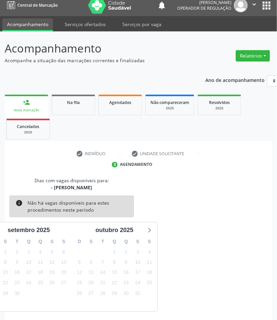
scroll to position [32, 0]
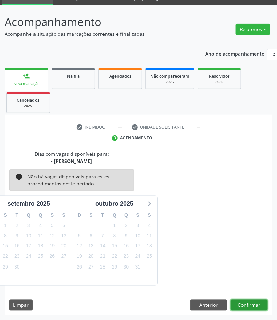
click at [244, 303] on button "Confirmar" at bounding box center [248, 305] width 37 height 11
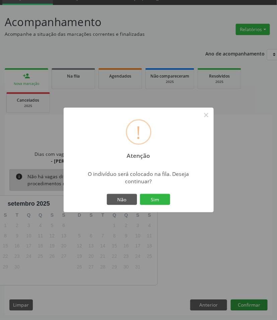
click at [140, 194] on button "Sim" at bounding box center [155, 199] width 30 height 11
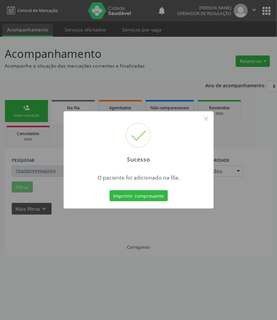
scroll to position [0, 0]
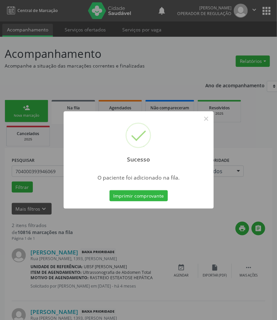
click at [48, 173] on div "Sucesso × O paciente foi adicionado na fila. Imprimir comprovante Cancel" at bounding box center [138, 160] width 277 height 320
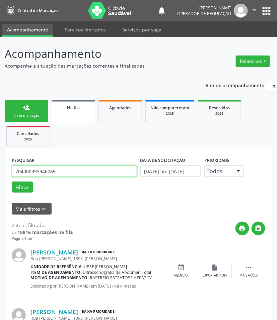
click at [64, 171] on input "704000393946069" at bounding box center [74, 171] width 125 height 11
drag, startPoint x: 64, startPoint y: 171, endPoint x: 86, endPoint y: 140, distance: 37.9
click at [64, 170] on input "704000393946069" at bounding box center [74, 171] width 125 height 11
click at [132, 111] on link "Agendados" at bounding box center [119, 111] width 43 height 22
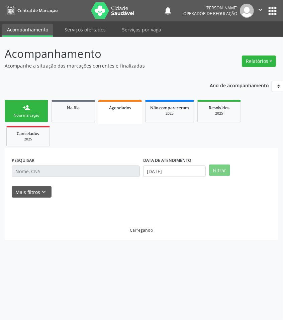
click at [49, 165] on div "PESQUISAR" at bounding box center [75, 168] width 131 height 26
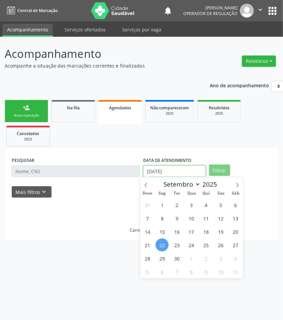
drag, startPoint x: 152, startPoint y: 173, endPoint x: 163, endPoint y: 178, distance: 11.2
click at [153, 173] on input "[DATE]" at bounding box center [174, 171] width 63 height 11
click at [177, 232] on span "16" at bounding box center [176, 231] width 13 height 13
type input "[DATE]"
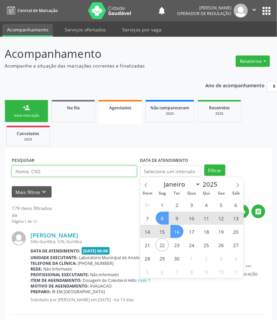
click at [61, 170] on input "text" at bounding box center [74, 171] width 125 height 11
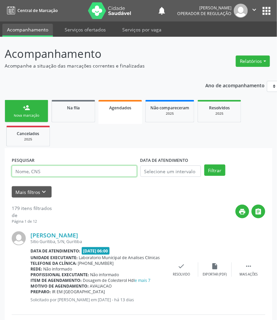
paste input "702907525162271"
type input "702907525162271"
click at [204, 165] on button "Filtrar" at bounding box center [214, 170] width 21 height 11
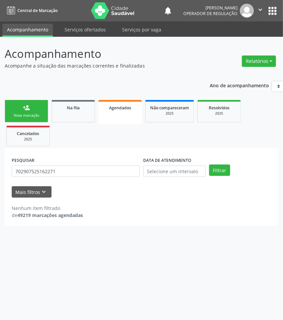
click at [46, 178] on div "PESQUISAR 702907525162271" at bounding box center [75, 168] width 131 height 26
click at [45, 172] on input "702907525162271" at bounding box center [76, 171] width 128 height 11
click at [213, 113] on div "2025" at bounding box center [218, 113] width 33 height 5
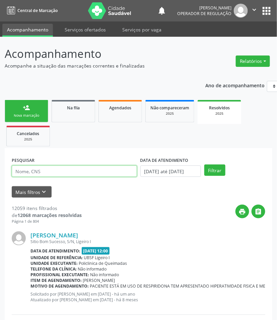
click at [54, 171] on input "text" at bounding box center [74, 171] width 125 height 11
paste input "702907525162271"
type input "702907525162271"
click at [204, 165] on button "Filtrar" at bounding box center [214, 170] width 21 height 11
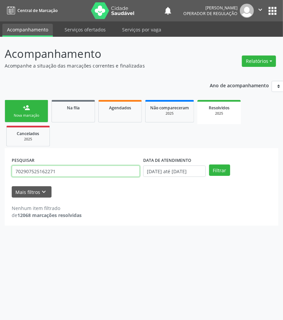
click at [76, 173] on input "702907525162271" at bounding box center [76, 171] width 128 height 11
click at [209, 165] on button "Filtrar" at bounding box center [219, 170] width 21 height 11
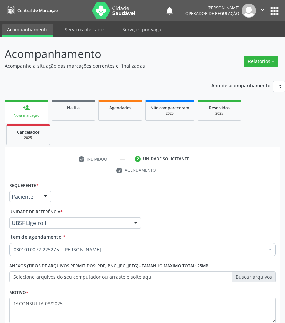
scroll to position [44, 0]
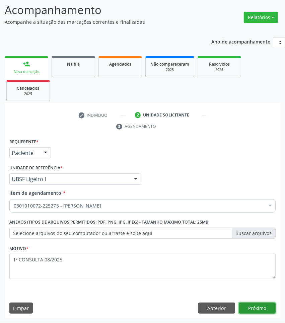
click at [253, 308] on button "Próximo" at bounding box center [257, 307] width 37 height 11
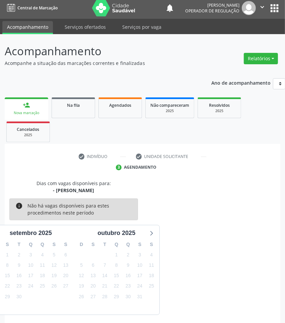
scroll to position [29, 0]
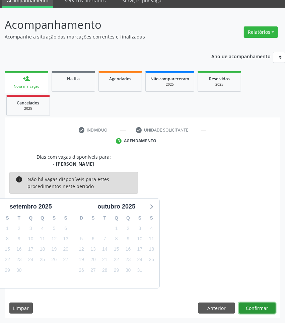
click at [262, 305] on button "Confirmar" at bounding box center [257, 307] width 37 height 11
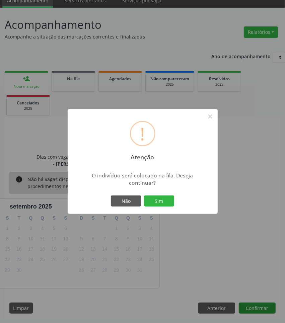
click at [144, 195] on button "Sim" at bounding box center [159, 200] width 30 height 11
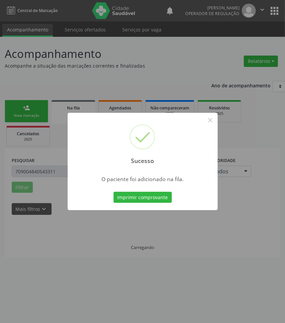
scroll to position [0, 0]
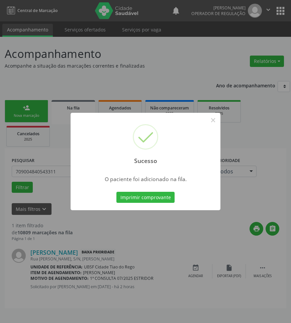
drag, startPoint x: 173, startPoint y: 239, endPoint x: 14, endPoint y: 91, distance: 216.8
click at [168, 234] on div "Sucesso × O paciente foi adicionado na fila. Imprimir comprovante Cancel" at bounding box center [145, 161] width 291 height 323
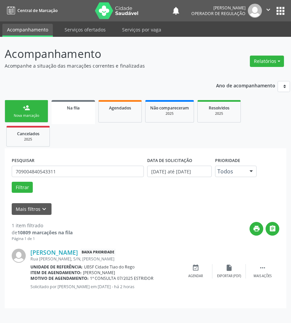
click at [19, 110] on link "person_add Nova marcação" at bounding box center [26, 111] width 43 height 22
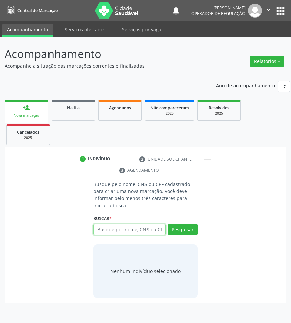
click at [139, 231] on input "text" at bounding box center [129, 229] width 72 height 11
type input "10667744479"
click at [144, 226] on input "10667744479" at bounding box center [129, 229] width 72 height 11
click at [96, 230] on input "10667744479" at bounding box center [96, 232] width 0 height 13
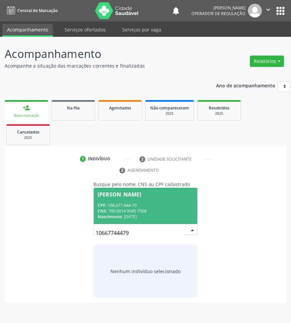
click at [138, 204] on div "CPF: 106.677.444-79" at bounding box center [145, 205] width 95 height 6
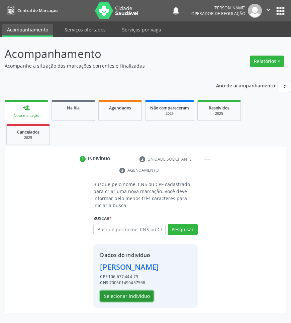
click at [136, 292] on button "Selecionar indivíduo" at bounding box center [127, 295] width 54 height 11
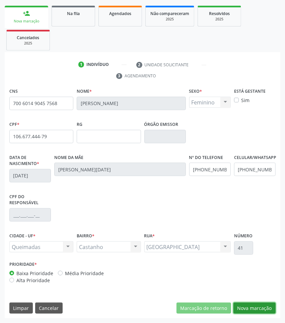
drag, startPoint x: 258, startPoint y: 306, endPoint x: 196, endPoint y: 264, distance: 75.6
click at [257, 305] on button "Nova marcação" at bounding box center [254, 307] width 42 height 11
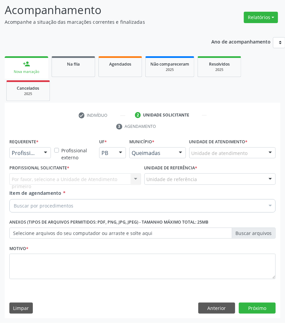
scroll to position [44, 0]
click at [68, 211] on div "Buscar por procedimentos" at bounding box center [142, 205] width 266 height 13
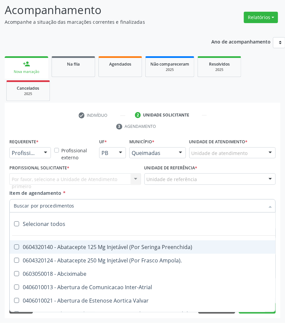
paste input "OTORRINOLARIN"
type input "OTORRINOLARIN"
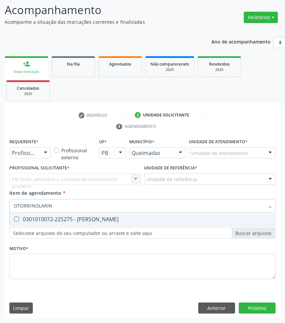
click at [70, 222] on span "0301010072-225275 - [PERSON_NAME]" at bounding box center [142, 218] width 265 height 13
checkbox Otorrinolaringologista "true"
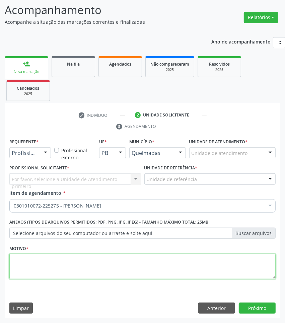
drag, startPoint x: 193, startPoint y: 265, endPoint x: 73, endPoint y: 207, distance: 133.0
click at [193, 265] on textarea at bounding box center [142, 266] width 266 height 25
paste textarea "1ª CONSULTA 08/2025"
type textarea "1ª CONSULTA 08/2025"
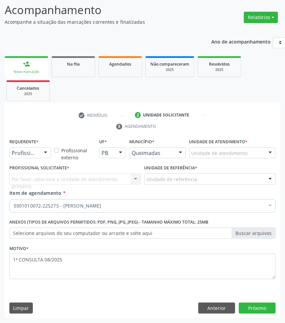
click at [44, 149] on div at bounding box center [45, 153] width 10 height 11
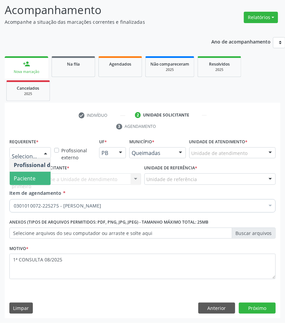
click at [38, 181] on span "Paciente" at bounding box center [42, 178] width 65 height 13
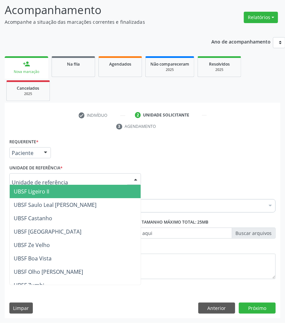
click at [63, 175] on div at bounding box center [74, 178] width 131 height 11
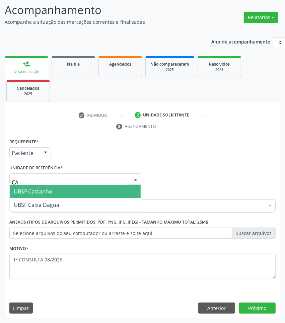
type input "CAS"
click at [65, 187] on span "UBSF Castanho" at bounding box center [75, 191] width 131 height 13
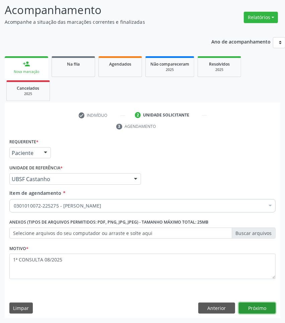
click at [264, 309] on button "Próximo" at bounding box center [257, 307] width 37 height 11
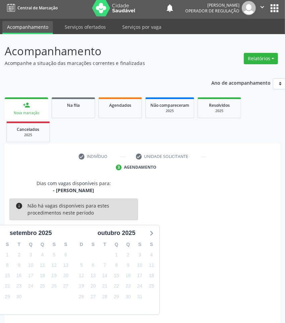
scroll to position [29, 0]
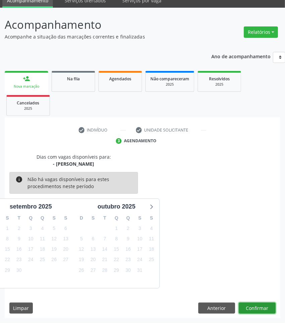
click at [258, 310] on button "Confirmar" at bounding box center [257, 307] width 37 height 11
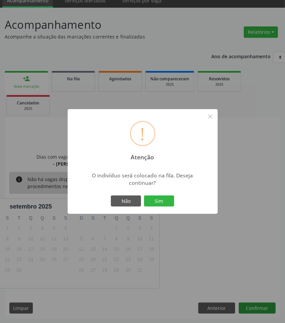
click at [144, 195] on button "Sim" at bounding box center [159, 200] width 30 height 11
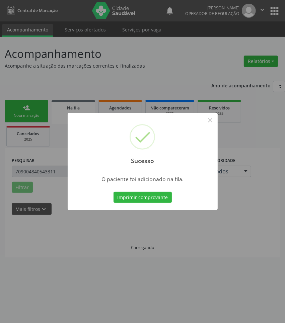
scroll to position [0, 0]
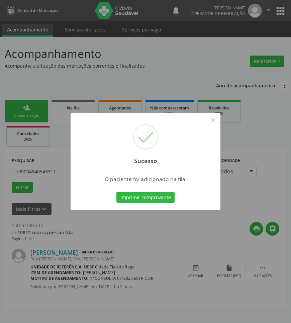
click at [284, 240] on div "Sucesso × O paciente foi adicionado na fila. Imprimir comprovante Cancel" at bounding box center [145, 161] width 291 height 323
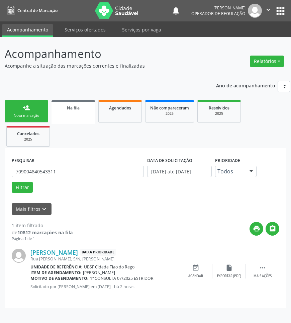
click at [26, 104] on div "person_add" at bounding box center [26, 107] width 7 height 7
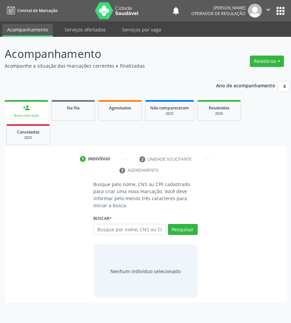
click at [26, 104] on div "person_add" at bounding box center [26, 107] width 7 height 7
click at [124, 226] on input "text" at bounding box center [129, 229] width 72 height 11
type input "54958288449"
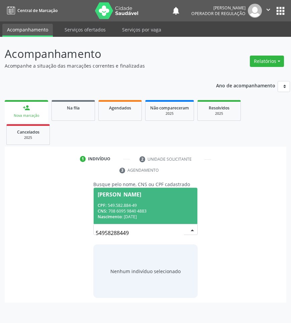
click at [144, 229] on input "54958288449" at bounding box center [140, 232] width 88 height 13
click at [141, 208] on div "CPF: 549.582.884-49" at bounding box center [145, 205] width 95 height 6
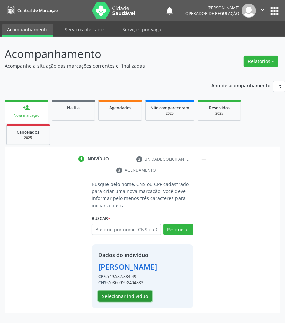
click at [127, 302] on button "Selecionar indivíduo" at bounding box center [125, 295] width 54 height 11
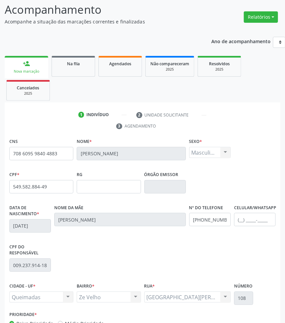
scroll to position [94, 0]
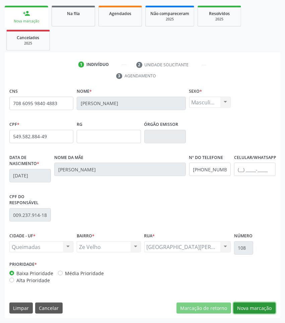
click at [268, 310] on button "Nova marcação" at bounding box center [254, 307] width 42 height 11
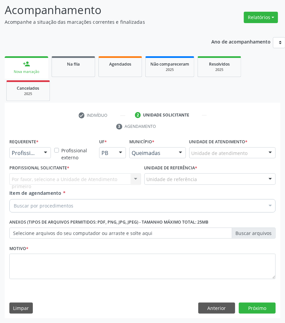
scroll to position [44, 0]
click at [35, 158] on div "Requerente * Profissional de Saúde Profissional de Saúde Paciente Nenhum result…" at bounding box center [30, 150] width 45 height 26
drag, startPoint x: 37, startPoint y: 154, endPoint x: 34, endPoint y: 172, distance: 17.9
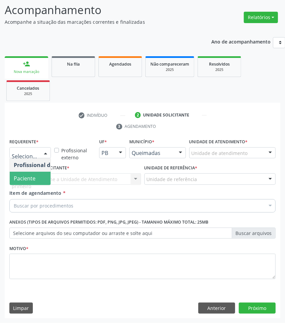
click at [34, 179] on span "Paciente" at bounding box center [25, 178] width 22 height 7
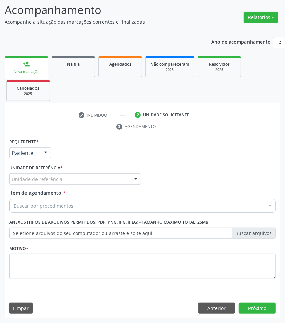
click at [105, 176] on div "Unidade de referência" at bounding box center [74, 178] width 131 height 11
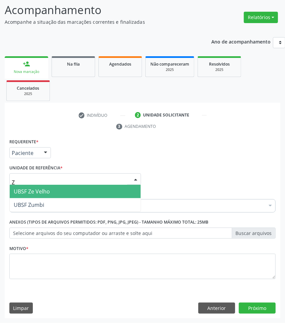
type input "ZE"
click at [96, 191] on span "UBSF Ze Velho" at bounding box center [75, 191] width 131 height 13
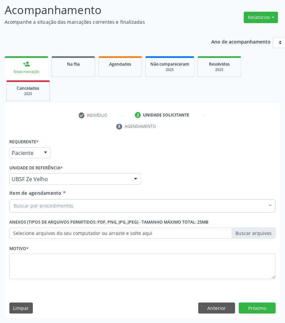
click at [87, 201] on div "Buscar por procedimentos" at bounding box center [142, 205] width 266 height 13
paste input "OTORRINOLARIN"
type input "OTORRINOLARIN"
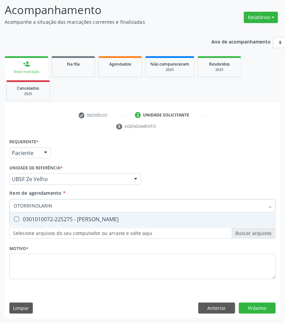
click at [70, 216] on div "0301010072-225275 - [PERSON_NAME]" at bounding box center [142, 218] width 257 height 5
checkbox Otorrinolaringologista "true"
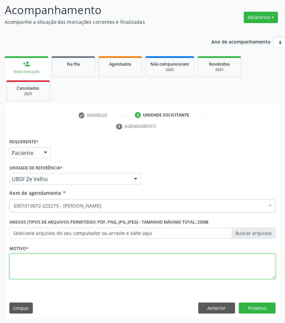
paste textarea "1ª CONSULTA 08/2025"
drag, startPoint x: 125, startPoint y: 268, endPoint x: 156, endPoint y: 263, distance: 30.9
click at [126, 268] on textarea at bounding box center [142, 266] width 266 height 25
click at [108, 267] on textarea "1ª CONSULTA 08/2025" at bounding box center [142, 266] width 266 height 25
type textarea "1ª CONSULTA 08/2025 ACUFENOS BILATERAL"
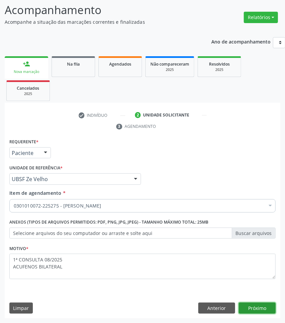
click at [253, 303] on button "Próximo" at bounding box center [257, 307] width 37 height 11
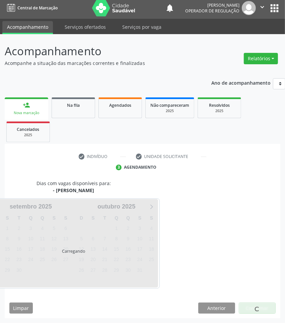
scroll to position [29, 0]
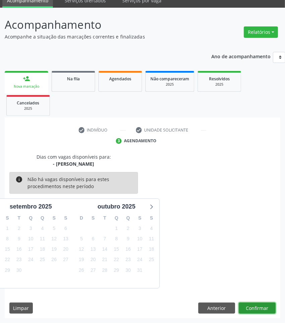
click at [254, 308] on button "Confirmar" at bounding box center [257, 307] width 37 height 11
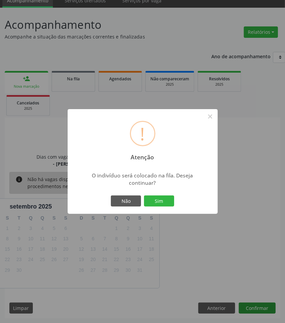
click at [144, 195] on button "Sim" at bounding box center [159, 200] width 30 height 11
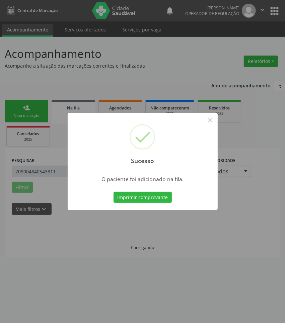
scroll to position [0, 0]
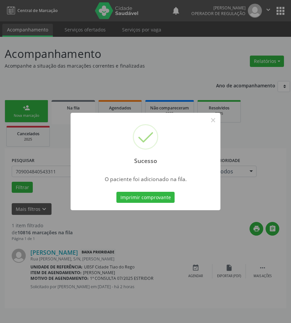
click at [52, 95] on div "Sucesso × O paciente foi adicionado na fila. Imprimir comprovante Cancel" at bounding box center [145, 161] width 291 height 323
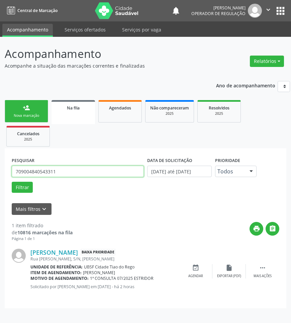
click at [86, 176] on input "709004840543311" at bounding box center [78, 171] width 132 height 11
click at [12, 182] on button "Filtrar" at bounding box center [22, 187] width 21 height 11
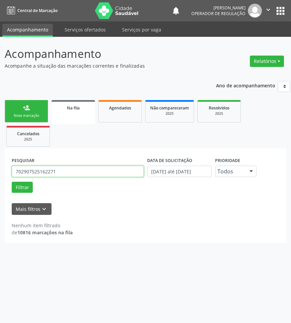
click at [89, 173] on input "702907525162271" at bounding box center [78, 171] width 132 height 11
click at [55, 175] on input "702907525162271" at bounding box center [78, 171] width 132 height 11
click at [56, 175] on input "702907525162271" at bounding box center [78, 171] width 132 height 11
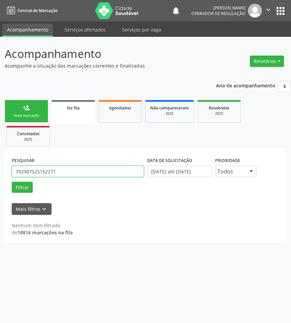
click at [56, 175] on input "702907525162271" at bounding box center [78, 171] width 132 height 11
type input "704703755508134"
click at [12, 182] on button "Filtrar" at bounding box center [22, 187] width 21 height 11
click at [83, 173] on input "704703755508134" at bounding box center [78, 171] width 132 height 11
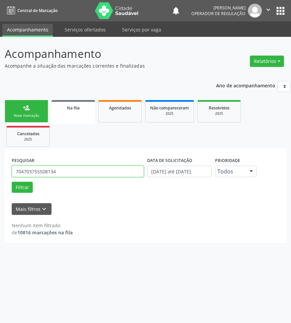
click at [83, 173] on input "704703755508134" at bounding box center [78, 171] width 132 height 11
click at [138, 114] on link "Agendados" at bounding box center [119, 111] width 43 height 22
select select "8"
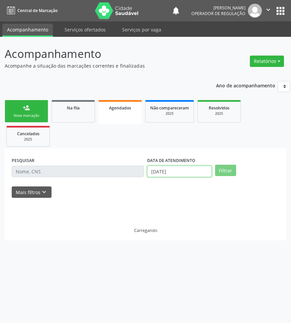
click at [173, 169] on input "[DATE]" at bounding box center [179, 171] width 65 height 11
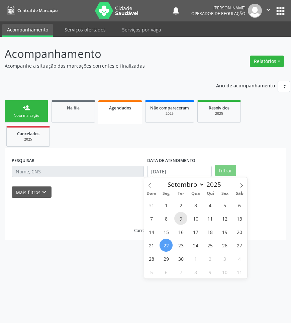
click at [176, 216] on span "9" at bounding box center [180, 218] width 13 height 13
type input "[DATE]"
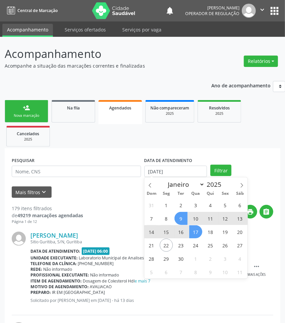
click at [206, 240] on div "31 1 2 3 4 5 6 7 8 9 10 11 12 13 14 15 16 17 18 19 20 21 22 23 24 25 26 27 28 2…" at bounding box center [195, 238] width 103 height 80
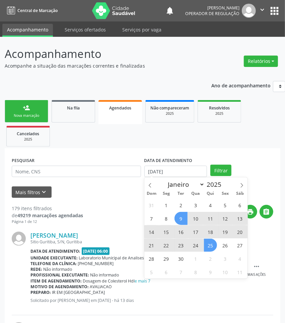
click at [208, 239] on span "25" at bounding box center [210, 245] width 13 height 13
select select "8"
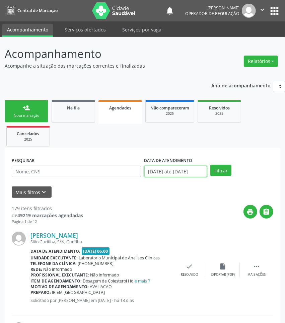
drag, startPoint x: 183, startPoint y: 173, endPoint x: 172, endPoint y: 217, distance: 45.7
click at [183, 174] on input "[DATE] até [DATE]" at bounding box center [175, 171] width 63 height 11
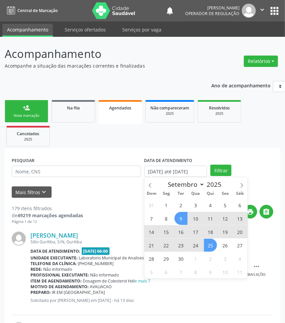
click at [178, 225] on span "16" at bounding box center [180, 231] width 13 height 13
type input "[DATE]"
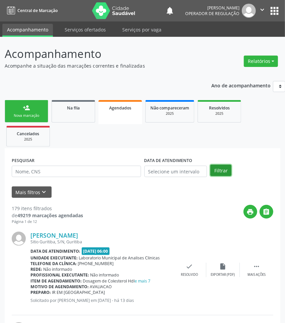
click at [218, 165] on button "Filtrar" at bounding box center [220, 170] width 21 height 11
